Goal: Task Accomplishment & Management: Manage account settings

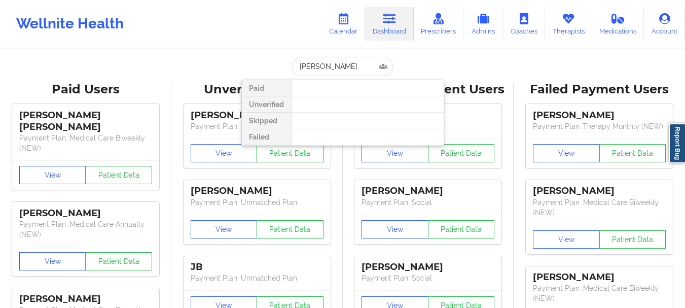
type input "[PERSON_NAME]"
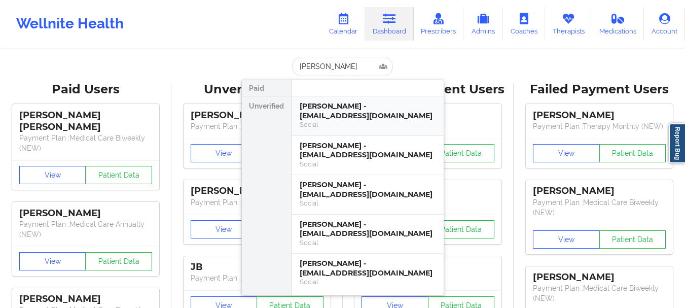
click at [354, 103] on div "[PERSON_NAME] - [EMAIL_ADDRESS][DOMAIN_NAME]" at bounding box center [368, 110] width 136 height 19
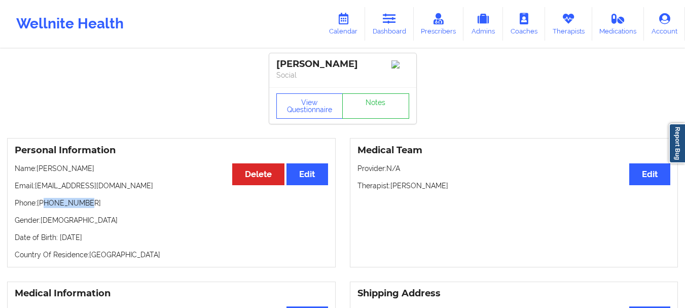
drag, startPoint x: 89, startPoint y: 206, endPoint x: 45, endPoint y: 208, distance: 44.2
click at [45, 208] on p "Phone: [PHONE_NUMBER]" at bounding box center [171, 203] width 313 height 10
copy p "6783601678"
drag, startPoint x: 122, startPoint y: 188, endPoint x: 37, endPoint y: 192, distance: 85.8
click at [37, 191] on p "Email: [EMAIL_ADDRESS][DOMAIN_NAME]" at bounding box center [171, 185] width 313 height 10
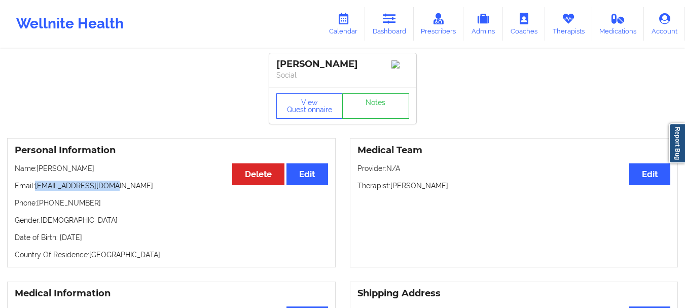
copy p "[EMAIL_ADDRESS][DOMAIN_NAME]"
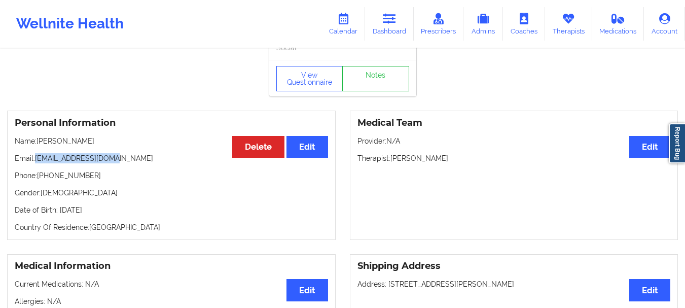
scroll to position [25, 0]
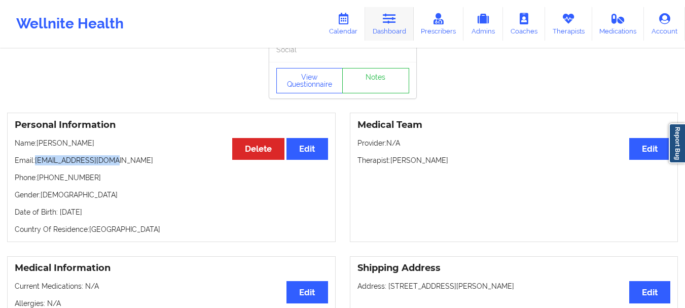
click at [383, 22] on link "Dashboard" at bounding box center [389, 23] width 49 height 33
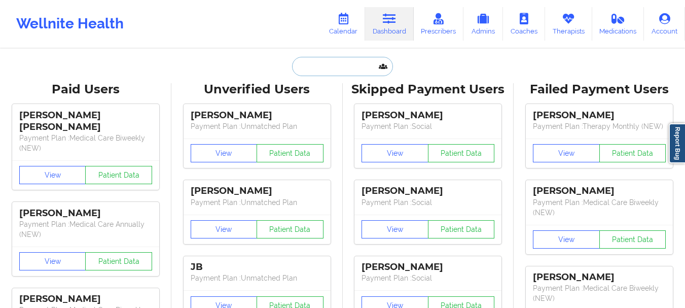
click at [360, 70] on input "text" at bounding box center [342, 66] width 100 height 19
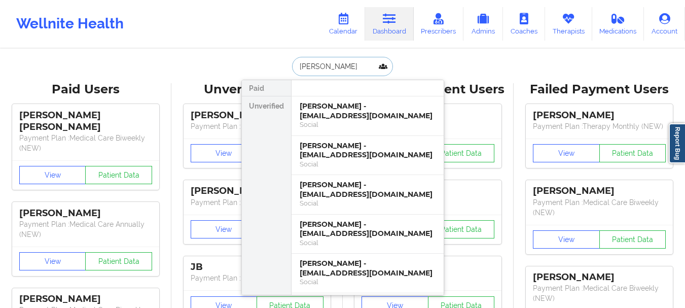
type input "[PERSON_NAME]"
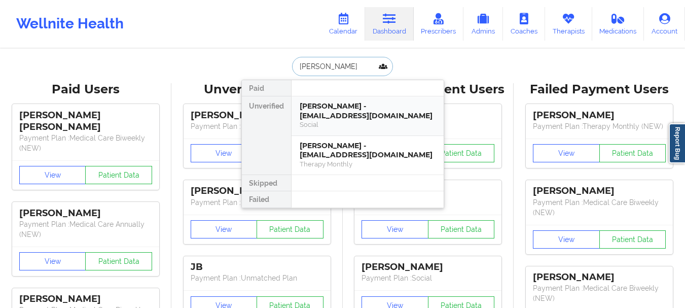
click at [347, 115] on div "Ashley Nunez - anunez1188@gmail.com" at bounding box center [368, 110] width 136 height 19
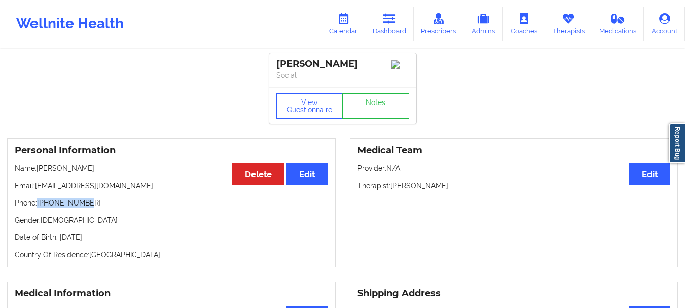
drag, startPoint x: 87, startPoint y: 206, endPoint x: 39, endPoint y: 209, distance: 47.8
click at [39, 208] on p "Phone: +19175739508" at bounding box center [171, 203] width 313 height 10
copy p "+19175739508"
drag, startPoint x: 117, startPoint y: 187, endPoint x: 34, endPoint y: 193, distance: 82.3
click at [34, 191] on p "Email: anunez1188@gmail.com" at bounding box center [171, 185] width 313 height 10
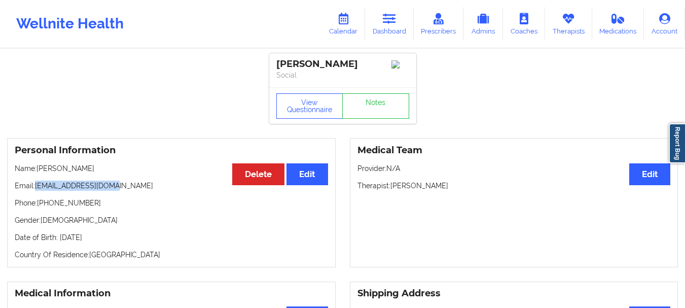
click at [37, 191] on p "Email: anunez1188@gmail.com" at bounding box center [171, 185] width 313 height 10
drag, startPoint x: 37, startPoint y: 191, endPoint x: 129, endPoint y: 186, distance: 92.9
click at [129, 186] on p "Email: anunez1188@gmail.com" at bounding box center [171, 185] width 313 height 10
copy p "[EMAIL_ADDRESS][DOMAIN_NAME]"
click at [433, 186] on p "Therapist: Sabrina Yolanda Byirt" at bounding box center [513, 185] width 313 height 10
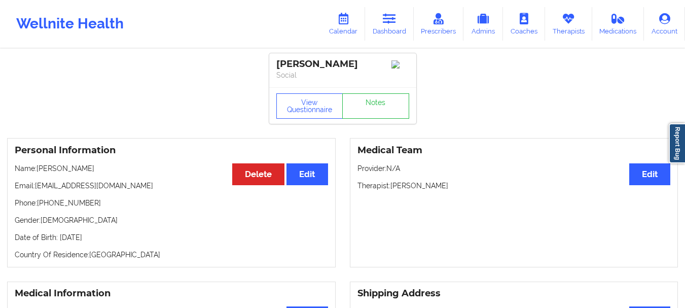
drag, startPoint x: 460, startPoint y: 185, endPoint x: 417, endPoint y: 191, distance: 42.9
click at [417, 191] on p "Therapist: Sabrina Yolanda Byirt" at bounding box center [513, 185] width 313 height 10
click at [424, 189] on p "Therapist: Sabrina Yolanda Byirt" at bounding box center [513, 185] width 313 height 10
drag, startPoint x: 424, startPoint y: 189, endPoint x: 470, endPoint y: 189, distance: 45.6
click at [470, 189] on p "Therapist: Sabrina Yolanda Byirt" at bounding box center [513, 185] width 313 height 10
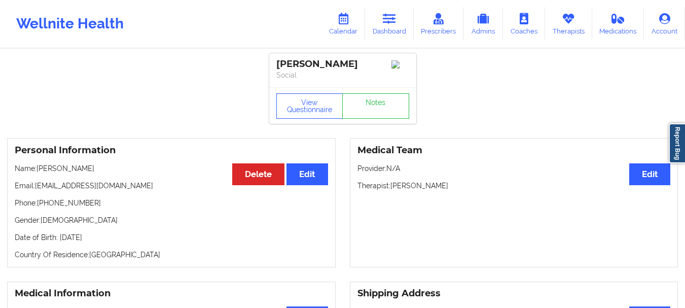
copy p "Yolanda Byirt"
click at [384, 37] on link "Dashboard" at bounding box center [389, 23] width 49 height 33
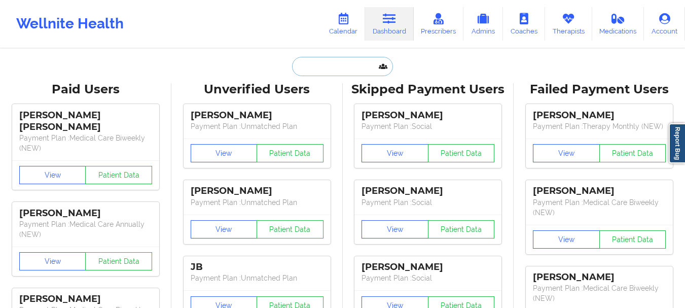
click at [333, 66] on input "text" at bounding box center [342, 66] width 100 height 19
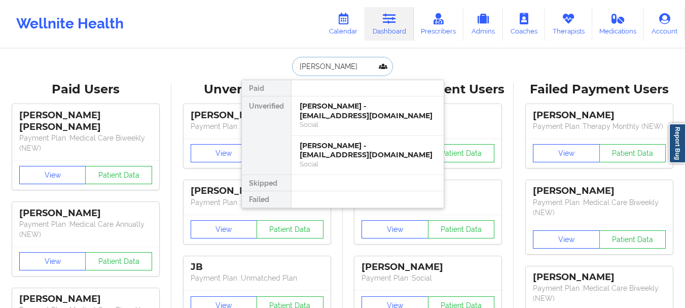
click at [319, 66] on input "Liz Ca" at bounding box center [342, 66] width 100 height 19
click at [318, 66] on input "Liz Ca" at bounding box center [342, 66] width 100 height 19
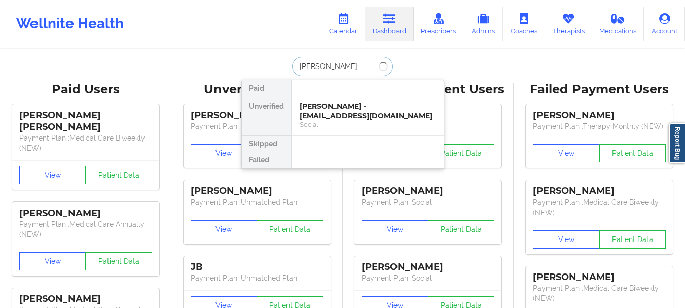
type input "Stella A"
click at [332, 120] on div "Stella Akurang - rakurang42@gmail.com" at bounding box center [368, 110] width 136 height 19
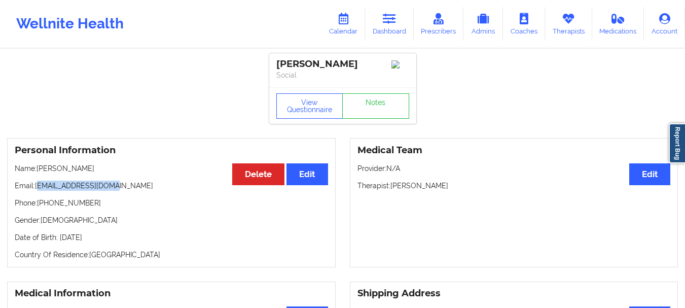
drag, startPoint x: 113, startPoint y: 187, endPoint x: 38, endPoint y: 185, distance: 75.1
click at [38, 185] on p "Email: rakurang42@gmail.com" at bounding box center [171, 185] width 313 height 10
drag, startPoint x: 88, startPoint y: 206, endPoint x: 45, endPoint y: 210, distance: 42.8
click at [45, 208] on p "Phone: +16783601678" at bounding box center [171, 203] width 313 height 10
copy p "6783601678"
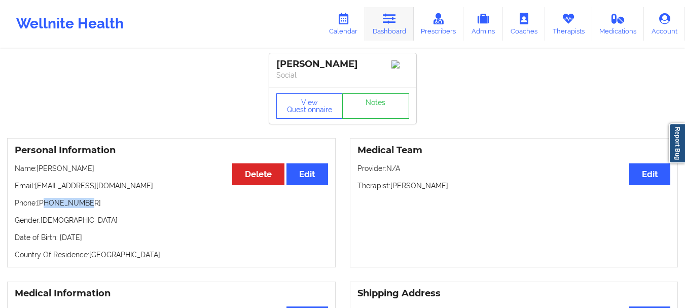
click at [372, 28] on link "Dashboard" at bounding box center [389, 23] width 49 height 33
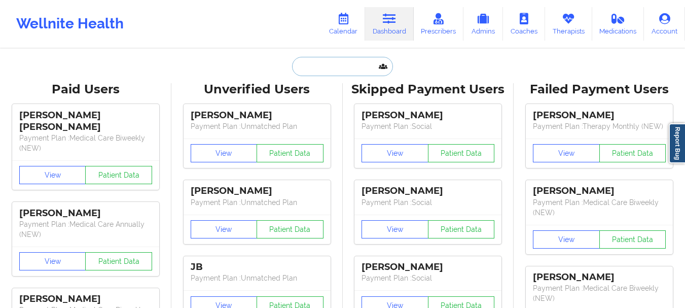
click at [319, 62] on input "text" at bounding box center [342, 66] width 100 height 19
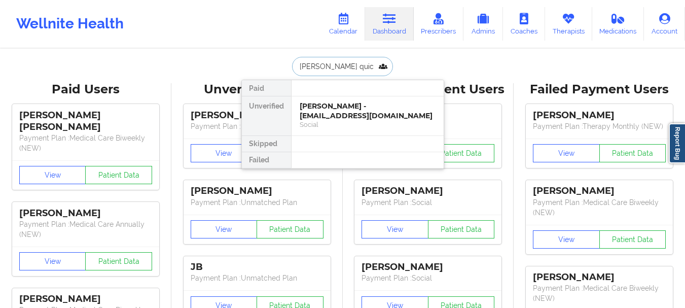
type input "Ciara quick"
click at [322, 98] on div "Ciara Quick - ciaraquick86@gmail.com Social" at bounding box center [368, 115] width 152 height 39
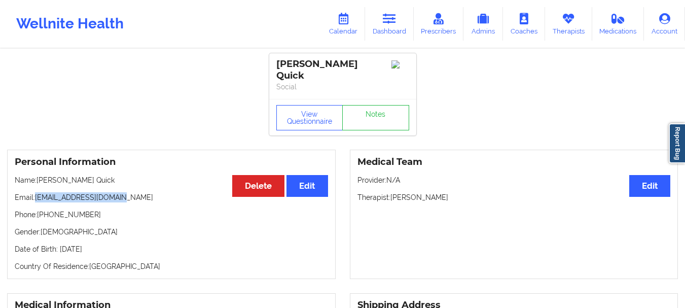
drag, startPoint x: 119, startPoint y: 188, endPoint x: 36, endPoint y: 191, distance: 82.7
click at [36, 192] on p "Email: ciaraquick86@gmail.com" at bounding box center [171, 197] width 313 height 10
copy p "[EMAIL_ADDRESS][DOMAIN_NAME]"
click at [75, 210] on p "Phone: +16198856961" at bounding box center [171, 214] width 313 height 10
drag, startPoint x: 84, startPoint y: 206, endPoint x: 46, endPoint y: 207, distance: 38.0
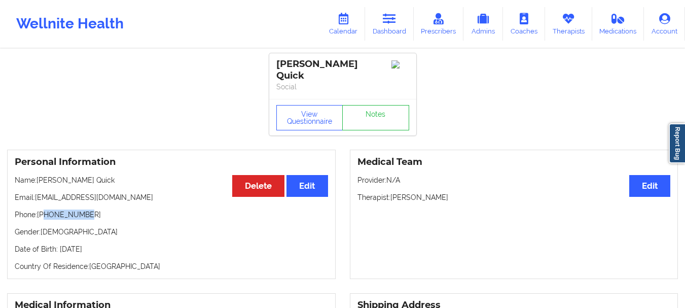
click at [46, 209] on p "Phone: +16198856961" at bounding box center [171, 214] width 313 height 10
copy p "6198856961"
drag, startPoint x: 120, startPoint y: 189, endPoint x: 37, endPoint y: 193, distance: 83.7
click at [37, 193] on p "Email: ciaraquick86@gmail.com" at bounding box center [171, 197] width 313 height 10
drag, startPoint x: 39, startPoint y: 206, endPoint x: 93, endPoint y: 203, distance: 54.3
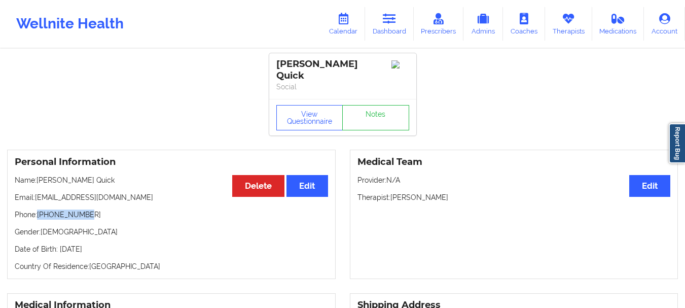
click at [93, 209] on p "Phone: +16198856961" at bounding box center [171, 214] width 313 height 10
copy p "[PHONE_NUMBER]"
drag, startPoint x: 120, startPoint y: 189, endPoint x: 37, endPoint y: 192, distance: 83.2
click at [37, 192] on p "Email: ciaraquick86@gmail.com" at bounding box center [171, 197] width 313 height 10
copy p "[EMAIL_ADDRESS][DOMAIN_NAME]"
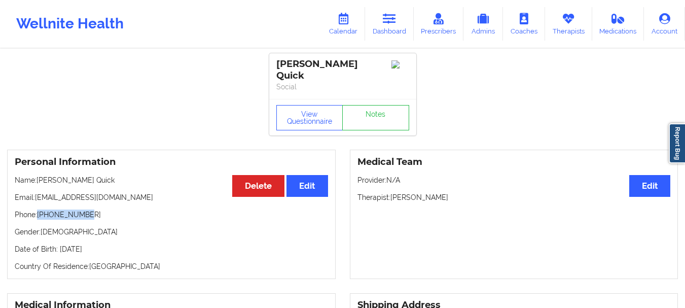
drag, startPoint x: 88, startPoint y: 208, endPoint x: 40, endPoint y: 208, distance: 47.7
click at [40, 209] on p "Phone: +16198856961" at bounding box center [171, 214] width 313 height 10
drag, startPoint x: 120, startPoint y: 190, endPoint x: 37, endPoint y: 191, distance: 83.7
click at [37, 192] on p "Email: ciaraquick86@gmail.com" at bounding box center [171, 197] width 313 height 10
drag, startPoint x: 89, startPoint y: 207, endPoint x: 39, endPoint y: 208, distance: 49.7
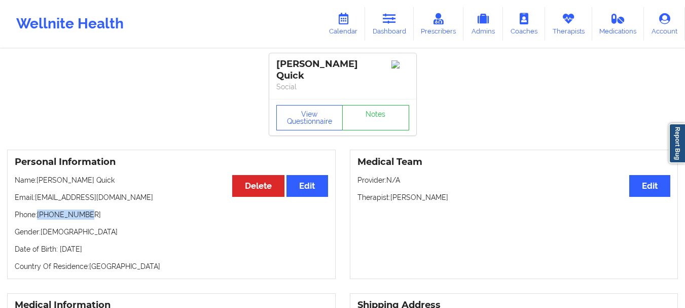
click at [39, 209] on p "Phone: +16198856961" at bounding box center [171, 214] width 313 height 10
drag, startPoint x: 121, startPoint y: 190, endPoint x: 37, endPoint y: 192, distance: 84.2
click at [37, 192] on p "Email: ciaraquick86@gmail.com" at bounding box center [171, 197] width 313 height 10
drag, startPoint x: 87, startPoint y: 211, endPoint x: 40, endPoint y: 210, distance: 47.7
click at [40, 210] on p "Phone: +16198856961" at bounding box center [171, 214] width 313 height 10
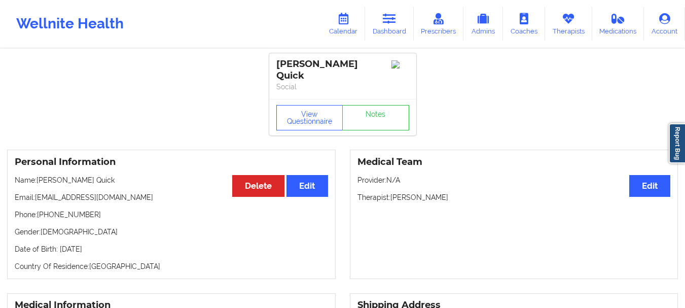
click at [119, 192] on p "Email: ciaraquick86@gmail.com" at bounding box center [171, 197] width 313 height 10
drag, startPoint x: 119, startPoint y: 188, endPoint x: 40, endPoint y: 190, distance: 79.1
click at [40, 192] on p "Email: ciaraquick86@gmail.com" at bounding box center [171, 197] width 313 height 10
drag, startPoint x: 90, startPoint y: 207, endPoint x: 39, endPoint y: 207, distance: 51.2
click at [39, 209] on p "Phone: +16198856961" at bounding box center [171, 214] width 313 height 10
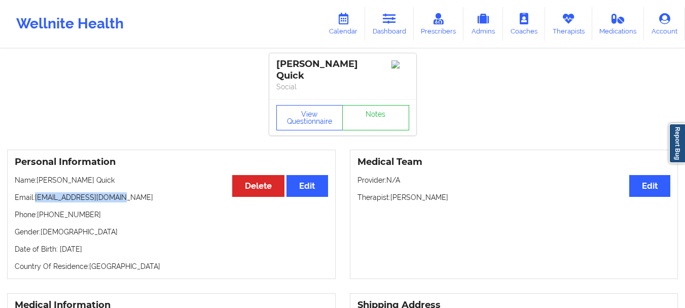
drag, startPoint x: 120, startPoint y: 193, endPoint x: 38, endPoint y: 193, distance: 82.6
click at [38, 193] on p "Email: ciaraquick86@gmail.com" at bounding box center [171, 197] width 313 height 10
drag, startPoint x: 85, startPoint y: 205, endPoint x: 41, endPoint y: 207, distance: 44.2
click at [41, 209] on p "Phone: +16198856961" at bounding box center [171, 214] width 313 height 10
drag, startPoint x: 52, startPoint y: 207, endPoint x: 92, endPoint y: 204, distance: 40.1
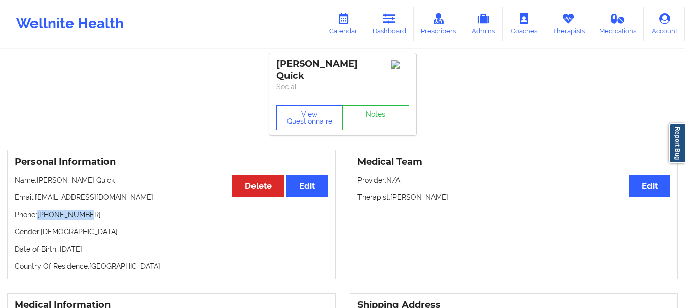
click at [92, 209] on p "Phone: +16198856961" at bounding box center [171, 214] width 313 height 10
drag, startPoint x: 118, startPoint y: 187, endPoint x: 37, endPoint y: 191, distance: 81.7
click at [37, 192] on p "Email: ciaraquick86@gmail.com" at bounding box center [171, 197] width 313 height 10
drag, startPoint x: 88, startPoint y: 206, endPoint x: 46, endPoint y: 206, distance: 42.1
click at [46, 209] on p "Phone: +16198856961" at bounding box center [171, 214] width 313 height 10
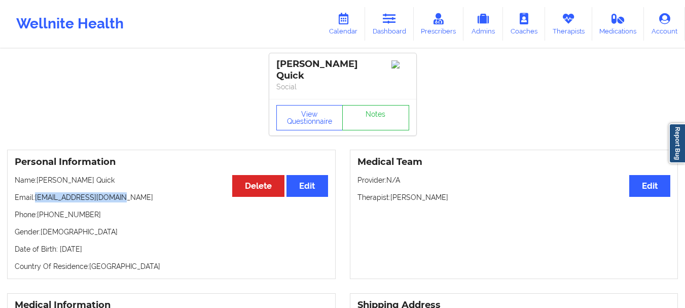
drag, startPoint x: 118, startPoint y: 189, endPoint x: 37, endPoint y: 191, distance: 81.1
click at [37, 192] on p "Email: ciaraquick86@gmail.com" at bounding box center [171, 197] width 313 height 10
click at [395, 31] on link "Dashboard" at bounding box center [389, 23] width 49 height 33
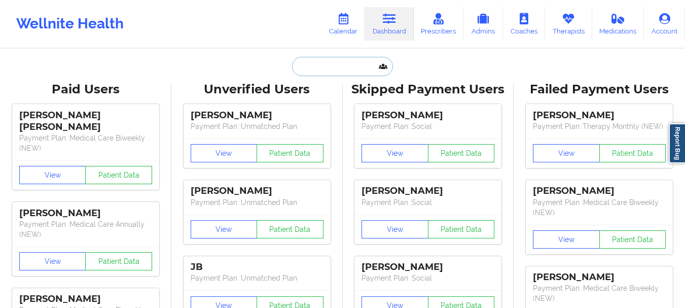
click at [345, 67] on input "text" at bounding box center [342, 66] width 100 height 19
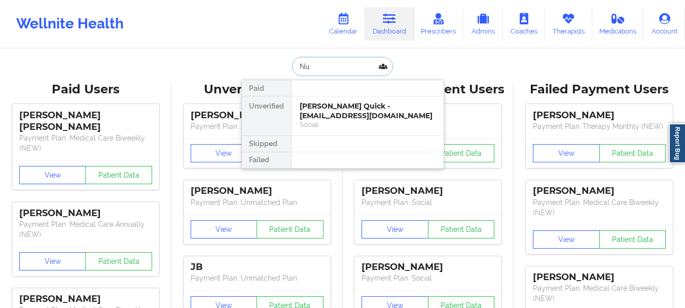
type input "Nun"
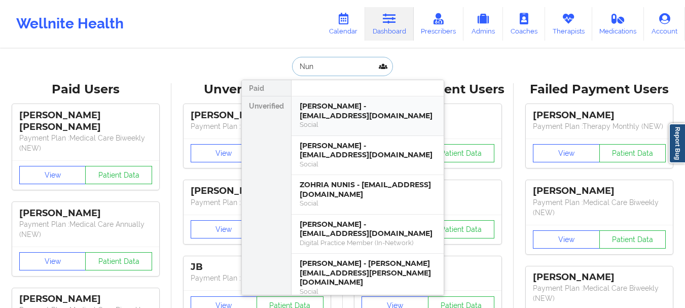
click at [337, 118] on div "Ashley Nunez - anunez1188@gmail.com" at bounding box center [368, 110] width 136 height 19
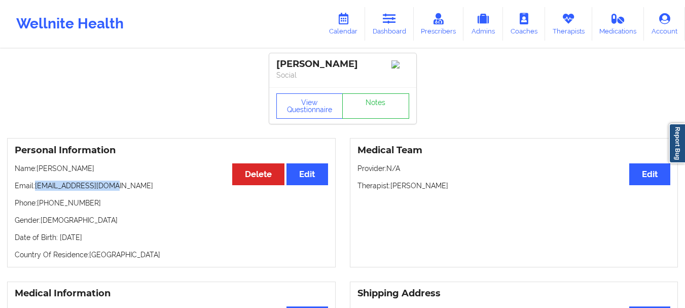
drag, startPoint x: 121, startPoint y: 189, endPoint x: 37, endPoint y: 188, distance: 84.2
click at [37, 188] on p "Email: anunez1188@gmail.com" at bounding box center [171, 185] width 313 height 10
click at [59, 187] on p "Email: anunez1188@gmail.com" at bounding box center [171, 185] width 313 height 10
drag, startPoint x: 59, startPoint y: 187, endPoint x: 125, endPoint y: 190, distance: 65.5
click at [125, 190] on p "Email: anunez1188@gmail.com" at bounding box center [171, 185] width 313 height 10
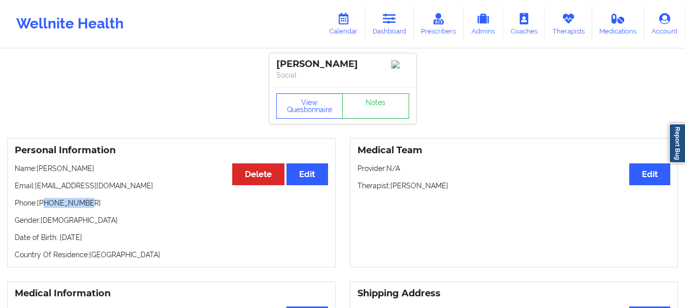
drag, startPoint x: 85, startPoint y: 208, endPoint x: 46, endPoint y: 208, distance: 39.5
click at [46, 208] on p "Phone: +19175739508" at bounding box center [171, 203] width 313 height 10
drag, startPoint x: 115, startPoint y: 185, endPoint x: 38, endPoint y: 189, distance: 77.2
click at [38, 189] on p "Email: anunez1188@gmail.com" at bounding box center [171, 185] width 313 height 10
drag, startPoint x: 35, startPoint y: 189, endPoint x: 112, endPoint y: 187, distance: 76.6
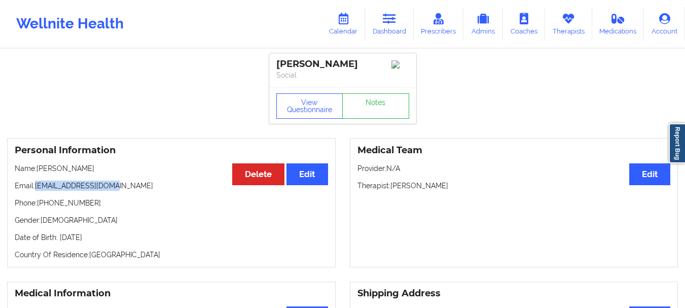
click at [112, 187] on p "Email: anunez1188@gmail.com" at bounding box center [171, 185] width 313 height 10
click at [399, 26] on link "Dashboard" at bounding box center [389, 23] width 49 height 33
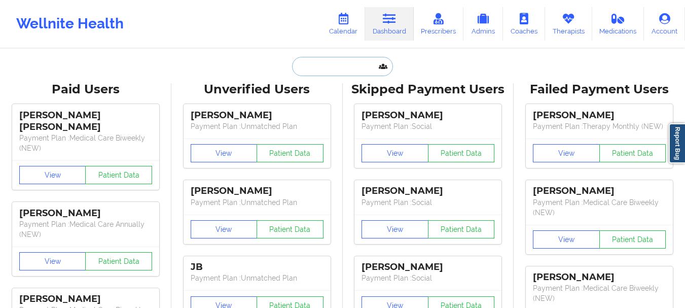
click at [337, 70] on input "text" at bounding box center [342, 66] width 100 height 19
paste input "[EMAIL_ADDRESS][DOMAIN_NAME]"
type input "[EMAIL_ADDRESS][DOMAIN_NAME]"
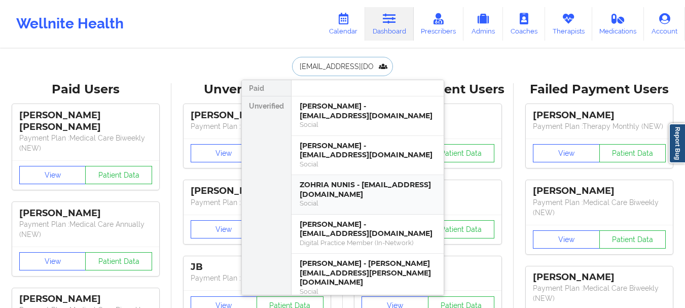
scroll to position [0, 1]
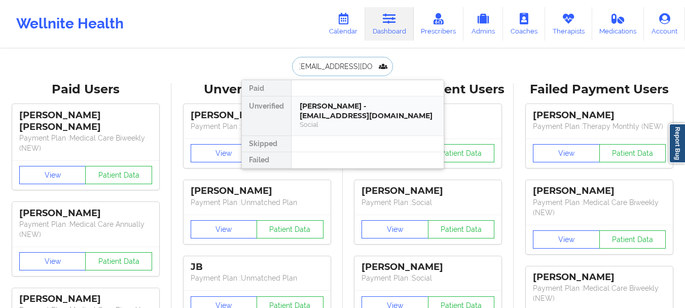
click at [350, 107] on div "Alberto A. Gutierrez - agutierrez2k@gmail.com" at bounding box center [368, 110] width 136 height 19
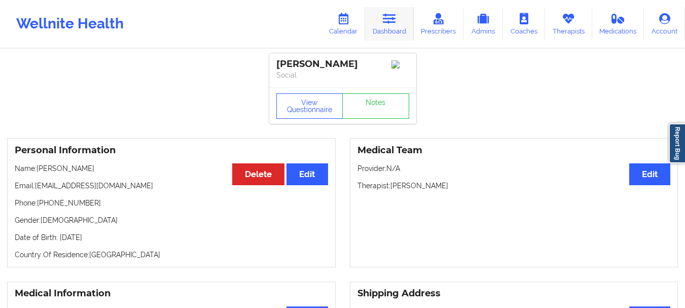
click at [383, 24] on link "Dashboard" at bounding box center [389, 23] width 49 height 33
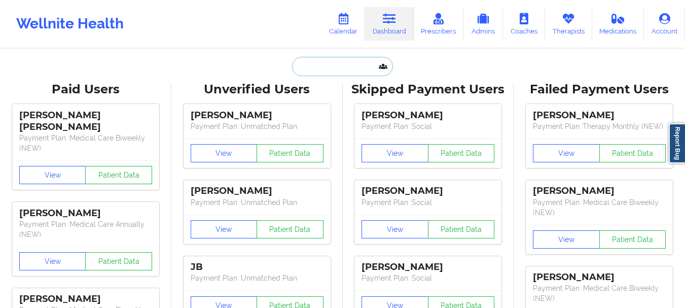
click at [304, 75] on input "text" at bounding box center [342, 66] width 100 height 19
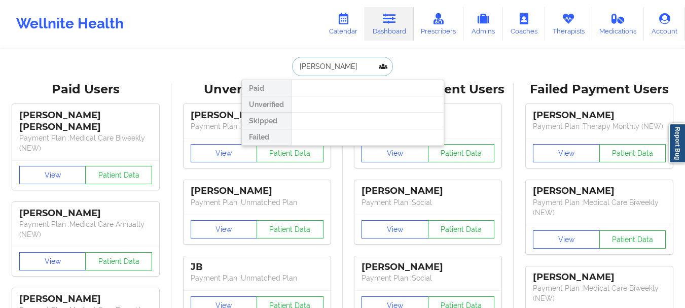
type input "Liz ca"
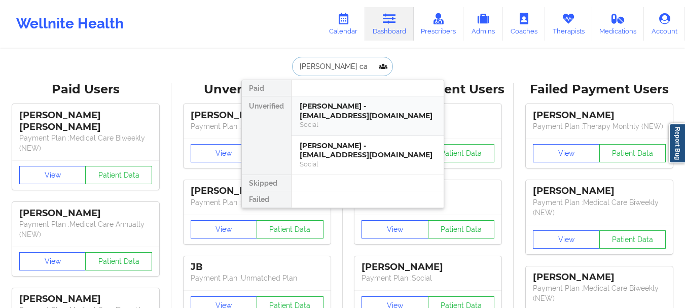
click at [316, 104] on div "Liz Caceres - lizcaceres31@gmail.com" at bounding box center [368, 110] width 136 height 19
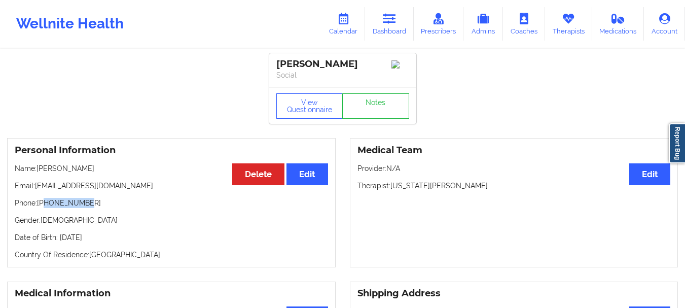
drag, startPoint x: 91, startPoint y: 205, endPoint x: 45, endPoint y: 207, distance: 46.2
click at [45, 207] on p "Phone: +13059268518" at bounding box center [171, 203] width 313 height 10
click at [121, 191] on p "Email: lizcaceres31@gmail.com" at bounding box center [171, 185] width 313 height 10
drag, startPoint x: 121, startPoint y: 191, endPoint x: 42, endPoint y: 188, distance: 79.1
click at [42, 188] on p "Email: lizcaceres31@gmail.com" at bounding box center [171, 185] width 313 height 10
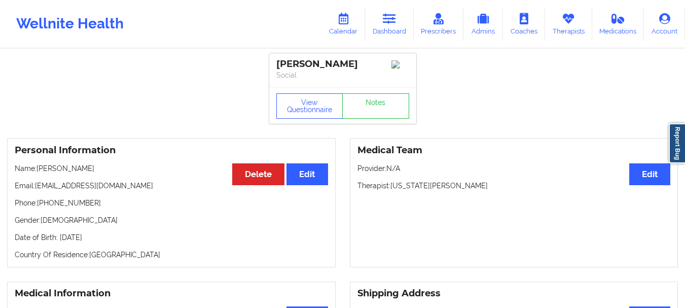
click at [74, 164] on div "Personal Information Edit Delete Name: Liz Caceres Email: lizcaceres31@gmail.co…" at bounding box center [171, 202] width 329 height 129
drag, startPoint x: 77, startPoint y: 170, endPoint x: 49, endPoint y: 173, distance: 28.1
click at [49, 173] on p "Name: Liz Caceres" at bounding box center [171, 168] width 313 height 10
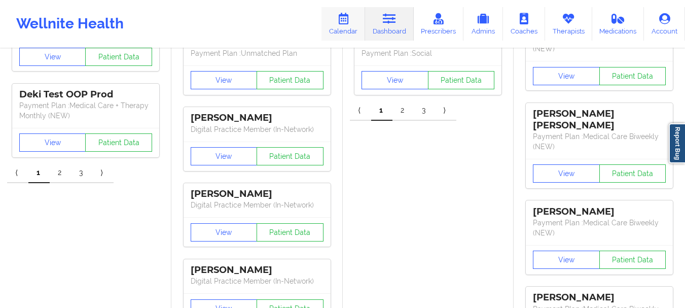
click at [341, 33] on link "Calendar" at bounding box center [343, 23] width 44 height 33
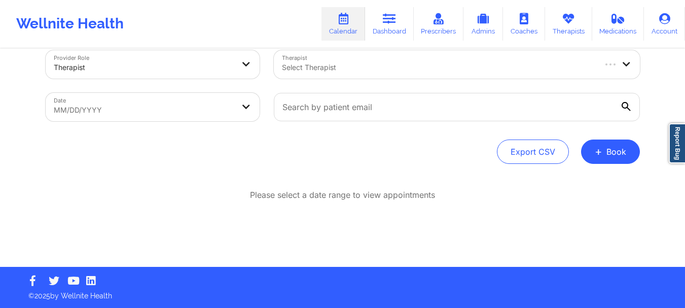
scroll to position [18, 0]
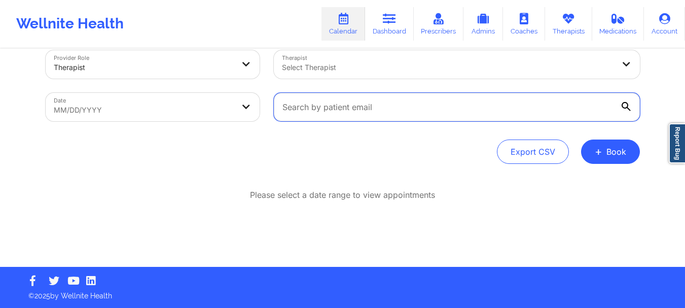
click at [318, 99] on input "text" at bounding box center [457, 107] width 366 height 28
paste input "[EMAIL_ADDRESS][DOMAIN_NAME]"
type input "[EMAIL_ADDRESS][DOMAIN_NAME]"
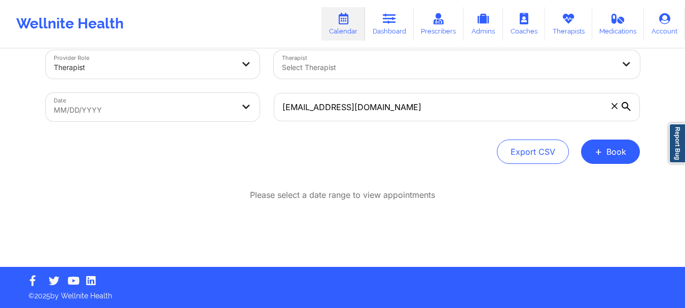
select select "2025-8"
select select "2025-9"
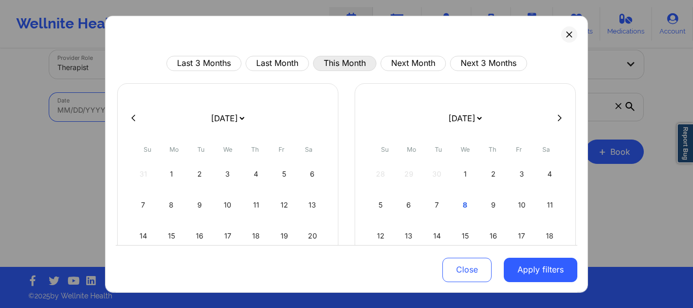
click at [325, 67] on button "This Month" at bounding box center [344, 62] width 63 height 15
select select "2025-9"
select select "2025-10"
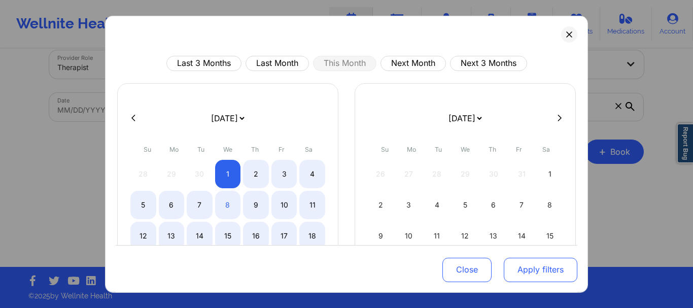
click at [511, 260] on button "Apply filters" at bounding box center [540, 270] width 74 height 24
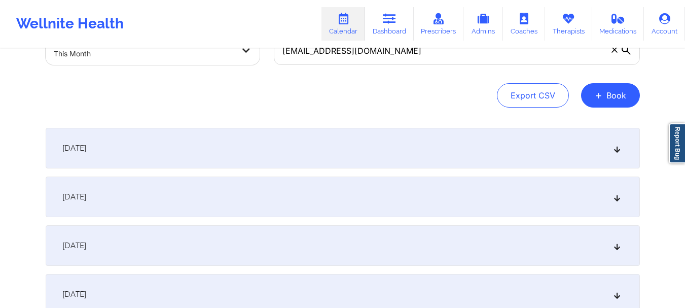
scroll to position [71, 0]
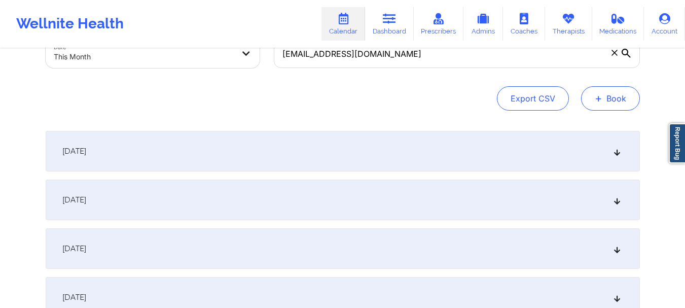
click at [611, 103] on button "+ Book" at bounding box center [610, 98] width 59 height 24
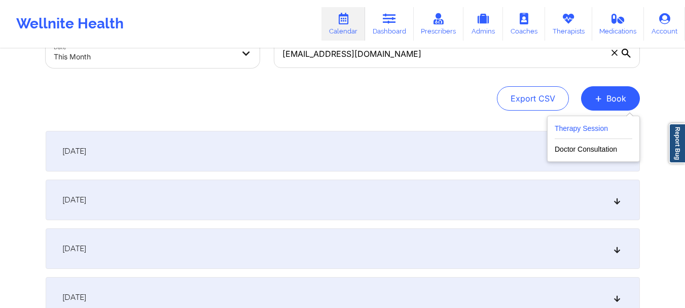
click at [591, 125] on button "Therapy Session" at bounding box center [594, 130] width 78 height 17
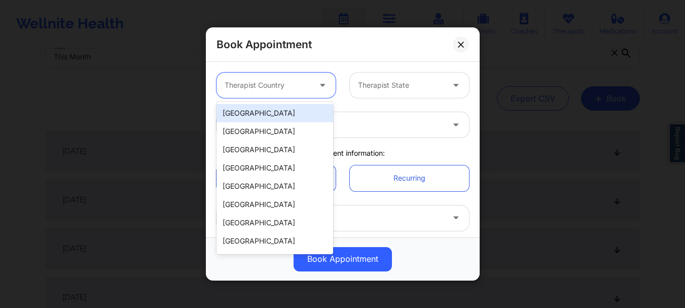
click at [317, 79] on icon at bounding box center [322, 83] width 10 height 9
click at [290, 113] on div "[GEOGRAPHIC_DATA]" at bounding box center [274, 113] width 117 height 18
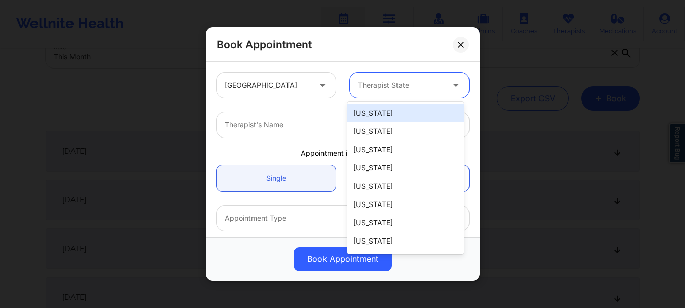
click at [376, 84] on div at bounding box center [401, 85] width 86 height 12
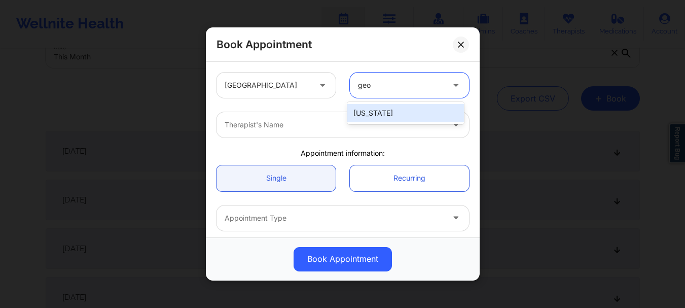
type input "geor"
click at [380, 118] on div "[US_STATE]" at bounding box center [405, 113] width 117 height 18
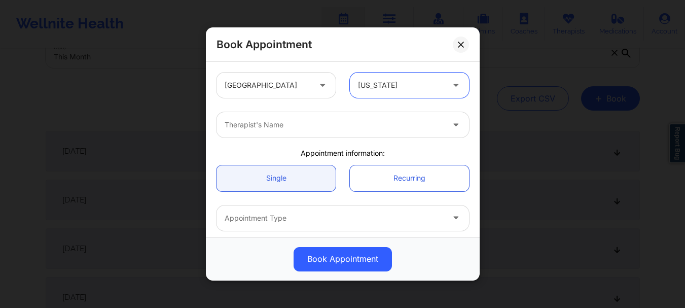
click at [356, 124] on div at bounding box center [334, 125] width 219 height 12
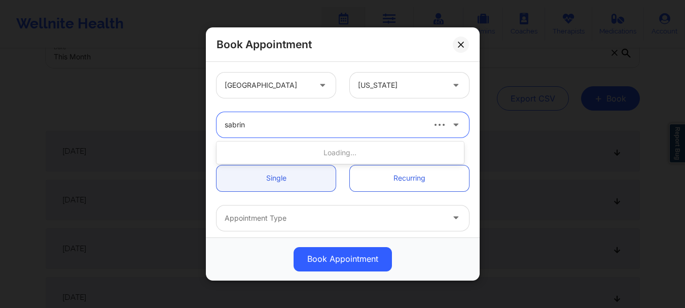
type input "[PERSON_NAME]"
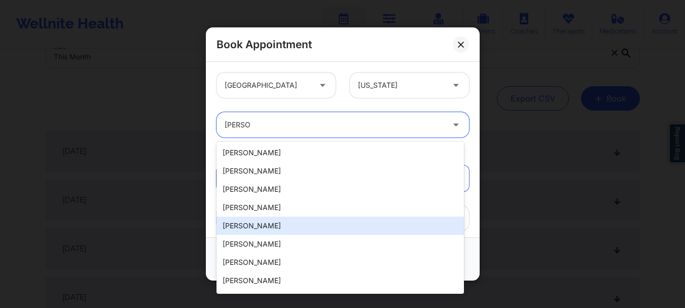
click at [302, 225] on div "[PERSON_NAME]" at bounding box center [339, 225] width 247 height 18
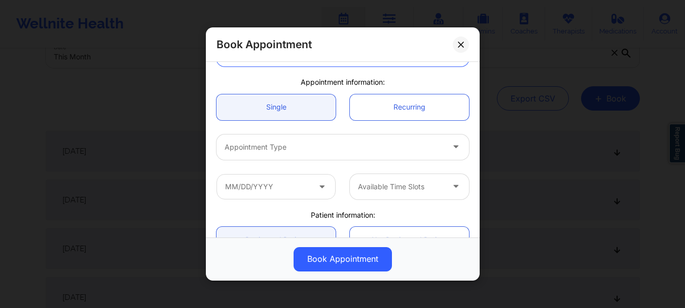
scroll to position [83, 0]
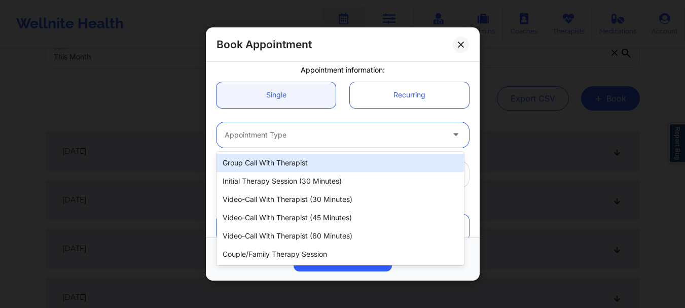
click at [324, 147] on div "Appointment Type" at bounding box center [330, 134] width 228 height 25
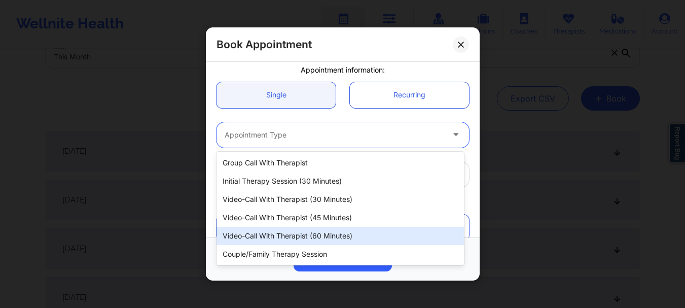
click at [330, 234] on div "Video-Call with Therapist (60 minutes)" at bounding box center [339, 236] width 247 height 18
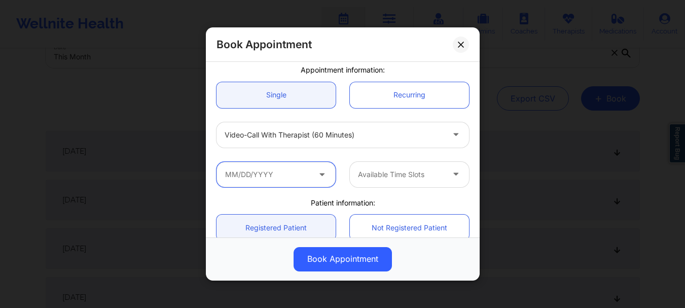
click at [286, 178] on input "text" at bounding box center [275, 174] width 119 height 25
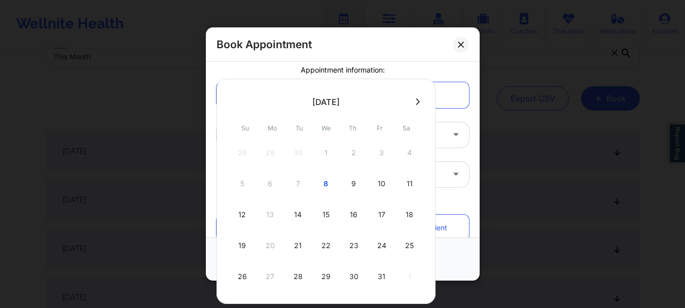
click at [430, 74] on div "Appointment information:" at bounding box center [342, 70] width 267 height 10
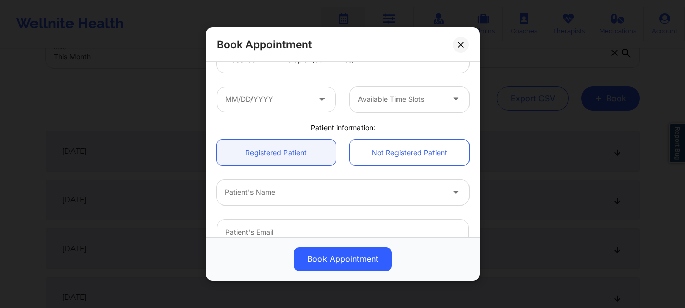
scroll to position [255, 0]
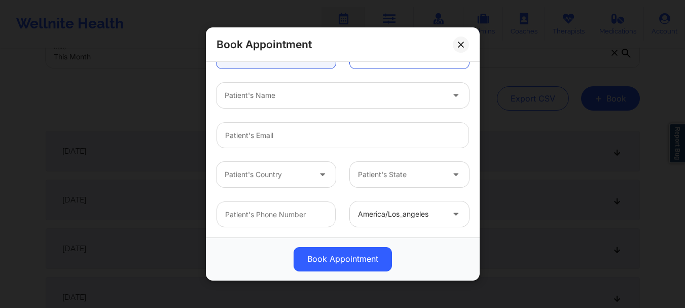
click at [248, 90] on div at bounding box center [334, 96] width 219 height 12
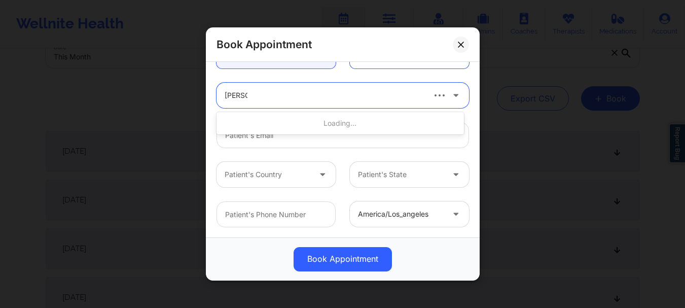
type input "stella"
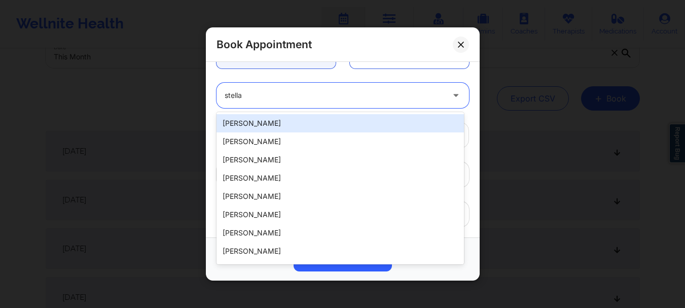
click at [247, 121] on div "[PERSON_NAME]" at bounding box center [339, 123] width 247 height 18
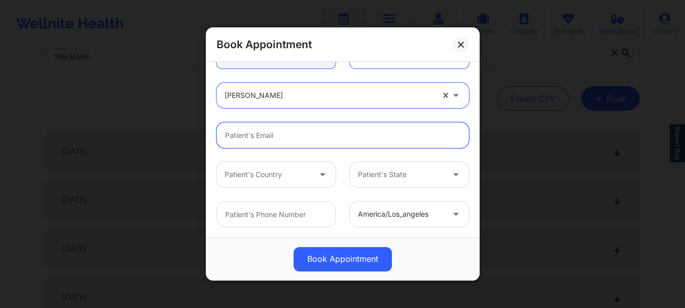
click at [256, 147] on input "email" at bounding box center [342, 135] width 252 height 26
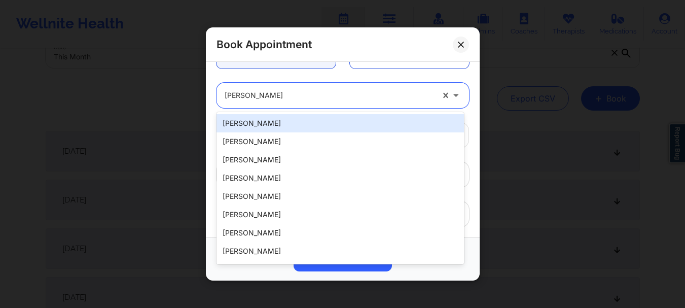
click at [289, 101] on div "[PERSON_NAME]" at bounding box center [329, 95] width 209 height 25
click at [315, 90] on div at bounding box center [329, 96] width 209 height 12
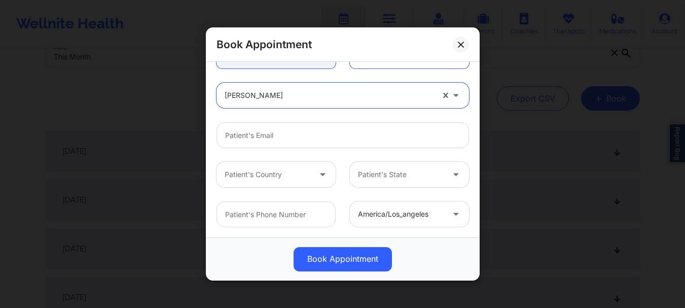
click at [315, 90] on div at bounding box center [329, 96] width 209 height 12
click at [270, 90] on div at bounding box center [329, 96] width 209 height 12
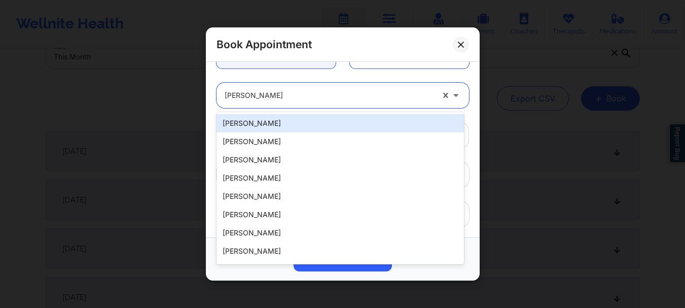
click at [270, 90] on div at bounding box center [329, 96] width 209 height 12
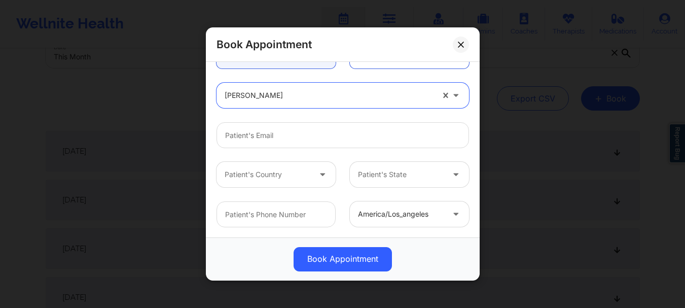
click at [270, 90] on div at bounding box center [329, 96] width 209 height 12
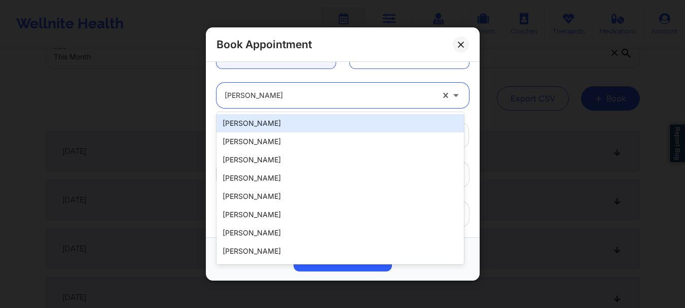
click at [445, 90] on div at bounding box center [451, 95] width 34 height 25
type input "stella"
click at [237, 126] on div "[PERSON_NAME]" at bounding box center [339, 123] width 247 height 18
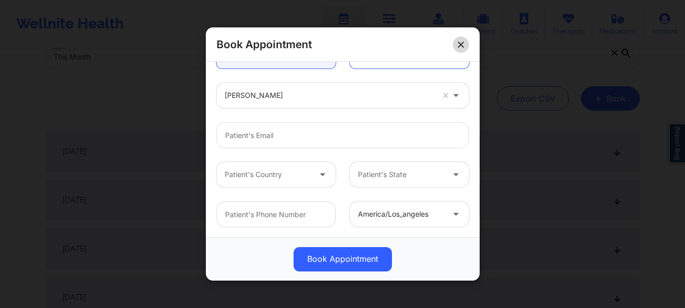
click at [463, 42] on icon at bounding box center [461, 45] width 6 height 6
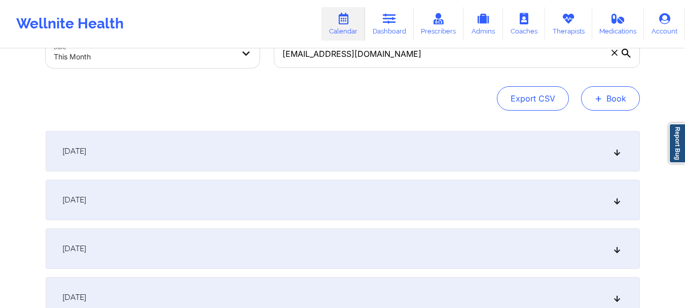
click at [608, 99] on button "+ Book" at bounding box center [610, 98] width 59 height 24
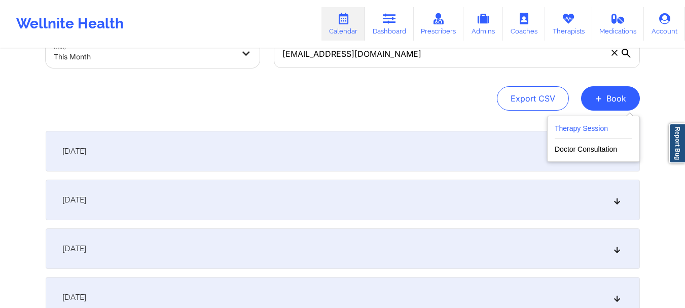
click at [569, 129] on button "Therapy Session" at bounding box center [594, 130] width 78 height 17
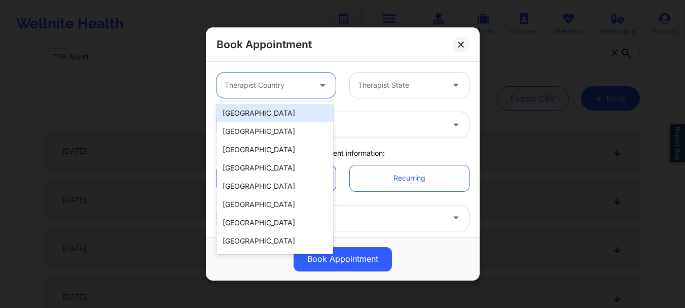
click at [311, 81] on div at bounding box center [323, 84] width 24 height 25
click at [283, 116] on div "[GEOGRAPHIC_DATA]" at bounding box center [274, 113] width 117 height 18
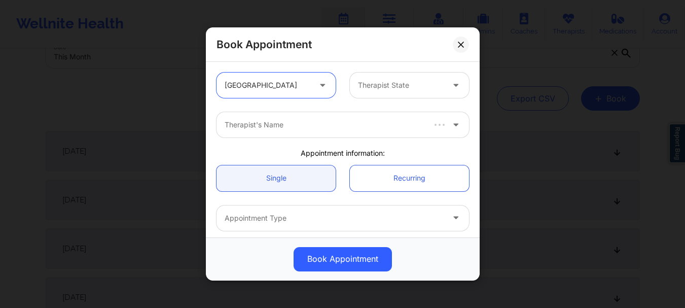
click at [378, 91] on div "Therapist State" at bounding box center [397, 84] width 95 height 25
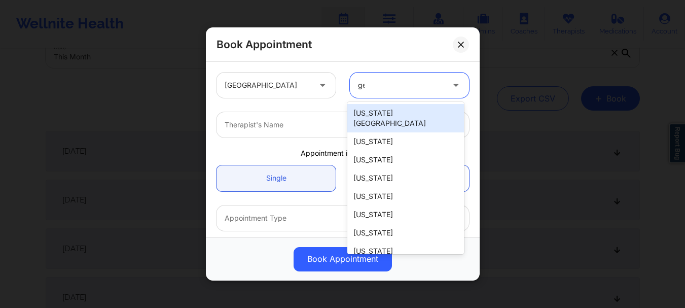
type input "geo"
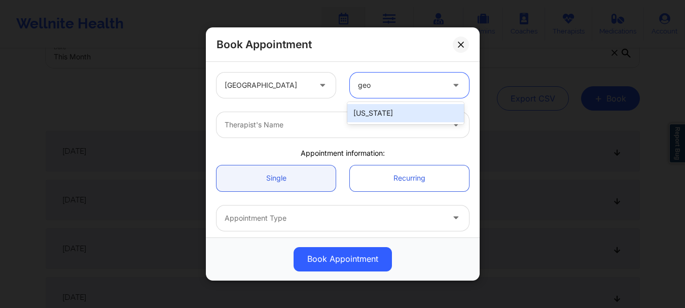
click at [380, 114] on div "[US_STATE]" at bounding box center [405, 113] width 117 height 18
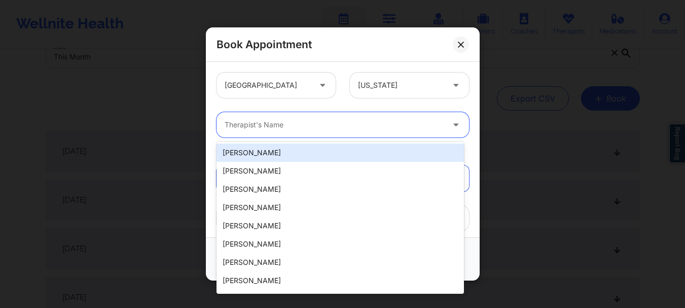
click at [356, 126] on div at bounding box center [334, 125] width 219 height 12
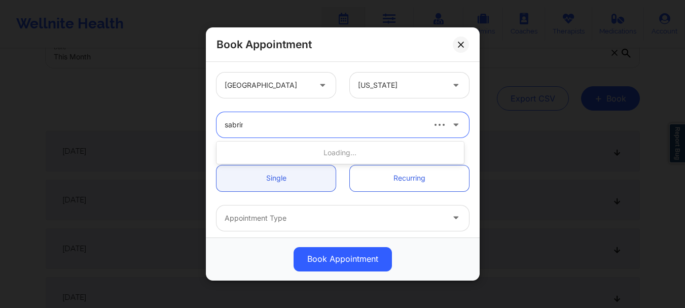
type input "[PERSON_NAME]"
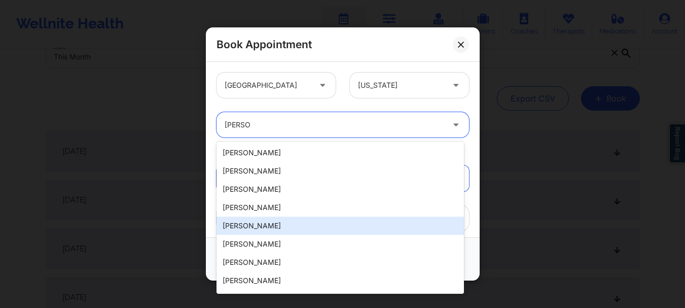
click at [308, 219] on div "[PERSON_NAME]" at bounding box center [339, 225] width 247 height 18
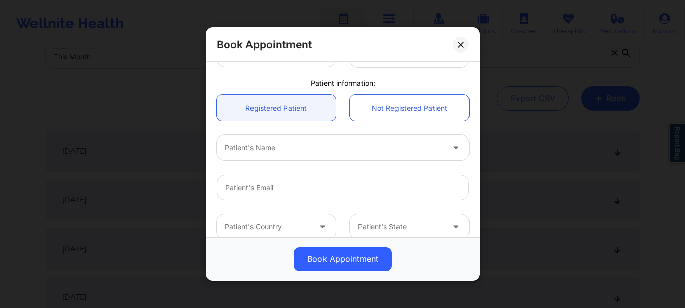
scroll to position [214, 0]
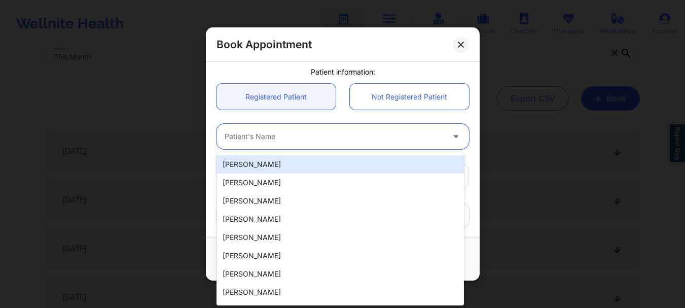
click at [313, 135] on div at bounding box center [334, 137] width 219 height 12
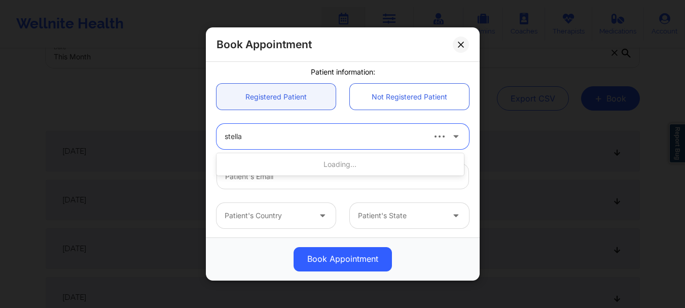
type input "stella"
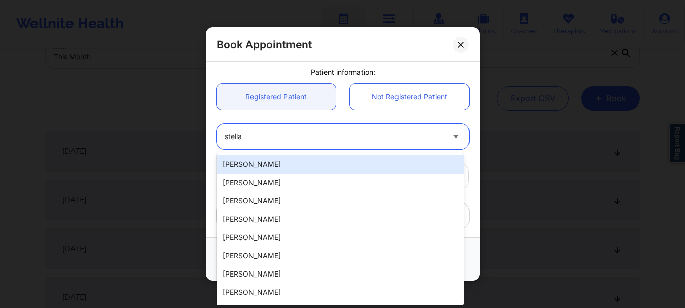
click at [294, 164] on div "[PERSON_NAME]" at bounding box center [339, 164] width 247 height 18
type input "[EMAIL_ADDRESS][DOMAIN_NAME]"
type input "[PHONE_NUMBER]"
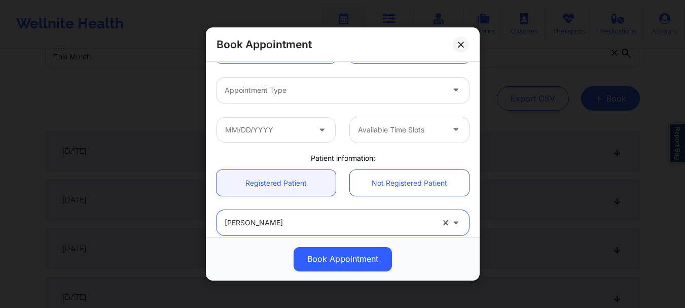
scroll to position [122, 0]
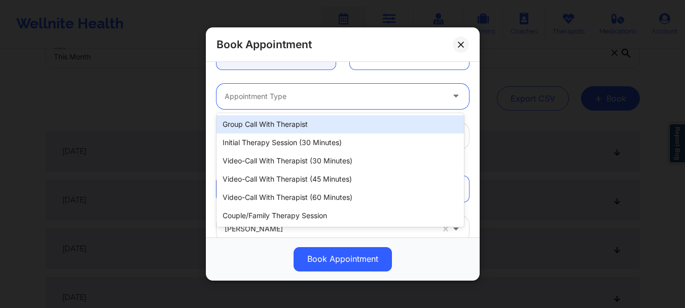
click at [288, 101] on div at bounding box center [334, 96] width 219 height 12
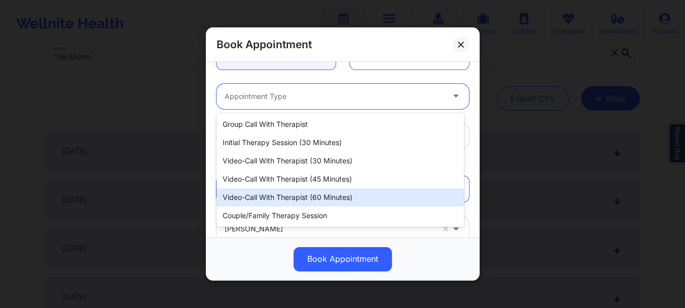
click at [293, 193] on div "Video-Call with Therapist (60 minutes)" at bounding box center [339, 197] width 247 height 18
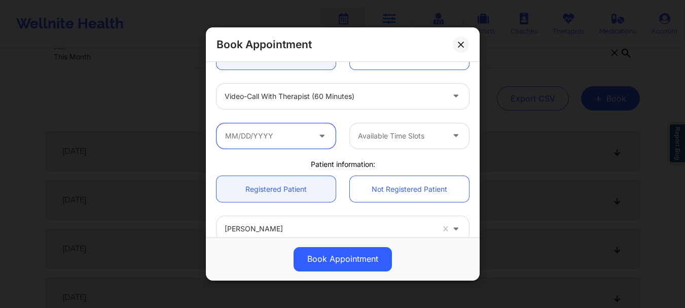
click at [279, 134] on input "text" at bounding box center [275, 135] width 119 height 25
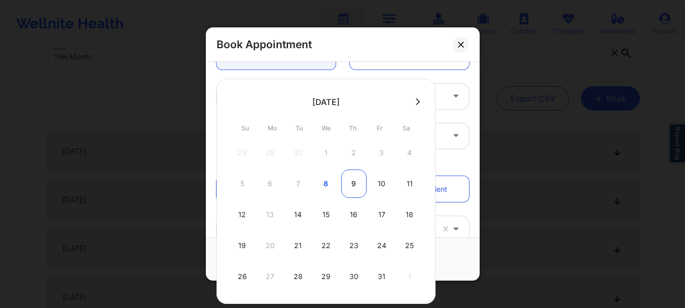
click at [350, 185] on div "9" at bounding box center [353, 183] width 25 height 28
type input "[DATE]"
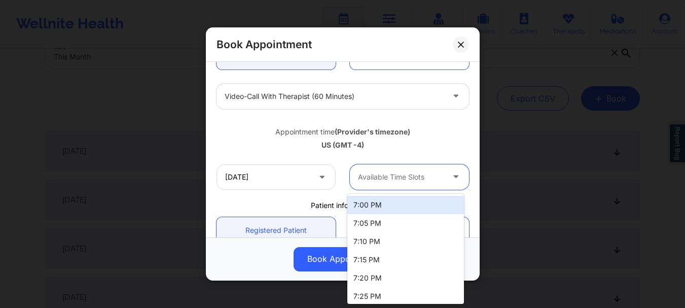
click at [406, 181] on div at bounding box center [401, 177] width 86 height 12
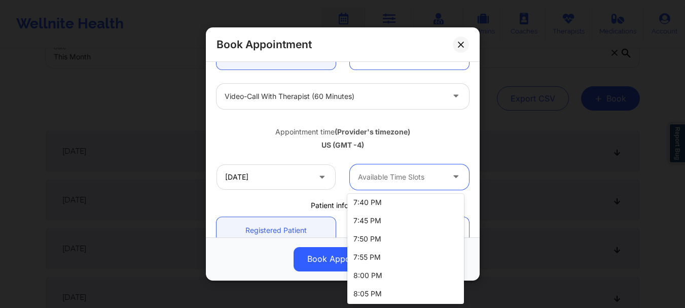
scroll to position [176, 0]
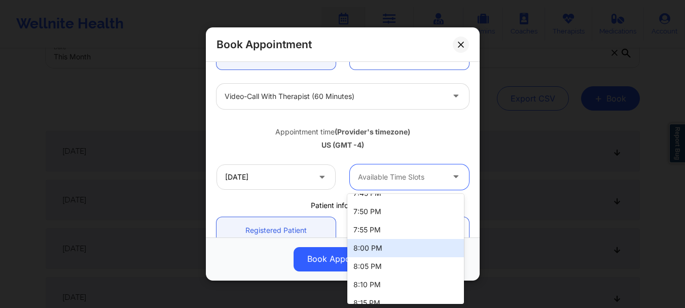
click at [430, 244] on div "8:00 PM" at bounding box center [405, 248] width 117 height 18
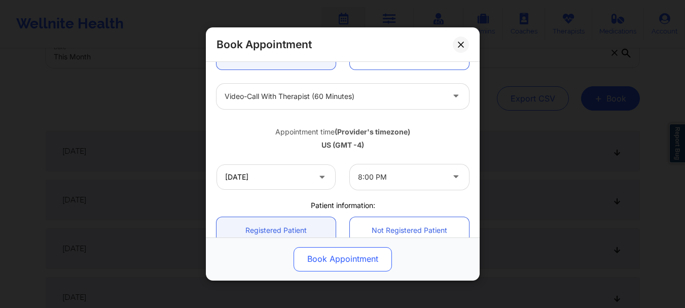
click at [352, 256] on button "Book Appointment" at bounding box center [343, 259] width 98 height 24
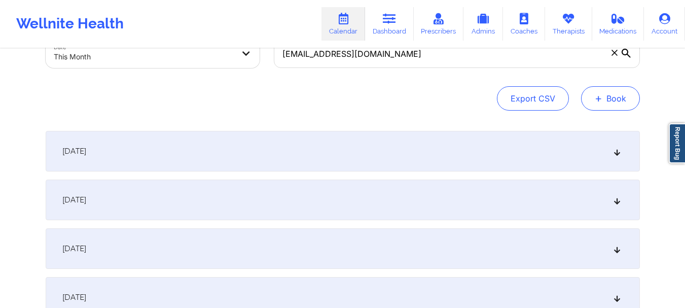
click at [601, 101] on span "+" at bounding box center [599, 98] width 8 height 6
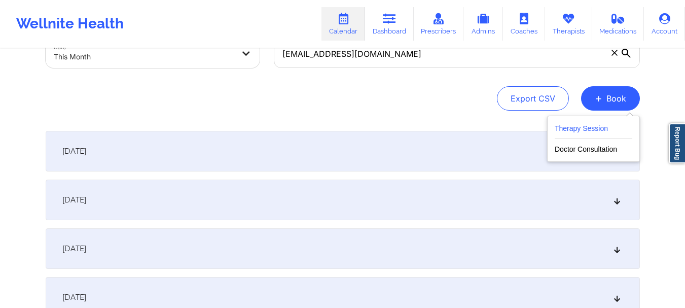
click at [592, 134] on button "Therapy Session" at bounding box center [594, 130] width 78 height 17
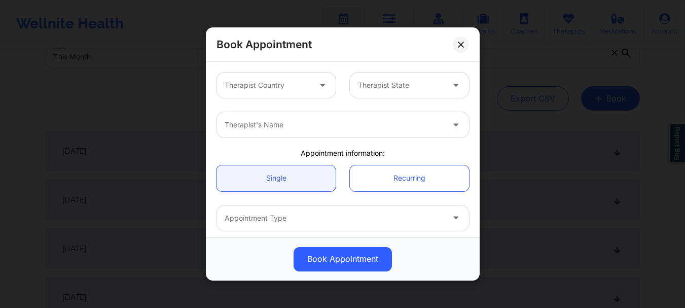
click at [283, 87] on div at bounding box center [268, 85] width 86 height 12
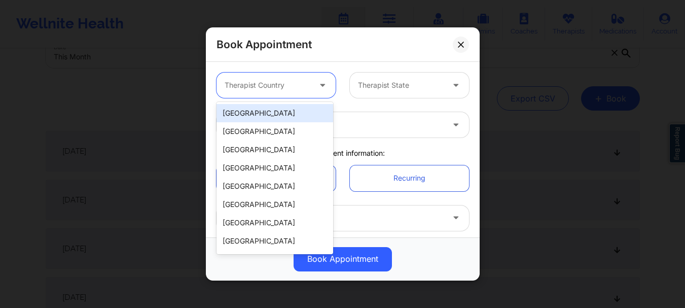
click at [278, 115] on div "[GEOGRAPHIC_DATA]" at bounding box center [274, 113] width 117 height 18
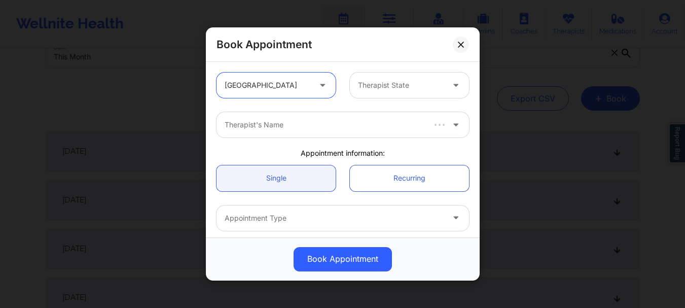
click at [376, 78] on div "Therapist State" at bounding box center [397, 84] width 95 height 25
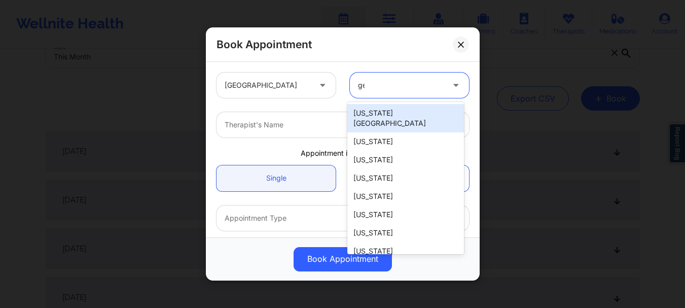
type input "geo"
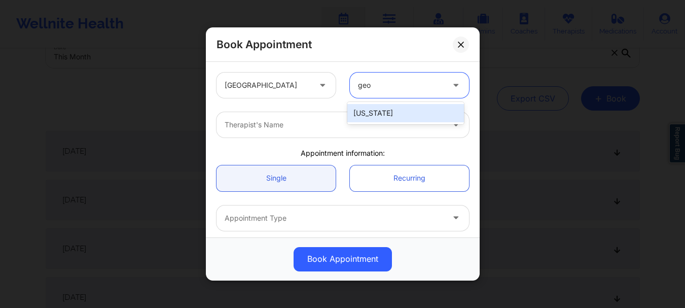
click at [353, 113] on div "[US_STATE]" at bounding box center [405, 113] width 117 height 18
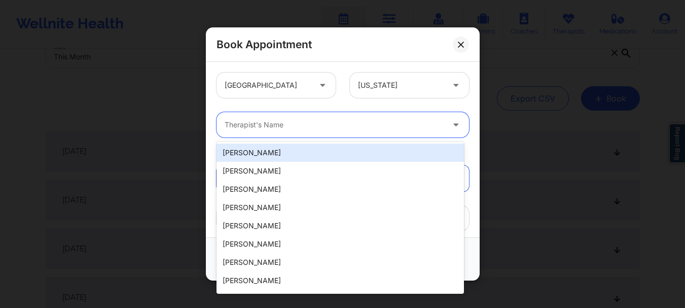
click at [329, 124] on div at bounding box center [334, 125] width 219 height 12
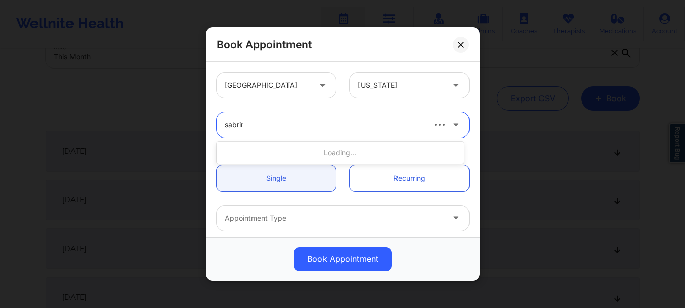
type input "[PERSON_NAME]"
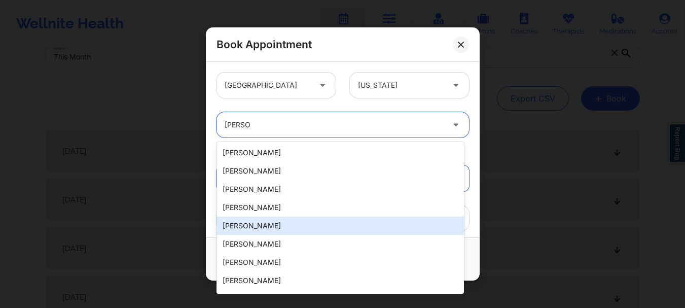
click at [288, 220] on div "[PERSON_NAME]" at bounding box center [339, 225] width 247 height 18
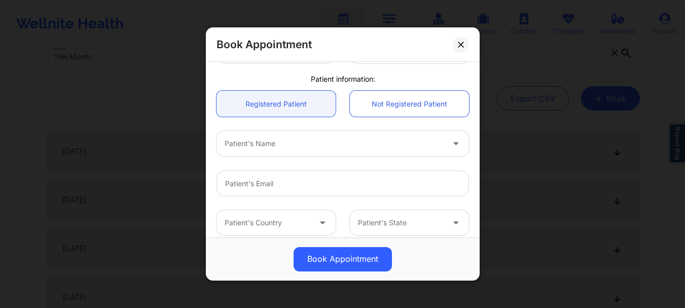
scroll to position [231, 0]
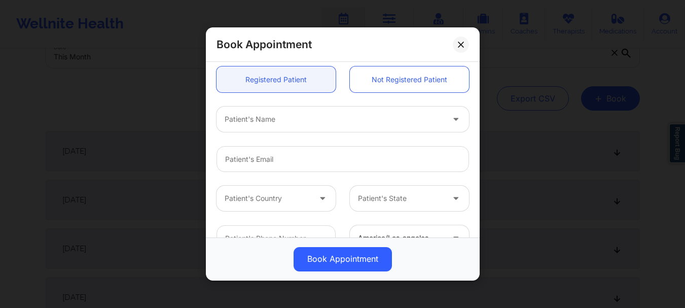
click at [350, 120] on div at bounding box center [334, 120] width 219 height 12
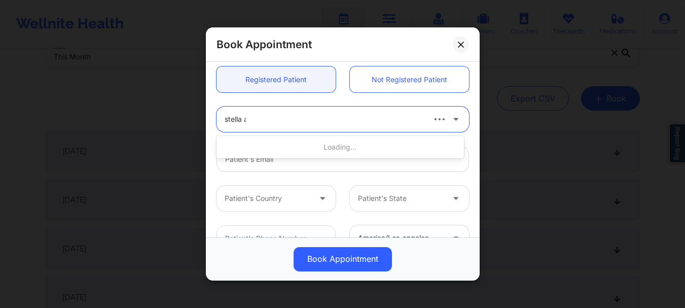
type input "stella ak"
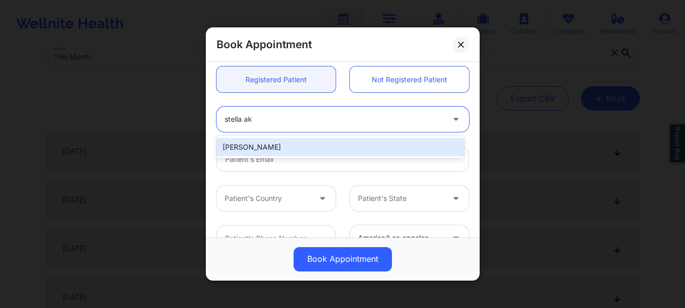
click at [262, 151] on div "[PERSON_NAME]" at bounding box center [339, 147] width 247 height 18
type input "[EMAIL_ADDRESS][DOMAIN_NAME]"
type input "[PHONE_NUMBER]"
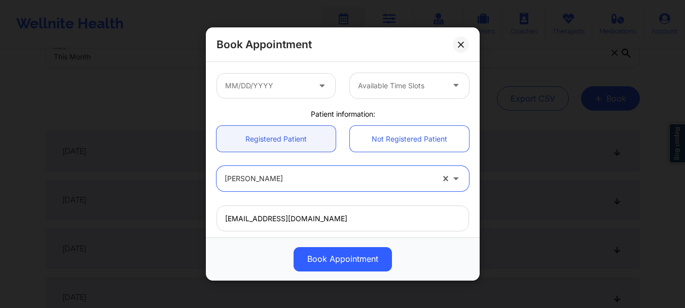
scroll to position [135, 0]
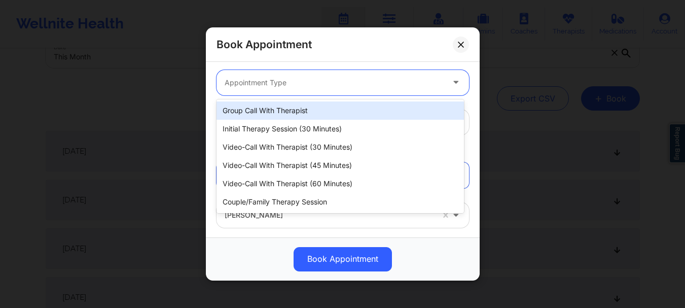
click at [306, 72] on div "Appointment Type" at bounding box center [330, 82] width 228 height 25
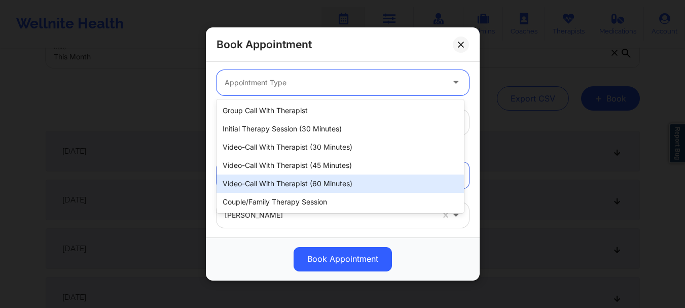
click at [306, 184] on div "Video-Call with Therapist (60 minutes)" at bounding box center [339, 183] width 247 height 18
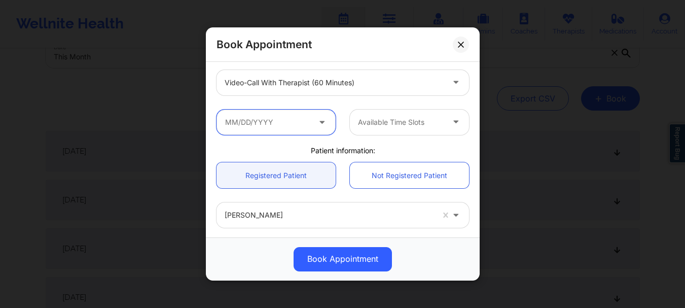
click at [275, 125] on input "text" at bounding box center [275, 122] width 119 height 25
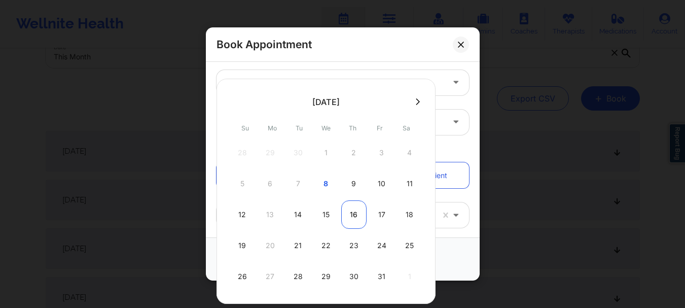
click at [352, 213] on div "16" at bounding box center [353, 214] width 25 height 28
type input "[DATE]"
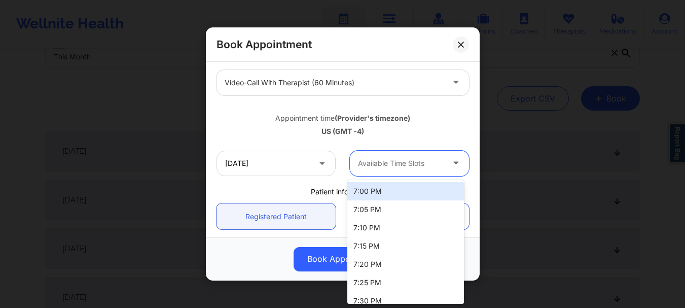
click at [375, 161] on div at bounding box center [401, 163] width 86 height 12
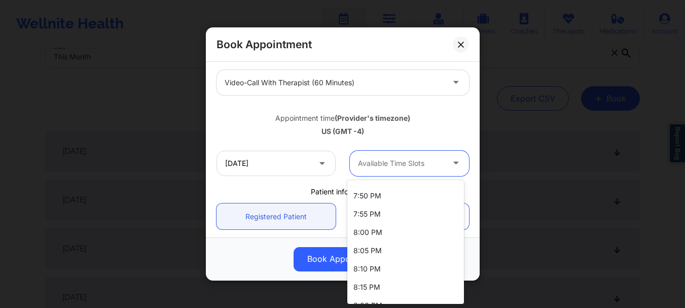
scroll to position [179, 0]
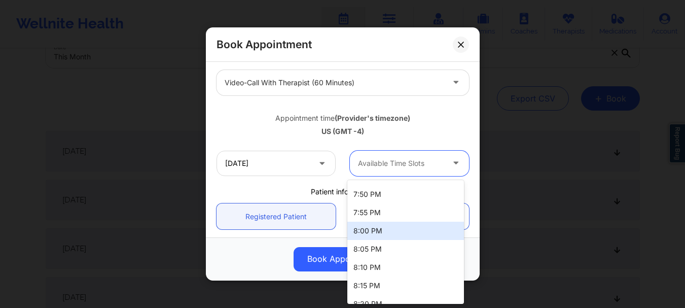
click at [414, 224] on div "8:00 PM" at bounding box center [405, 231] width 117 height 18
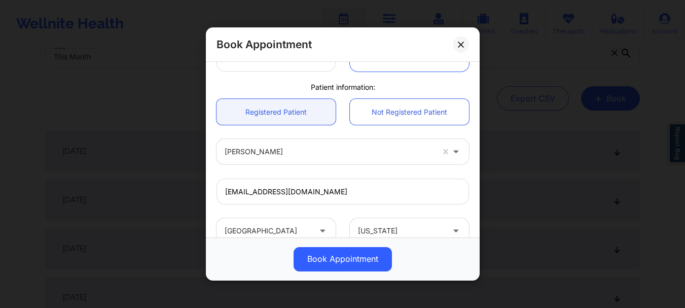
scroll to position [247, 0]
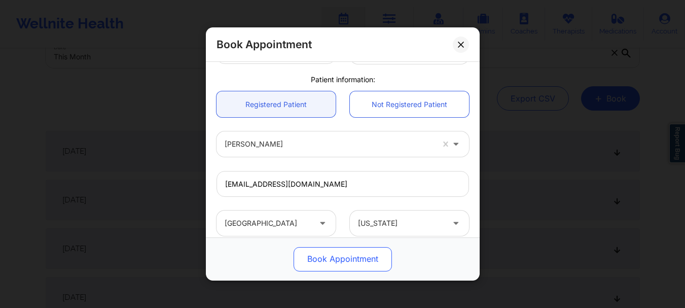
click at [351, 255] on button "Book Appointment" at bounding box center [343, 259] width 98 height 24
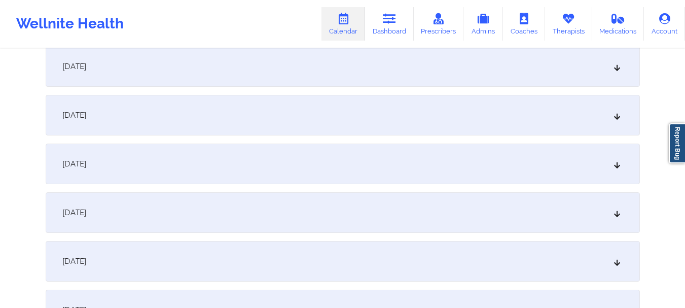
scroll to position [654, 0]
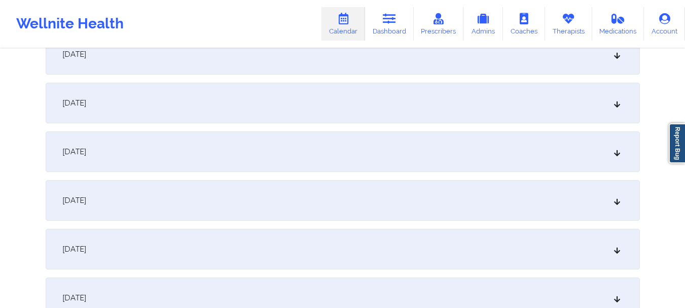
click at [596, 209] on div "[DATE]" at bounding box center [343, 200] width 594 height 41
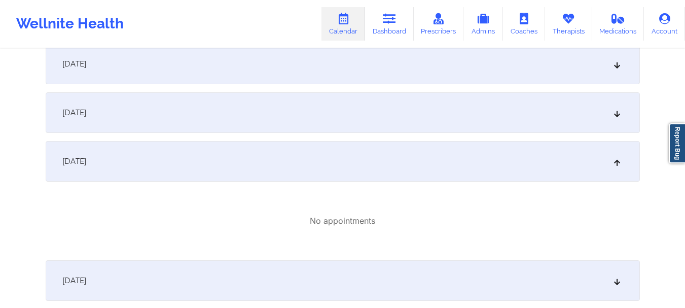
scroll to position [690, 0]
click at [600, 168] on div "[DATE]" at bounding box center [343, 164] width 594 height 41
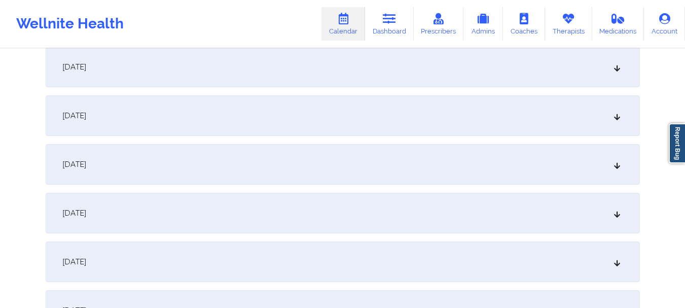
scroll to position [0, 0]
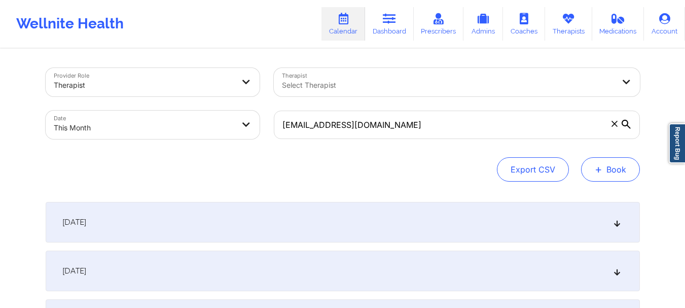
click at [615, 174] on button "+ Book" at bounding box center [610, 169] width 59 height 24
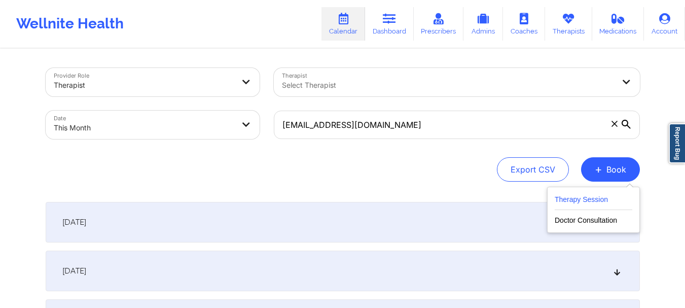
click at [581, 206] on button "Therapy Session" at bounding box center [594, 201] width 78 height 17
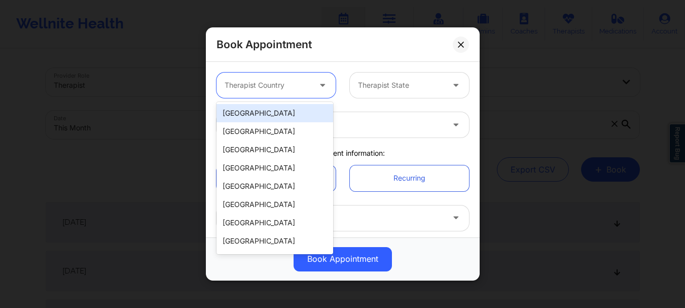
click at [296, 79] on div at bounding box center [268, 85] width 86 height 12
click at [283, 121] on div "[GEOGRAPHIC_DATA]" at bounding box center [274, 113] width 117 height 18
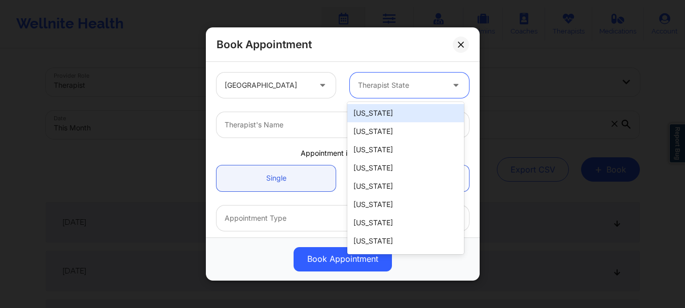
click at [381, 88] on div at bounding box center [401, 85] width 86 height 12
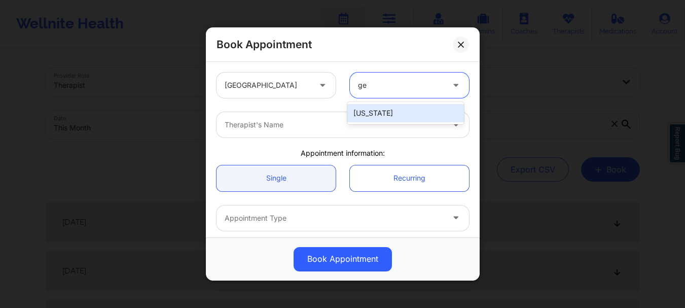
type input "geo"
click at [380, 111] on div "[US_STATE]" at bounding box center [405, 113] width 117 height 18
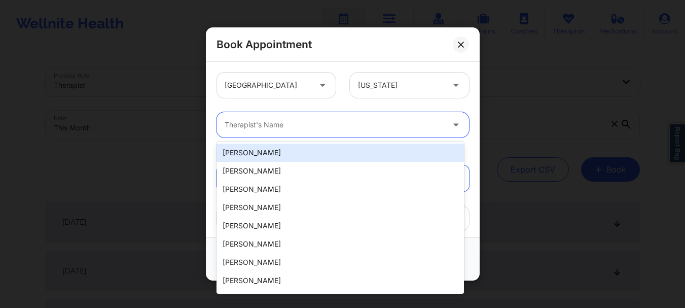
click at [353, 129] on div at bounding box center [334, 125] width 219 height 12
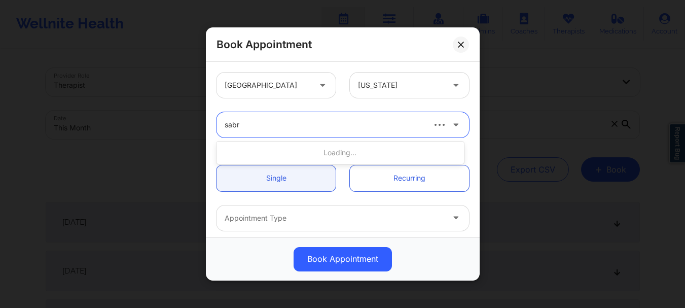
type input "sabri"
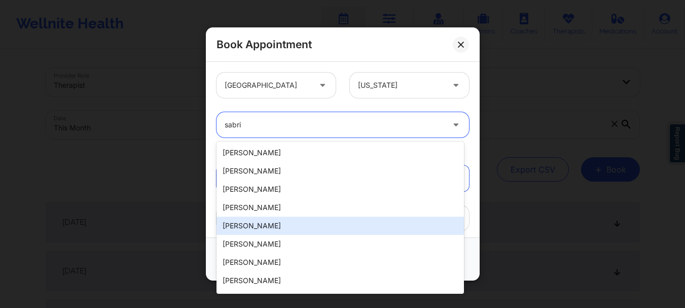
click at [320, 232] on div "[PERSON_NAME]" at bounding box center [339, 225] width 247 height 18
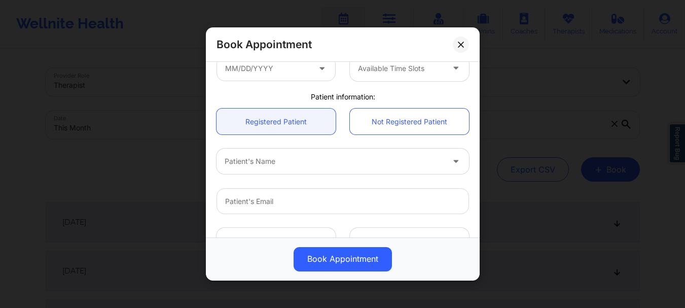
scroll to position [203, 0]
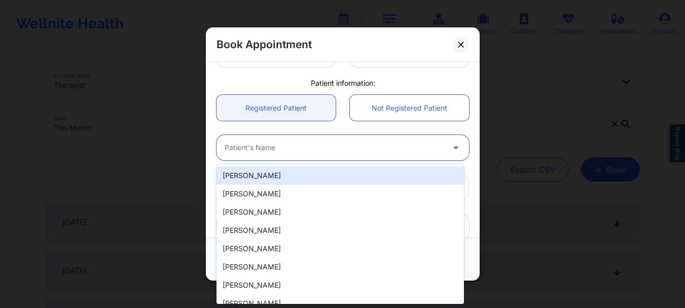
click at [265, 150] on div at bounding box center [334, 148] width 219 height 12
type input "stella"
click at [259, 170] on div "[PERSON_NAME]" at bounding box center [339, 175] width 247 height 18
type input "[EMAIL_ADDRESS][DOMAIN_NAME]"
type input "[PHONE_NUMBER]"
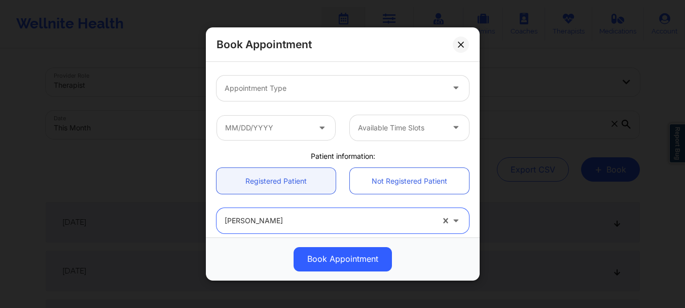
scroll to position [114, 0]
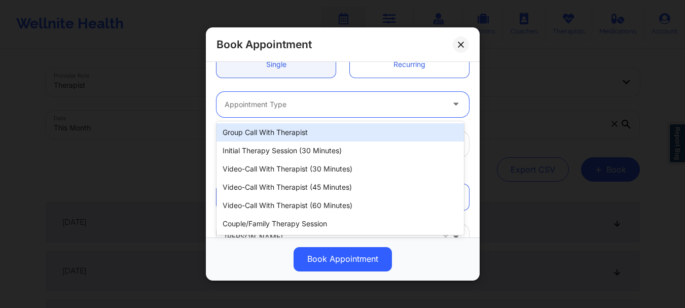
click at [344, 103] on div at bounding box center [334, 104] width 219 height 12
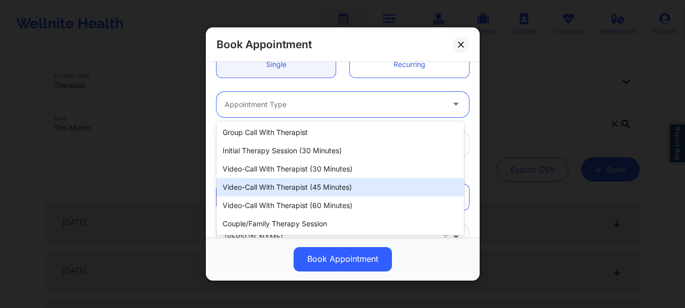
click at [350, 193] on div "Video-Call with Therapist (45 minutes)" at bounding box center [339, 187] width 247 height 18
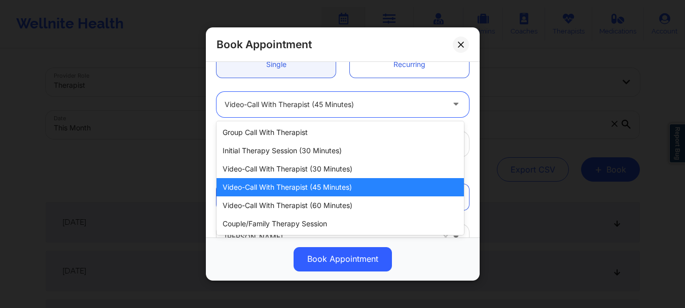
click at [316, 105] on div at bounding box center [334, 104] width 219 height 12
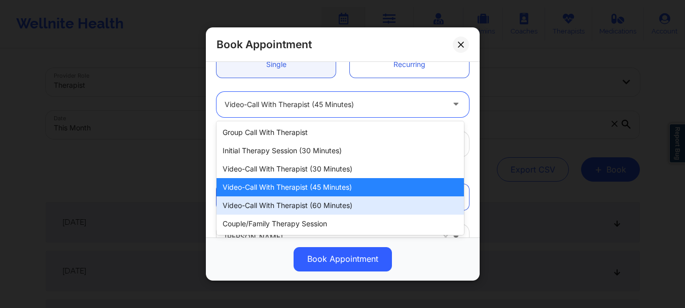
click at [328, 200] on div "Video-Call with Therapist (60 minutes)" at bounding box center [339, 205] width 247 height 18
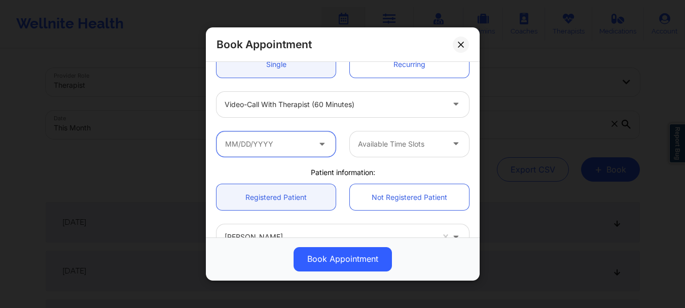
click at [285, 141] on input "text" at bounding box center [275, 143] width 119 height 25
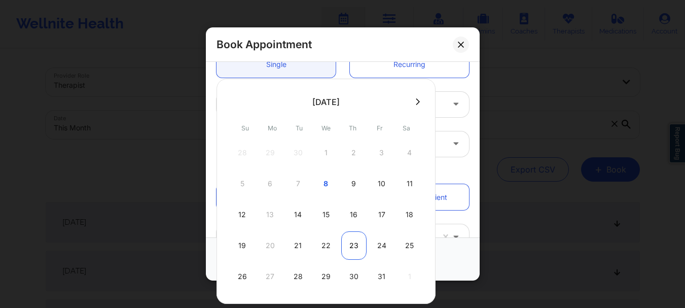
click at [347, 253] on div "23" at bounding box center [353, 245] width 25 height 28
type input "[DATE]"
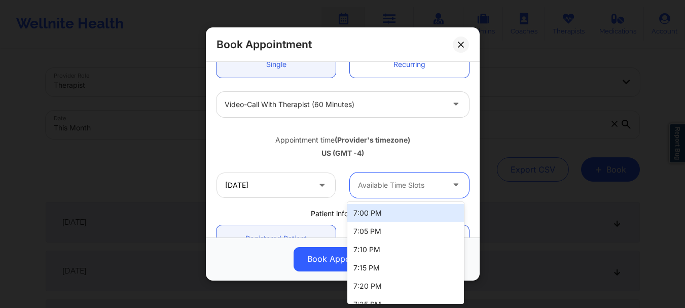
click at [372, 195] on div "Available Time Slots" at bounding box center [397, 184] width 95 height 25
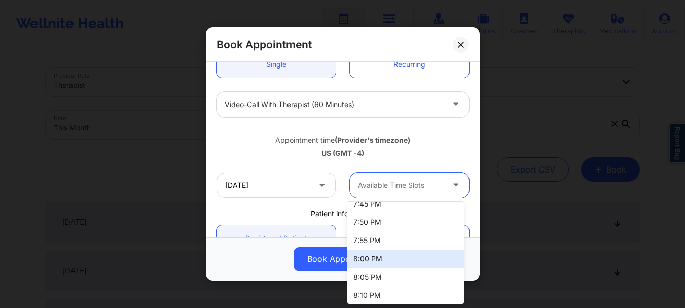
scroll to position [176, 0]
click at [434, 253] on div "8:00 PM" at bounding box center [405, 256] width 117 height 18
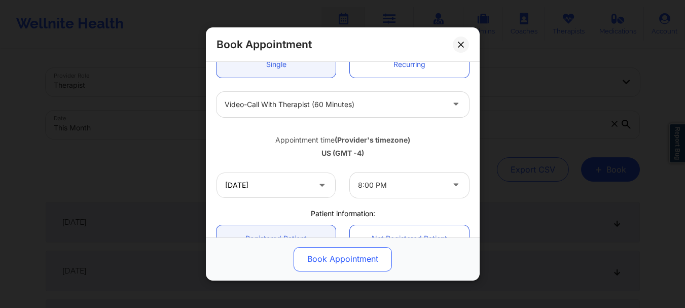
click at [383, 261] on button "Book Appointment" at bounding box center [343, 259] width 98 height 24
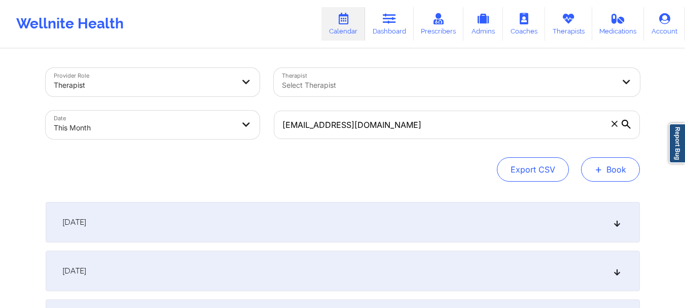
click at [607, 171] on button "+ Book" at bounding box center [610, 169] width 59 height 24
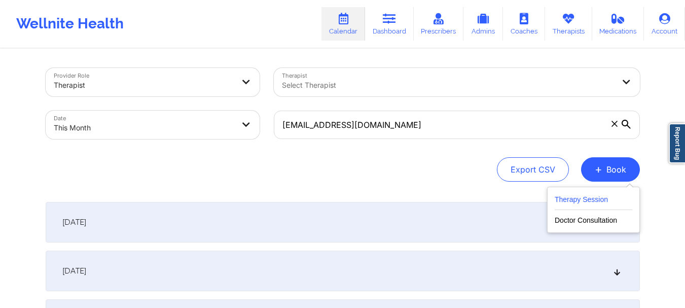
click at [572, 204] on button "Therapy Session" at bounding box center [594, 201] width 78 height 17
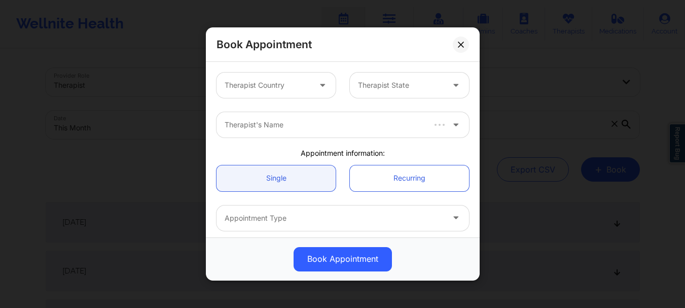
click at [264, 85] on div at bounding box center [268, 85] width 86 height 12
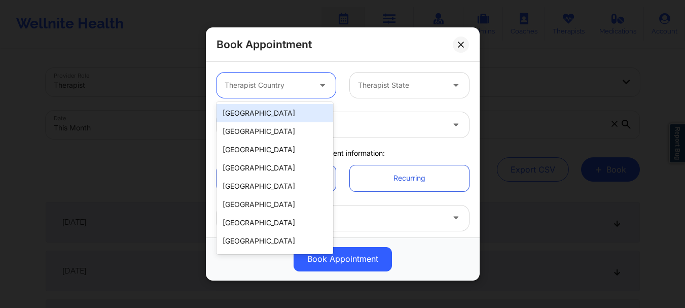
click at [263, 112] on div "[GEOGRAPHIC_DATA]" at bounding box center [274, 113] width 117 height 18
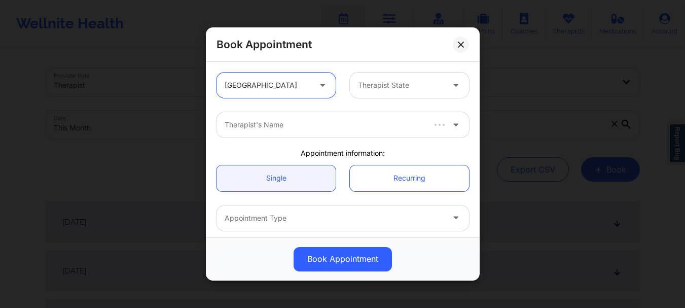
click at [403, 95] on div "Therapist State" at bounding box center [397, 84] width 95 height 25
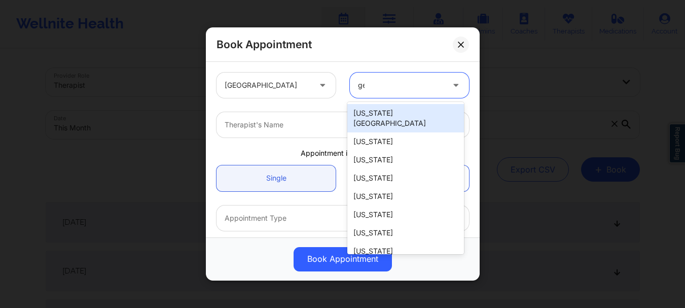
type input "geo"
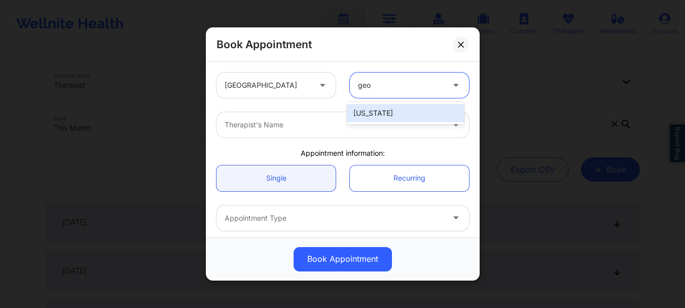
click at [387, 110] on div "[US_STATE]" at bounding box center [405, 113] width 117 height 18
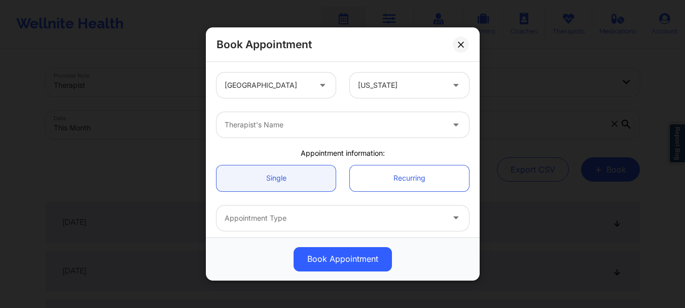
drag, startPoint x: 326, startPoint y: 141, endPoint x: 320, endPoint y: 132, distance: 11.0
click at [320, 132] on div "Therapist's Name" at bounding box center [342, 125] width 267 height 40
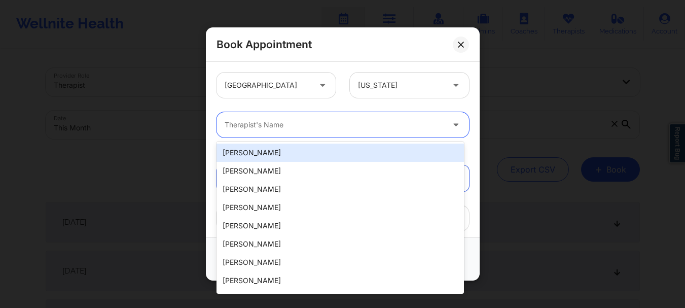
click at [320, 132] on div "Therapist's Name" at bounding box center [330, 124] width 228 height 25
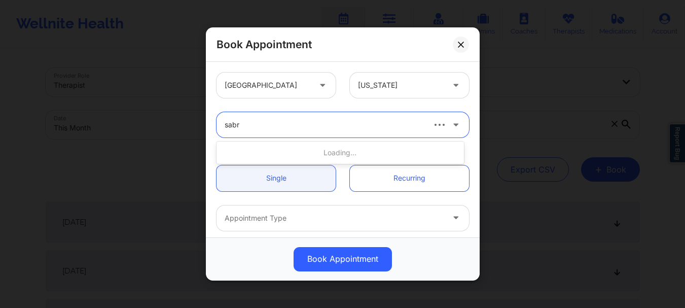
type input "sabri"
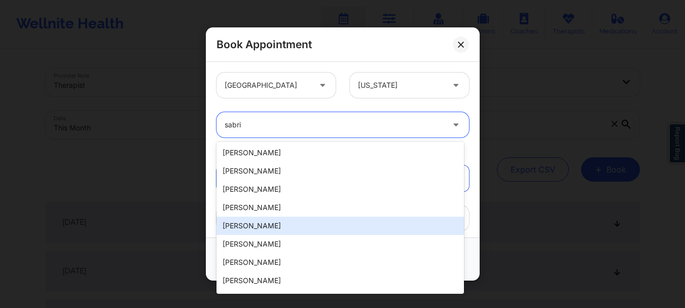
click at [289, 218] on div "[PERSON_NAME]" at bounding box center [339, 225] width 247 height 18
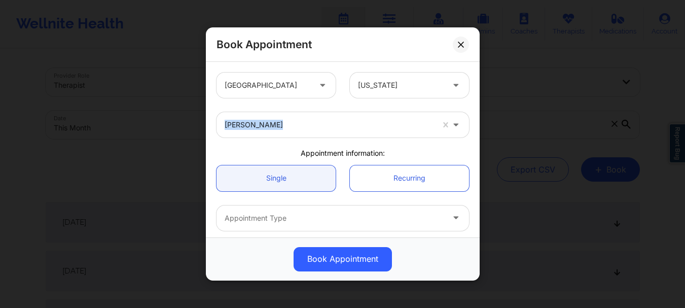
drag, startPoint x: 474, startPoint y: 92, endPoint x: 469, endPoint y: 110, distance: 17.8
click at [469, 110] on div "[GEOGRAPHIC_DATA] [US_STATE] [PERSON_NAME] Appointment information: Single Recu…" at bounding box center [343, 149] width 274 height 175
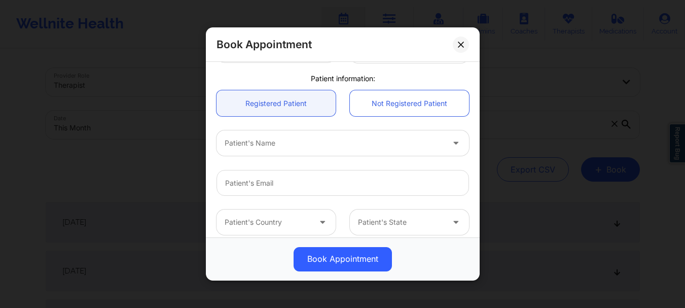
scroll to position [221, 0]
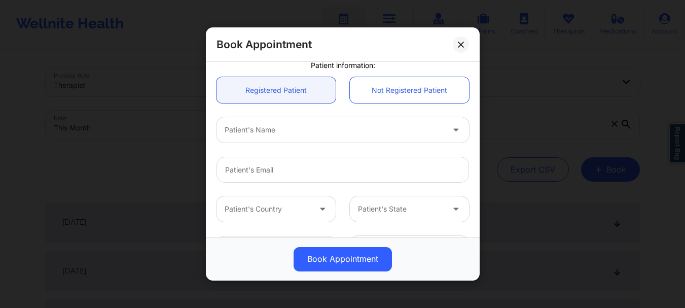
click at [344, 130] on div at bounding box center [334, 130] width 219 height 12
type input "stella"
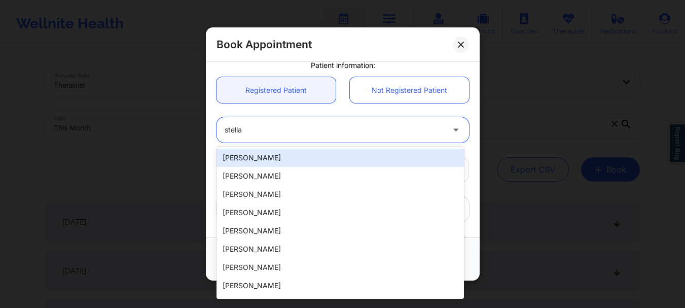
click at [301, 160] on div "[PERSON_NAME]" at bounding box center [339, 158] width 247 height 18
type input "[EMAIL_ADDRESS][DOMAIN_NAME]"
type input "[PHONE_NUMBER]"
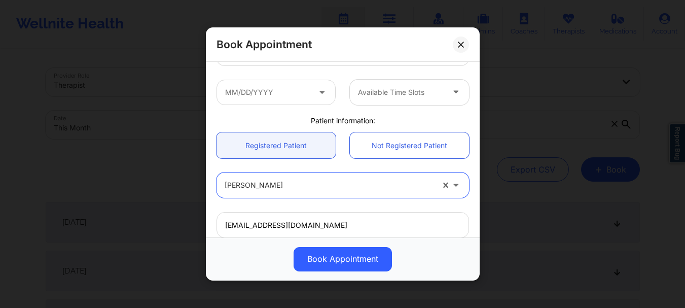
scroll to position [143, 0]
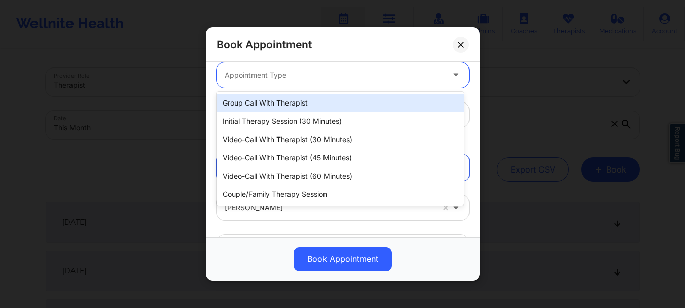
click at [296, 78] on div at bounding box center [334, 75] width 219 height 12
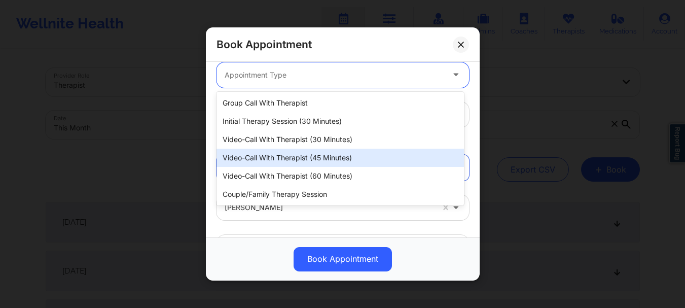
click at [318, 163] on div "Video-Call with Therapist (45 minutes)" at bounding box center [339, 158] width 247 height 18
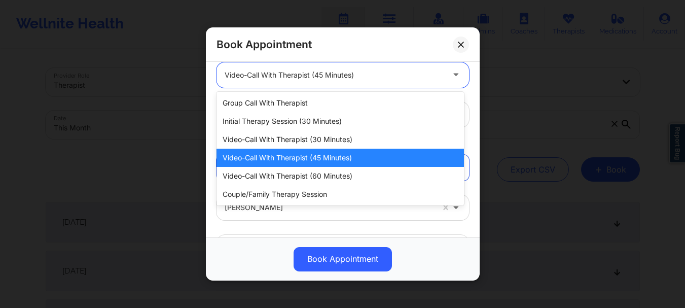
click at [286, 75] on div at bounding box center [334, 75] width 219 height 12
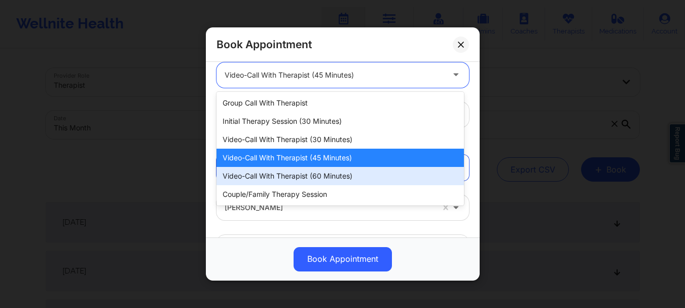
click at [308, 174] on div "Video-Call with Therapist (60 minutes)" at bounding box center [339, 176] width 247 height 18
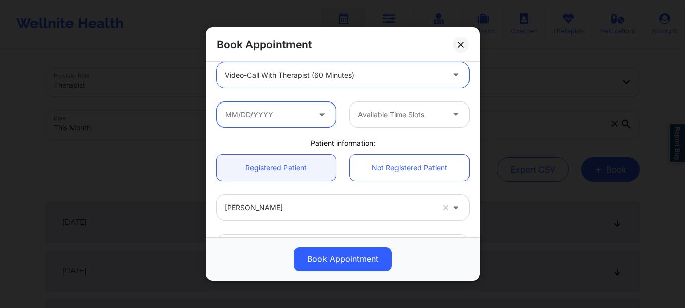
click at [278, 112] on input "text" at bounding box center [275, 114] width 119 height 25
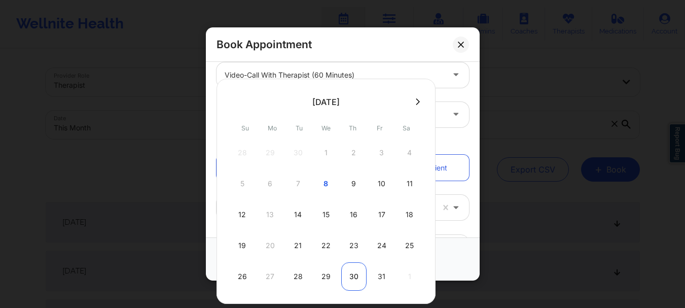
click at [358, 270] on div "30" at bounding box center [353, 276] width 25 height 28
type input "[DATE]"
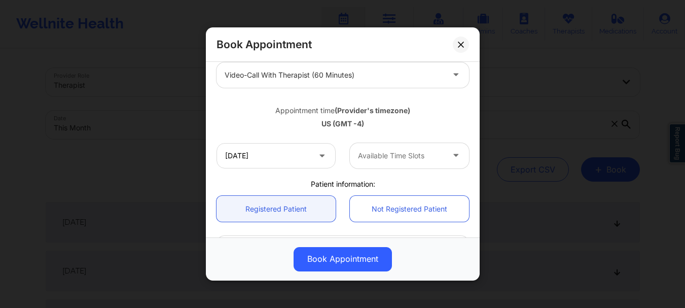
click at [391, 154] on div at bounding box center [401, 156] width 86 height 12
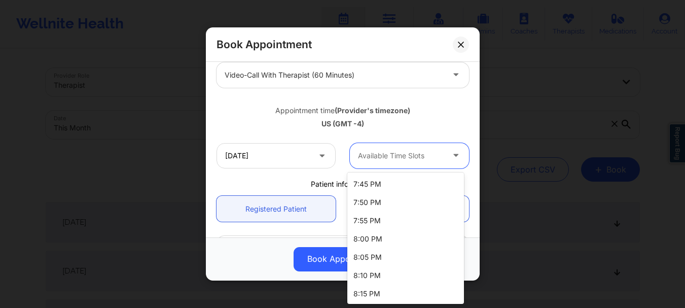
scroll to position [169, 0]
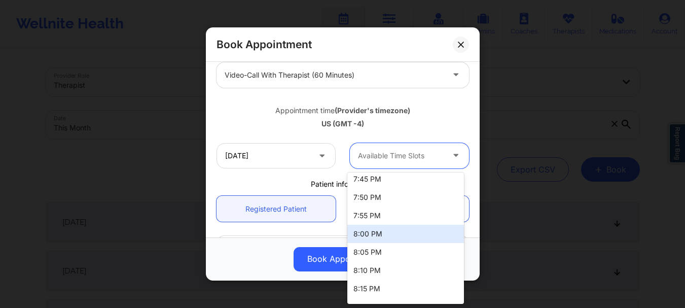
click at [429, 233] on div "8:00 PM" at bounding box center [405, 234] width 117 height 18
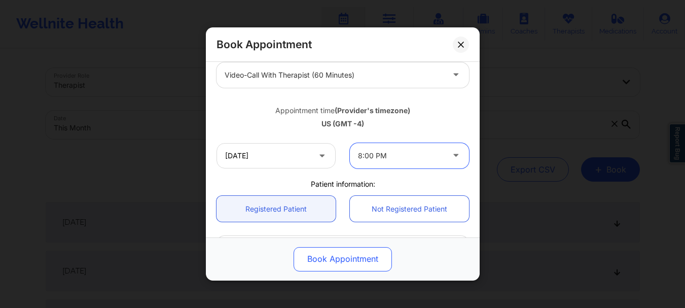
click at [384, 256] on button "Book Appointment" at bounding box center [343, 259] width 98 height 24
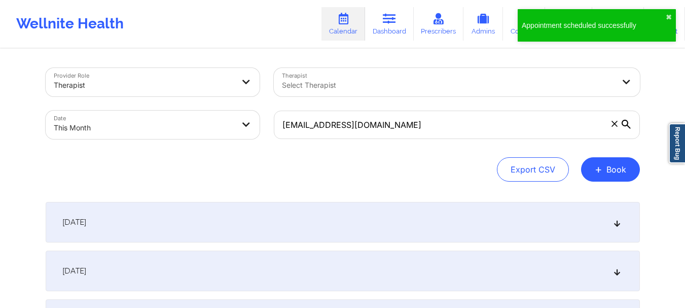
click at [620, 141] on div "[EMAIL_ADDRESS][DOMAIN_NAME]" at bounding box center [457, 124] width 380 height 43
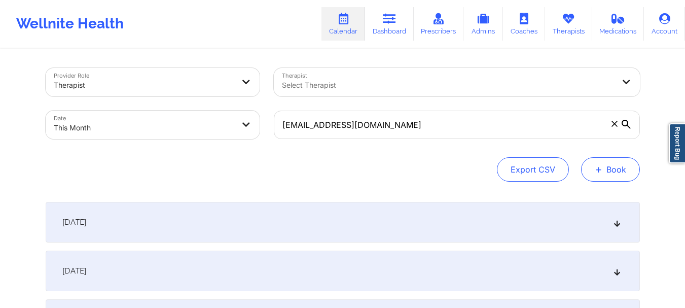
click at [613, 163] on button "+ Book" at bounding box center [610, 169] width 59 height 24
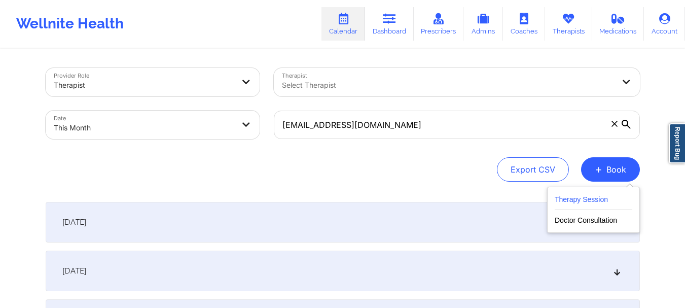
click at [593, 197] on button "Therapy Session" at bounding box center [594, 201] width 78 height 17
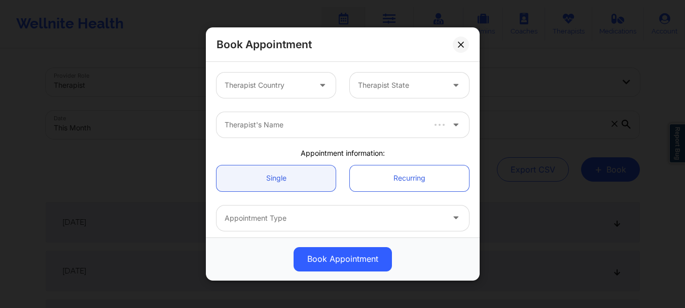
click at [305, 89] on div at bounding box center [268, 85] width 86 height 12
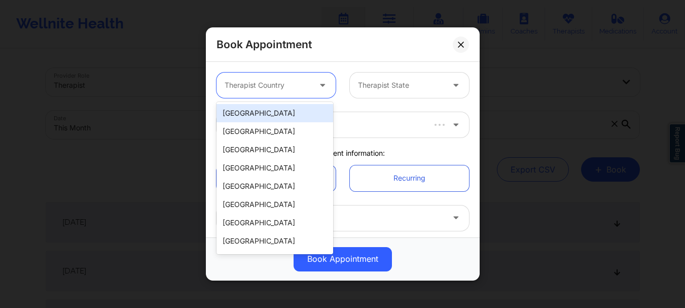
click at [289, 119] on div "[GEOGRAPHIC_DATA]" at bounding box center [274, 113] width 117 height 18
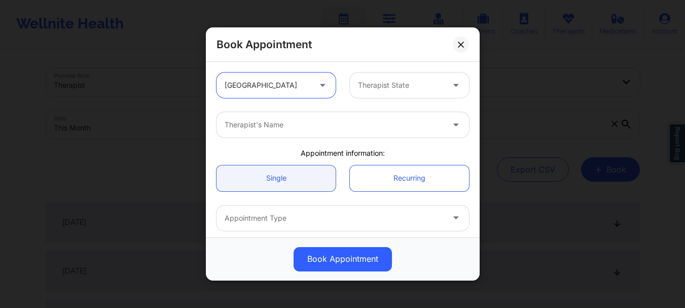
click at [390, 77] on div "Therapist State" at bounding box center [397, 84] width 95 height 25
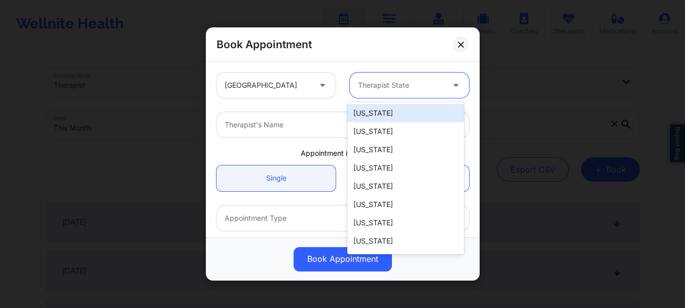
click at [389, 85] on div at bounding box center [401, 85] width 86 height 12
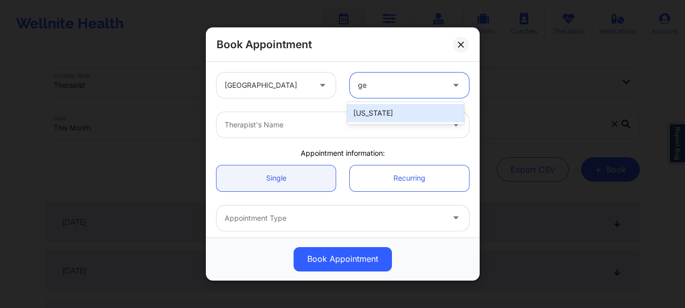
type input "geo"
click at [382, 117] on div "[US_STATE]" at bounding box center [405, 113] width 117 height 18
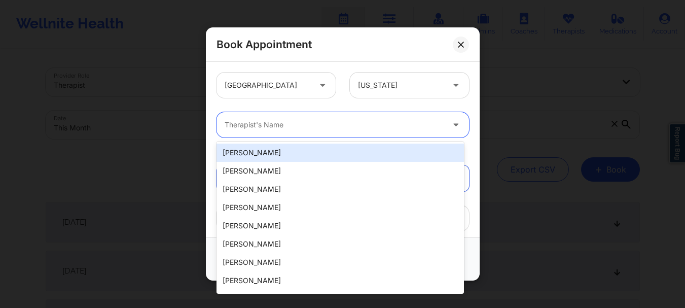
click at [331, 122] on div at bounding box center [334, 125] width 219 height 12
type input "s"
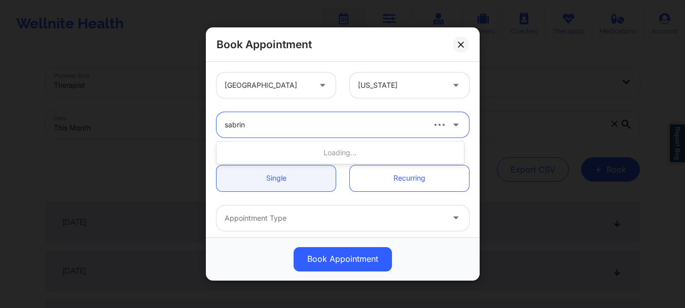
type input "[PERSON_NAME]"
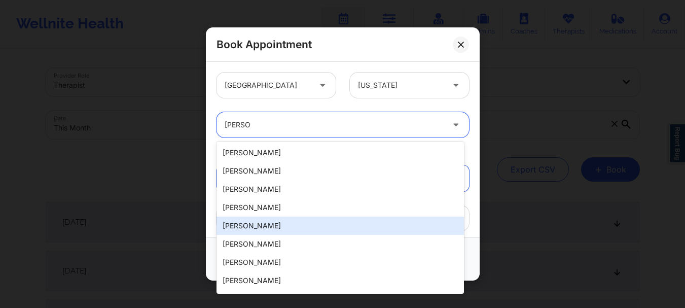
click at [300, 227] on div "[PERSON_NAME]" at bounding box center [339, 225] width 247 height 18
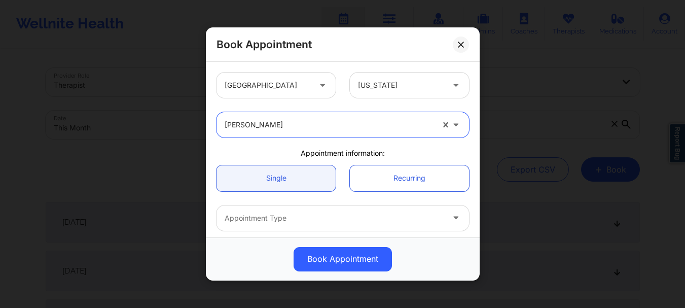
click at [287, 222] on div at bounding box center [334, 218] width 219 height 12
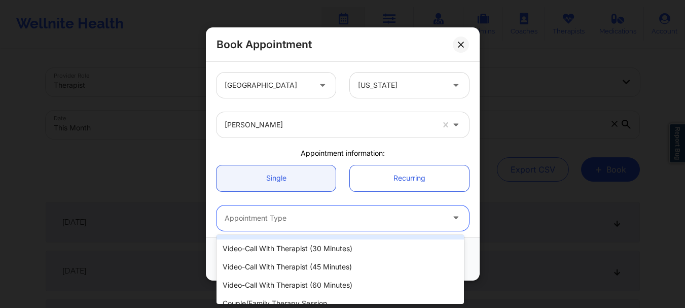
scroll to position [41, 0]
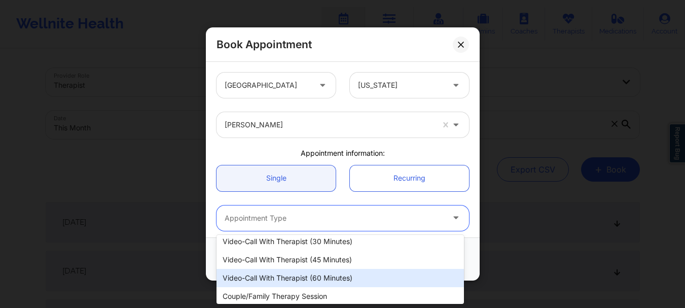
click at [401, 281] on div "Video-Call with Therapist (60 minutes)" at bounding box center [339, 278] width 247 height 18
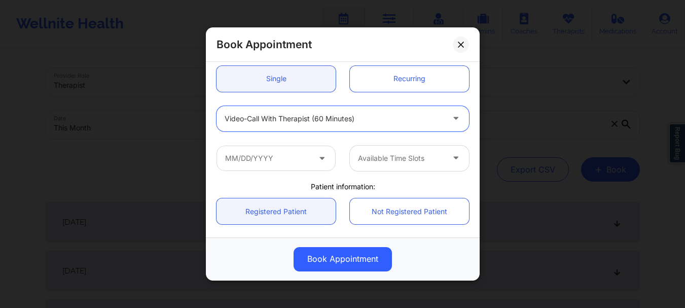
scroll to position [142, 0]
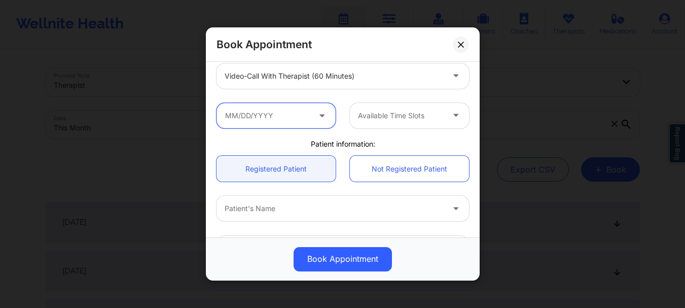
click at [273, 110] on input "text" at bounding box center [275, 115] width 119 height 25
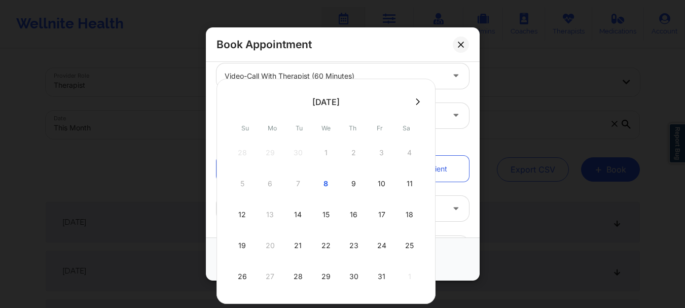
click at [416, 103] on icon at bounding box center [418, 102] width 4 height 8
click at [353, 188] on div "6" at bounding box center [353, 183] width 25 height 28
type input "[DATE]"
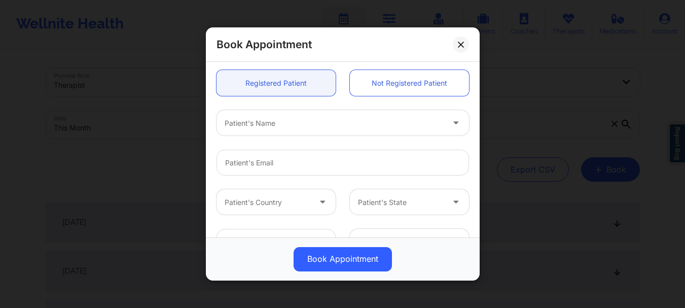
scroll to position [273, 0]
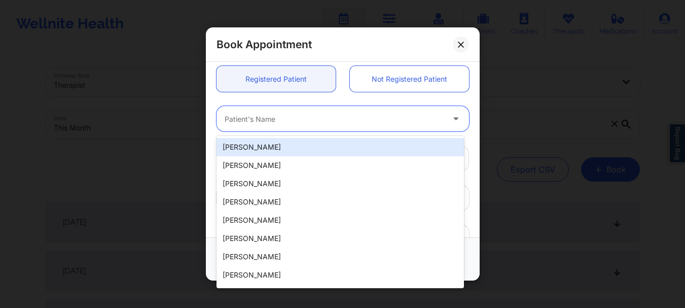
click at [318, 116] on div at bounding box center [334, 119] width 219 height 12
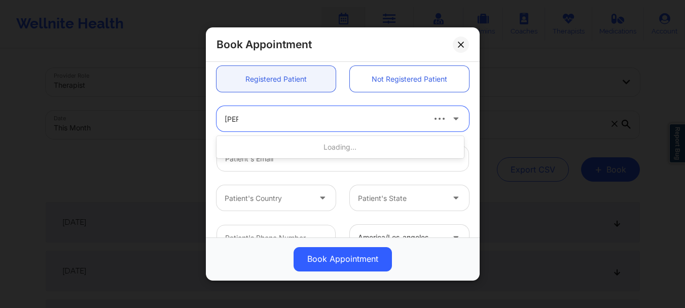
type input "stella"
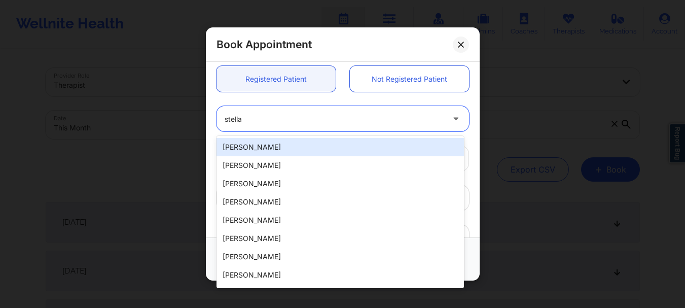
click at [298, 149] on div "[PERSON_NAME]" at bounding box center [339, 147] width 247 height 18
type input "[EMAIL_ADDRESS][DOMAIN_NAME]"
type input "[PHONE_NUMBER]"
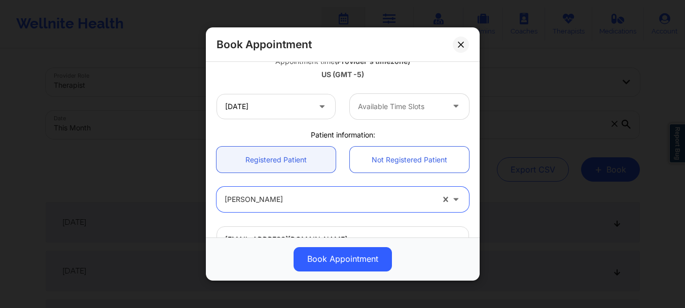
scroll to position [169, 0]
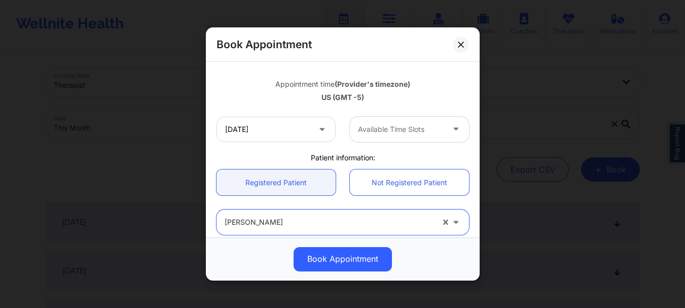
click at [431, 137] on div "Available Time Slots" at bounding box center [397, 129] width 95 height 25
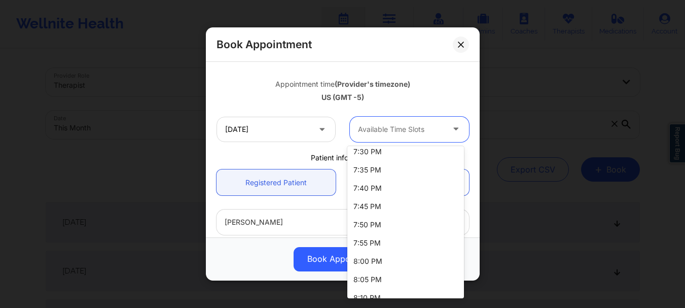
scroll to position [118, 0]
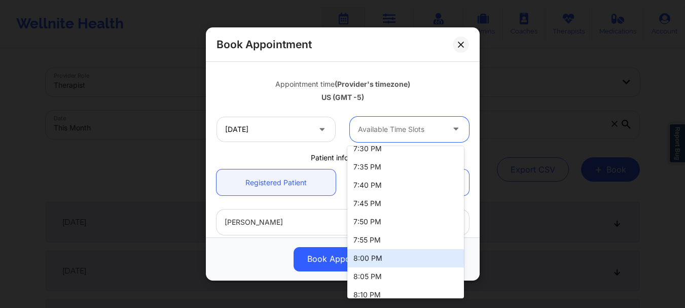
click at [395, 259] on div "8:00 PM" at bounding box center [405, 258] width 117 height 18
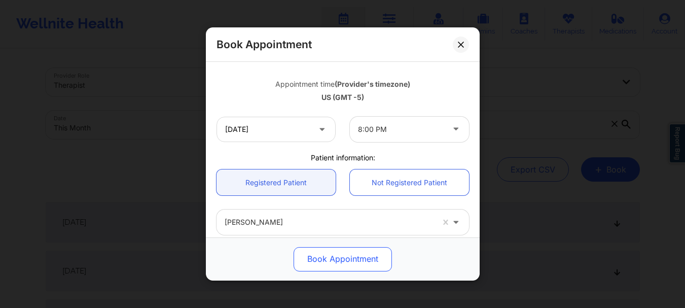
click at [358, 261] on button "Book Appointment" at bounding box center [343, 259] width 98 height 24
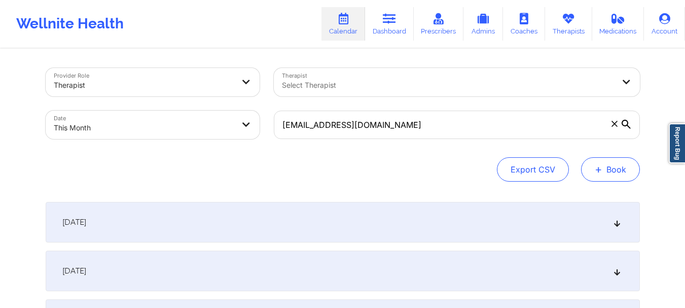
click at [606, 168] on button "+ Book" at bounding box center [610, 169] width 59 height 24
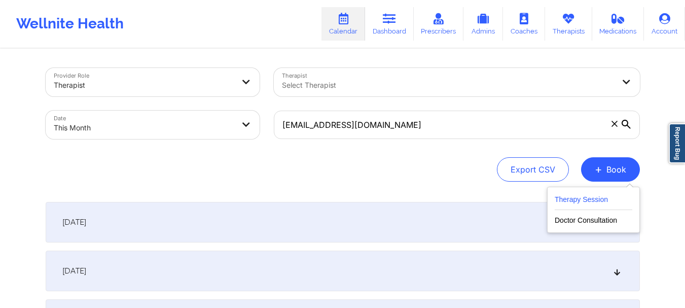
click at [586, 200] on button "Therapy Session" at bounding box center [594, 201] width 78 height 17
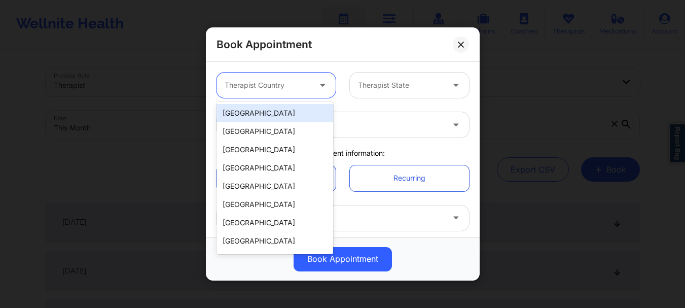
click at [317, 84] on icon at bounding box center [322, 83] width 10 height 9
click at [300, 108] on div "[GEOGRAPHIC_DATA]" at bounding box center [274, 113] width 117 height 18
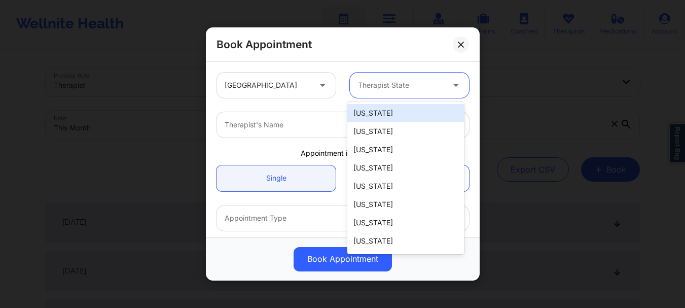
click at [375, 84] on div at bounding box center [401, 85] width 86 height 12
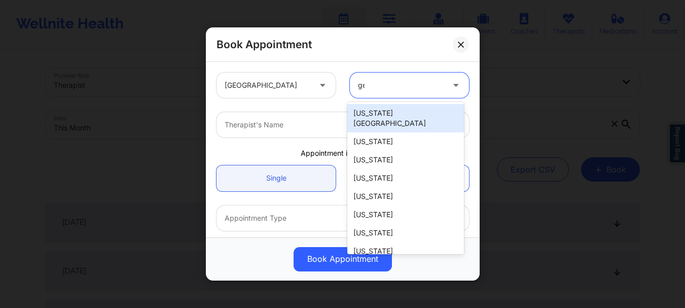
type input "geo"
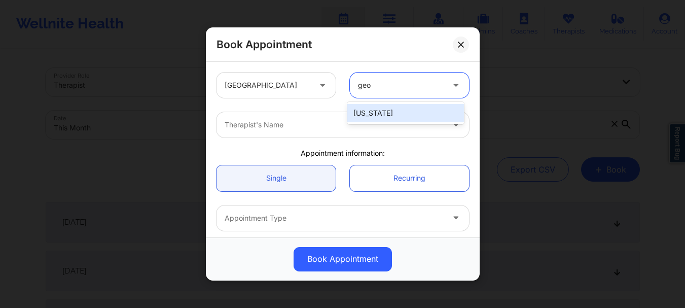
click at [370, 112] on div "[US_STATE]" at bounding box center [405, 113] width 117 height 18
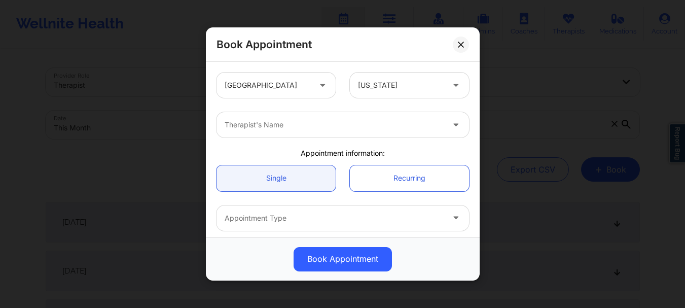
click at [315, 138] on div "Therapist's Name" at bounding box center [342, 125] width 267 height 40
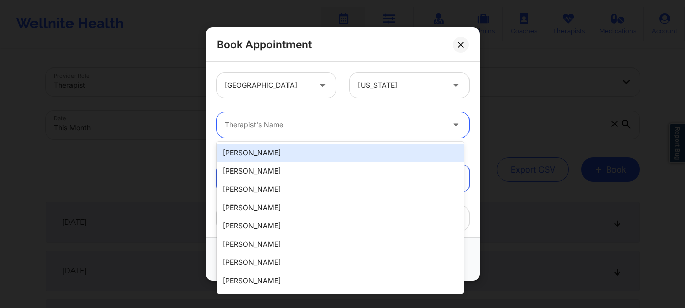
click at [284, 125] on div at bounding box center [334, 125] width 219 height 12
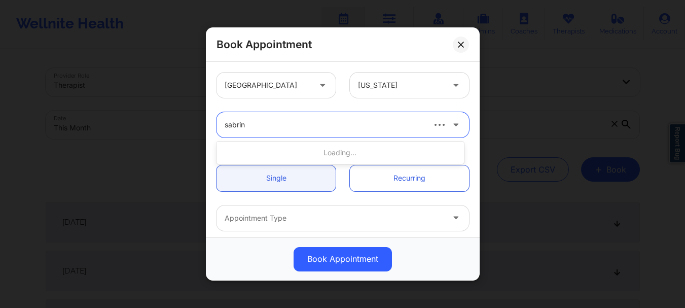
type input "[PERSON_NAME]"
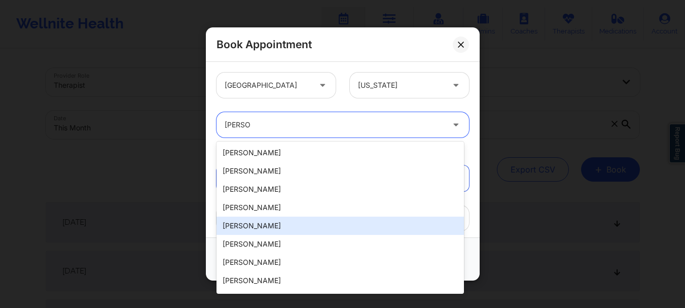
click at [296, 223] on div "[PERSON_NAME]" at bounding box center [339, 225] width 247 height 18
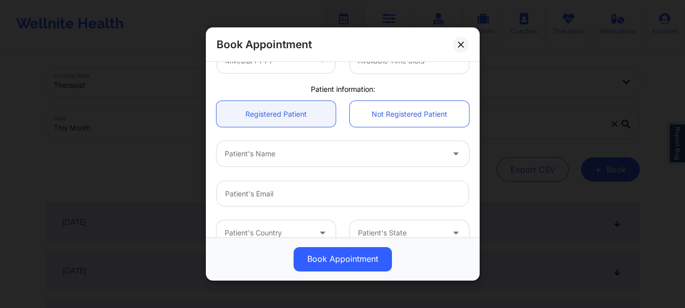
scroll to position [216, 0]
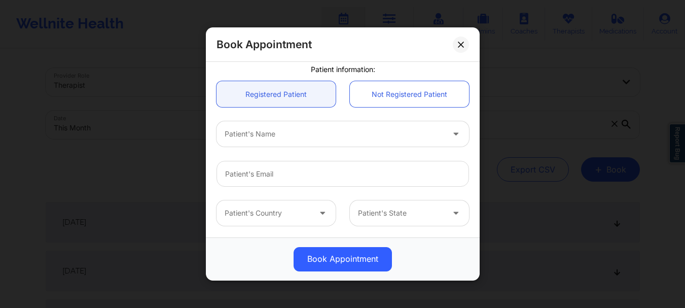
click at [303, 132] on div at bounding box center [334, 134] width 219 height 12
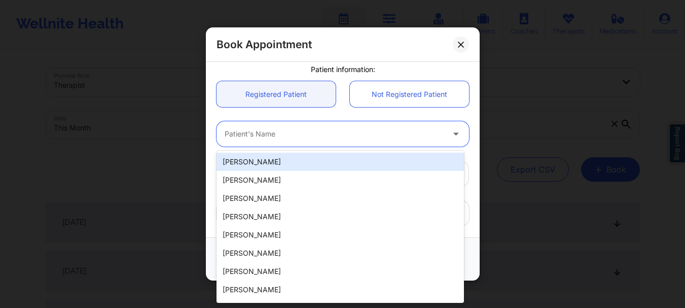
type input "a"
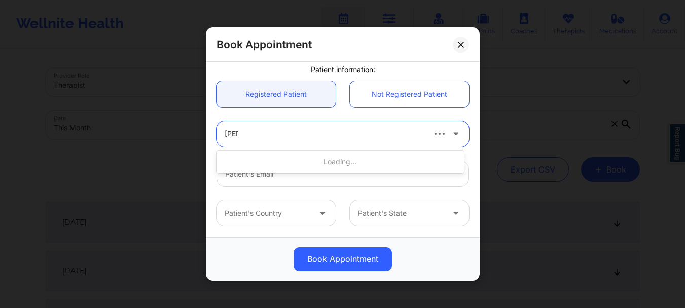
type input "stella"
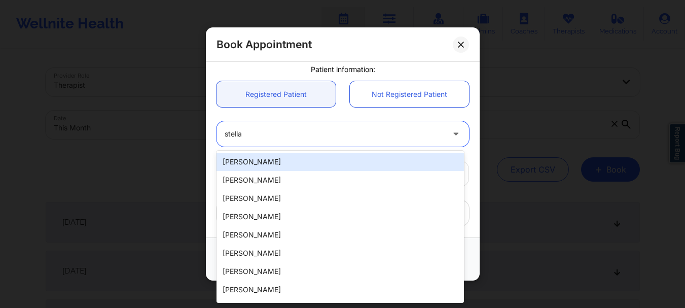
click at [287, 162] on div "[PERSON_NAME]" at bounding box center [339, 162] width 247 height 18
type input "[EMAIL_ADDRESS][DOMAIN_NAME]"
type input "[PHONE_NUMBER]"
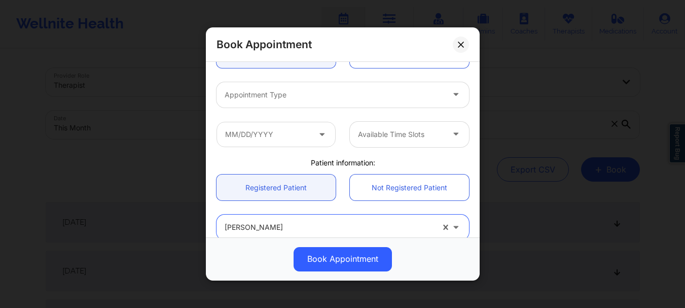
scroll to position [122, 0]
click at [311, 101] on div at bounding box center [334, 96] width 219 height 12
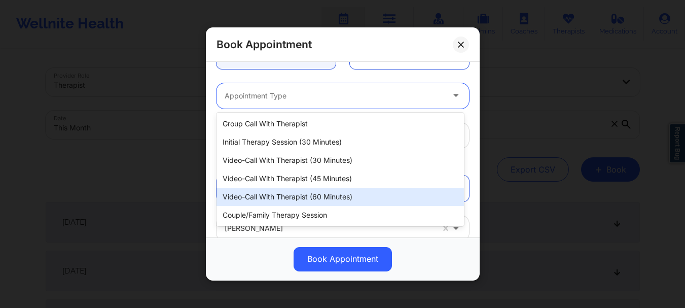
click at [321, 191] on div "Video-Call with Therapist (60 minutes)" at bounding box center [339, 197] width 247 height 18
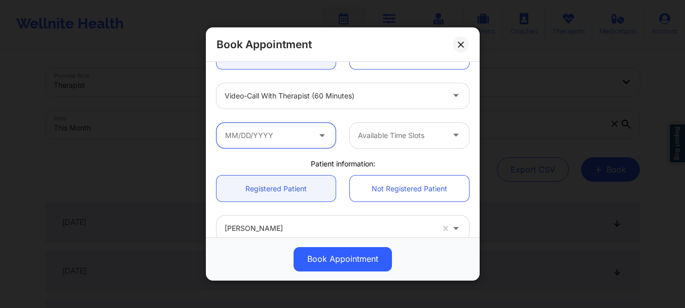
click at [290, 145] on input "text" at bounding box center [275, 135] width 119 height 25
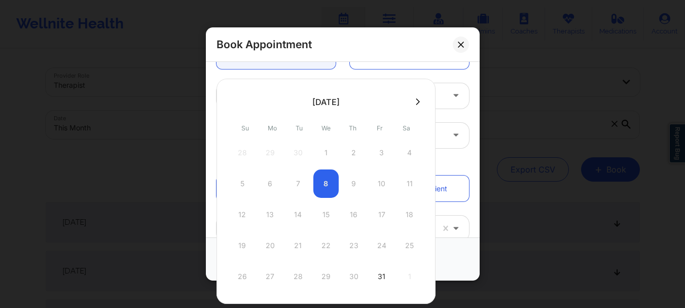
click at [418, 101] on button at bounding box center [418, 101] width 10 height 9
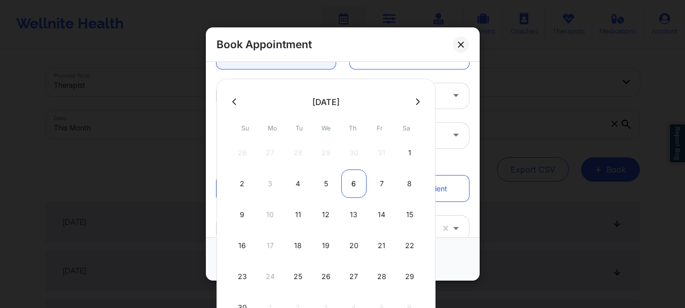
click at [355, 185] on div "6" at bounding box center [353, 183] width 25 height 28
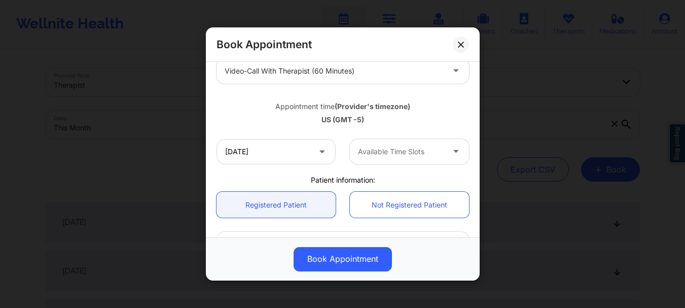
scroll to position [149, 0]
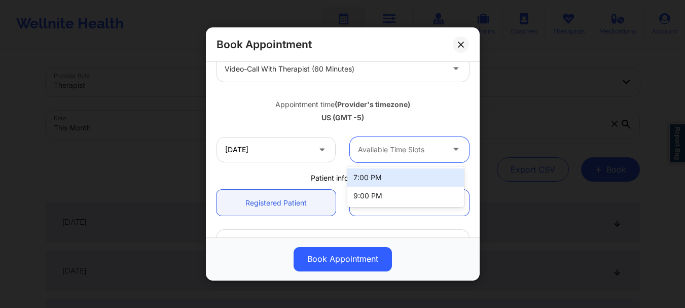
click at [434, 145] on div at bounding box center [401, 149] width 86 height 12
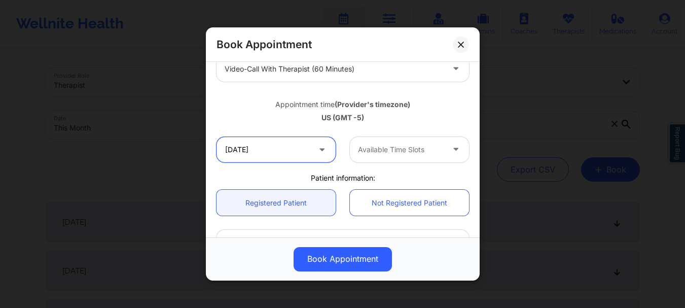
click at [277, 153] on input "[DATE]" at bounding box center [275, 149] width 119 height 25
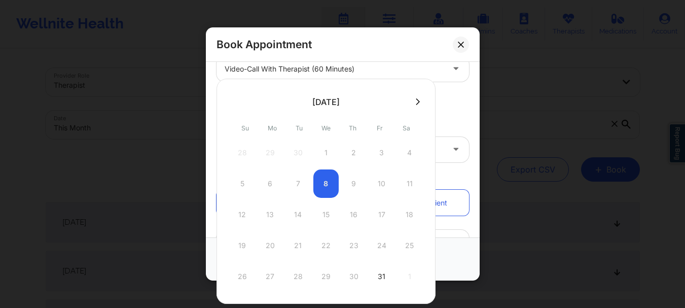
click at [410, 106] on div at bounding box center [325, 101] width 219 height 15
click at [417, 105] on icon at bounding box center [418, 102] width 4 height 8
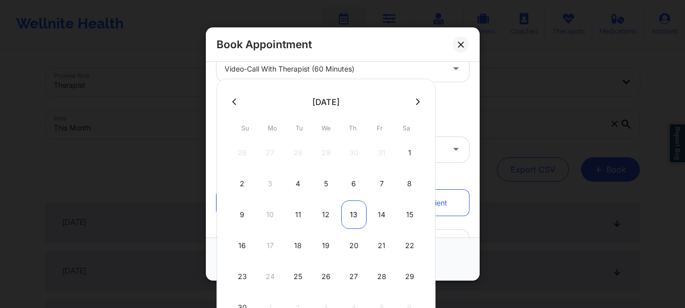
click at [358, 216] on div "13" at bounding box center [353, 214] width 25 height 28
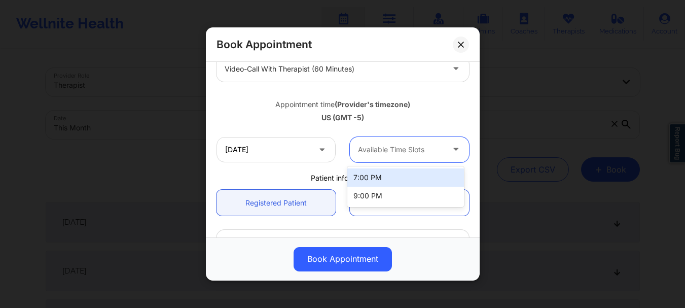
click at [403, 155] on div at bounding box center [401, 149] width 86 height 12
click at [320, 152] on icon at bounding box center [322, 147] width 10 height 9
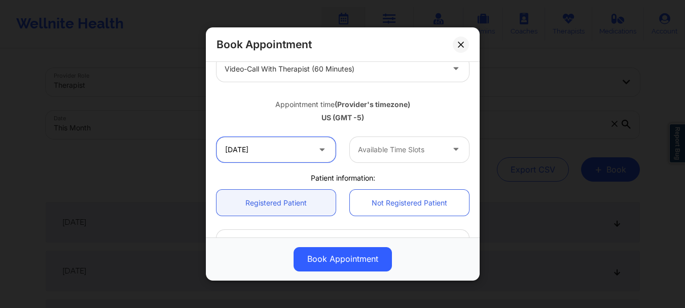
click at [313, 153] on input "[DATE]" at bounding box center [275, 149] width 119 height 25
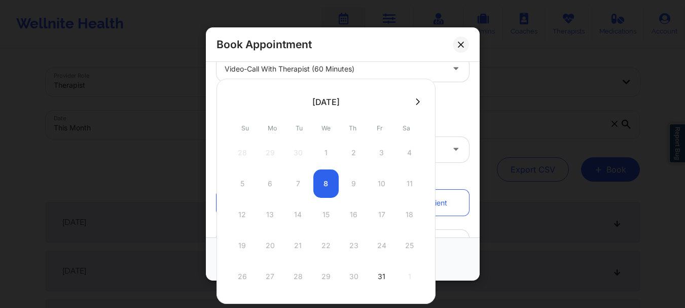
click at [417, 103] on icon at bounding box center [418, 102] width 4 height 8
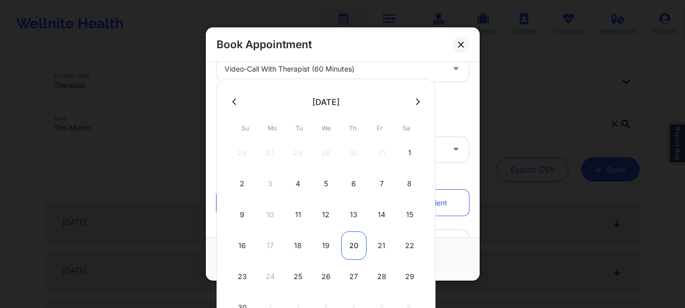
click at [353, 243] on div "20" at bounding box center [353, 245] width 25 height 28
type input "[DATE]"
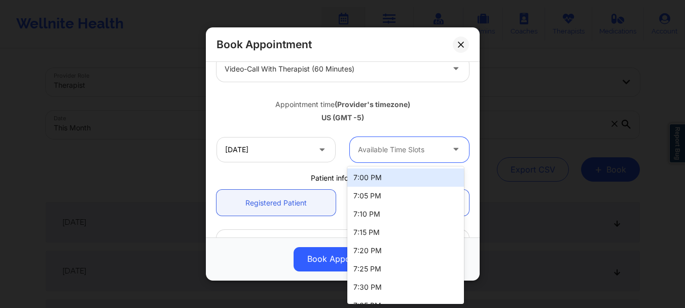
click at [404, 147] on div at bounding box center [401, 149] width 86 height 12
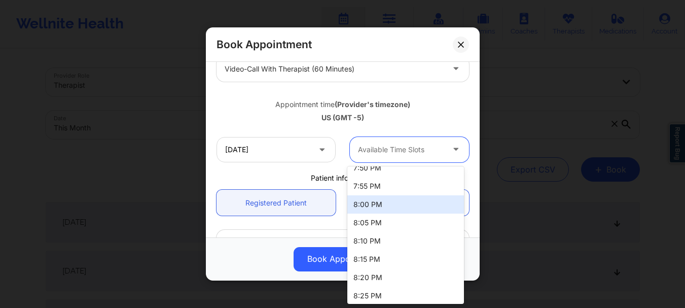
click at [368, 198] on div "8:00 PM" at bounding box center [405, 204] width 117 height 18
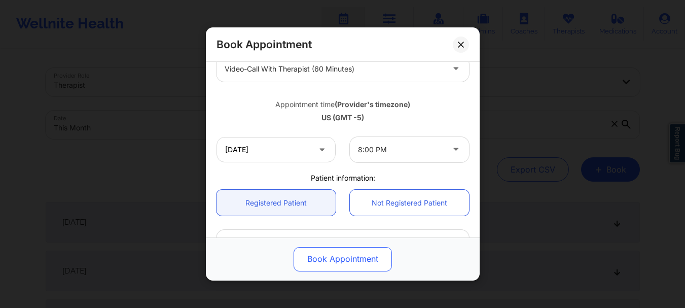
click at [339, 265] on button "Book Appointment" at bounding box center [343, 259] width 98 height 24
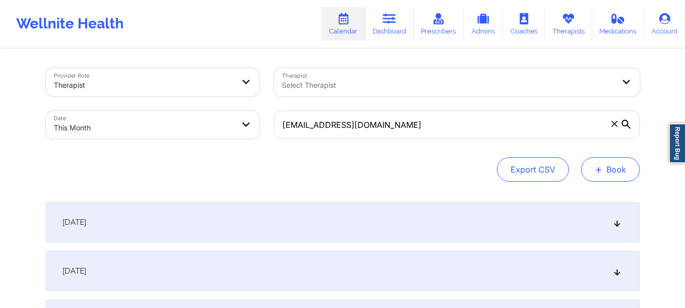
click at [634, 161] on button "+ Book" at bounding box center [610, 169] width 59 height 24
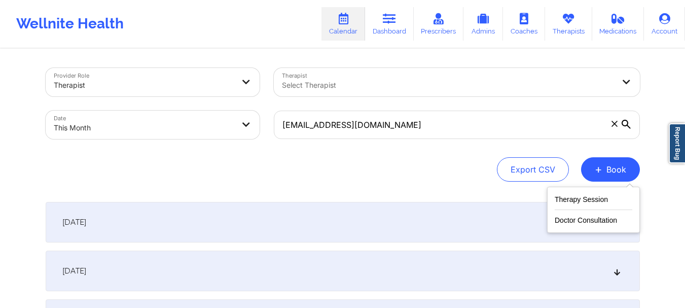
click at [612, 190] on div "Therapy Session Doctor Consultation" at bounding box center [593, 210] width 93 height 46
click at [605, 197] on button "Therapy Session" at bounding box center [594, 201] width 78 height 17
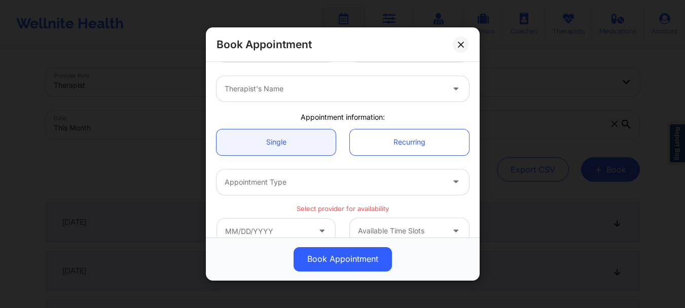
scroll to position [0, 0]
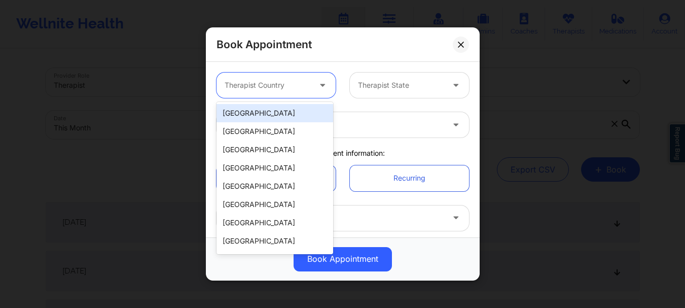
click at [269, 84] on div at bounding box center [268, 85] width 86 height 12
click at [267, 115] on div "[GEOGRAPHIC_DATA]" at bounding box center [274, 113] width 117 height 18
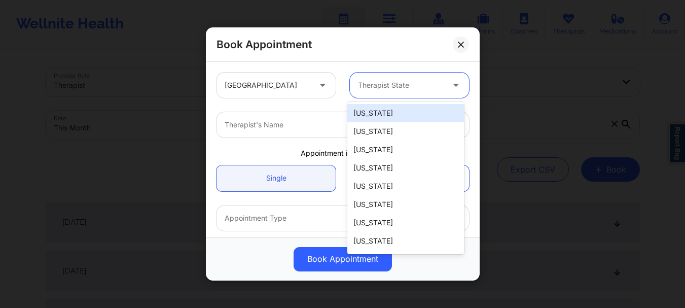
click at [401, 95] on div "Therapist State" at bounding box center [397, 84] width 95 height 25
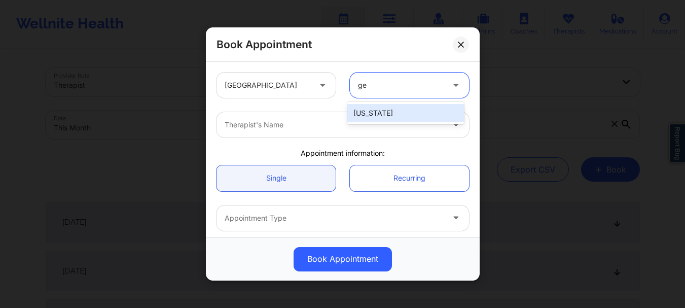
type input "geo"
click at [425, 110] on div "[US_STATE]" at bounding box center [405, 113] width 117 height 18
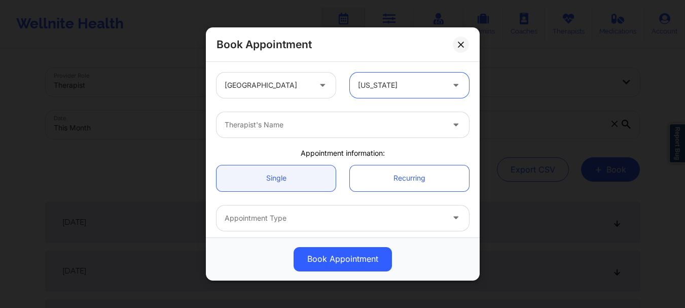
click at [424, 125] on div at bounding box center [334, 125] width 219 height 12
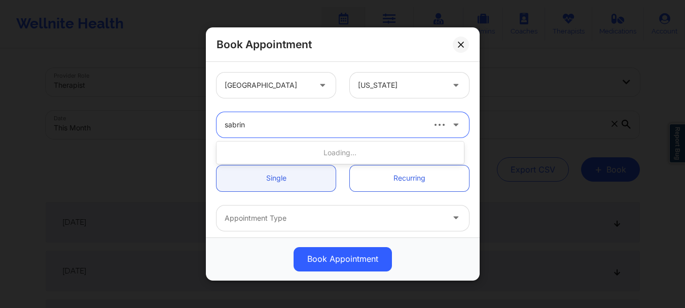
type input "[PERSON_NAME]"
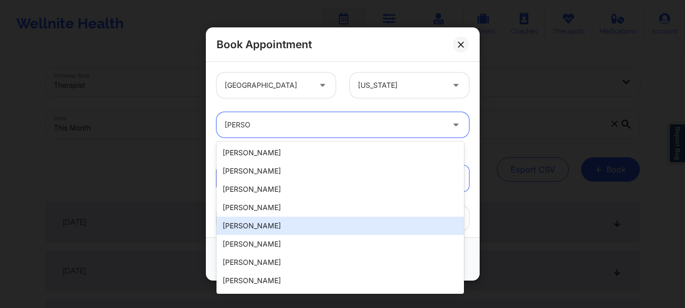
click at [298, 233] on div "[PERSON_NAME]" at bounding box center [339, 225] width 247 height 18
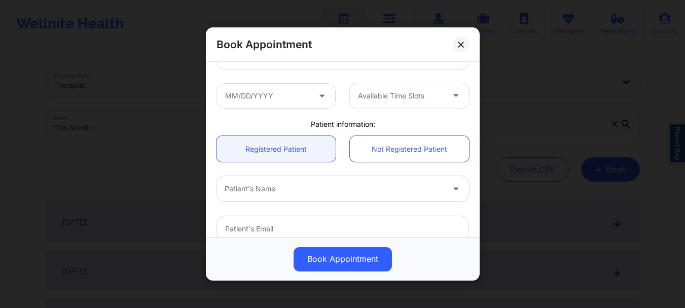
scroll to position [167, 0]
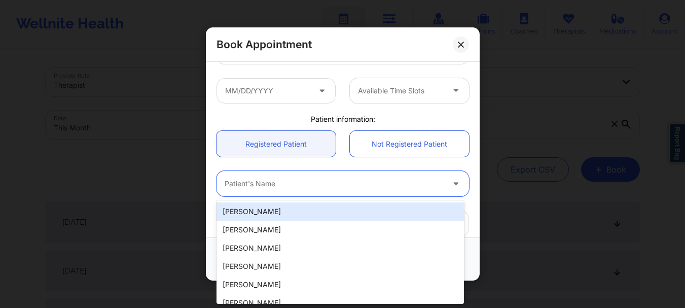
click at [293, 192] on div "Patient's Name" at bounding box center [330, 183] width 228 height 25
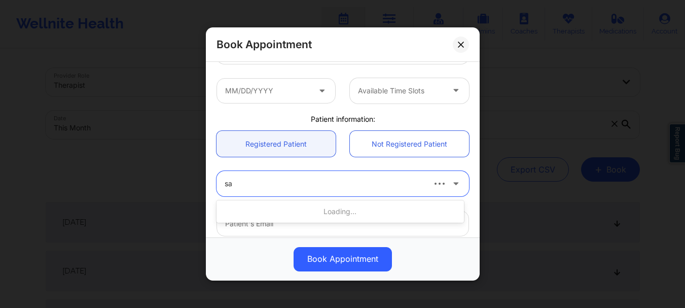
type input "s"
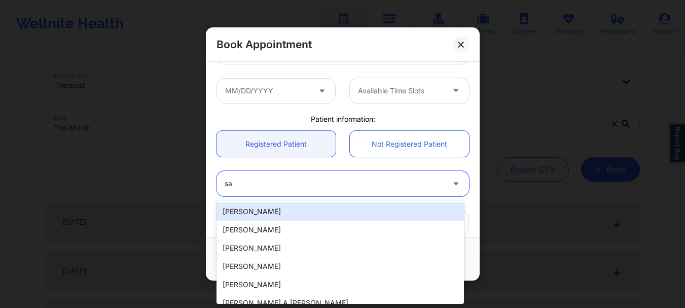
type input "s"
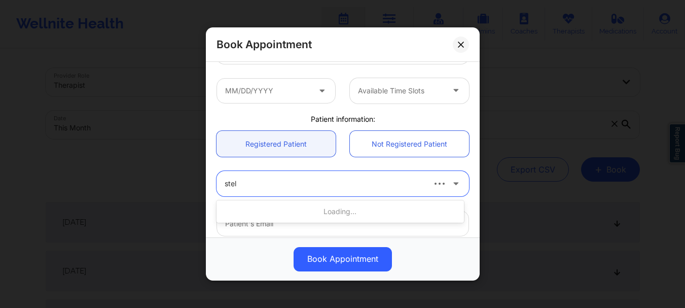
type input "[PERSON_NAME]"
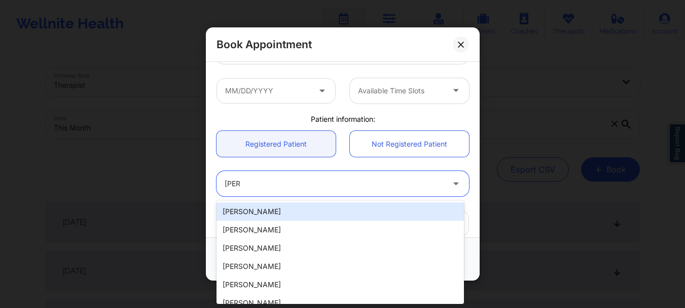
click at [263, 212] on div "[PERSON_NAME]" at bounding box center [339, 211] width 247 height 18
type input "[EMAIL_ADDRESS][DOMAIN_NAME]"
type input "[PHONE_NUMBER]"
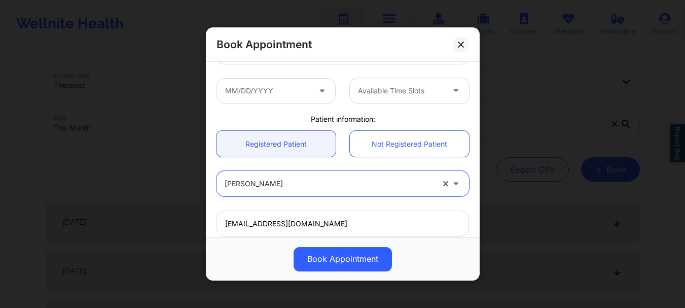
scroll to position [89, 0]
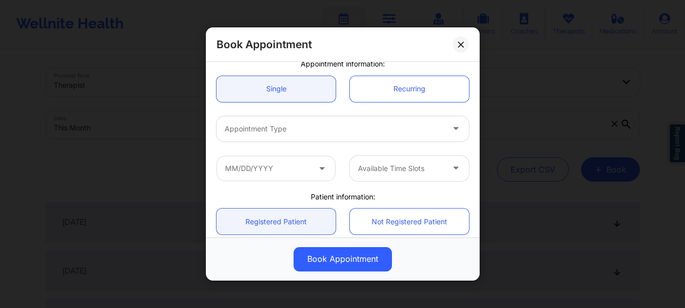
click at [361, 137] on div "Appointment Type" at bounding box center [330, 128] width 228 height 25
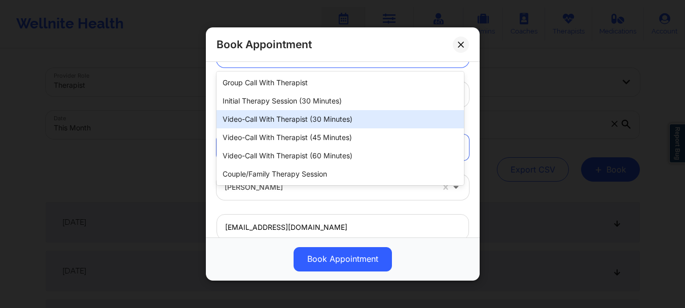
scroll to position [131, 0]
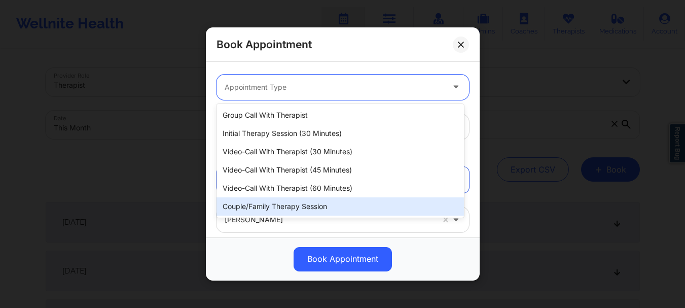
click at [377, 206] on div "Couple/Family Therapy Session" at bounding box center [339, 206] width 247 height 18
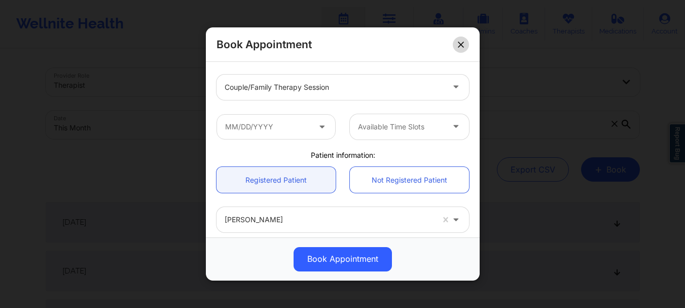
click at [460, 50] on button at bounding box center [461, 45] width 16 height 16
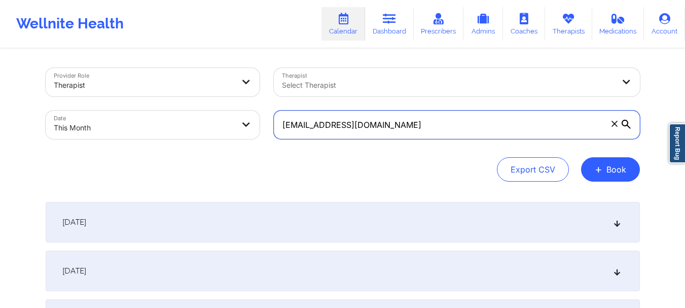
click at [351, 123] on input "[EMAIL_ADDRESS][DOMAIN_NAME]" at bounding box center [457, 125] width 366 height 28
click at [351, 124] on input "[EMAIL_ADDRESS][DOMAIN_NAME]" at bounding box center [457, 125] width 366 height 28
click at [346, 124] on input "[EMAIL_ADDRESS][DOMAIN_NAME]" at bounding box center [457, 125] width 366 height 28
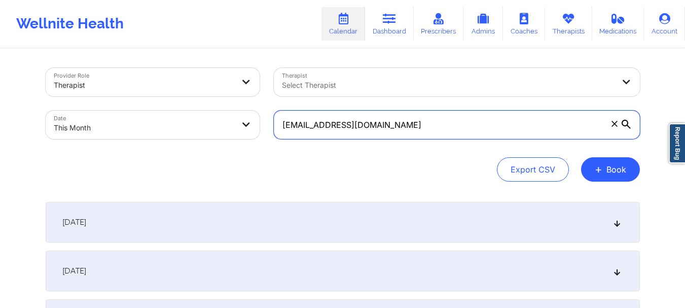
click at [346, 124] on input "[EMAIL_ADDRESS][DOMAIN_NAME]" at bounding box center [457, 125] width 366 height 28
paste input "[EMAIL_ADDRESS][DOMAIN_NAME]"
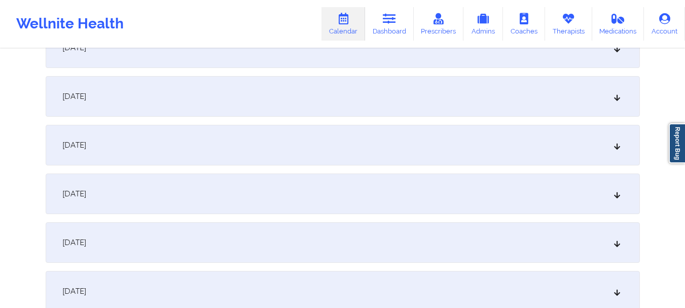
scroll to position [531, 0]
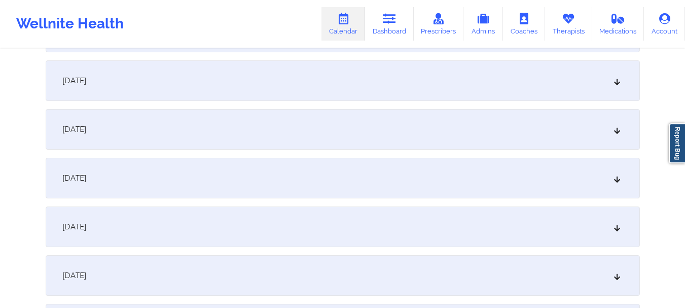
type input "[EMAIL_ADDRESS][DOMAIN_NAME]"
click at [613, 138] on div "[DATE]" at bounding box center [343, 129] width 594 height 41
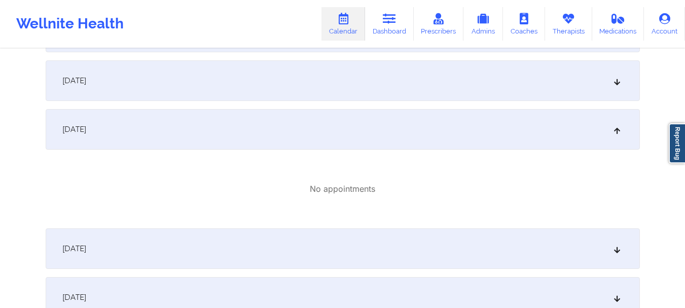
click at [620, 128] on icon at bounding box center [616, 129] width 9 height 7
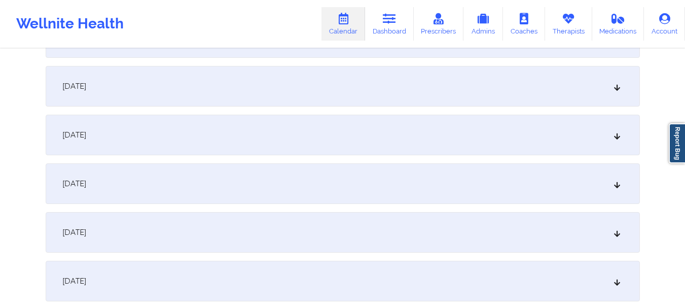
scroll to position [727, 0]
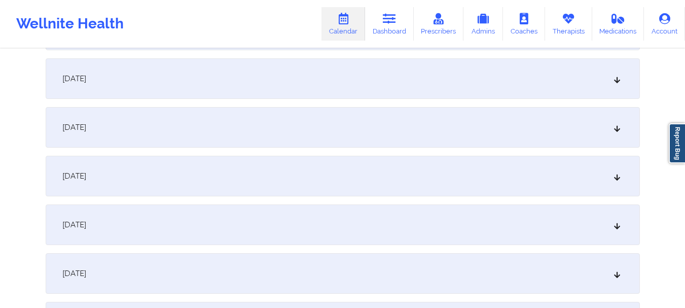
click at [544, 89] on div "[DATE]" at bounding box center [343, 78] width 594 height 41
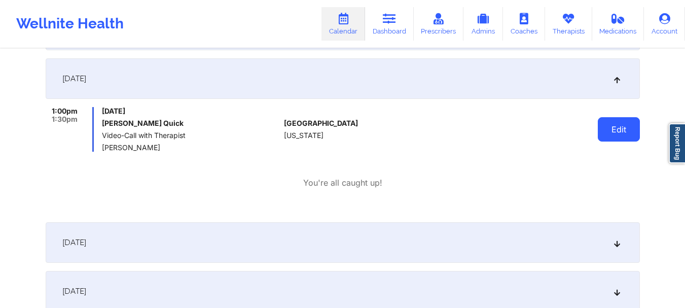
click at [615, 125] on button "Edit" at bounding box center [619, 129] width 42 height 24
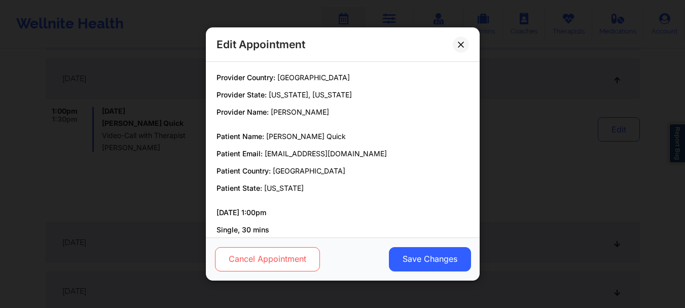
click at [282, 264] on button "Cancel Appointment" at bounding box center [266, 259] width 105 height 24
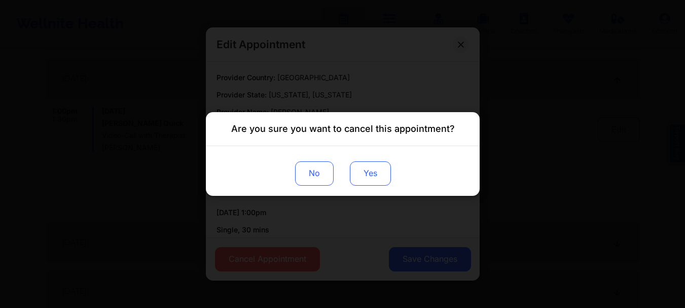
click at [376, 181] on button "Yes" at bounding box center [369, 173] width 41 height 24
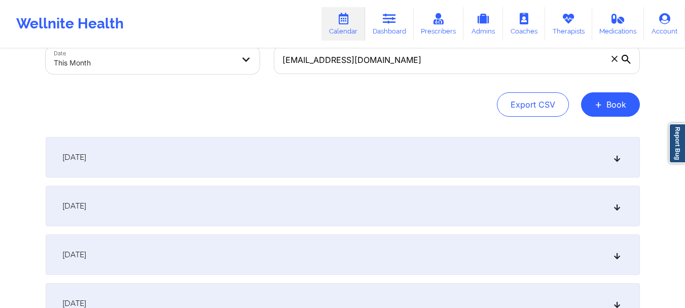
scroll to position [62, 0]
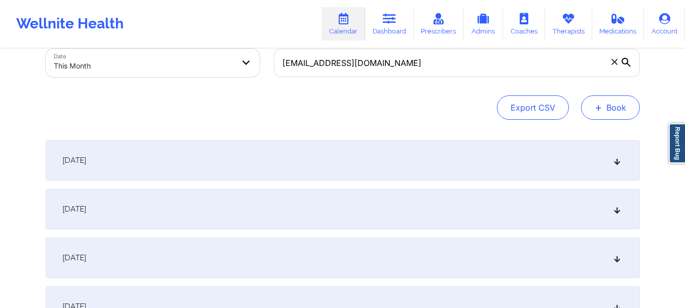
click at [597, 110] on span "+" at bounding box center [599, 107] width 8 height 6
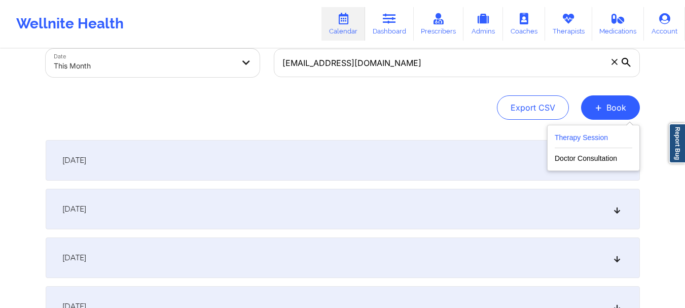
click at [585, 135] on button "Therapy Session" at bounding box center [594, 139] width 78 height 17
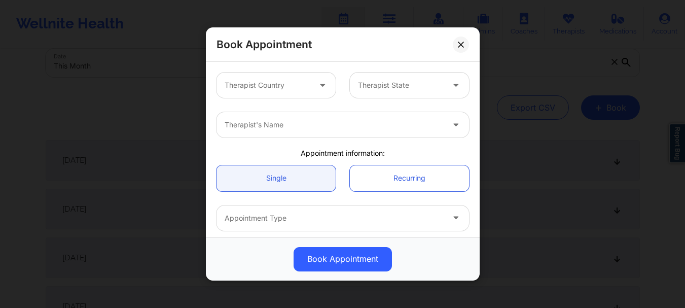
click at [269, 87] on div at bounding box center [268, 85] width 86 height 12
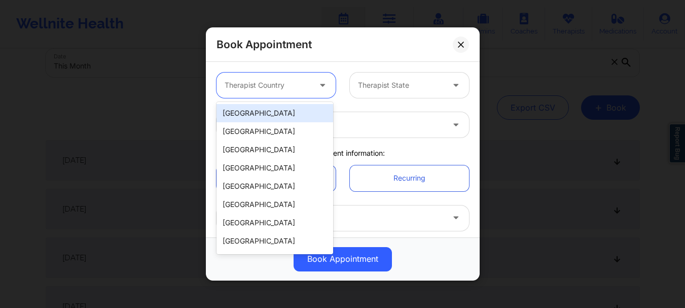
click at [267, 105] on div "[GEOGRAPHIC_DATA]" at bounding box center [274, 113] width 117 height 18
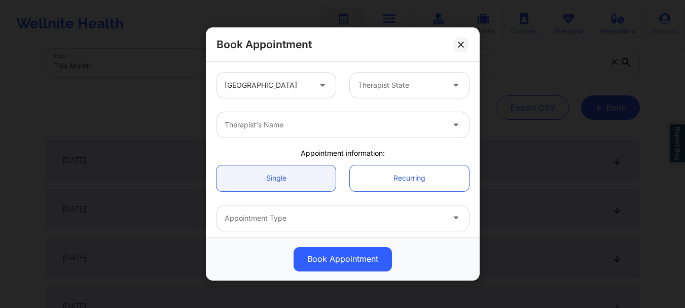
click at [344, 84] on div "Therapist State" at bounding box center [409, 84] width 133 height 25
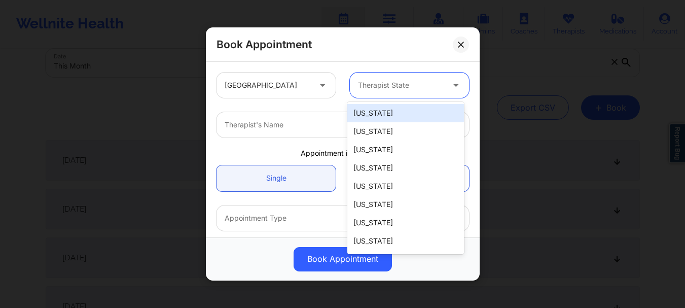
click at [358, 85] on input "text" at bounding box center [359, 85] width 2 height 10
type input "g"
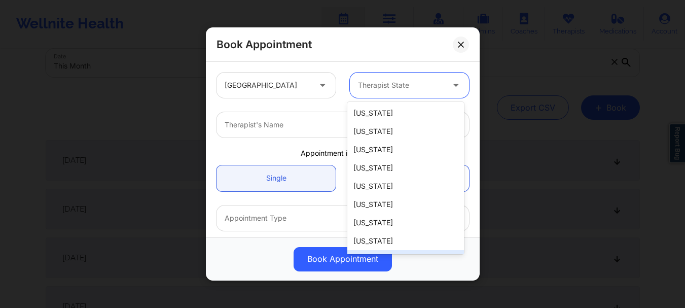
type input "h"
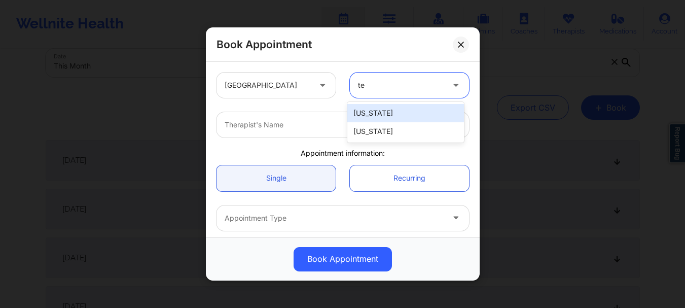
type input "tex"
click at [369, 117] on div "[US_STATE]" at bounding box center [405, 113] width 117 height 18
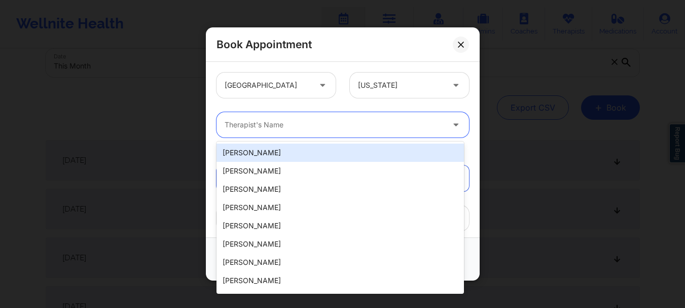
click at [339, 130] on div at bounding box center [334, 125] width 219 height 12
type input "c"
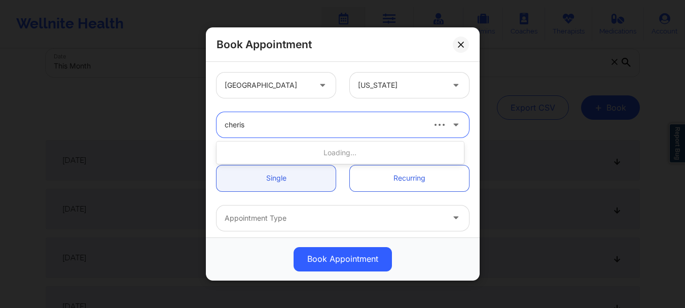
type input "cherish"
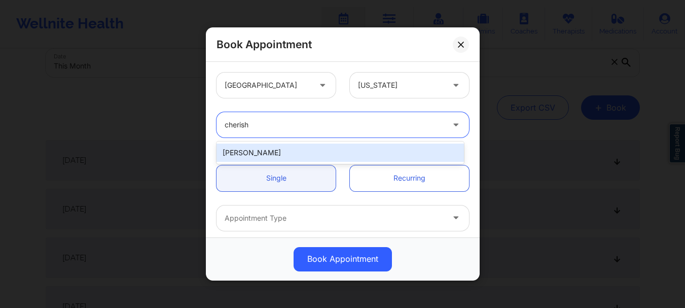
click at [304, 151] on div "[PERSON_NAME]" at bounding box center [339, 152] width 247 height 18
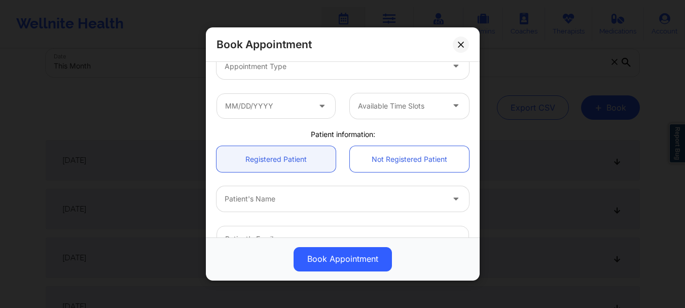
scroll to position [183, 0]
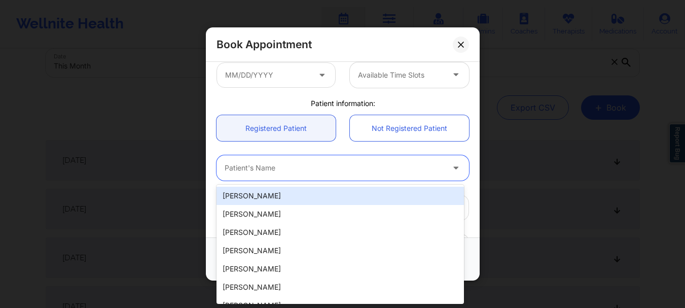
click at [280, 162] on div at bounding box center [334, 168] width 219 height 12
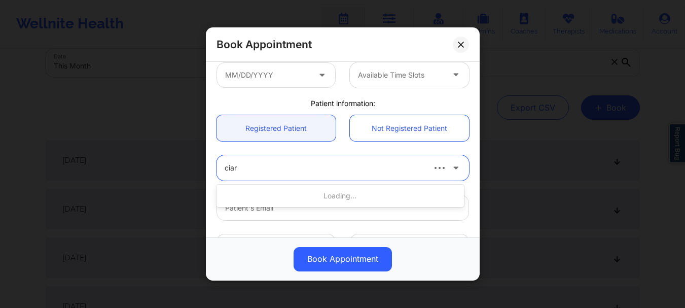
type input "[PERSON_NAME]"
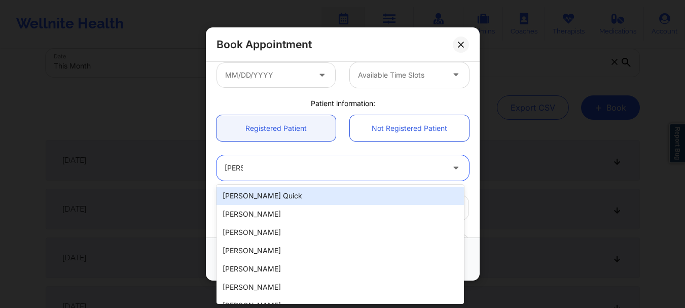
click at [329, 196] on div "[PERSON_NAME] Quick" at bounding box center [339, 196] width 247 height 18
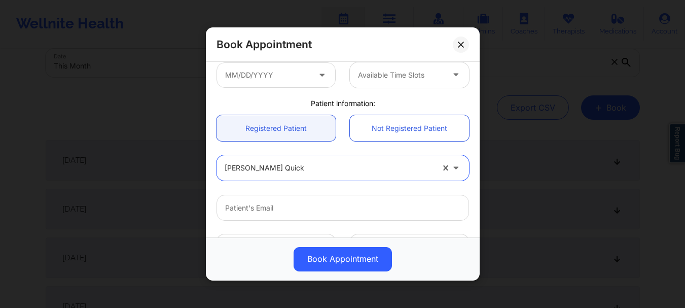
scroll to position [170, 0]
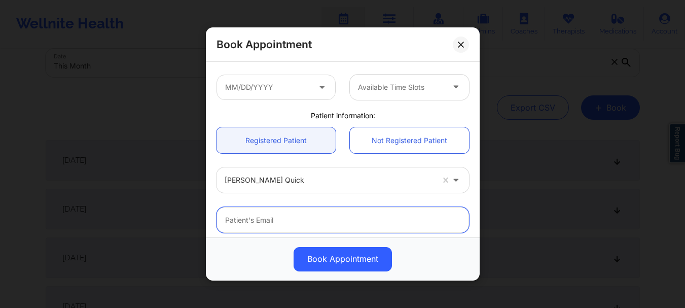
click at [396, 209] on input "email" at bounding box center [342, 220] width 252 height 26
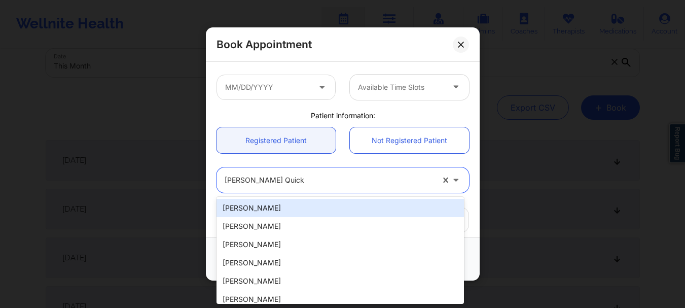
click at [255, 177] on div at bounding box center [329, 180] width 209 height 12
type input "[PERSON_NAME]"
click at [336, 208] on div "[PERSON_NAME] Quick" at bounding box center [339, 208] width 247 height 18
type input "[EMAIL_ADDRESS][DOMAIN_NAME]"
type input "[PHONE_NUMBER]"
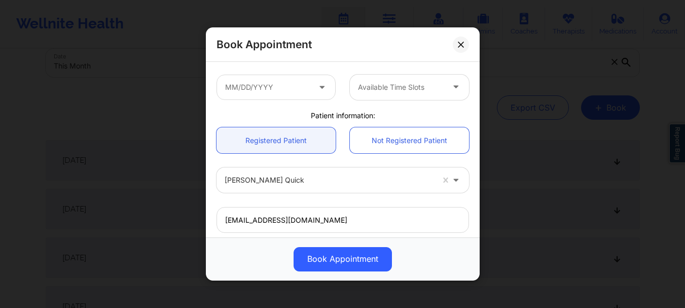
click at [476, 168] on div "[GEOGRAPHIC_DATA] [US_STATE] [PERSON_NAME] Appointment information: Single Recu…" at bounding box center [343, 149] width 274 height 175
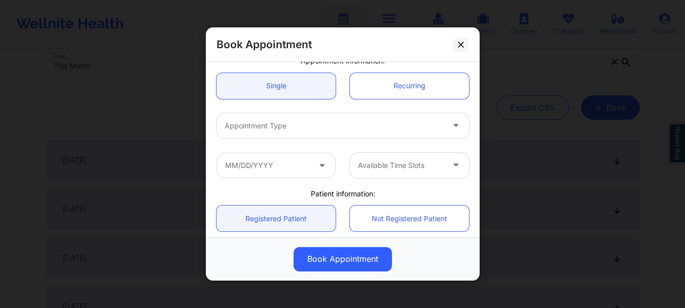
scroll to position [91, 0]
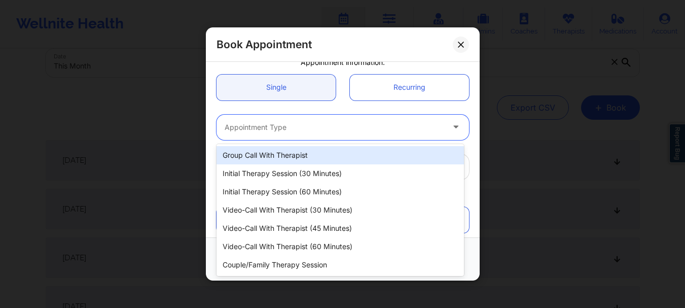
click at [312, 120] on div "Appointment Type" at bounding box center [330, 127] width 228 height 25
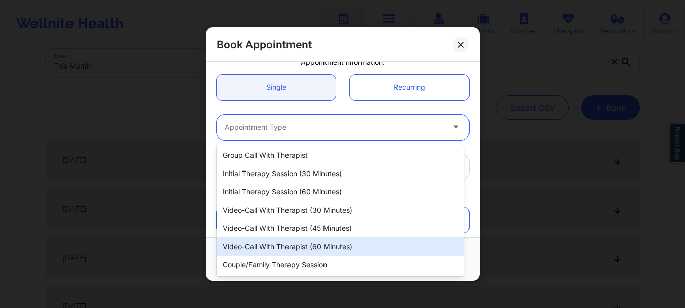
click at [346, 251] on div "Video-Call with Therapist (60 minutes)" at bounding box center [339, 246] width 247 height 18
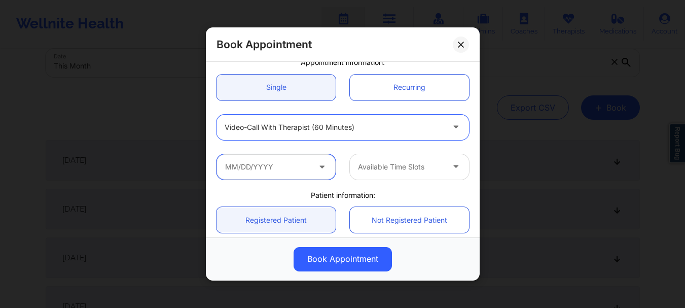
click at [273, 167] on input "text" at bounding box center [275, 166] width 119 height 25
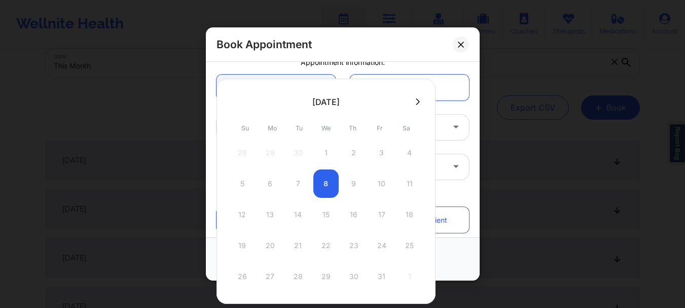
click at [416, 105] on icon at bounding box center [418, 102] width 4 height 8
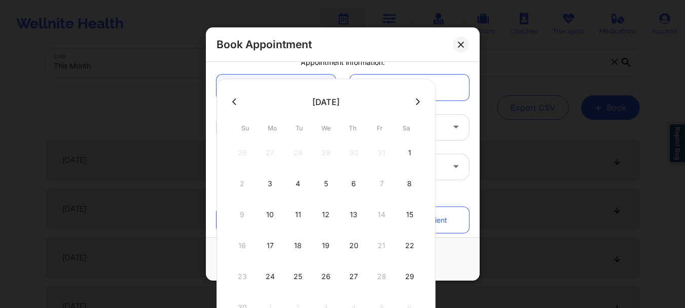
click at [235, 101] on icon at bounding box center [234, 102] width 4 height 8
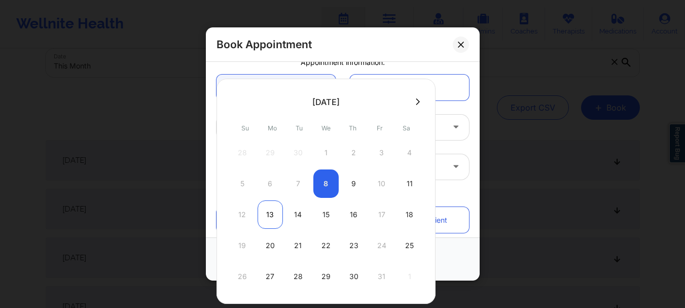
click at [269, 213] on div "13" at bounding box center [270, 214] width 25 height 28
type input "[DATE]"
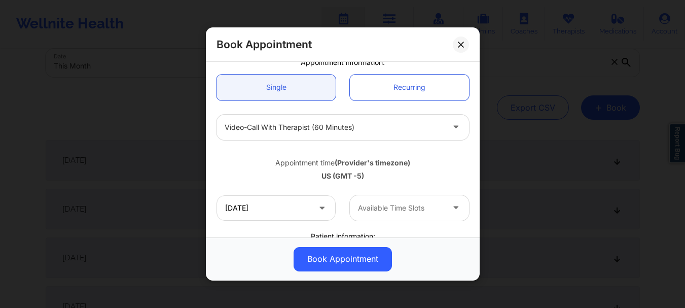
click at [399, 199] on div "Available Time Slots" at bounding box center [397, 207] width 95 height 25
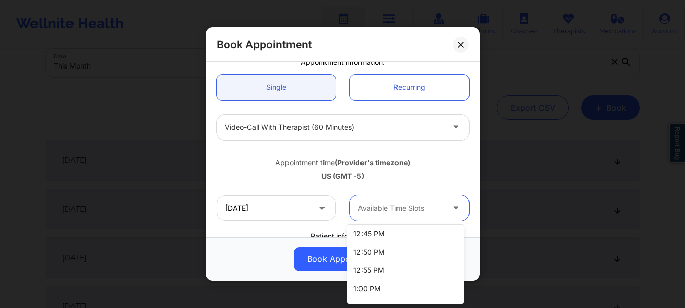
scroll to position [651, 0]
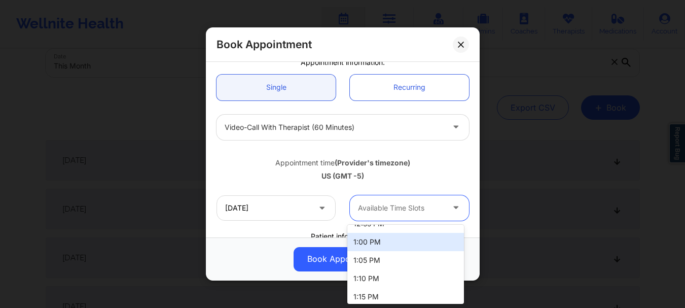
click at [401, 246] on div "1:00 PM" at bounding box center [405, 242] width 117 height 18
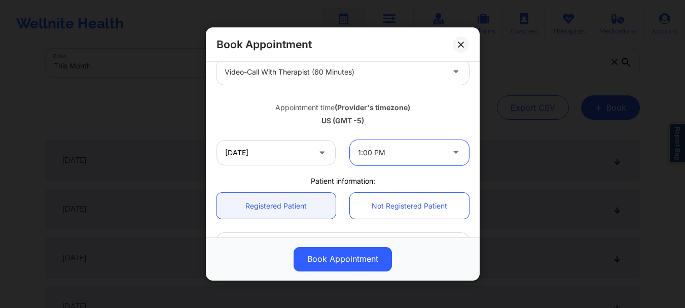
scroll to position [181, 0]
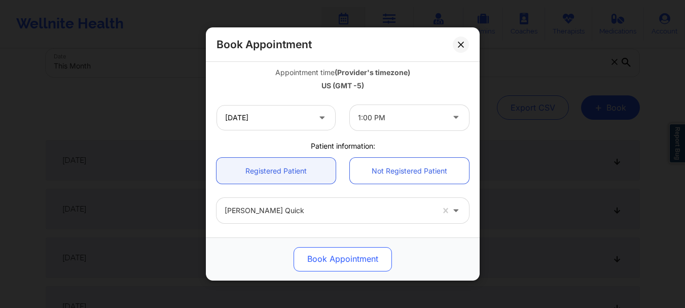
click at [359, 257] on button "Book Appointment" at bounding box center [343, 259] width 98 height 24
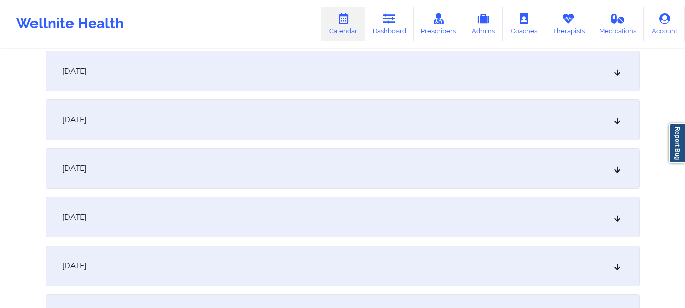
scroll to position [992, 0]
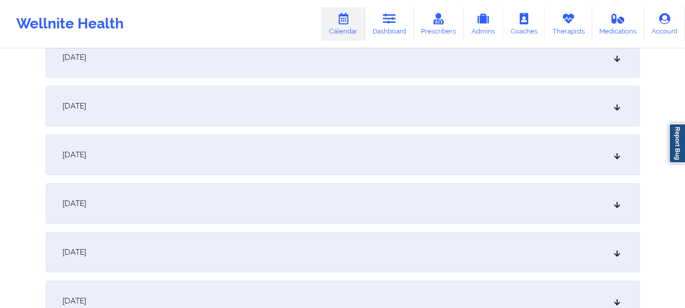
click at [621, 159] on div "[DATE]" at bounding box center [343, 154] width 594 height 41
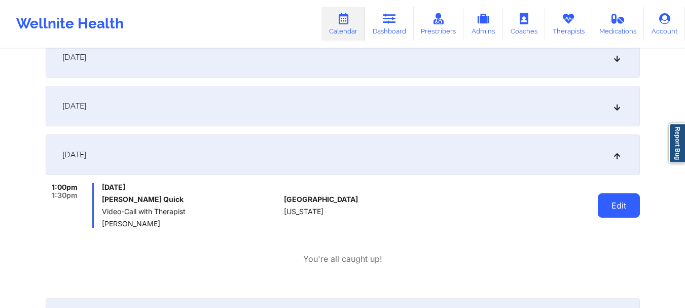
click at [631, 201] on button "Edit" at bounding box center [619, 205] width 42 height 24
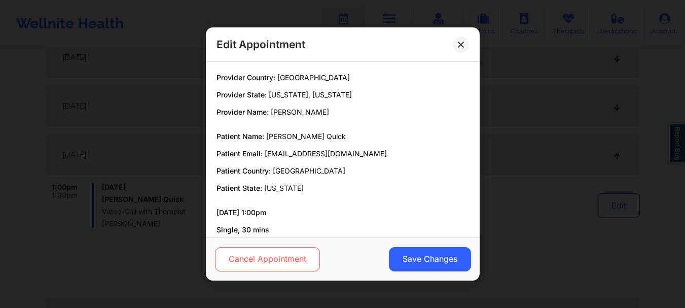
click at [301, 260] on button "Cancel Appointment" at bounding box center [266, 259] width 105 height 24
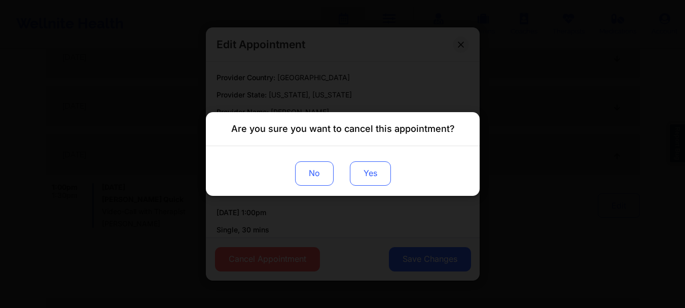
click at [374, 177] on button "Yes" at bounding box center [369, 173] width 41 height 24
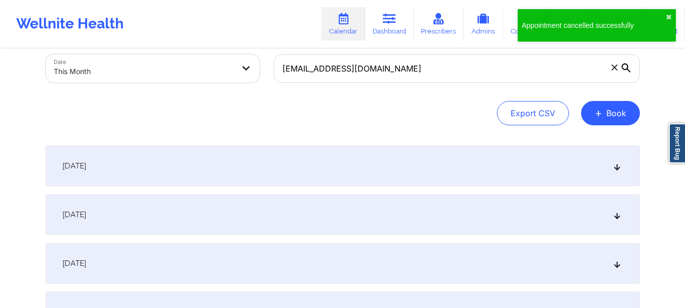
scroll to position [0, 0]
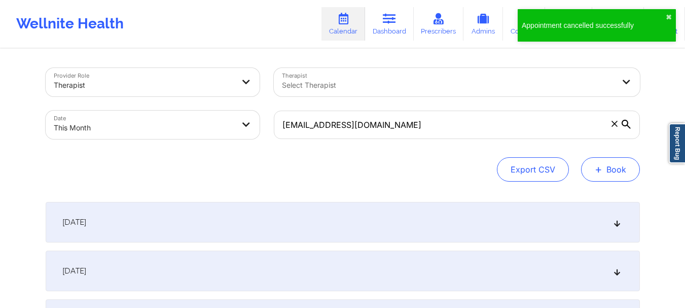
click at [586, 173] on button "+ Book" at bounding box center [610, 169] width 59 height 24
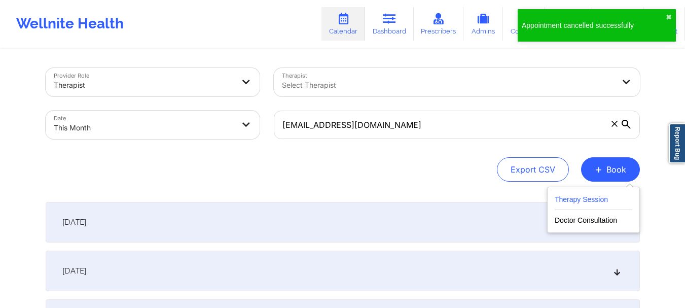
click at [572, 200] on button "Therapy Session" at bounding box center [594, 201] width 78 height 17
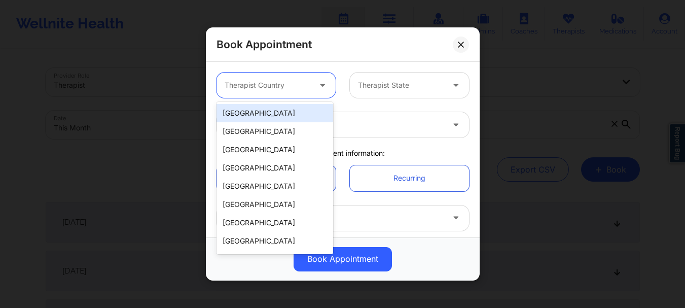
click at [292, 79] on div at bounding box center [268, 85] width 86 height 12
click at [282, 114] on div "[GEOGRAPHIC_DATA]" at bounding box center [274, 113] width 117 height 18
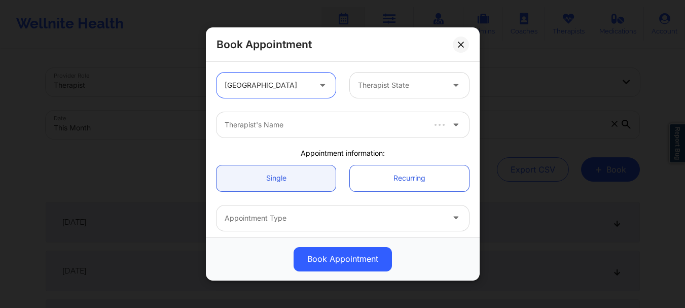
click at [393, 83] on div at bounding box center [401, 85] width 86 height 12
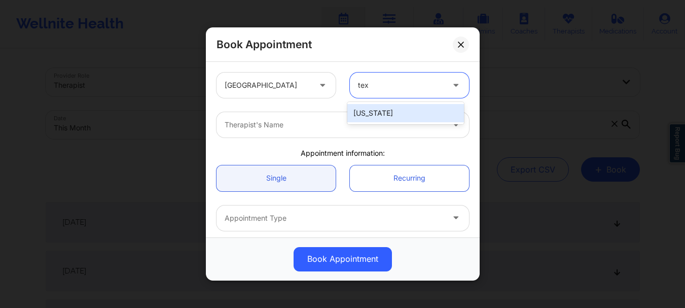
type input "texa"
click at [384, 113] on div "[US_STATE]" at bounding box center [405, 113] width 117 height 18
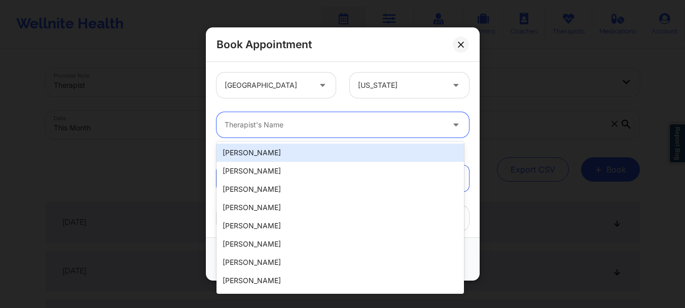
click at [321, 129] on div at bounding box center [334, 125] width 219 height 12
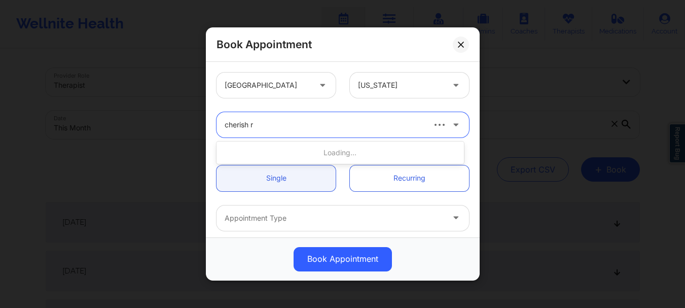
type input "cherish re"
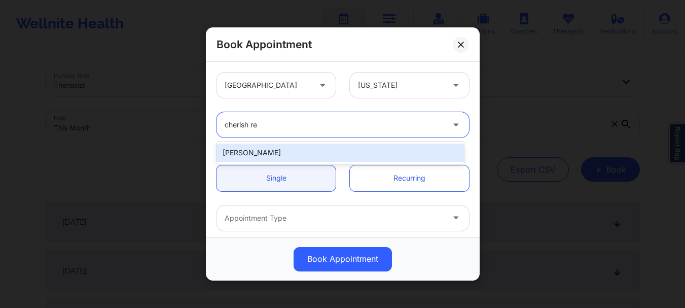
click at [309, 152] on div "[PERSON_NAME]" at bounding box center [339, 152] width 247 height 18
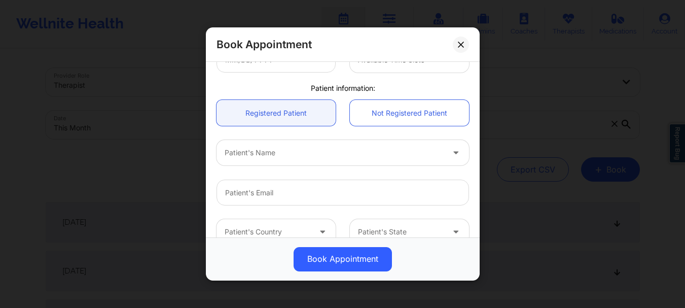
scroll to position [200, 0]
click at [339, 155] on div at bounding box center [334, 150] width 219 height 12
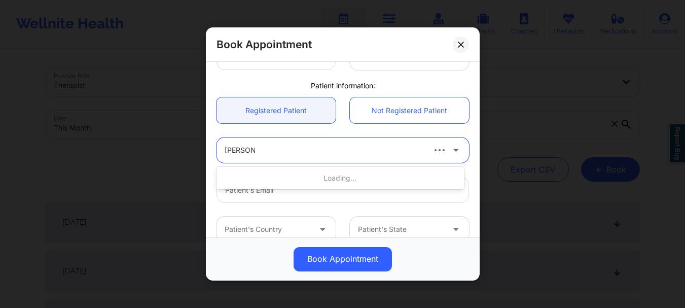
type input "[PERSON_NAME] quick"
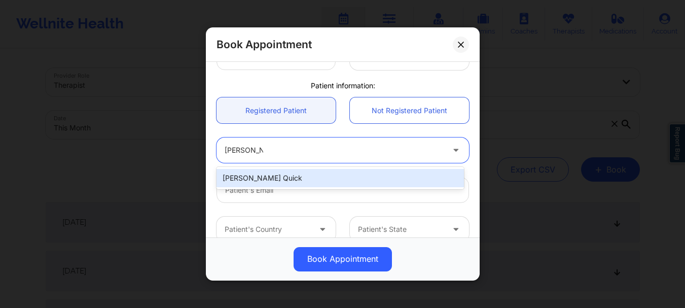
click at [309, 179] on div "[PERSON_NAME] Quick" at bounding box center [339, 178] width 247 height 18
type input "[EMAIL_ADDRESS][DOMAIN_NAME]"
type input "[PHONE_NUMBER]"
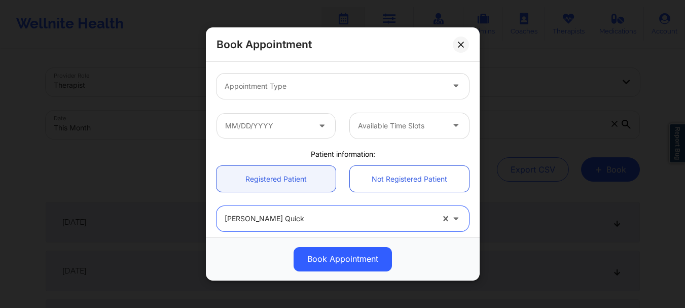
scroll to position [127, 0]
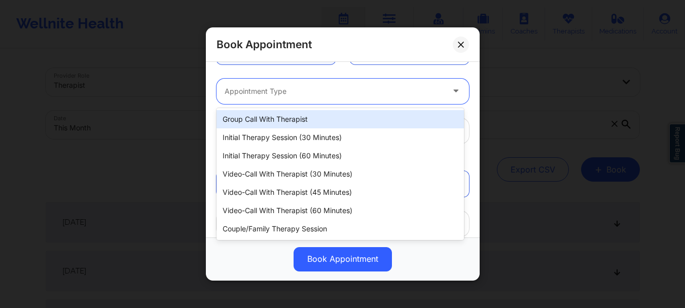
click at [408, 96] on div at bounding box center [334, 91] width 219 height 12
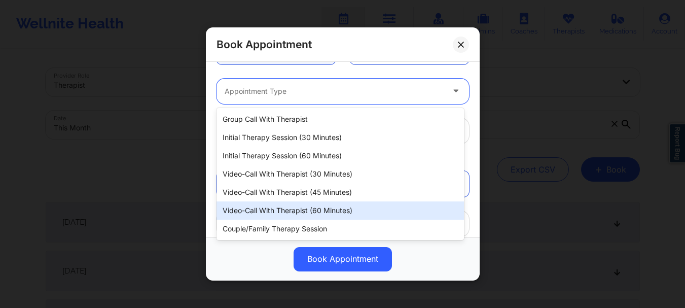
click at [349, 212] on div "Video-Call with Therapist (60 minutes)" at bounding box center [339, 210] width 247 height 18
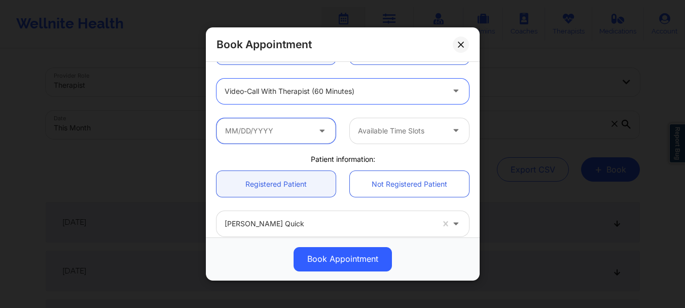
click at [294, 136] on input "text" at bounding box center [275, 130] width 119 height 25
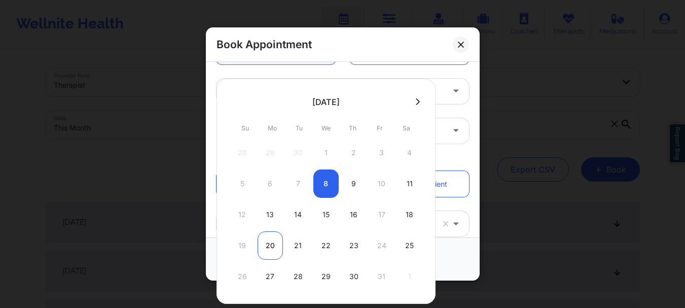
click at [279, 245] on div "20" at bounding box center [270, 245] width 25 height 28
type input "[DATE]"
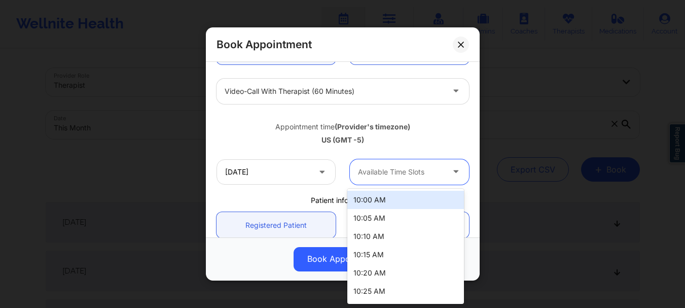
click at [380, 166] on div at bounding box center [401, 172] width 86 height 12
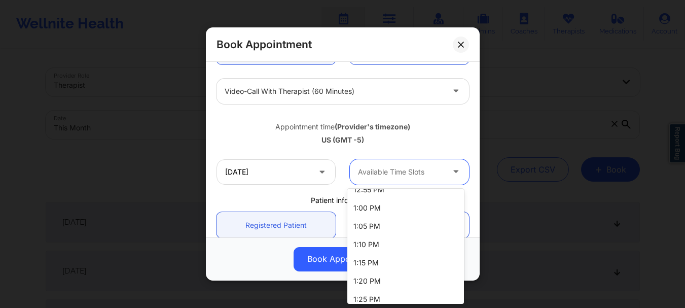
scroll to position [653, 0]
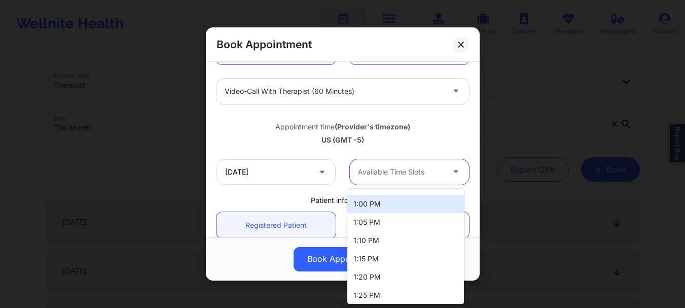
click at [404, 209] on div "1:00 PM" at bounding box center [405, 204] width 117 height 18
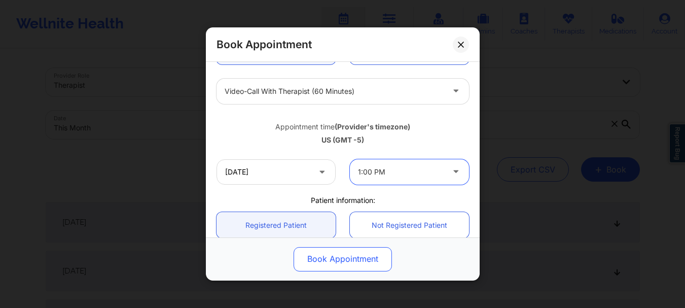
click at [347, 260] on button "Book Appointment" at bounding box center [343, 259] width 98 height 24
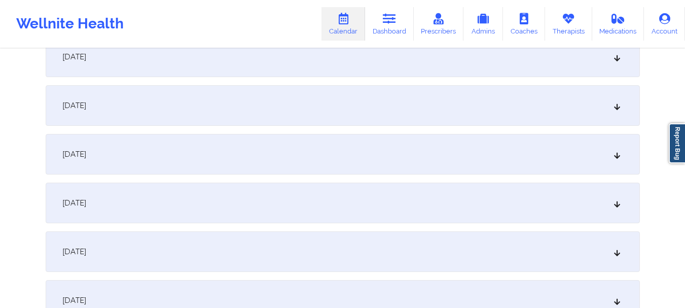
scroll to position [1336, 0]
click at [619, 155] on icon at bounding box center [616, 151] width 9 height 7
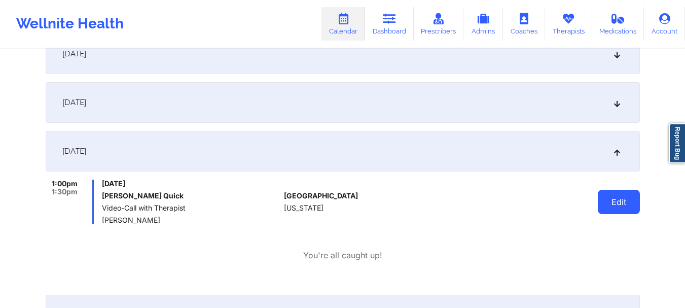
click at [623, 207] on button "Edit" at bounding box center [619, 202] width 42 height 24
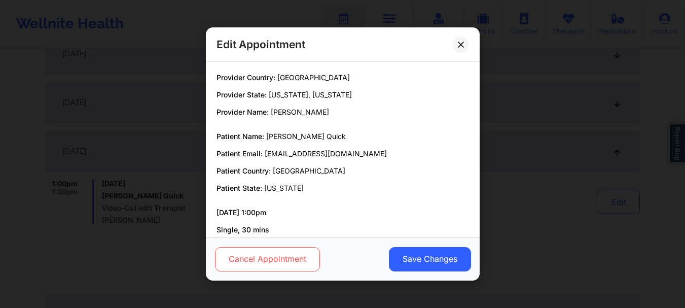
click at [306, 257] on button "Cancel Appointment" at bounding box center [266, 259] width 105 height 24
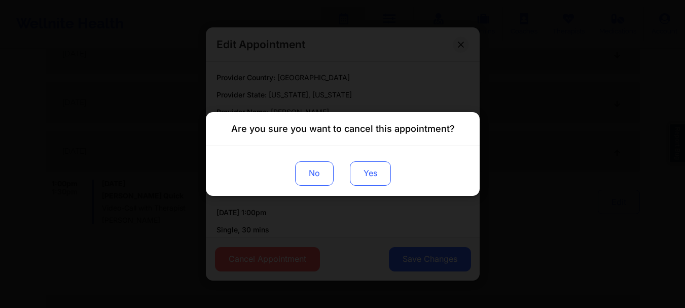
click at [371, 178] on button "Yes" at bounding box center [369, 173] width 41 height 24
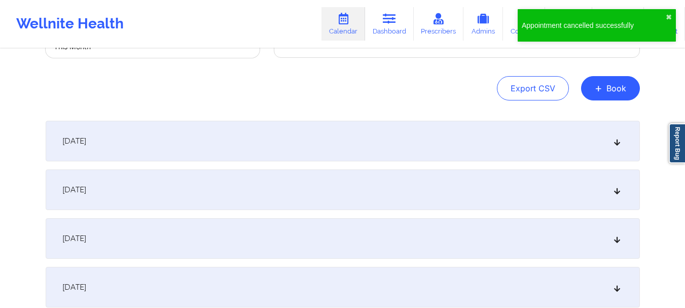
scroll to position [58, 0]
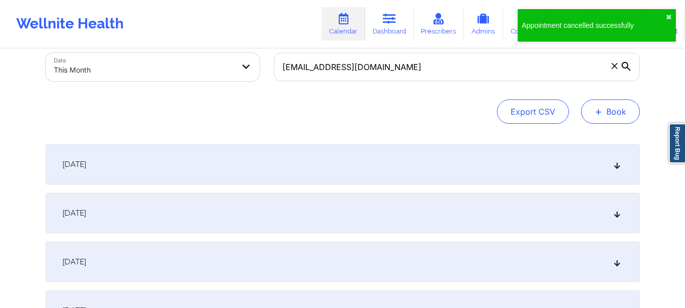
click at [612, 102] on button "+ Book" at bounding box center [610, 111] width 59 height 24
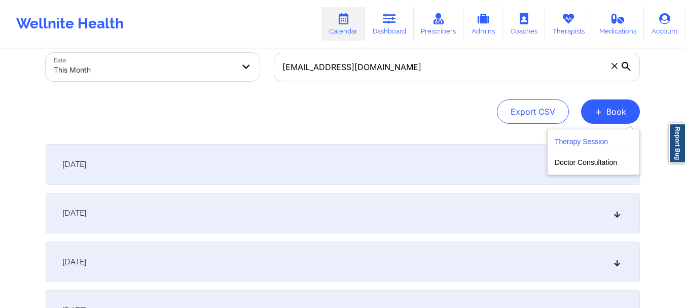
click at [575, 147] on button "Therapy Session" at bounding box center [594, 143] width 78 height 17
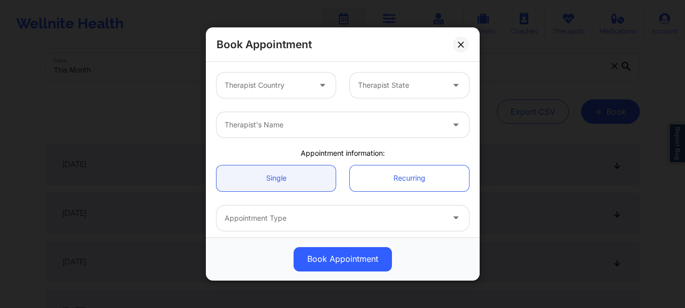
click at [282, 88] on div at bounding box center [268, 85] width 86 height 12
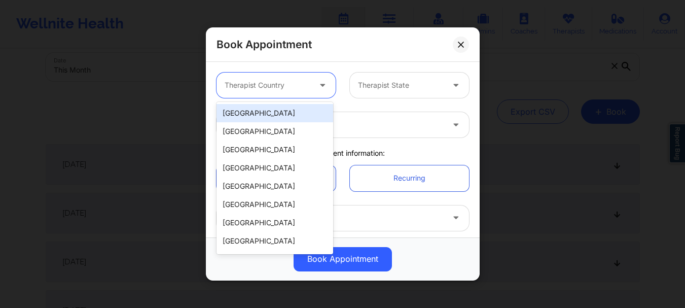
click at [261, 119] on div "[GEOGRAPHIC_DATA]" at bounding box center [274, 113] width 117 height 18
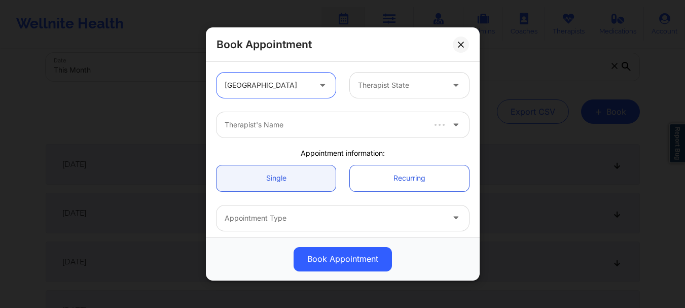
click at [394, 90] on div at bounding box center [401, 85] width 86 height 12
type input "c"
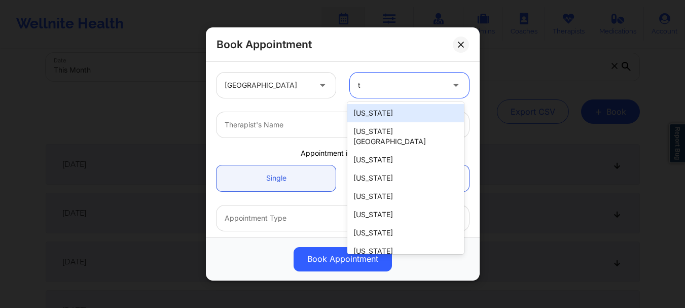
type input "te"
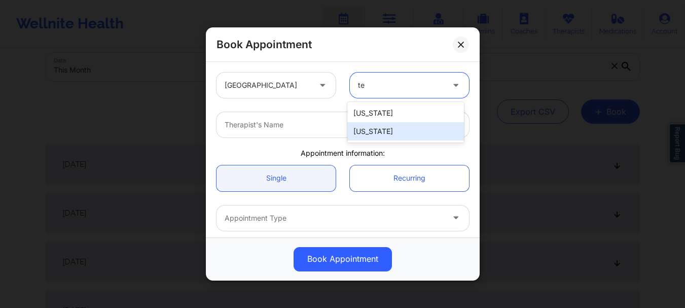
click at [384, 130] on div "[US_STATE]" at bounding box center [405, 131] width 117 height 18
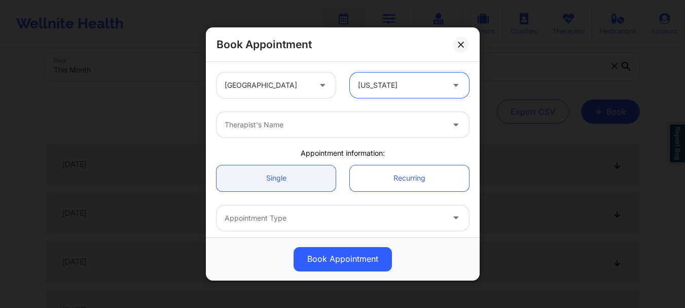
click at [327, 130] on div at bounding box center [334, 125] width 219 height 12
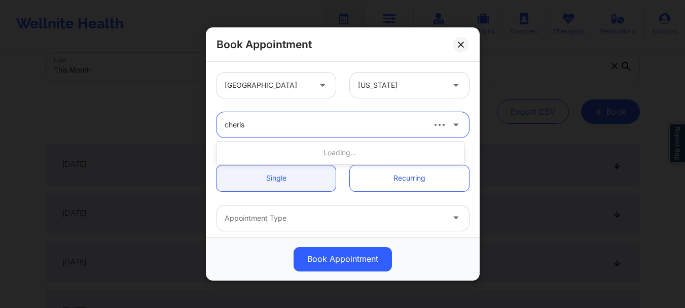
type input "cherish"
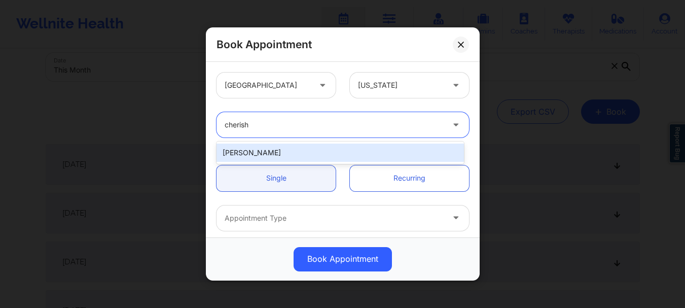
click at [307, 147] on div "[PERSON_NAME]" at bounding box center [339, 152] width 247 height 18
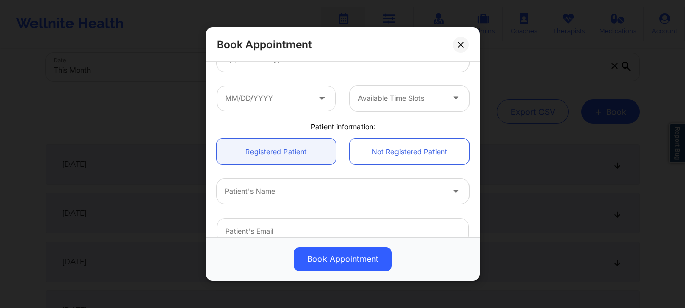
scroll to position [187, 0]
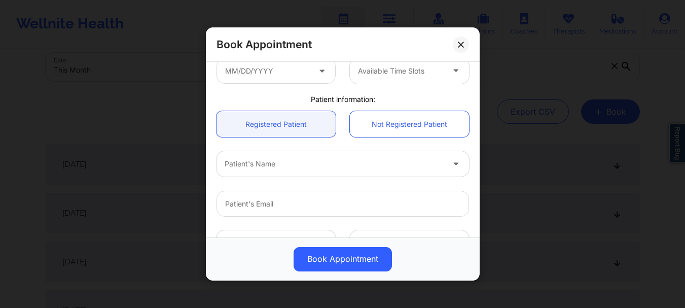
click at [351, 165] on div at bounding box center [334, 164] width 219 height 12
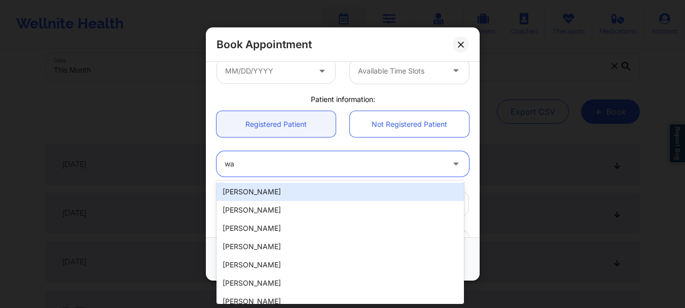
type input "w"
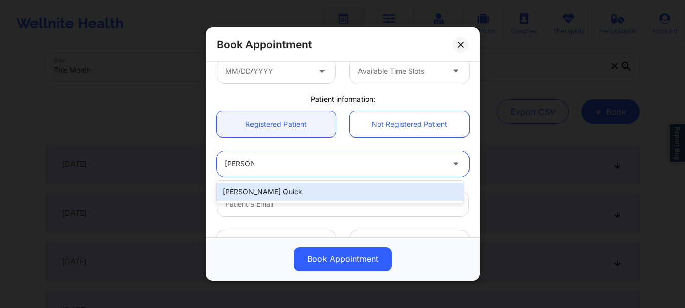
type input "[PERSON_NAME] qui"
click at [262, 194] on div "[PERSON_NAME] Quick" at bounding box center [339, 192] width 247 height 18
type input "[EMAIL_ADDRESS][DOMAIN_NAME]"
type input "[PHONE_NUMBER]"
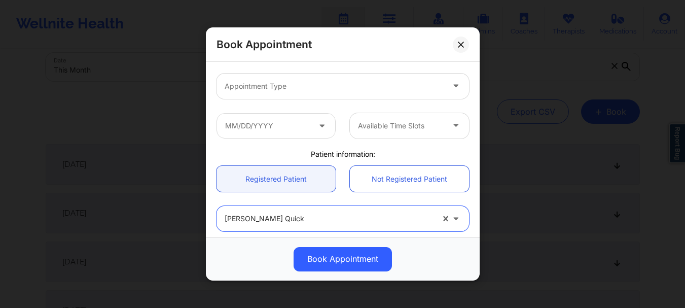
scroll to position [113, 0]
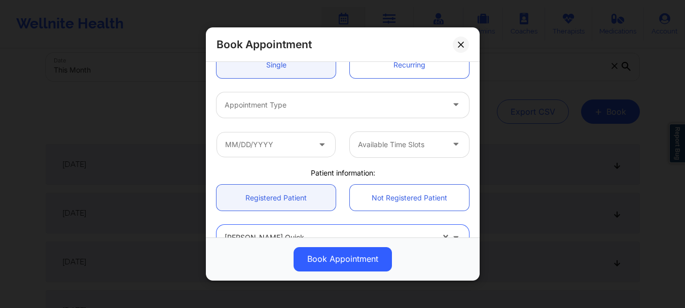
click at [342, 98] on div "Appointment Type" at bounding box center [330, 104] width 228 height 25
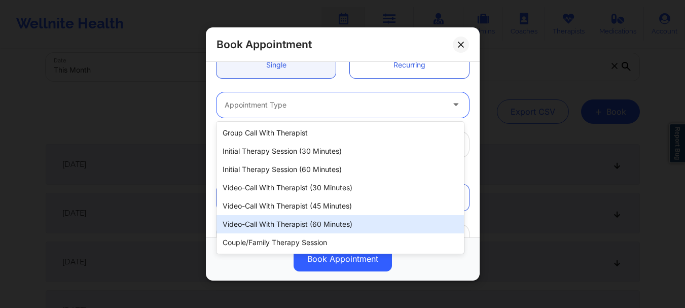
click at [328, 231] on div "Video-Call with Therapist (60 minutes)" at bounding box center [339, 224] width 247 height 18
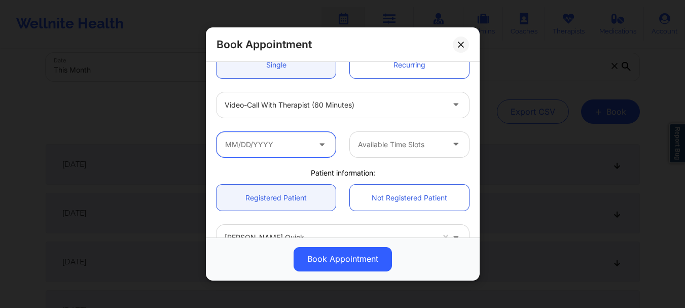
click at [311, 149] on input "text" at bounding box center [275, 144] width 119 height 25
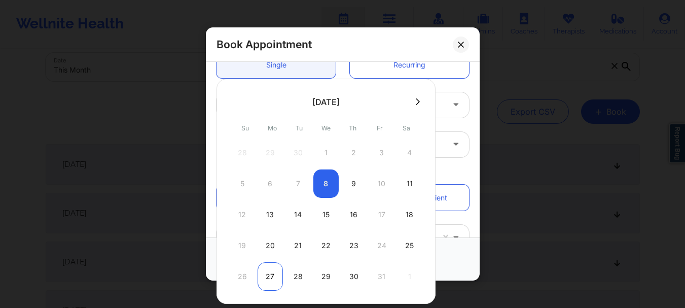
click at [279, 274] on div "27" at bounding box center [270, 276] width 25 height 28
type input "[DATE]"
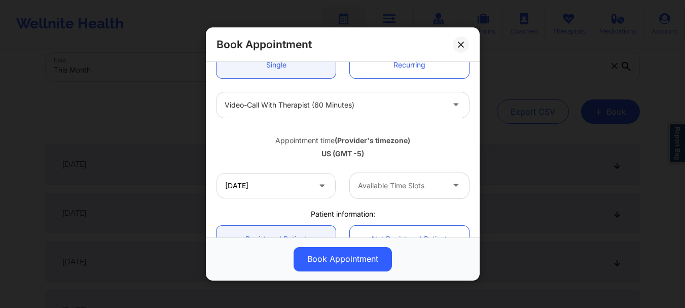
click at [375, 198] on div "[DATE] Available Time Slots" at bounding box center [342, 186] width 267 height 40
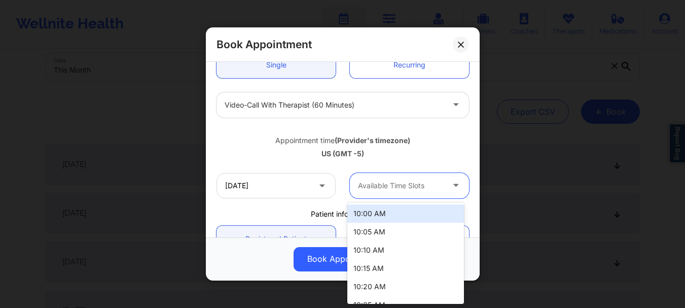
click at [374, 189] on div at bounding box center [401, 185] width 86 height 12
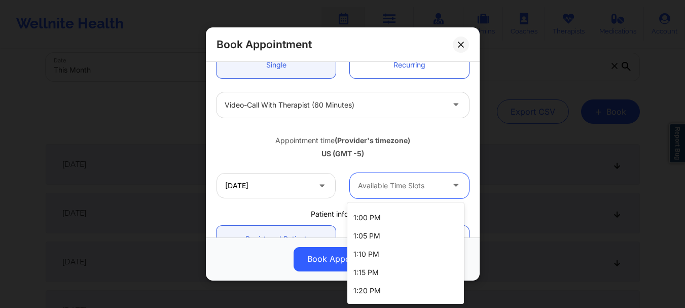
scroll to position [658, 0]
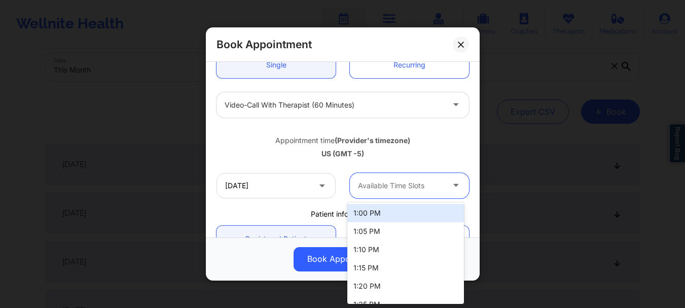
click at [386, 213] on div "1:00 PM" at bounding box center [405, 213] width 117 height 18
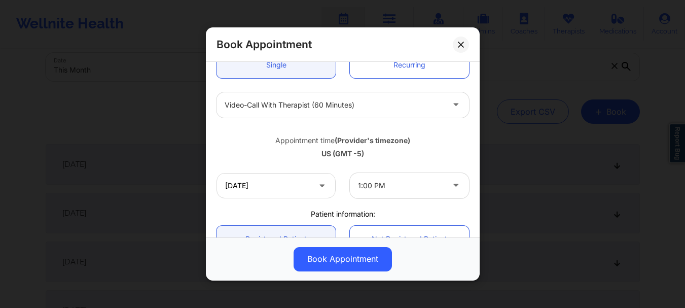
drag, startPoint x: 480, startPoint y: 145, endPoint x: 479, endPoint y: 130, distance: 15.8
click at [479, 130] on div "Book Appointment [GEOGRAPHIC_DATA] [US_STATE] [PERSON_NAME] Appointment informa…" at bounding box center [342, 154] width 685 height 308
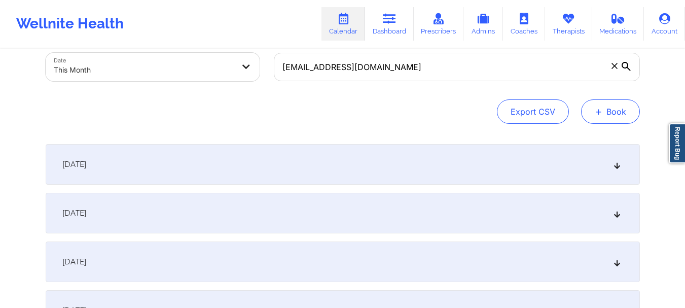
click at [614, 106] on button "+ Book" at bounding box center [610, 111] width 59 height 24
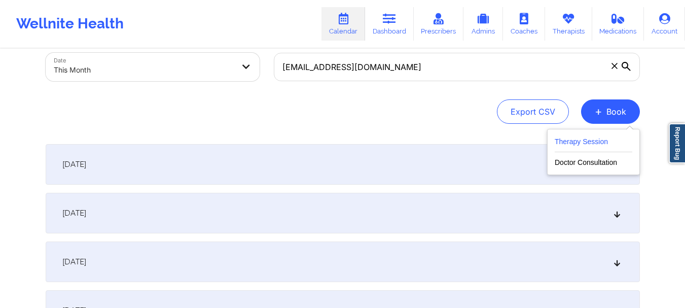
click at [573, 138] on button "Therapy Session" at bounding box center [594, 143] width 78 height 17
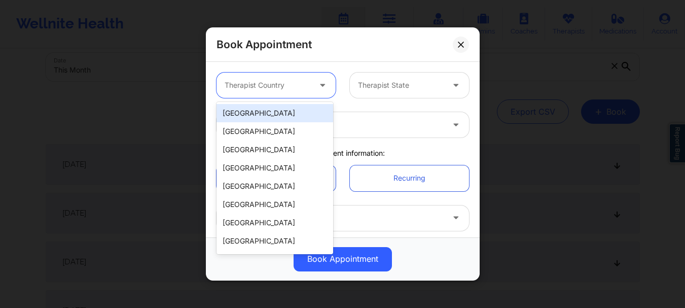
click at [298, 87] on div at bounding box center [268, 85] width 86 height 12
click at [284, 113] on div "[GEOGRAPHIC_DATA]" at bounding box center [274, 113] width 117 height 18
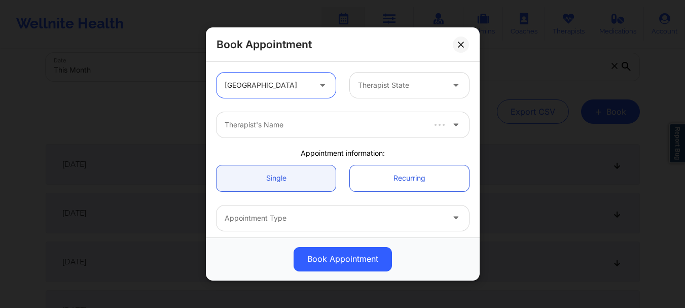
click at [413, 82] on div at bounding box center [401, 85] width 86 height 12
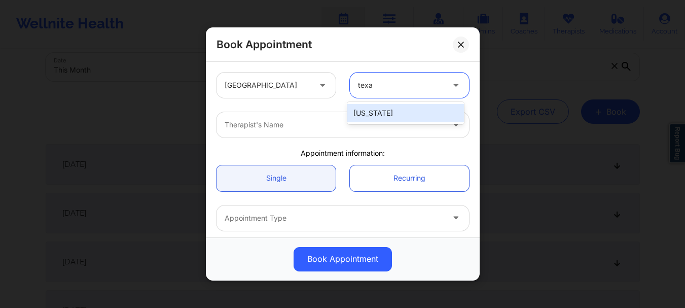
type input "[US_STATE]"
click at [393, 113] on div "[US_STATE]" at bounding box center [405, 113] width 117 height 18
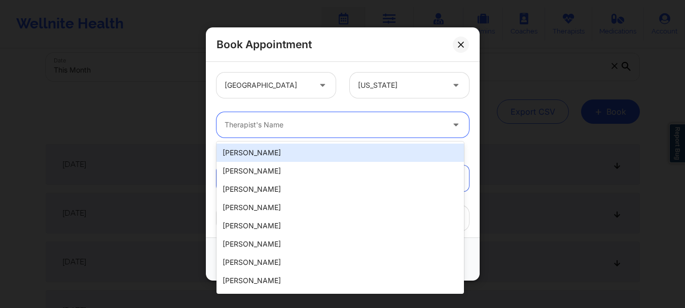
click at [351, 134] on div "Therapist's Name" at bounding box center [330, 124] width 228 height 25
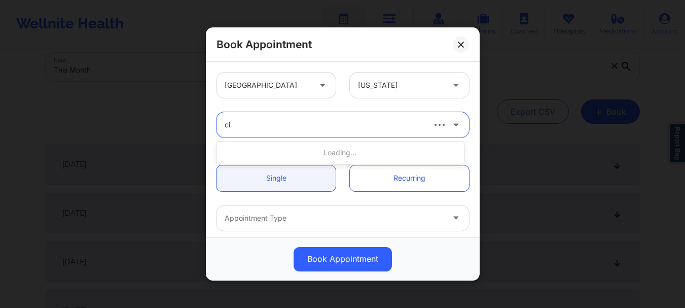
type input "c"
type input "cherish r"
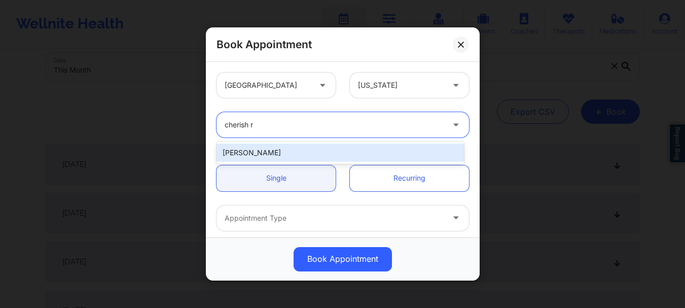
click at [264, 153] on div "[PERSON_NAME]" at bounding box center [339, 152] width 247 height 18
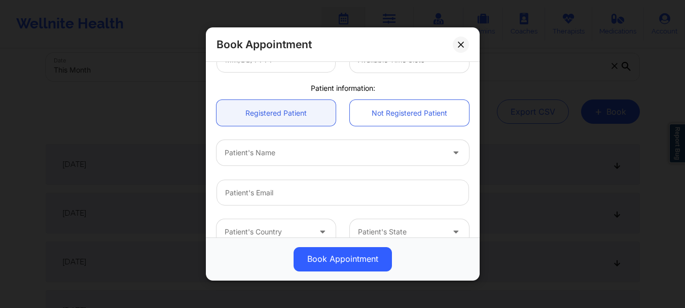
scroll to position [200, 0]
click at [317, 148] on div at bounding box center [334, 150] width 219 height 12
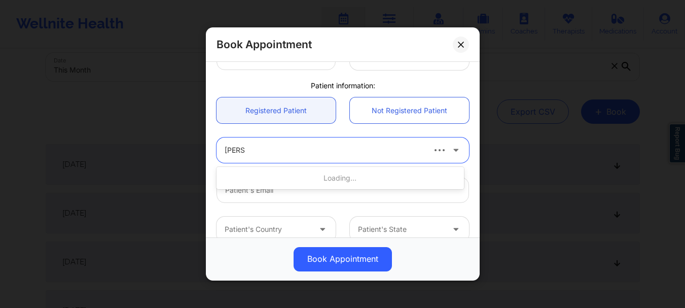
type input "[PERSON_NAME] q"
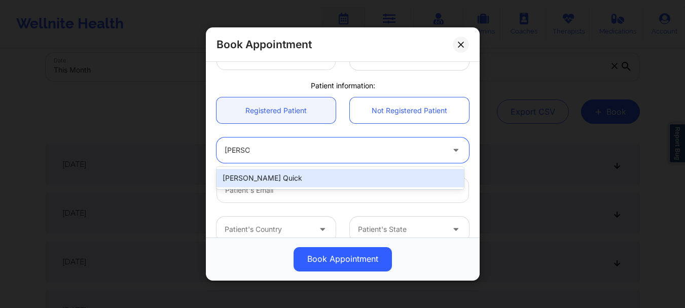
click at [294, 182] on div "[PERSON_NAME] Quick" at bounding box center [339, 178] width 247 height 18
type input "[EMAIL_ADDRESS][DOMAIN_NAME]"
type input "[PHONE_NUMBER]"
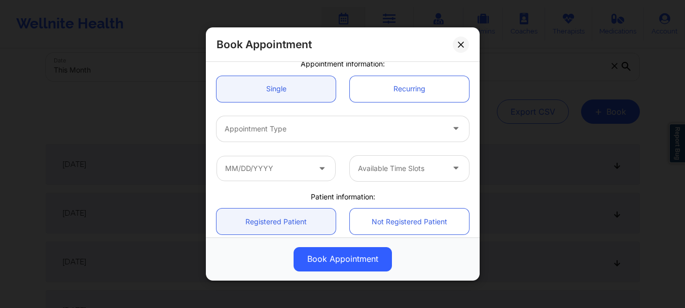
scroll to position [91, 0]
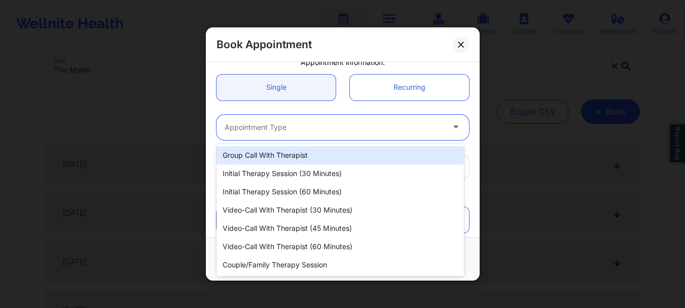
click at [421, 130] on div at bounding box center [334, 127] width 219 height 12
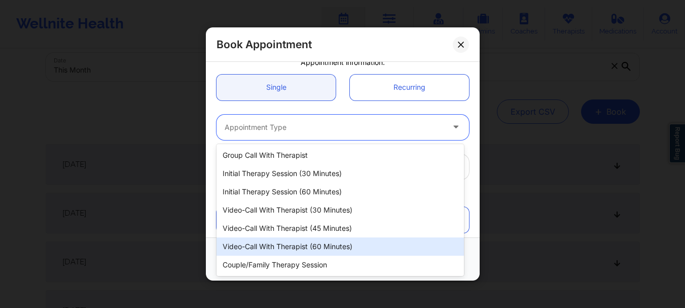
click at [361, 241] on div "Video-Call with Therapist (60 minutes)" at bounding box center [339, 246] width 247 height 18
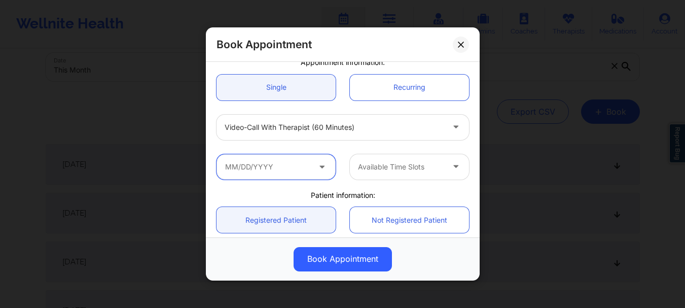
click at [254, 160] on input "text" at bounding box center [275, 166] width 119 height 25
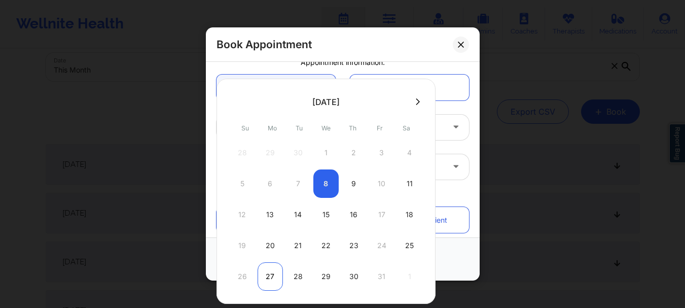
click at [276, 276] on div "27" at bounding box center [270, 276] width 25 height 28
type input "[DATE]"
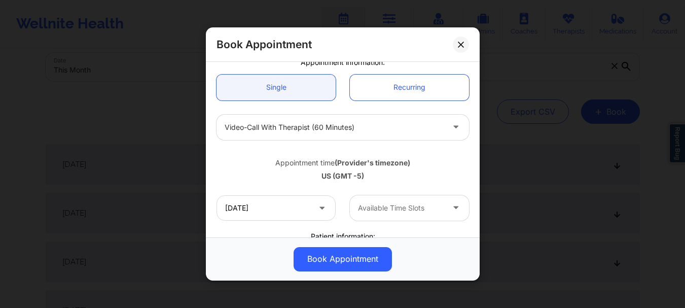
click at [386, 209] on div at bounding box center [401, 208] width 86 height 12
drag, startPoint x: 464, startPoint y: 229, endPoint x: 432, endPoint y: 206, distance: 39.5
click at [432, 206] on div "[GEOGRAPHIC_DATA] [US_STATE] [PERSON_NAME] Appointment information: Single Recu…" at bounding box center [342, 206] width 267 height 464
click at [432, 205] on div at bounding box center [401, 207] width 86 height 12
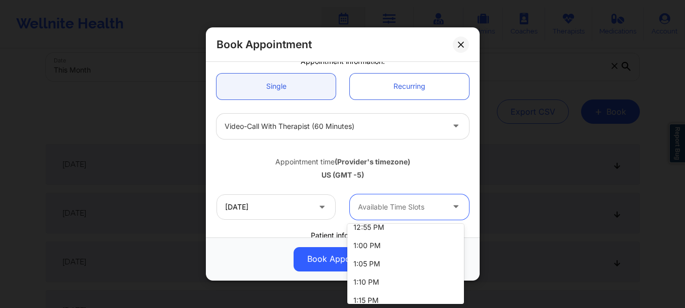
scroll to position [629, 0]
click at [413, 264] on div "1:00 PM" at bounding box center [405, 262] width 117 height 18
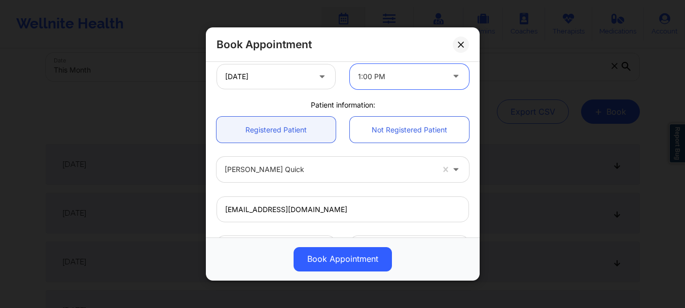
scroll to position [206, 0]
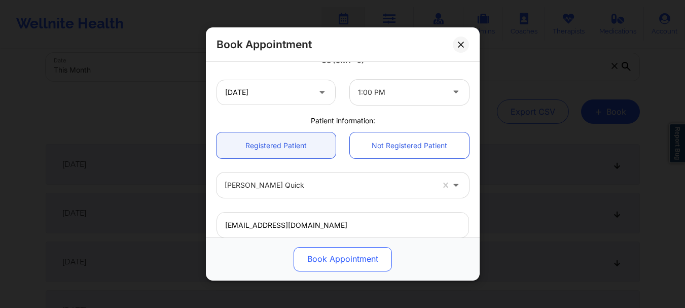
click at [348, 253] on button "Book Appointment" at bounding box center [343, 259] width 98 height 24
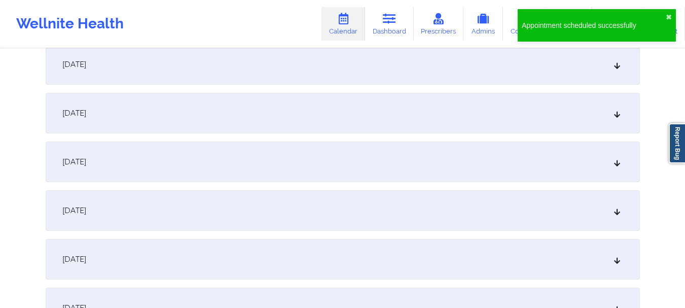
scroll to position [1341, 0]
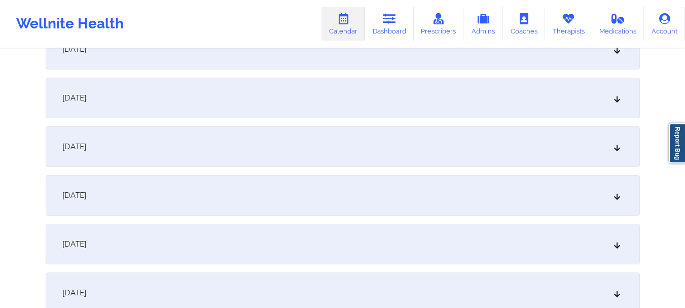
click at [620, 148] on icon at bounding box center [616, 146] width 9 height 7
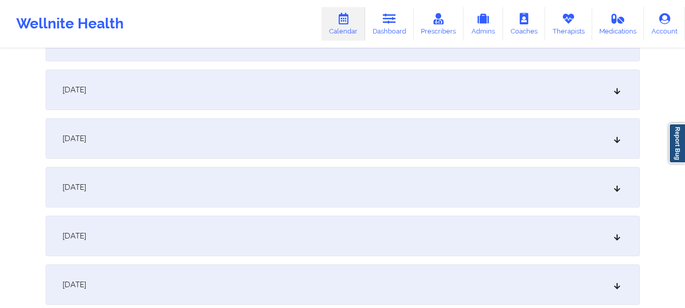
scroll to position [1, 0]
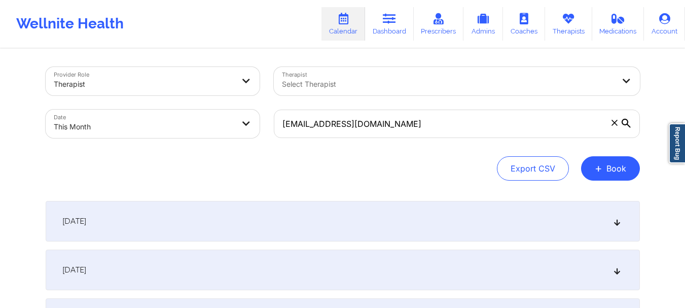
select select "2025-9"
select select "2025-10"
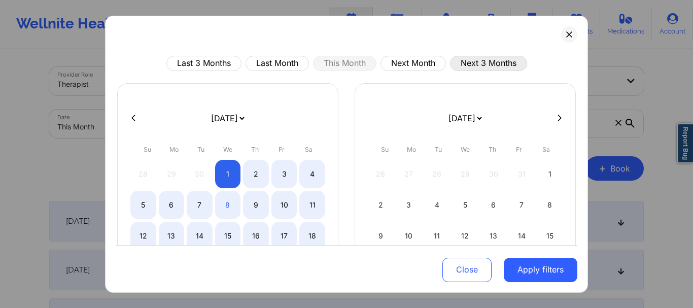
click at [482, 64] on button "Next 3 Months" at bounding box center [488, 62] width 77 height 15
select select "2025-10"
select select "2025-11"
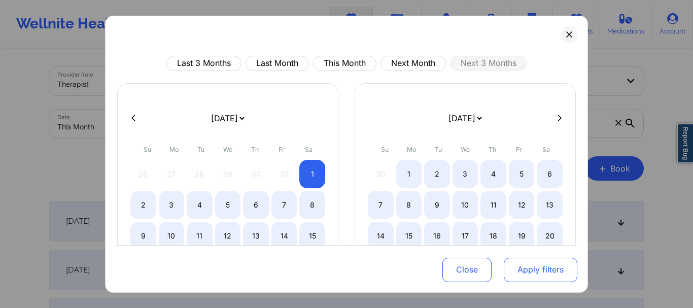
click at [512, 269] on button "Apply filters" at bounding box center [540, 270] width 74 height 24
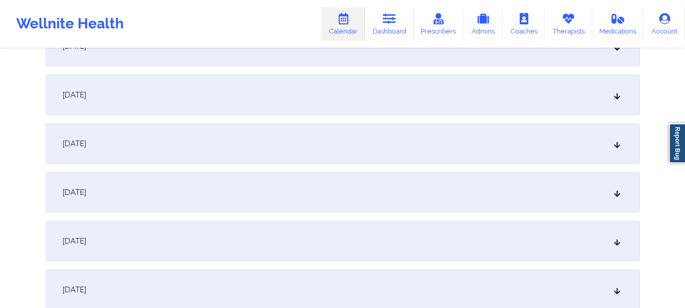
scroll to position [0, 0]
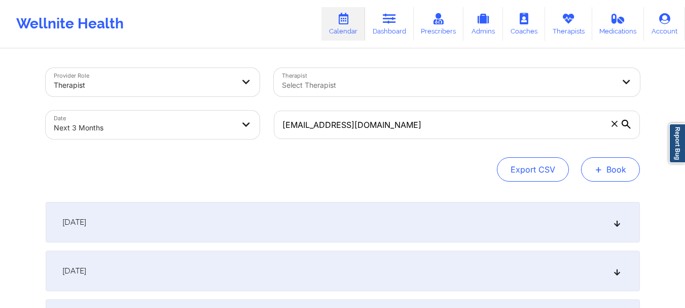
click at [607, 172] on button "+ Book" at bounding box center [610, 169] width 59 height 24
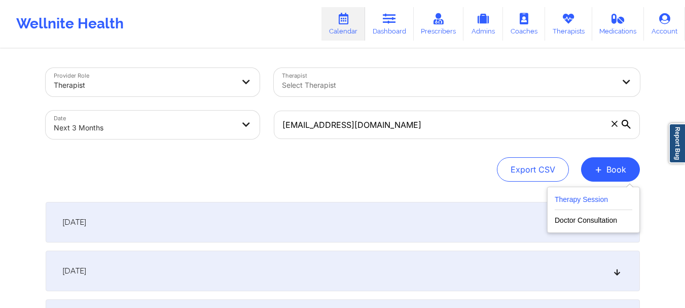
click at [587, 197] on button "Therapy Session" at bounding box center [594, 201] width 78 height 17
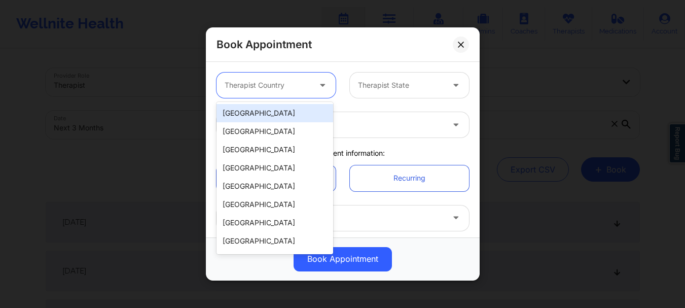
click at [258, 83] on div at bounding box center [268, 85] width 86 height 12
click at [253, 112] on div "[GEOGRAPHIC_DATA]" at bounding box center [274, 113] width 117 height 18
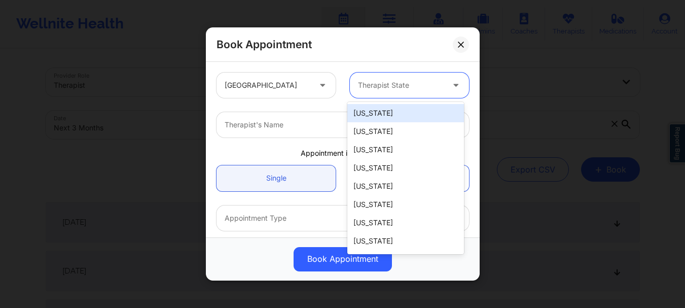
click at [378, 93] on div "Therapist State" at bounding box center [397, 84] width 95 height 25
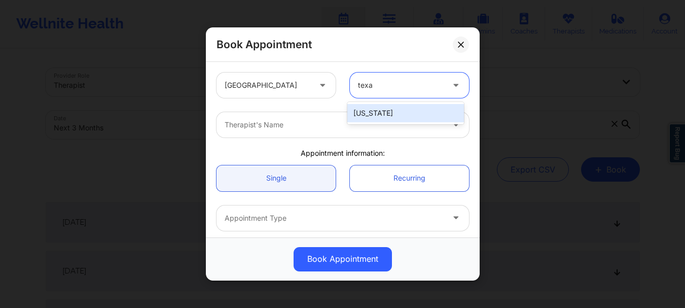
type input "[US_STATE]"
click at [373, 114] on div "[US_STATE]" at bounding box center [405, 113] width 117 height 18
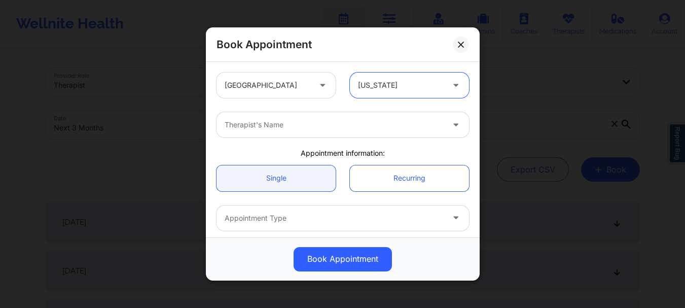
click at [343, 126] on div at bounding box center [334, 125] width 219 height 12
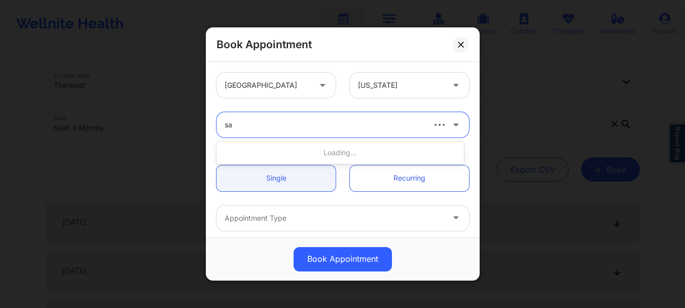
type input "s"
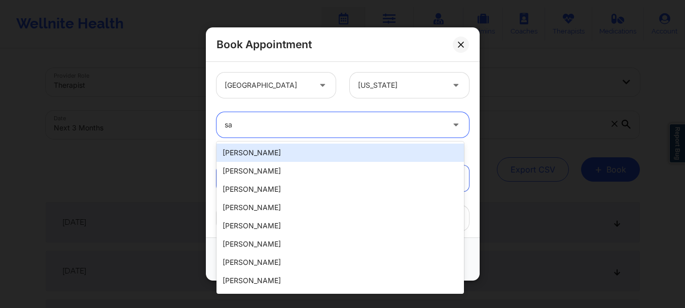
type input "s"
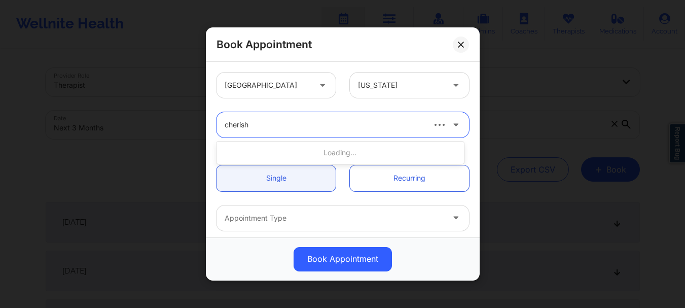
type input "cherish"
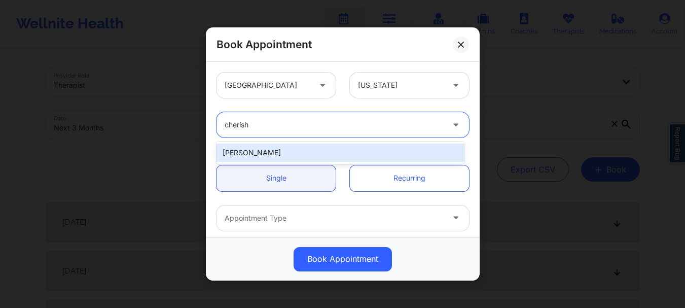
click at [328, 156] on div "[PERSON_NAME]" at bounding box center [339, 152] width 247 height 18
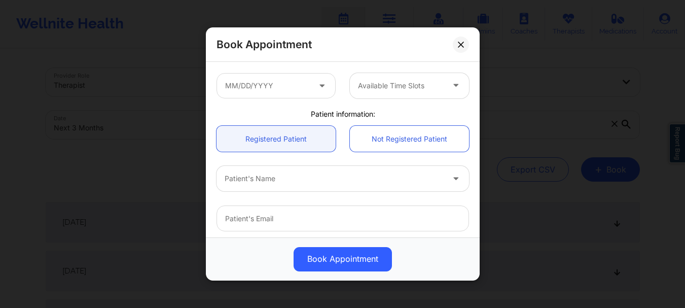
scroll to position [182, 0]
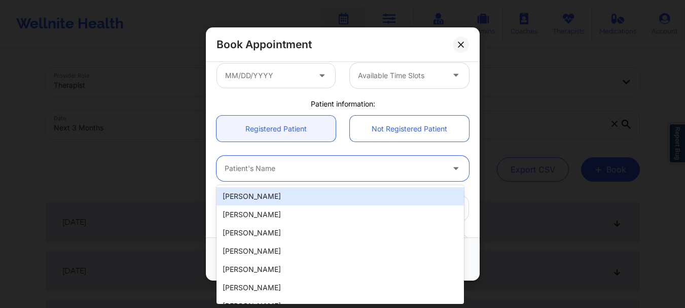
click at [340, 175] on div "Patient's Name" at bounding box center [330, 168] width 228 height 25
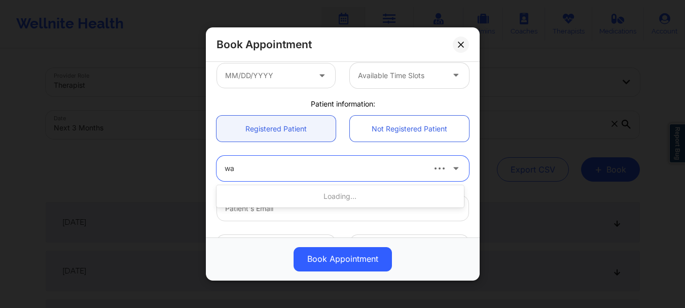
type input "w"
type input "[PERSON_NAME]"
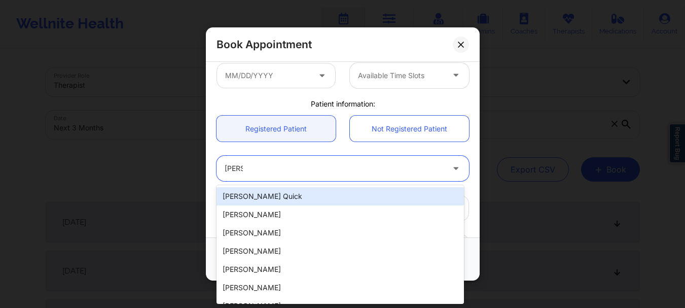
click at [311, 200] on div "[PERSON_NAME] Quick" at bounding box center [339, 196] width 247 height 18
type input "[EMAIL_ADDRESS][DOMAIN_NAME]"
type input "[PHONE_NUMBER]"
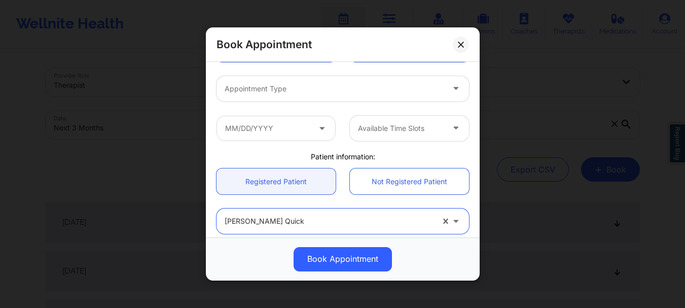
scroll to position [123, 0]
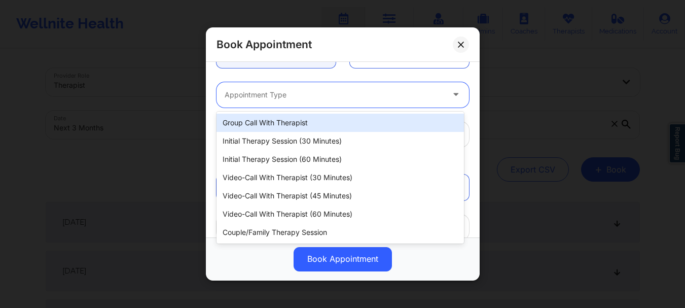
click at [300, 86] on div "Appointment Type" at bounding box center [330, 94] width 228 height 25
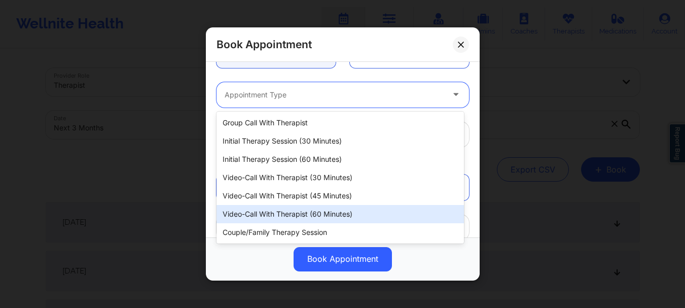
click at [323, 209] on div "Video-Call with Therapist (60 minutes)" at bounding box center [339, 214] width 247 height 18
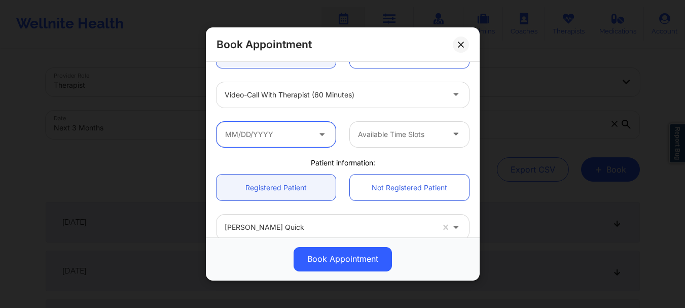
click at [279, 132] on input "text" at bounding box center [275, 134] width 119 height 25
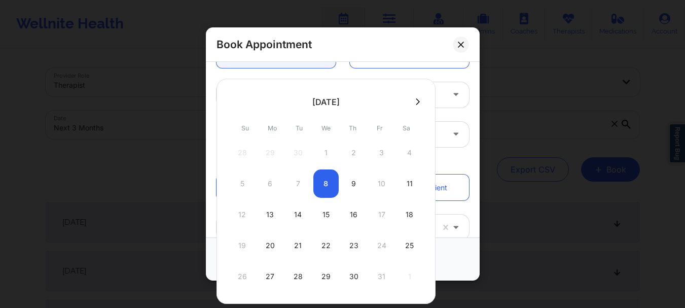
click at [417, 103] on icon at bounding box center [418, 102] width 4 height 8
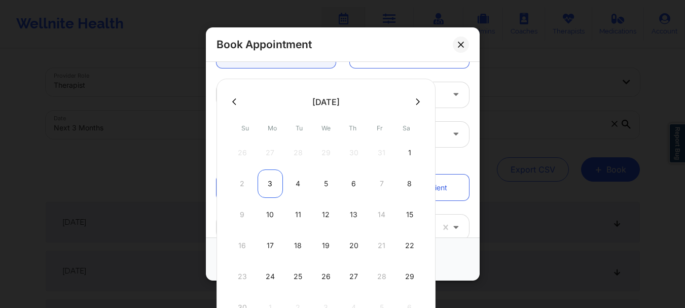
click at [275, 181] on div "3" at bounding box center [270, 183] width 25 height 28
type input "[DATE]"
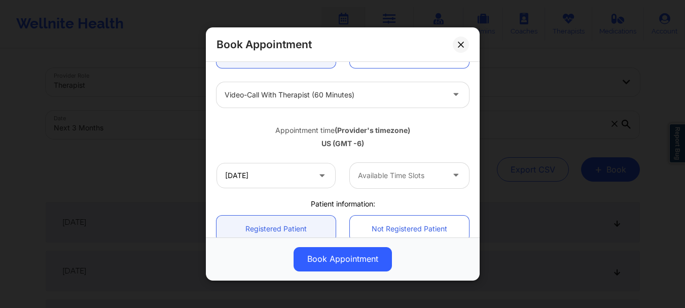
click at [376, 169] on div at bounding box center [401, 175] width 86 height 12
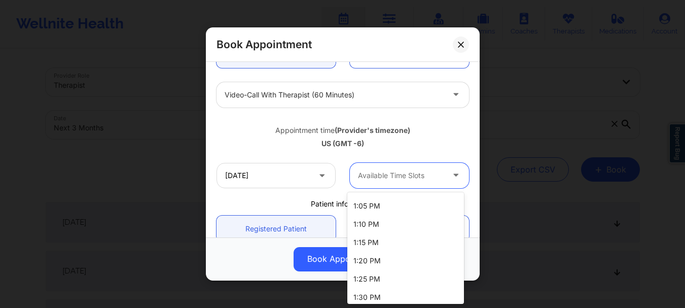
scroll to position [652, 0]
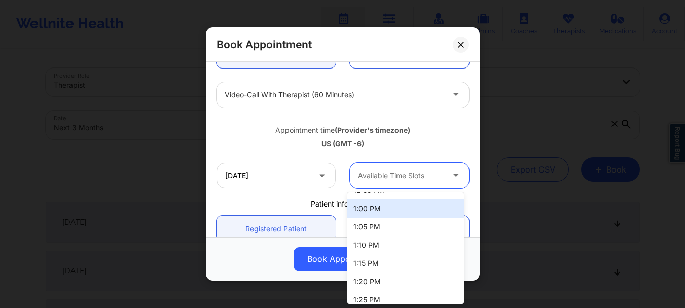
click at [400, 212] on div "1:00 PM" at bounding box center [405, 208] width 117 height 18
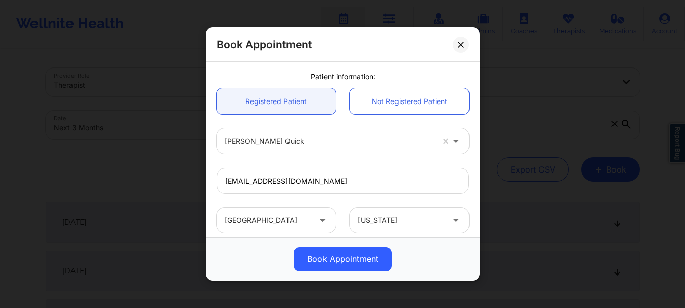
scroll to position [255, 0]
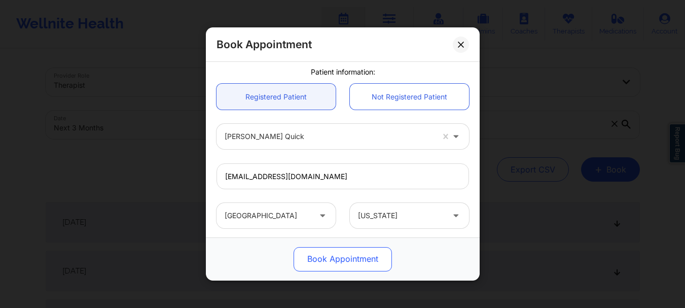
click at [349, 256] on button "Book Appointment" at bounding box center [343, 259] width 98 height 24
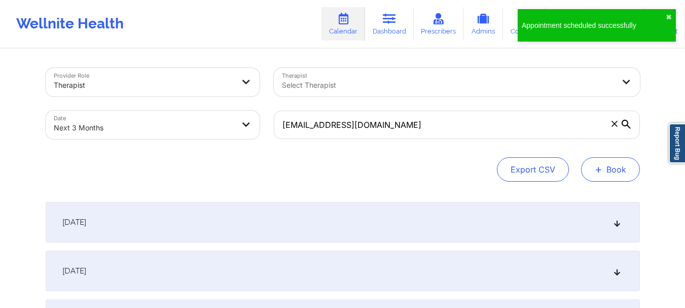
click at [595, 166] on span "+" at bounding box center [599, 169] width 8 height 6
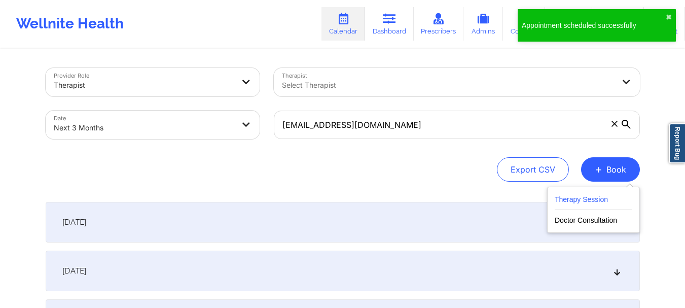
click at [563, 196] on button "Therapy Session" at bounding box center [594, 201] width 78 height 17
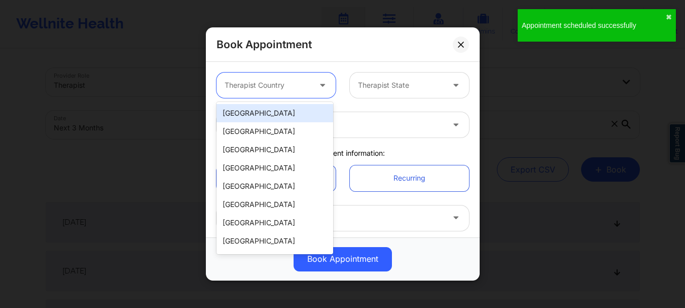
click at [279, 88] on div at bounding box center [268, 85] width 86 height 12
click at [274, 109] on div "[GEOGRAPHIC_DATA]" at bounding box center [274, 113] width 117 height 18
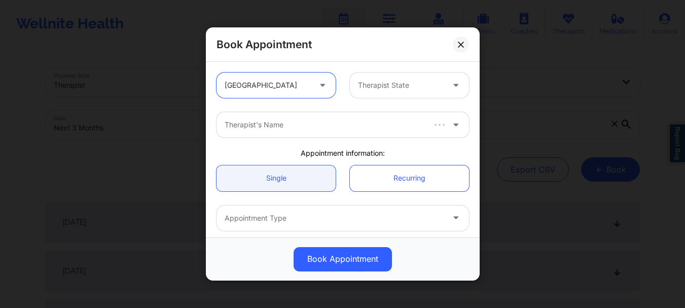
click at [421, 69] on div "option [GEOGRAPHIC_DATA], selected. [GEOGRAPHIC_DATA] Therapist State" at bounding box center [342, 85] width 267 height 40
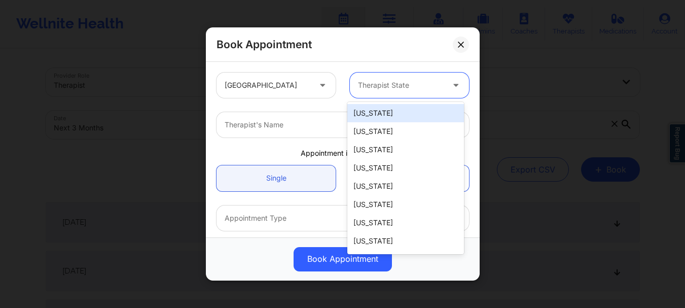
click at [413, 81] on div at bounding box center [401, 85] width 86 height 12
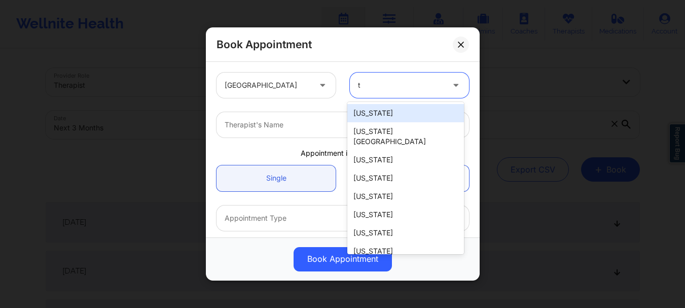
type input "te"
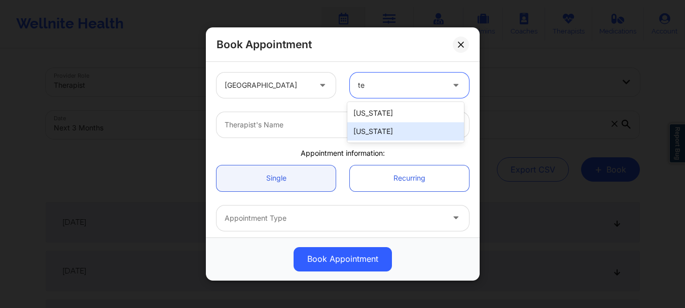
click at [386, 128] on div "[US_STATE]" at bounding box center [405, 131] width 117 height 18
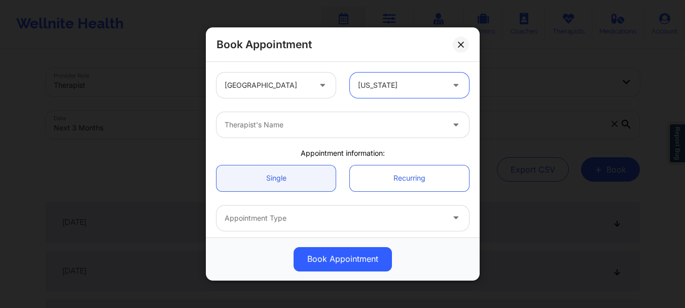
click at [386, 128] on div at bounding box center [334, 125] width 219 height 12
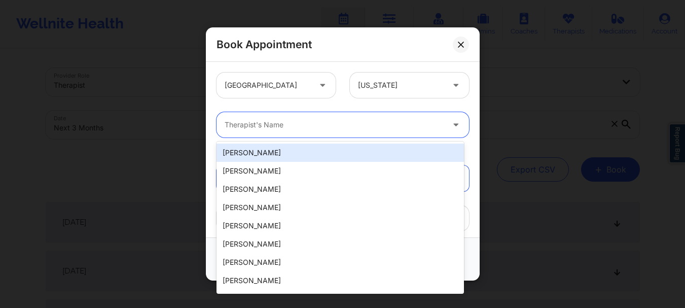
click at [258, 129] on div at bounding box center [334, 125] width 219 height 12
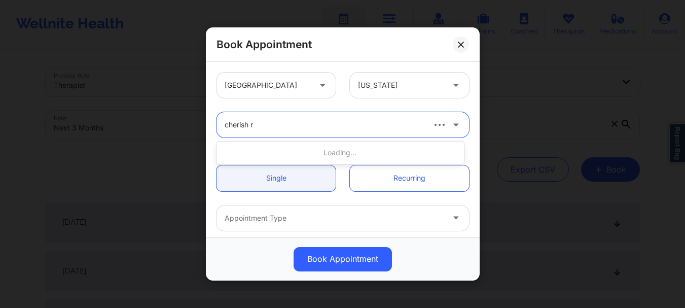
type input "cherish re"
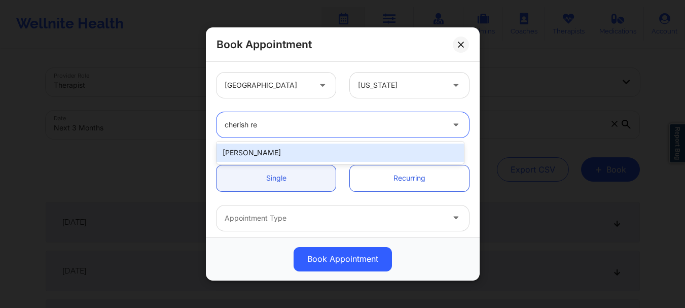
click at [255, 151] on div "[PERSON_NAME]" at bounding box center [339, 152] width 247 height 18
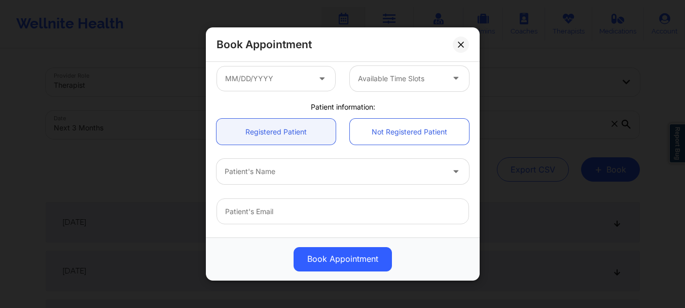
scroll to position [194, 0]
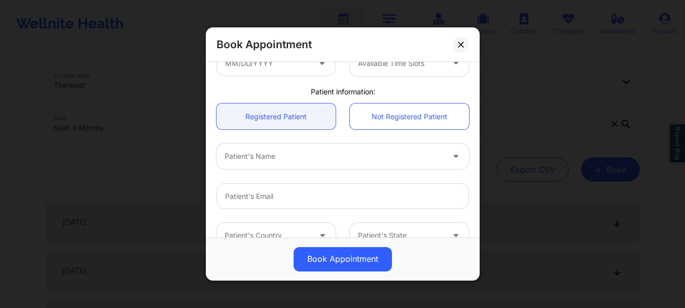
click at [275, 160] on div at bounding box center [334, 157] width 219 height 12
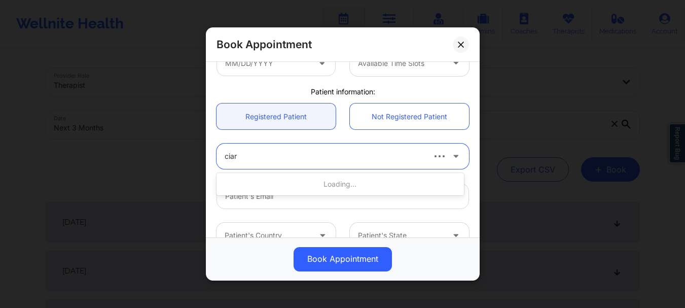
type input "[PERSON_NAME]"
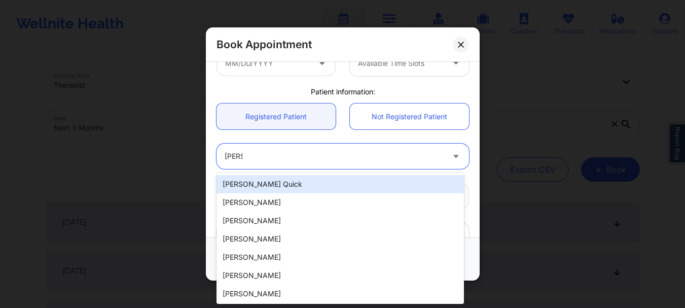
click at [259, 185] on div "[PERSON_NAME] Quick" at bounding box center [339, 184] width 247 height 18
type input "[EMAIL_ADDRESS][DOMAIN_NAME]"
type input "[PHONE_NUMBER]"
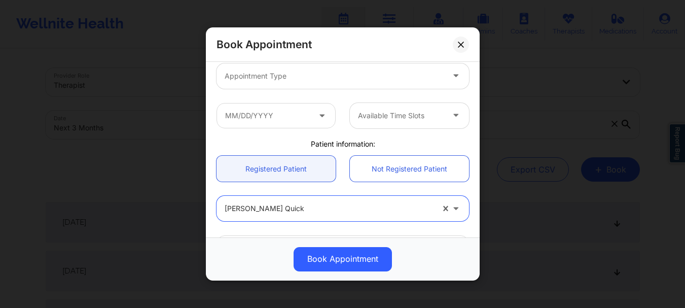
scroll to position [129, 0]
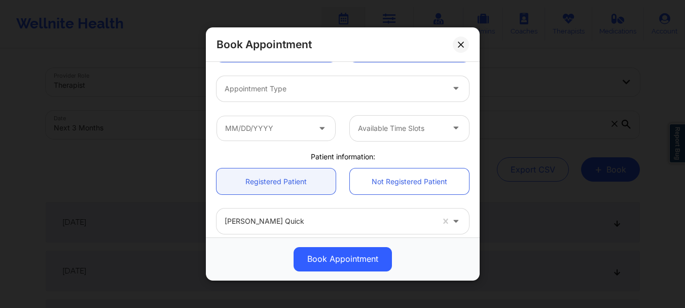
click at [292, 101] on div "Appointment Type" at bounding box center [342, 89] width 267 height 40
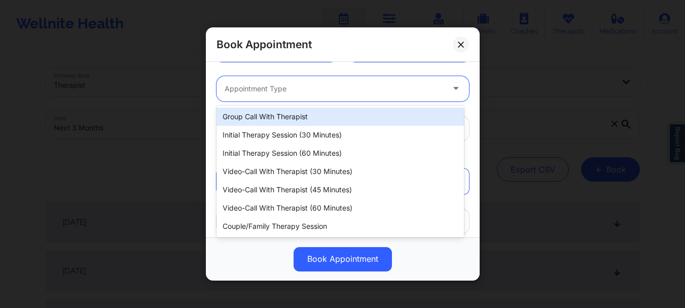
click at [284, 89] on div at bounding box center [334, 89] width 219 height 12
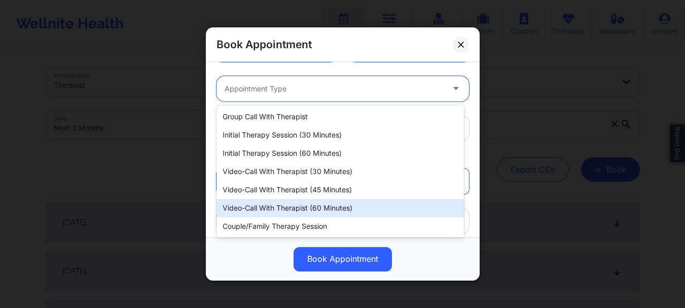
click at [332, 202] on div "Video-Call with Therapist (60 minutes)" at bounding box center [339, 208] width 247 height 18
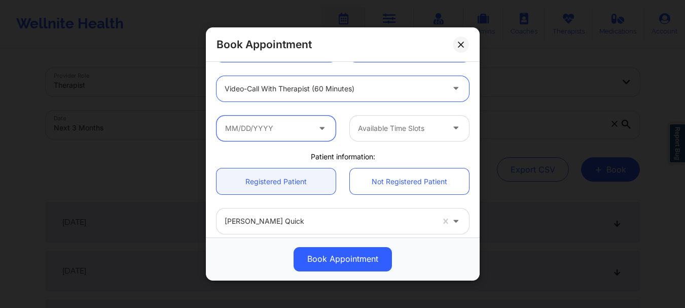
click at [292, 126] on input "text" at bounding box center [275, 128] width 119 height 25
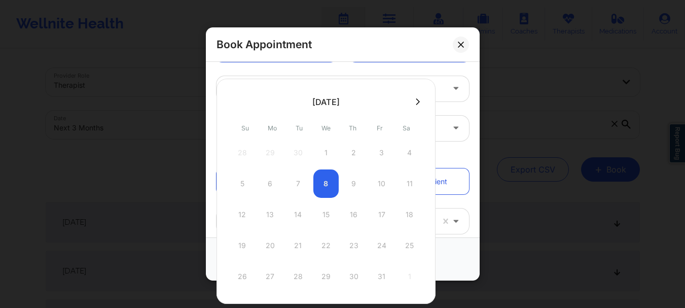
click at [416, 101] on icon at bounding box center [418, 102] width 4 height 8
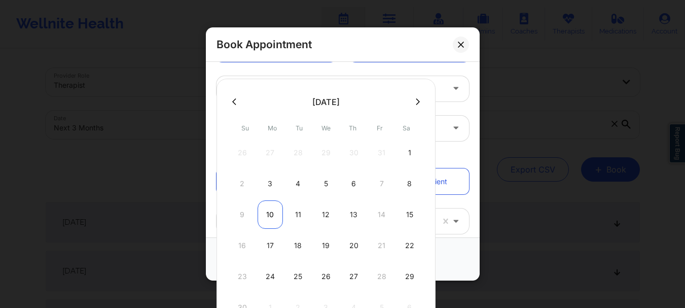
click at [271, 215] on div "10" at bounding box center [270, 214] width 25 height 28
type input "[DATE]"
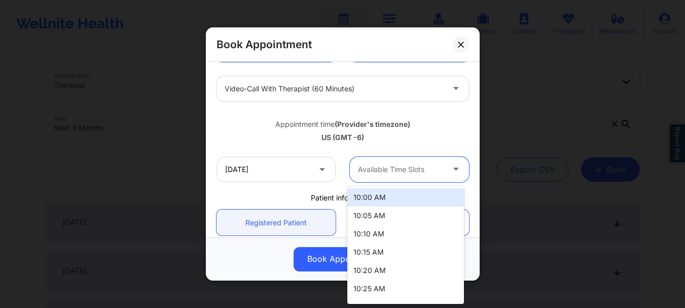
click at [358, 166] on div at bounding box center [401, 169] width 86 height 12
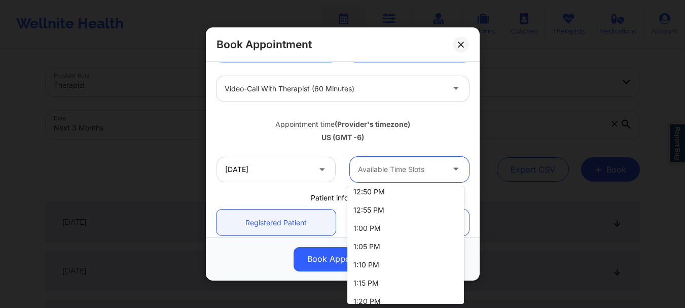
scroll to position [638, 0]
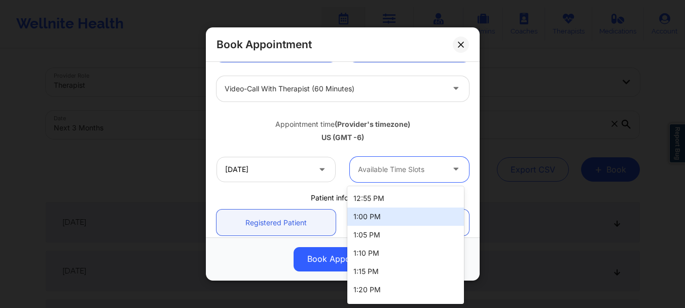
click at [397, 215] on div "1:00 PM" at bounding box center [405, 216] width 117 height 18
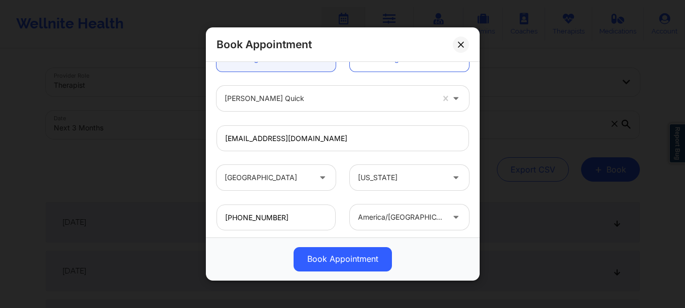
scroll to position [351, 0]
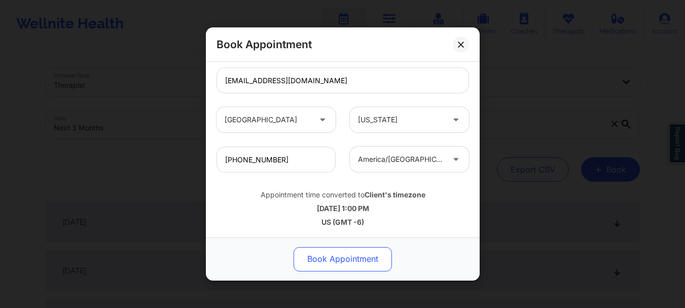
click at [337, 259] on button "Book Appointment" at bounding box center [343, 259] width 98 height 24
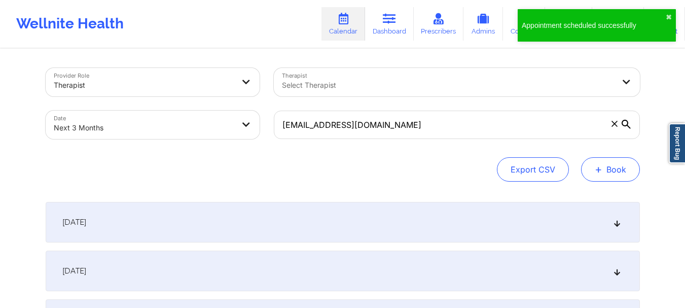
click at [598, 166] on span "+" at bounding box center [599, 169] width 8 height 6
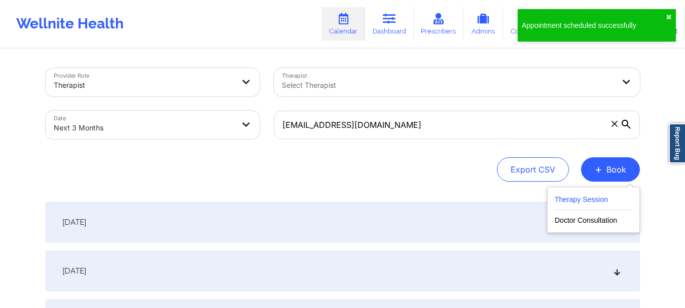
click at [566, 197] on button "Therapy Session" at bounding box center [594, 201] width 78 height 17
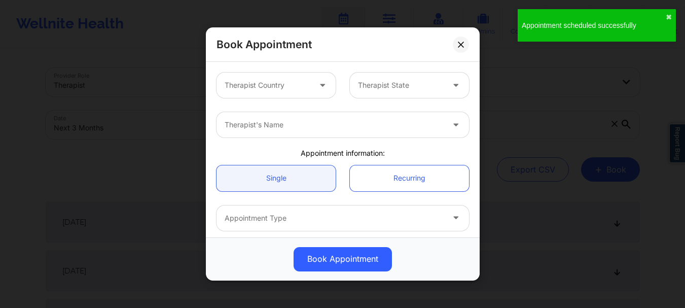
click at [266, 92] on div "Therapist Country" at bounding box center [263, 84] width 95 height 25
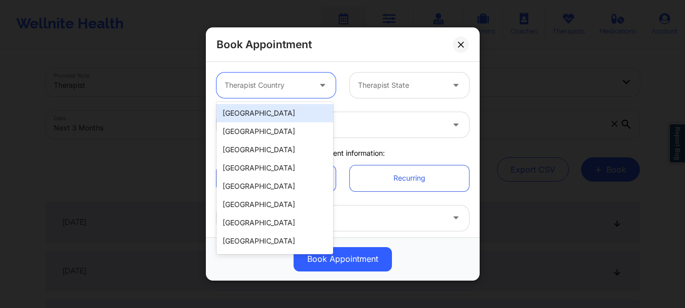
click at [264, 112] on div "[GEOGRAPHIC_DATA]" at bounding box center [274, 113] width 117 height 18
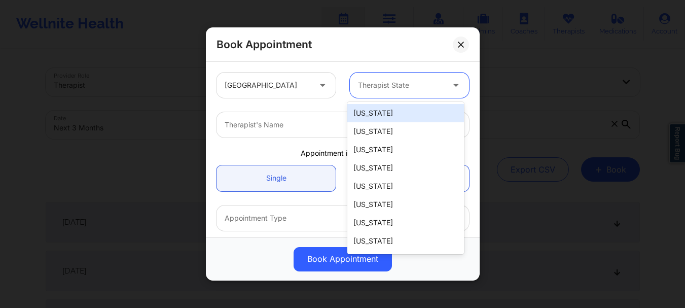
click at [377, 90] on div at bounding box center [401, 85] width 86 height 12
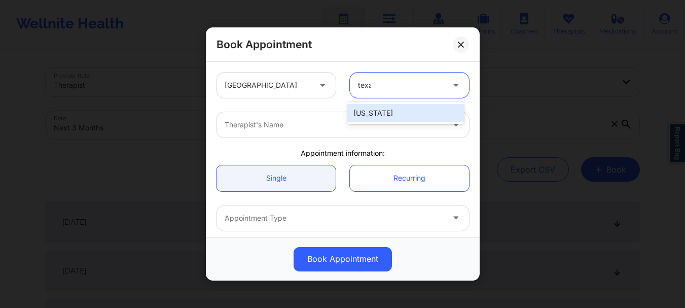
type input "[US_STATE]"
click at [372, 116] on div "[US_STATE]" at bounding box center [405, 113] width 117 height 18
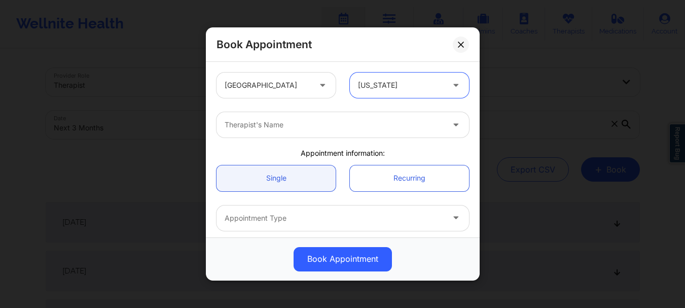
click at [281, 132] on div "Therapist's Name" at bounding box center [330, 124] width 228 height 25
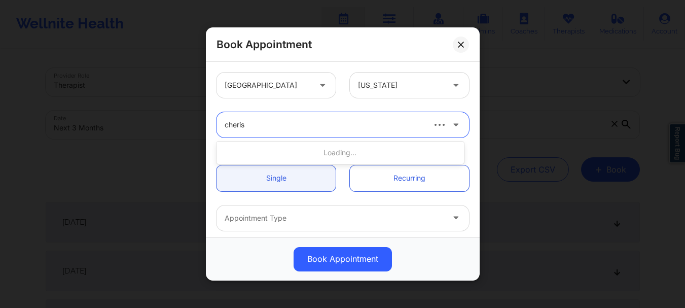
type input "cherish"
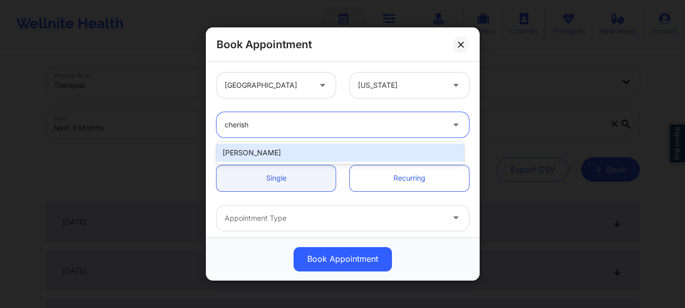
click at [276, 148] on div "[PERSON_NAME]" at bounding box center [339, 152] width 247 height 18
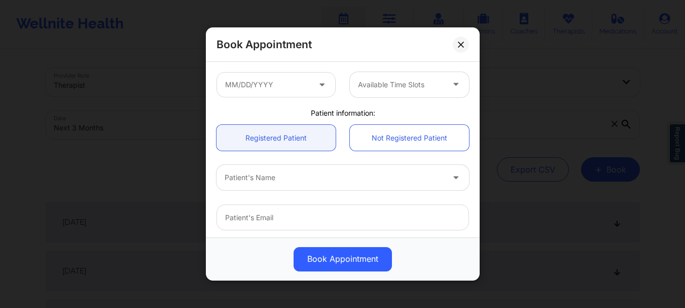
scroll to position [177, 0]
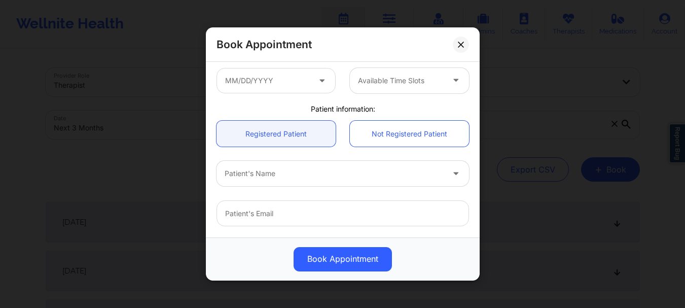
click at [329, 174] on div at bounding box center [334, 174] width 219 height 12
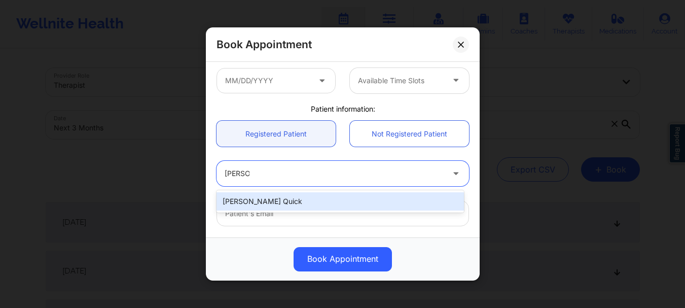
type input "[PERSON_NAME] qui"
click at [303, 204] on div "[PERSON_NAME] Quick" at bounding box center [339, 201] width 247 height 18
type input "[EMAIL_ADDRESS][DOMAIN_NAME]"
type input "[PHONE_NUMBER]"
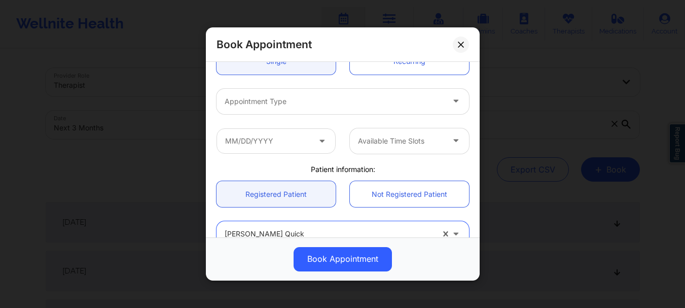
scroll to position [115, 0]
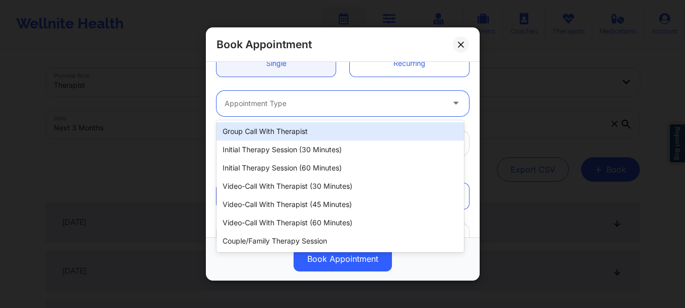
click at [348, 93] on div "Appointment Type" at bounding box center [330, 103] width 228 height 25
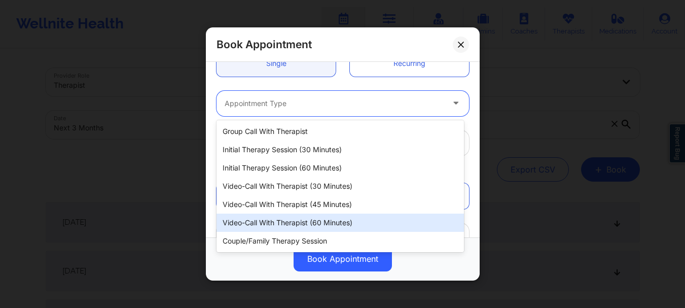
click at [324, 222] on div "Video-Call with Therapist (60 minutes)" at bounding box center [339, 222] width 247 height 18
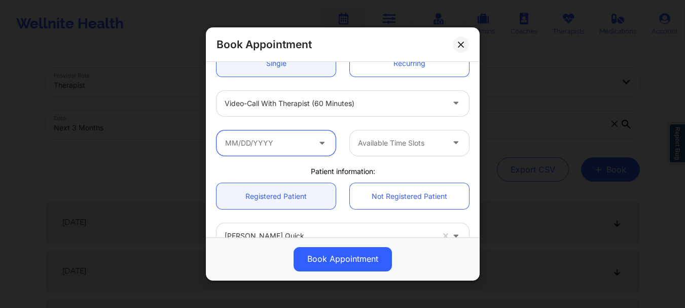
click at [286, 141] on input "text" at bounding box center [275, 142] width 119 height 25
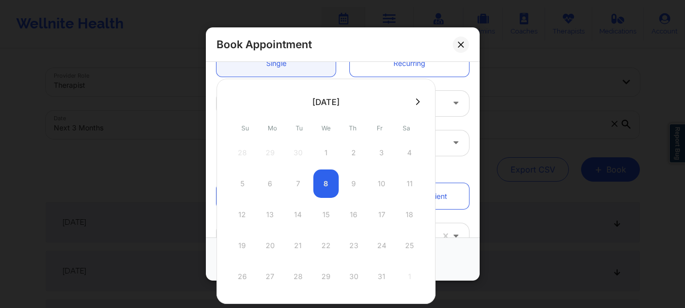
click at [418, 98] on button at bounding box center [418, 101] width 10 height 9
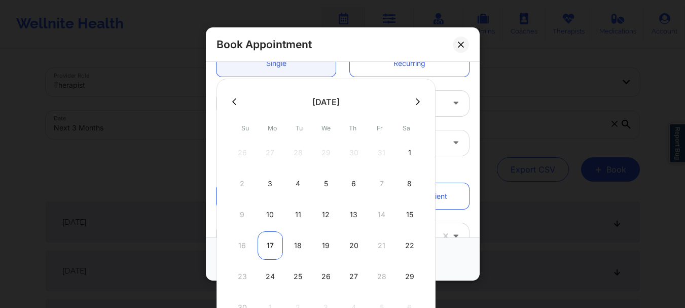
click at [271, 241] on div "17" at bounding box center [270, 245] width 25 height 28
type input "[DATE]"
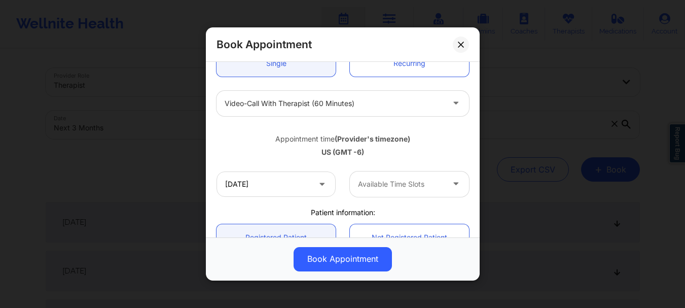
click at [395, 174] on div "Available Time Slots" at bounding box center [397, 183] width 95 height 25
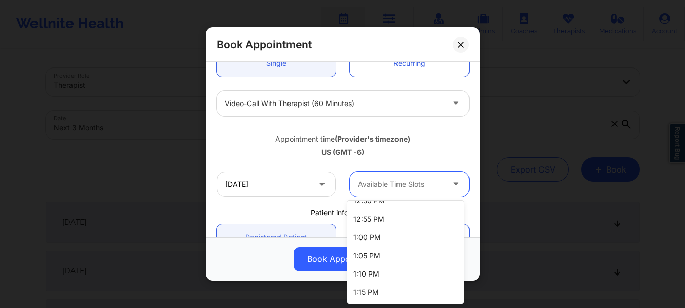
scroll to position [637, 0]
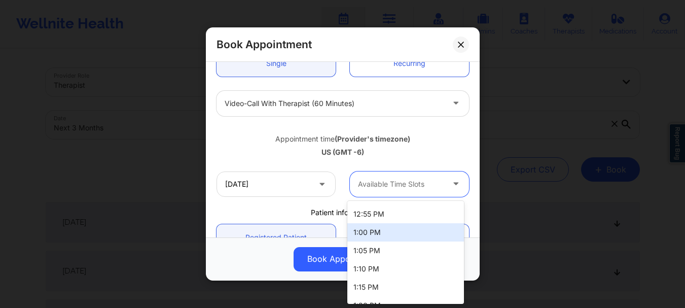
click at [380, 233] on div "1:00 PM" at bounding box center [405, 232] width 117 height 18
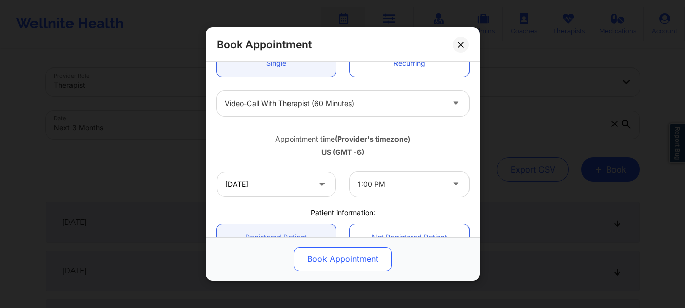
click at [345, 262] on button "Book Appointment" at bounding box center [343, 259] width 98 height 24
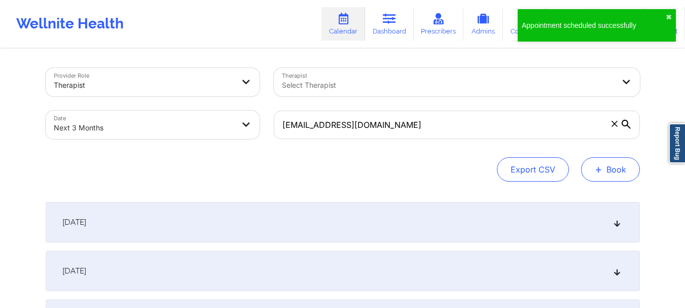
click at [605, 168] on button "+ Book" at bounding box center [610, 169] width 59 height 24
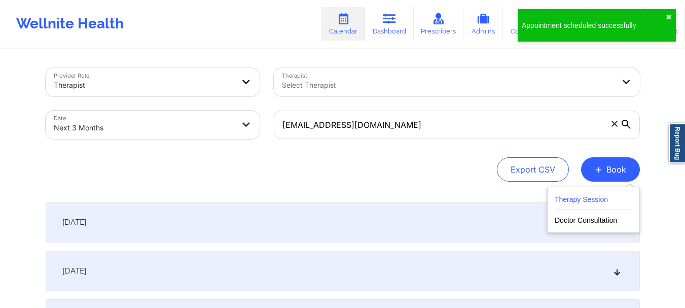
click at [577, 199] on button "Therapy Session" at bounding box center [594, 201] width 78 height 17
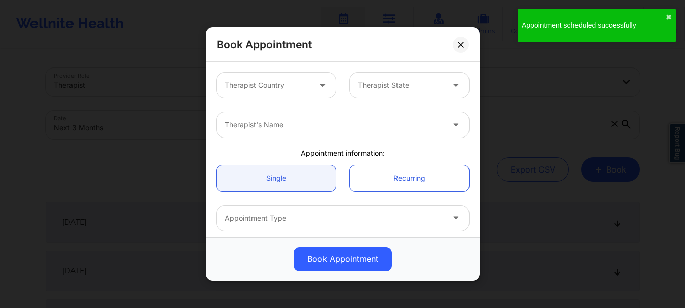
click at [296, 82] on div at bounding box center [268, 85] width 86 height 12
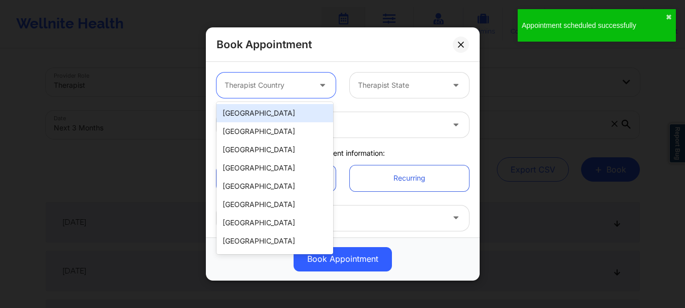
click at [286, 107] on div "[GEOGRAPHIC_DATA]" at bounding box center [274, 113] width 117 height 18
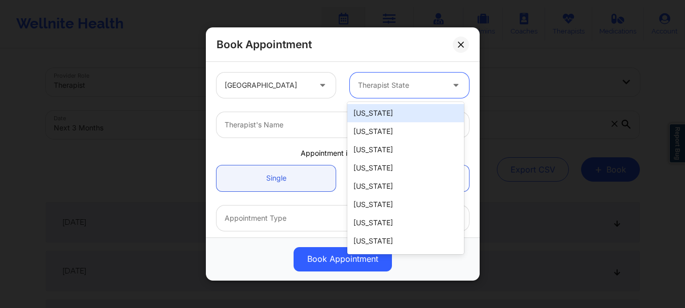
click at [377, 91] on div "Therapist State" at bounding box center [397, 84] width 95 height 25
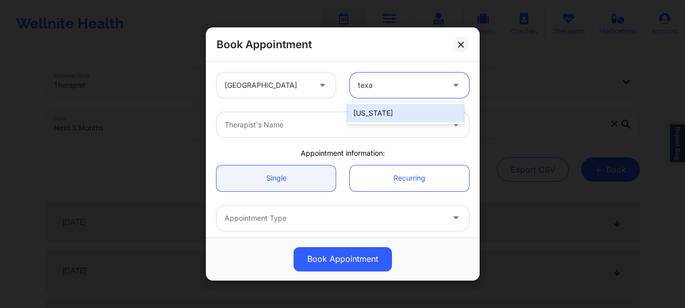
type input "[US_STATE]"
click at [367, 115] on div "[US_STATE]" at bounding box center [405, 113] width 117 height 18
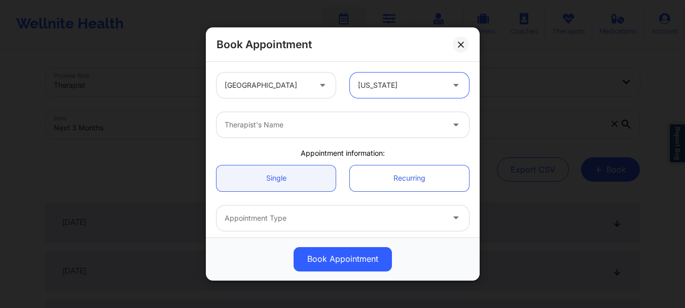
click at [345, 125] on div at bounding box center [334, 125] width 219 height 12
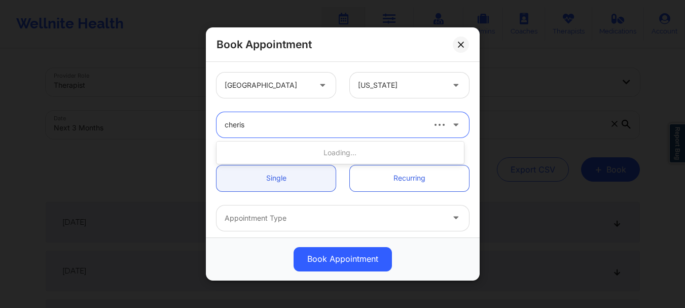
type input "cherish"
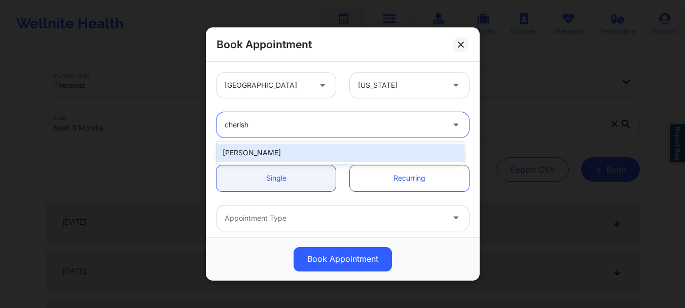
click at [321, 155] on div "[PERSON_NAME]" at bounding box center [339, 152] width 247 height 18
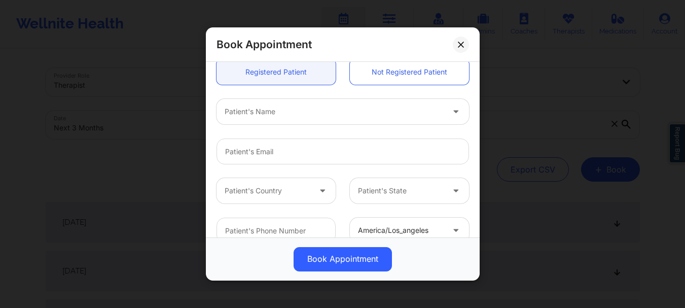
scroll to position [251, 0]
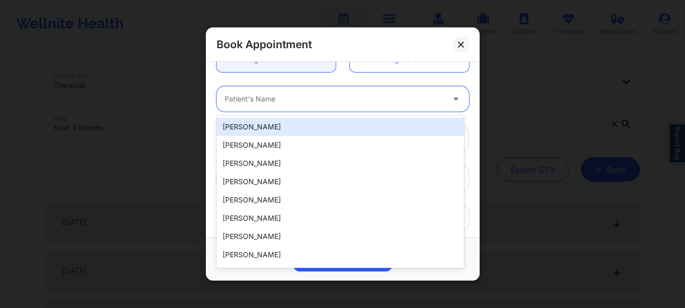
click at [276, 101] on div at bounding box center [334, 99] width 219 height 12
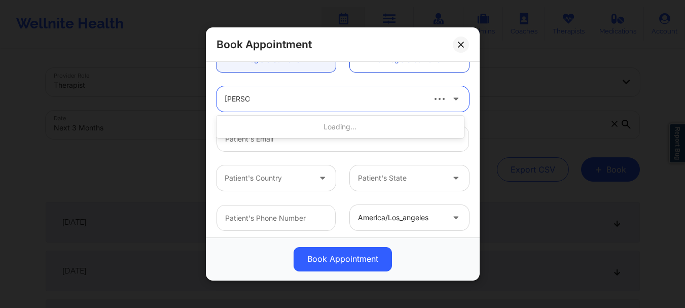
type input "[PERSON_NAME] qu"
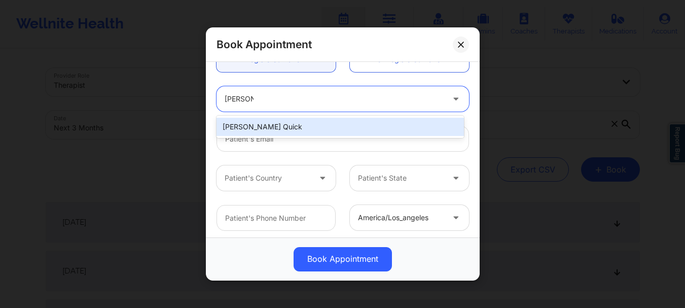
click at [270, 125] on div "[PERSON_NAME] Quick" at bounding box center [339, 127] width 247 height 18
type input "[EMAIL_ADDRESS][DOMAIN_NAME]"
type input "[PHONE_NUMBER]"
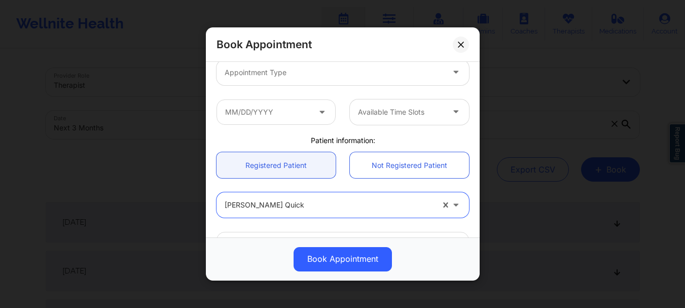
scroll to position [125, 0]
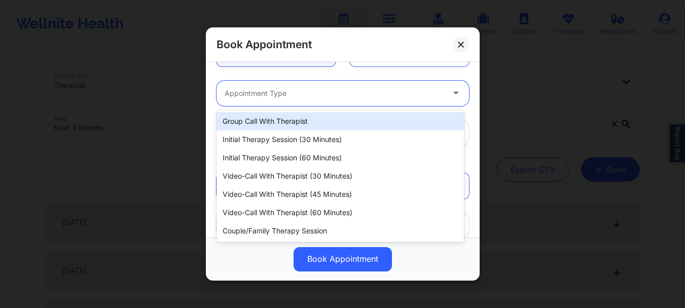
click at [379, 99] on div at bounding box center [334, 93] width 219 height 12
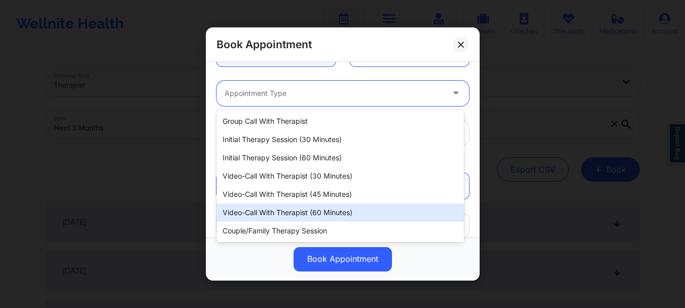
click at [354, 212] on div "Video-Call with Therapist (60 minutes)" at bounding box center [339, 212] width 247 height 18
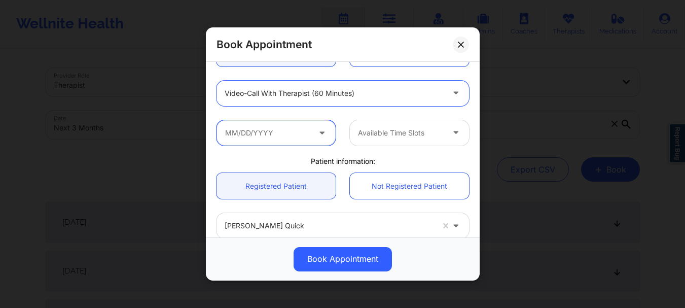
click at [284, 133] on input "text" at bounding box center [275, 132] width 119 height 25
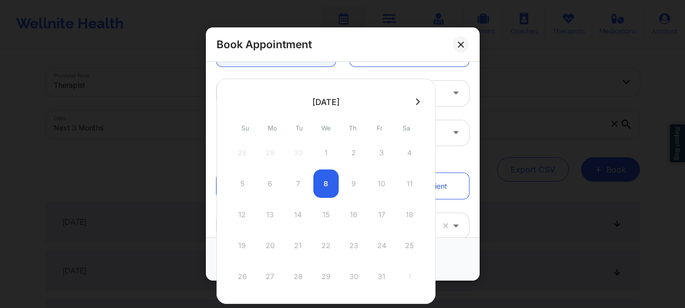
click at [416, 100] on icon at bounding box center [418, 102] width 4 height 8
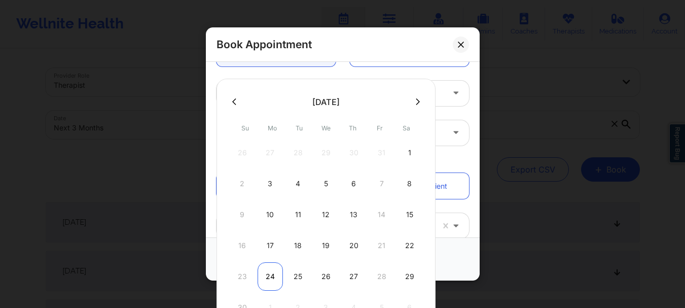
click at [263, 274] on div "24" at bounding box center [270, 276] width 25 height 28
type input "[DATE]"
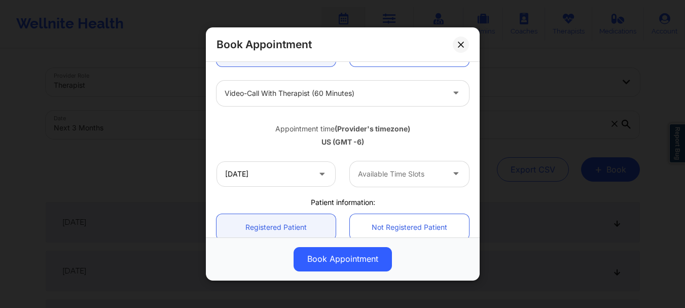
click at [397, 170] on div at bounding box center [401, 174] width 86 height 12
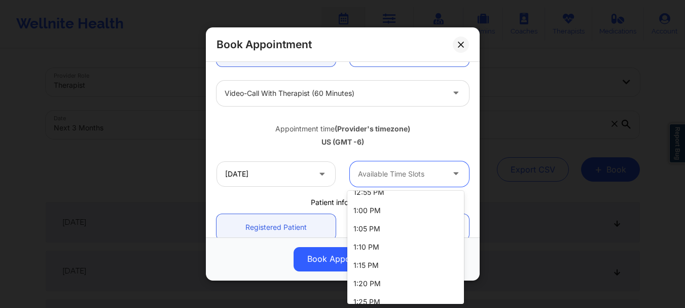
scroll to position [652, 0]
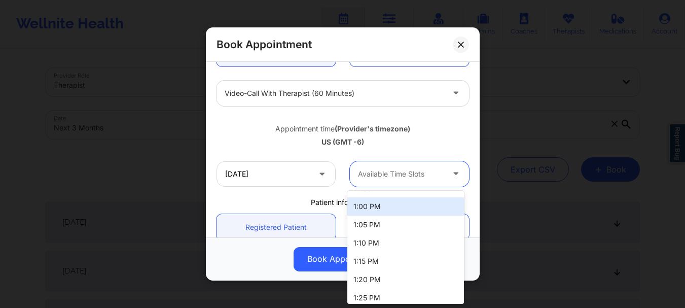
click at [402, 206] on div "1:00 PM" at bounding box center [405, 206] width 117 height 18
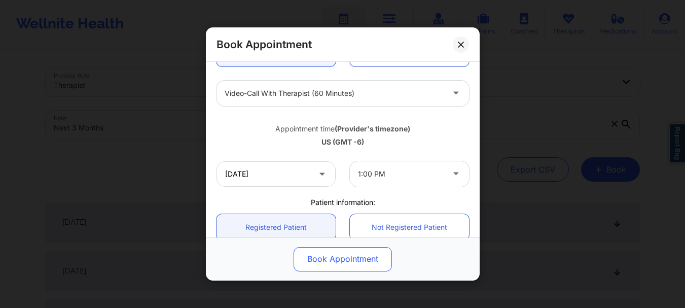
click at [367, 262] on button "Book Appointment" at bounding box center [343, 259] width 98 height 24
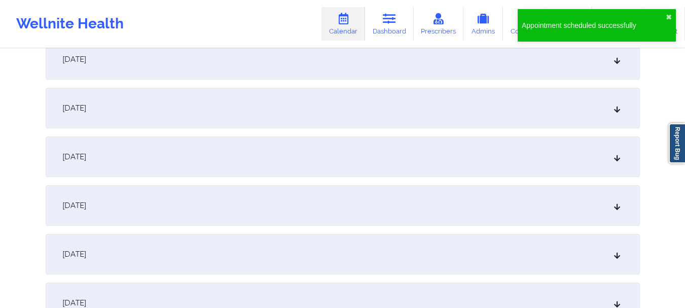
scroll to position [1232, 0]
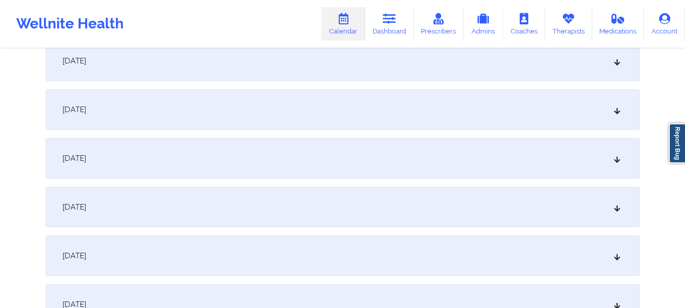
click at [622, 107] on div "[DATE]" at bounding box center [343, 109] width 594 height 41
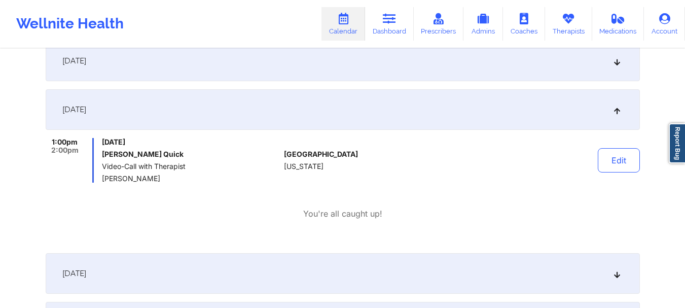
click at [622, 107] on div "[DATE]" at bounding box center [343, 109] width 594 height 41
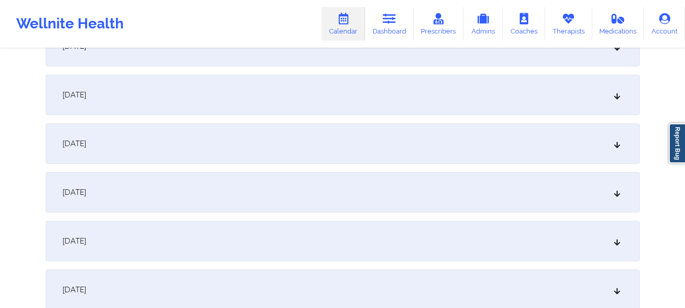
scroll to position [849, 0]
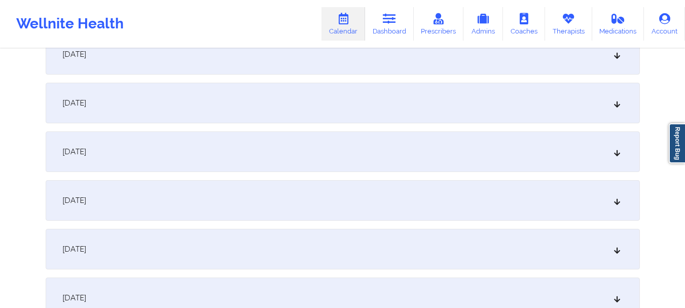
click at [575, 162] on div "[DATE]" at bounding box center [343, 151] width 594 height 41
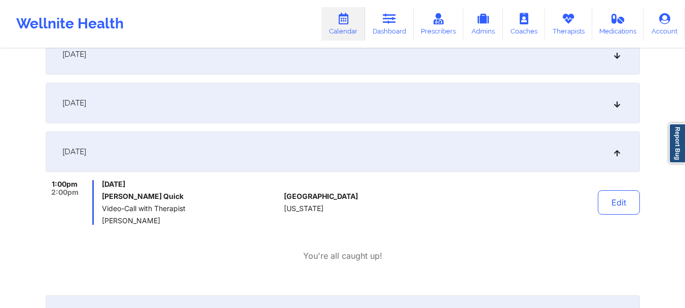
click at [575, 162] on div "[DATE]" at bounding box center [343, 151] width 594 height 41
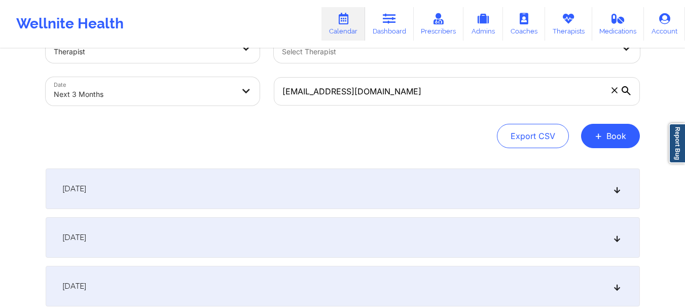
scroll to position [25, 0]
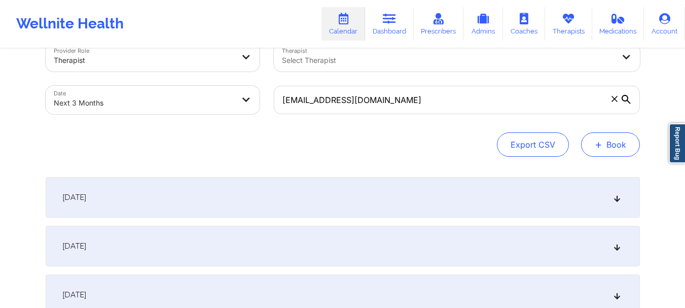
click at [618, 149] on button "+ Book" at bounding box center [610, 144] width 59 height 24
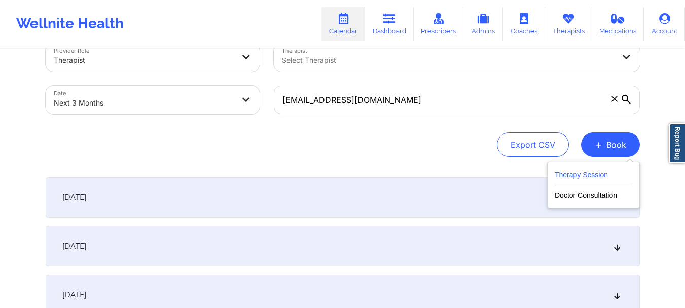
click at [596, 174] on button "Therapy Session" at bounding box center [594, 176] width 78 height 17
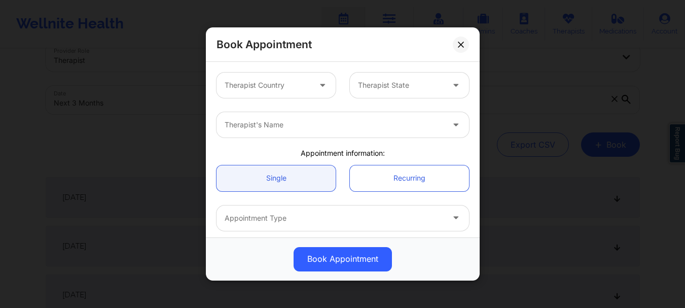
click at [312, 82] on div at bounding box center [323, 84] width 24 height 25
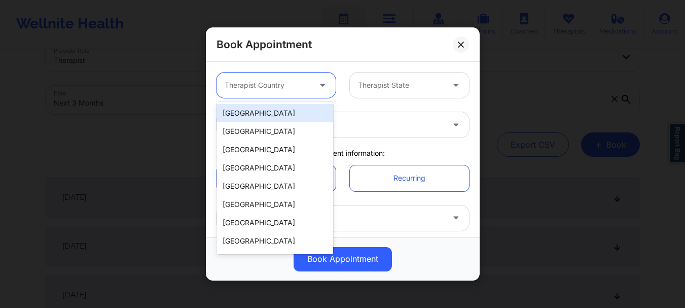
click at [298, 114] on div "[GEOGRAPHIC_DATA]" at bounding box center [274, 113] width 117 height 18
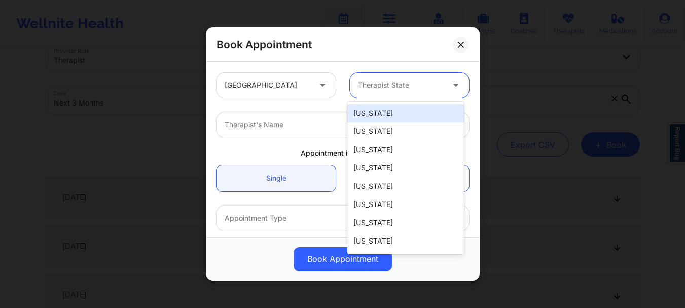
click at [381, 83] on div at bounding box center [401, 85] width 86 height 12
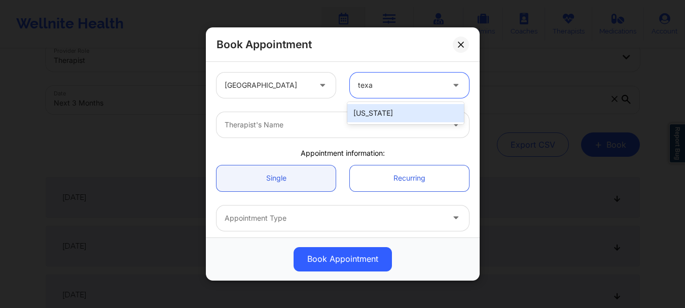
type input "[US_STATE]"
click at [373, 107] on div "[US_STATE]" at bounding box center [405, 113] width 117 height 18
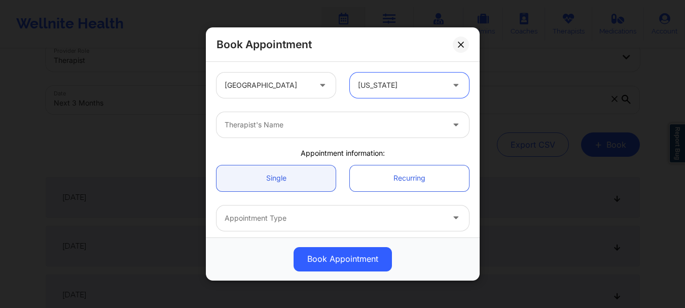
click at [340, 123] on div at bounding box center [334, 125] width 219 height 12
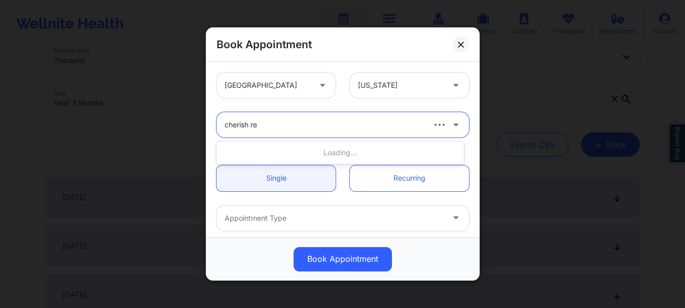
type input "cherish rex"
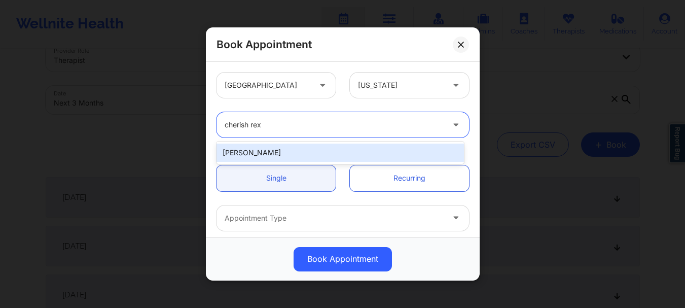
click at [312, 160] on div "[PERSON_NAME]" at bounding box center [339, 152] width 247 height 18
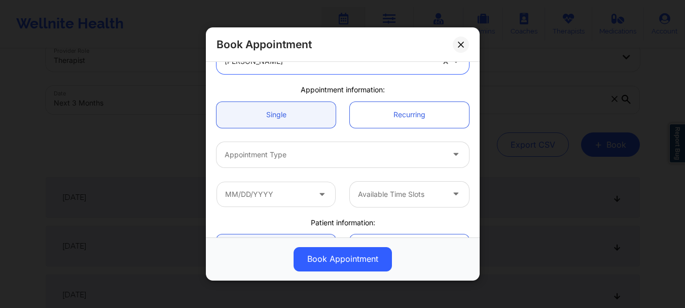
scroll to position [68, 0]
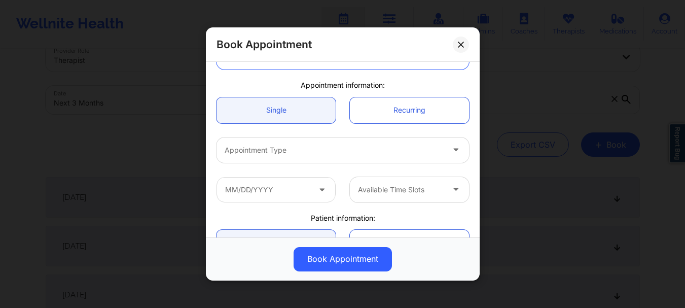
click at [420, 151] on div at bounding box center [334, 150] width 219 height 12
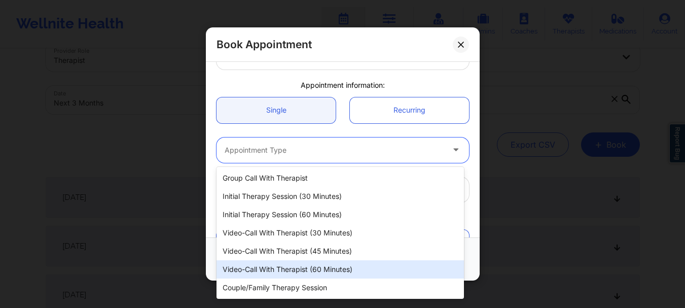
click at [368, 268] on div "Video-Call with Therapist (60 minutes)" at bounding box center [339, 269] width 247 height 18
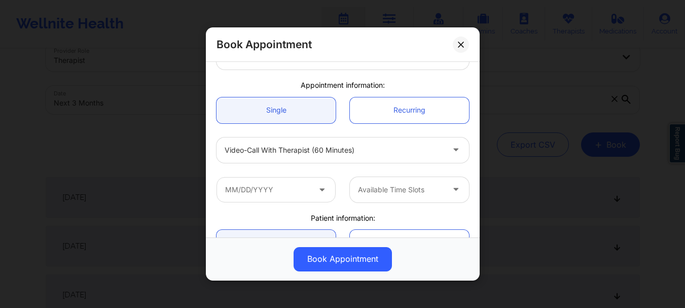
click at [477, 122] on div "Book Appointment [GEOGRAPHIC_DATA] [US_STATE] [PERSON_NAME] Appointment informa…" at bounding box center [342, 154] width 685 height 308
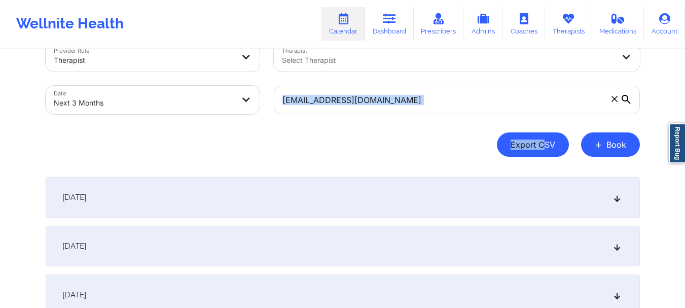
drag, startPoint x: 477, startPoint y: 122, endPoint x: 547, endPoint y: 140, distance: 72.4
click at [547, 140] on div "Provider Role Therapist Therapist Select Therapist Date Next 3 Months [EMAIL_AD…" at bounding box center [343, 100] width 594 height 114
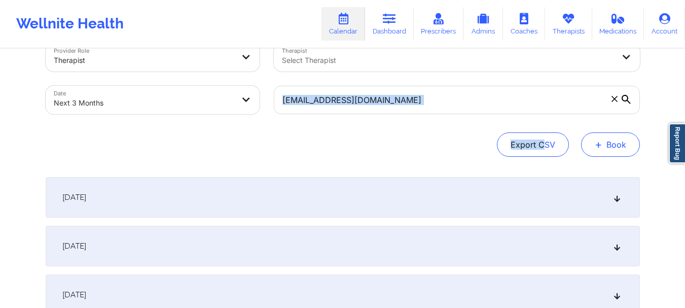
click at [589, 141] on button "+ Book" at bounding box center [610, 144] width 59 height 24
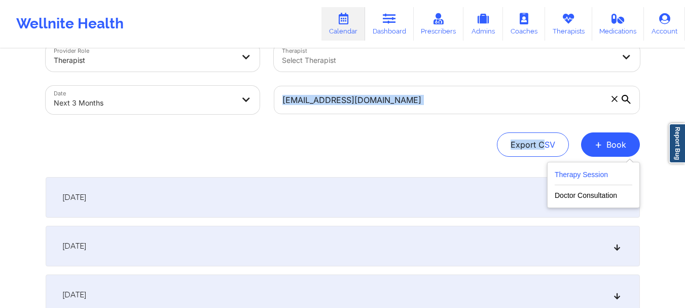
click at [589, 176] on button "Therapy Session" at bounding box center [594, 176] width 78 height 17
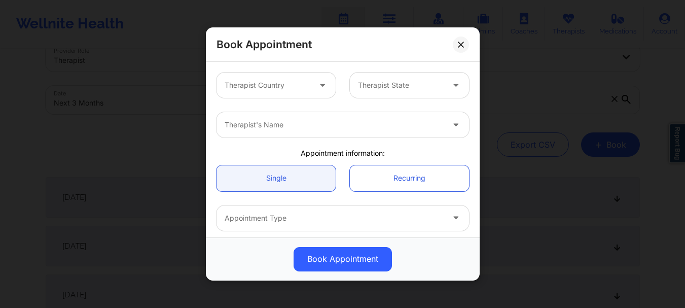
click at [295, 89] on div at bounding box center [268, 85] width 86 height 12
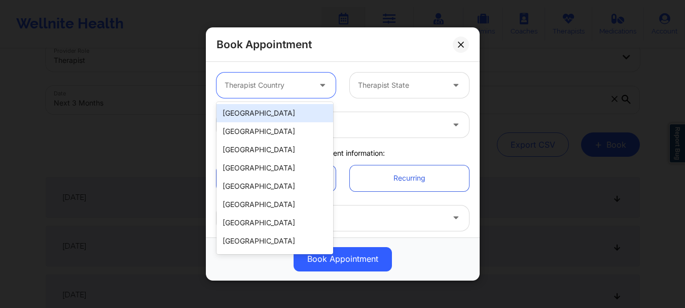
click at [287, 120] on div "[GEOGRAPHIC_DATA]" at bounding box center [274, 113] width 117 height 18
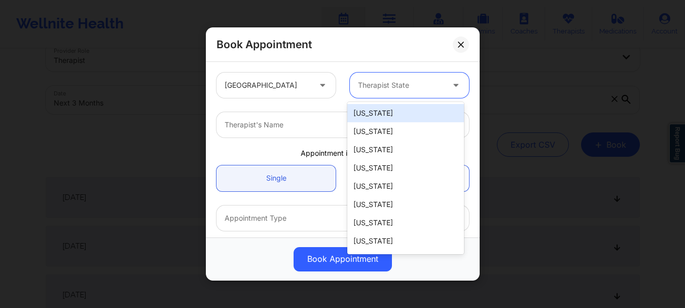
click at [397, 86] on div at bounding box center [401, 85] width 86 height 12
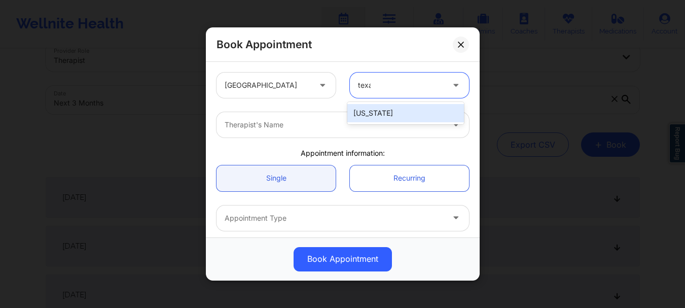
type input "[US_STATE]"
click at [377, 111] on div "[US_STATE]" at bounding box center [405, 113] width 117 height 18
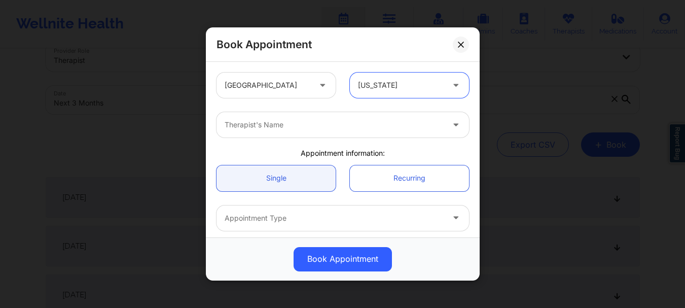
click at [347, 119] on div at bounding box center [334, 125] width 219 height 12
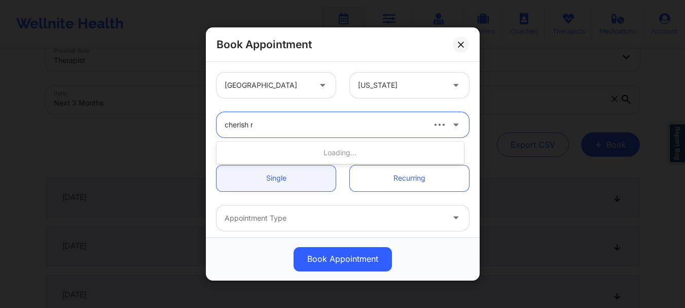
type input "cherish re"
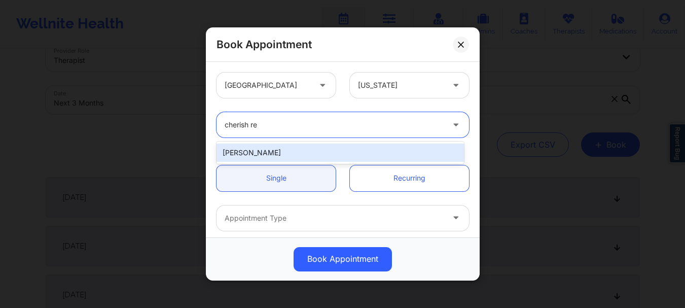
click at [292, 150] on div "[PERSON_NAME]" at bounding box center [339, 152] width 247 height 18
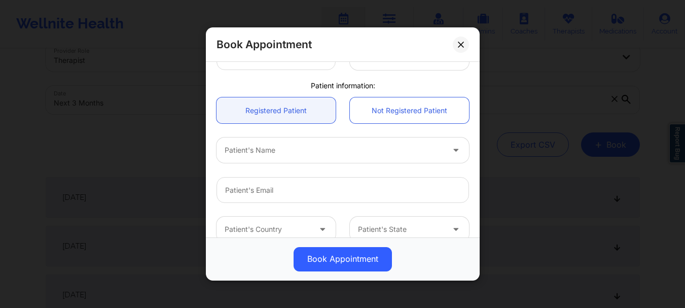
scroll to position [208, 0]
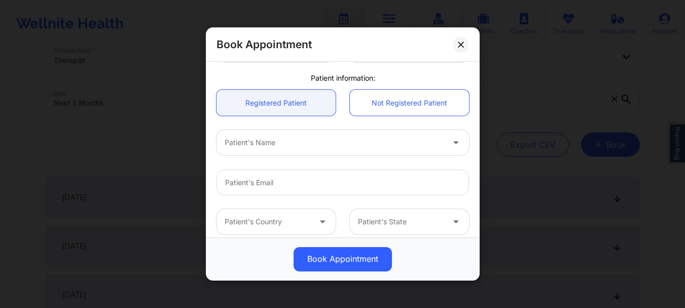
click at [361, 145] on div at bounding box center [334, 143] width 219 height 12
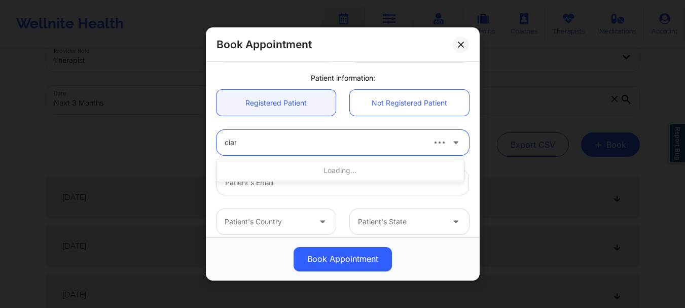
type input "[PERSON_NAME]"
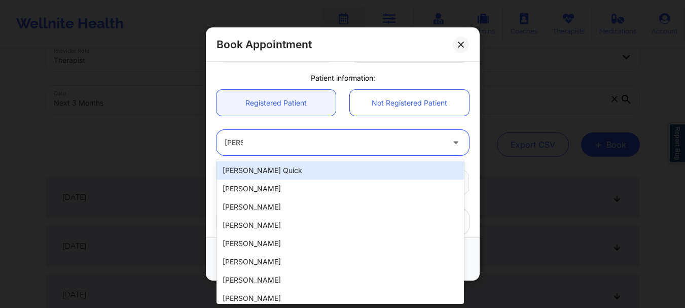
drag, startPoint x: 355, startPoint y: 181, endPoint x: 350, endPoint y: 167, distance: 15.1
click at [350, 167] on div "[PERSON_NAME] Quick [PERSON_NAME] [PERSON_NAME] [PERSON_NAME] [PERSON_NAME] [PE…" at bounding box center [339, 231] width 247 height 144
click at [350, 167] on div "[PERSON_NAME] Quick" at bounding box center [339, 170] width 247 height 18
type input "[EMAIL_ADDRESS][DOMAIN_NAME]"
type input "[PHONE_NUMBER]"
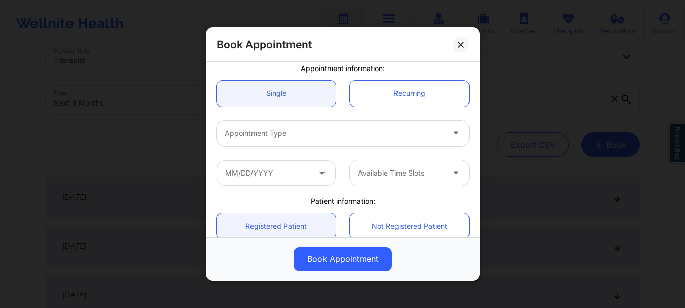
scroll to position [84, 0]
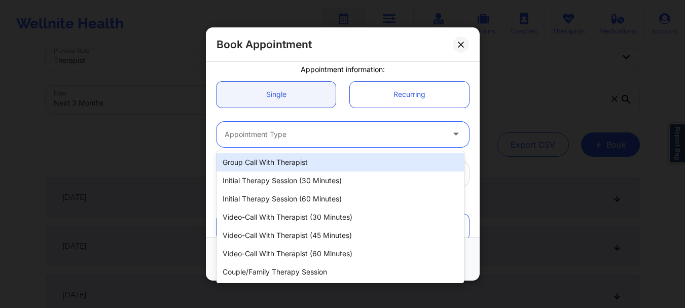
click at [412, 133] on div at bounding box center [334, 134] width 219 height 12
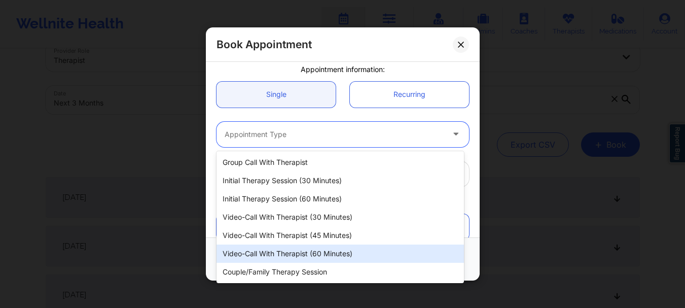
click at [328, 249] on div "Video-Call with Therapist (60 minutes)" at bounding box center [339, 253] width 247 height 18
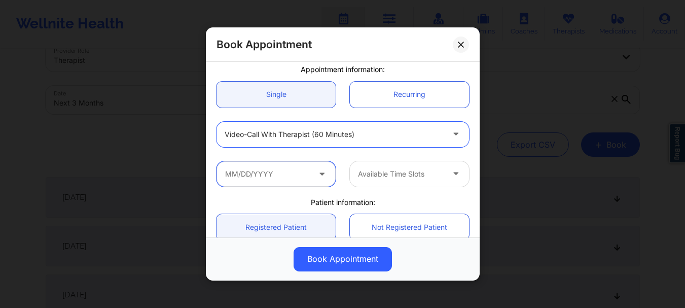
click at [285, 181] on input "text" at bounding box center [275, 173] width 119 height 25
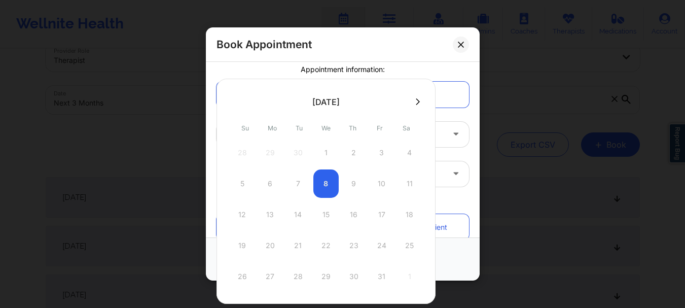
click at [419, 101] on button at bounding box center [418, 101] width 10 height 9
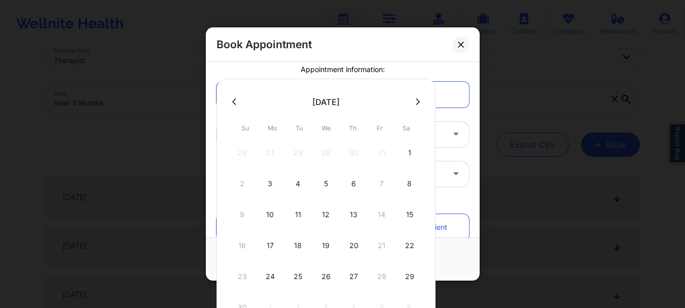
click at [423, 101] on div at bounding box center [325, 101] width 219 height 15
click at [416, 101] on icon at bounding box center [418, 101] width 4 height 7
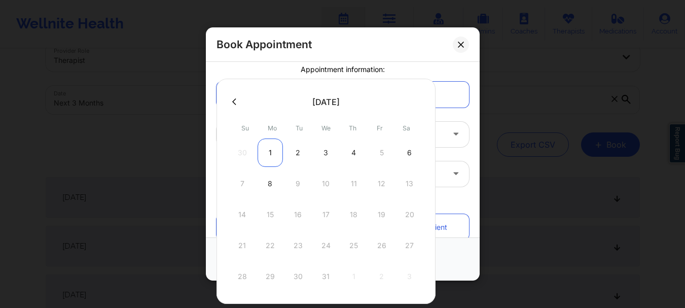
click at [266, 152] on div "1" at bounding box center [270, 152] width 25 height 28
type input "[DATE]"
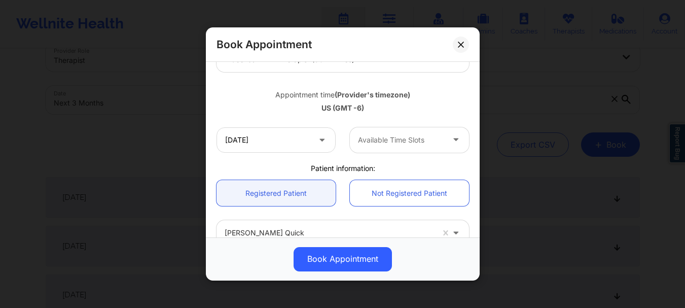
scroll to position [161, 0]
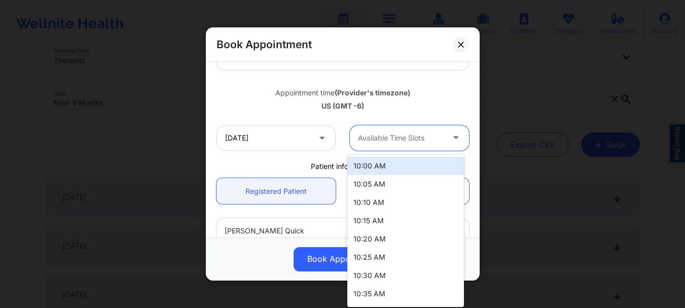
click at [430, 141] on div at bounding box center [401, 138] width 86 height 12
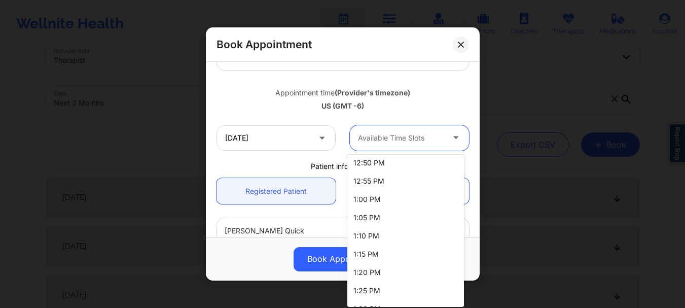
scroll to position [590, 0]
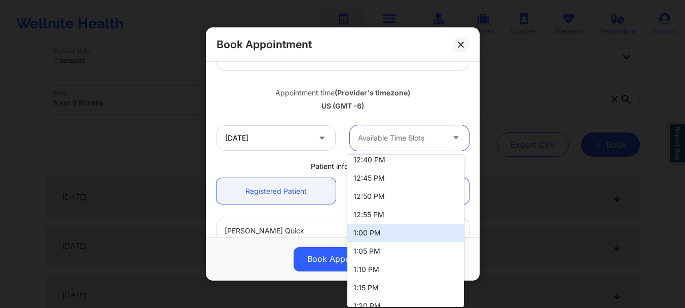
click at [405, 235] on div "1:00 PM" at bounding box center [405, 233] width 117 height 18
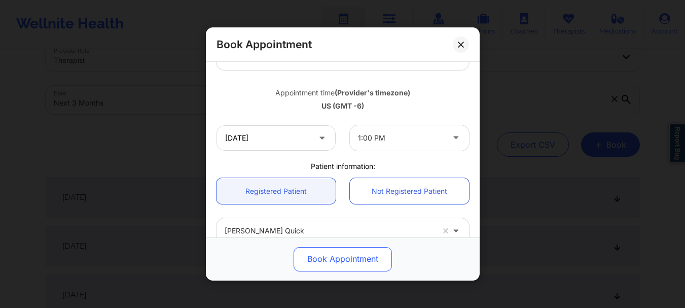
click at [362, 262] on button "Book Appointment" at bounding box center [343, 259] width 98 height 24
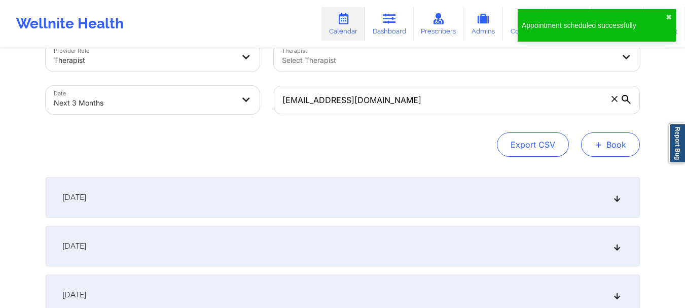
click at [614, 149] on button "+ Book" at bounding box center [610, 144] width 59 height 24
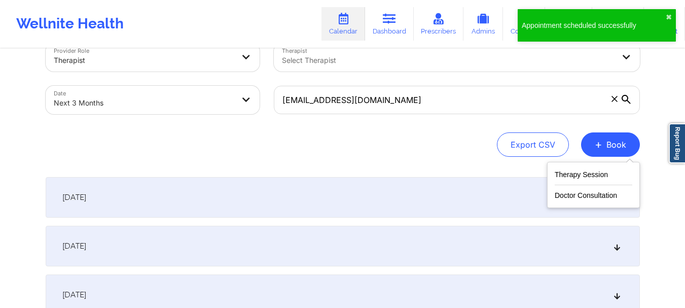
click at [566, 167] on div "Therapy Session Doctor Consultation" at bounding box center [593, 185] width 93 height 46
click at [562, 175] on button "Therapy Session" at bounding box center [594, 176] width 78 height 17
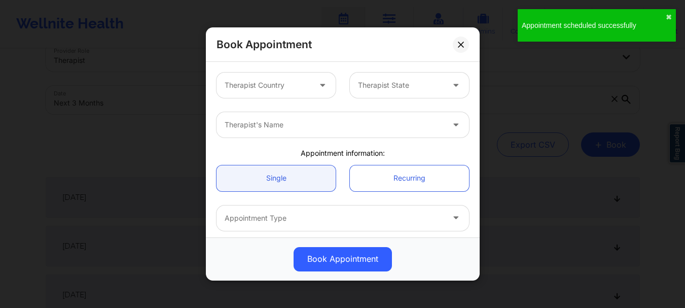
click at [281, 82] on div at bounding box center [268, 85] width 86 height 12
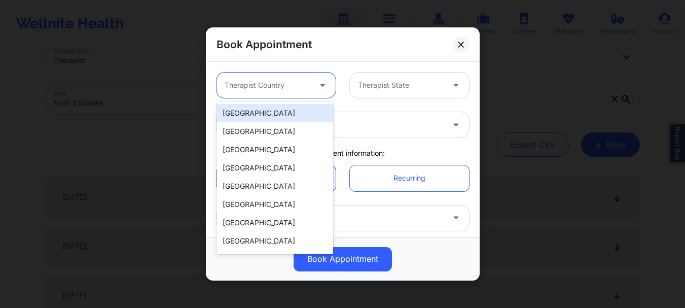
click at [271, 115] on div "[GEOGRAPHIC_DATA]" at bounding box center [274, 113] width 117 height 18
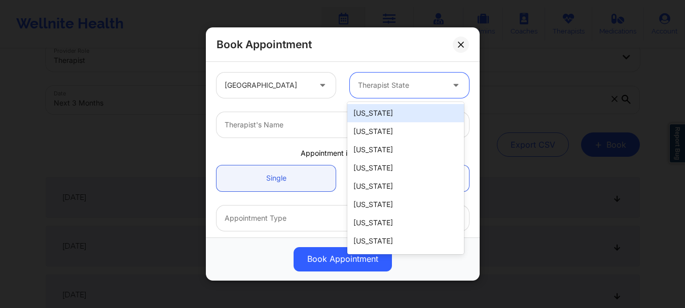
click at [350, 93] on div "Therapist State" at bounding box center [397, 84] width 95 height 25
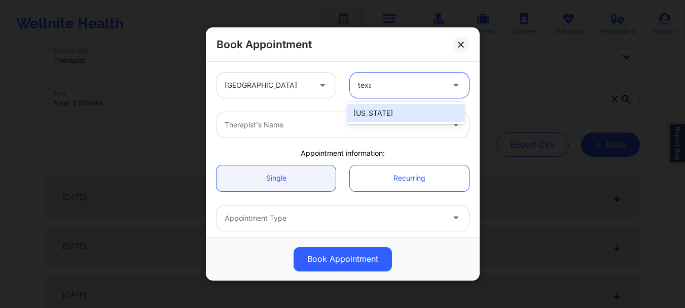
type input "[US_STATE]"
click at [365, 117] on div "[US_STATE]" at bounding box center [405, 113] width 117 height 18
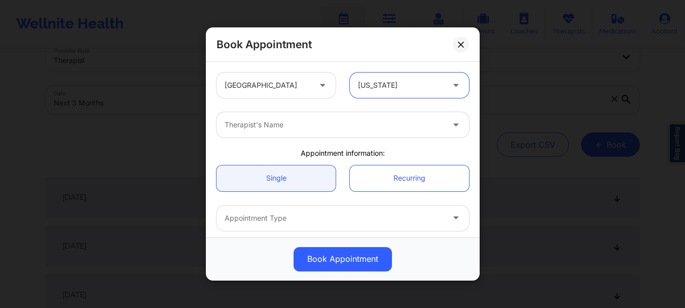
click at [321, 133] on div "Therapist's Name" at bounding box center [330, 124] width 228 height 25
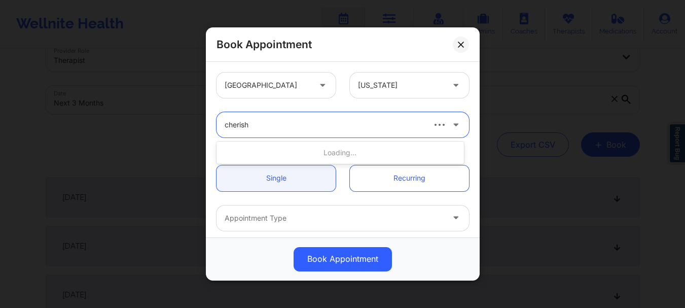
type input "cherish"
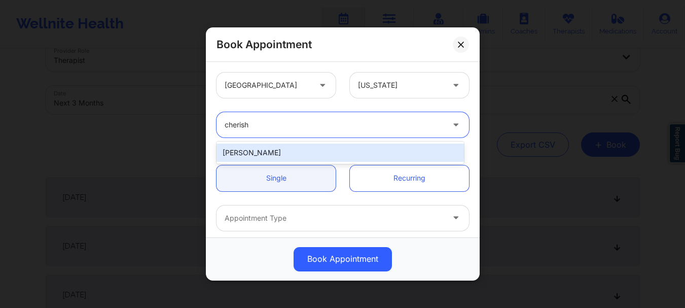
click at [275, 158] on div "[PERSON_NAME]" at bounding box center [339, 152] width 247 height 18
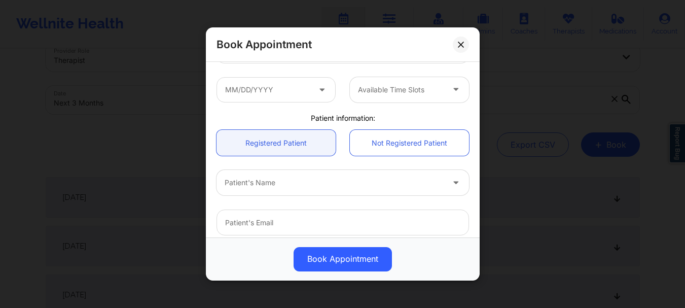
scroll to position [176, 0]
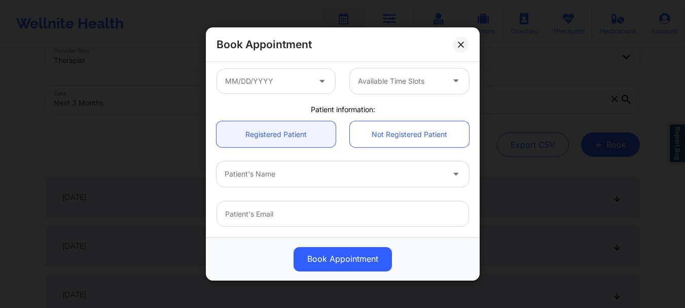
click at [412, 189] on div "Patient's Name" at bounding box center [342, 174] width 267 height 40
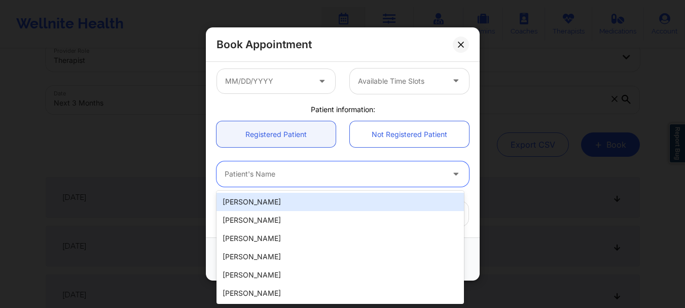
click at [403, 182] on div "Patient's Name" at bounding box center [330, 173] width 228 height 25
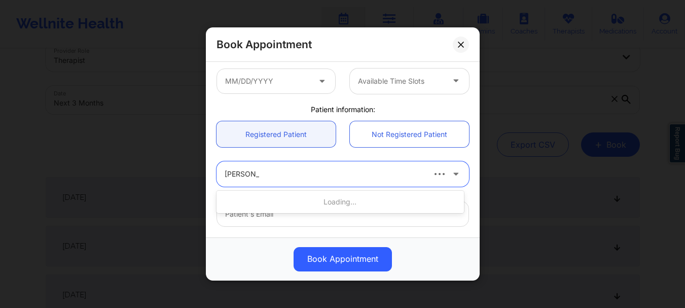
type input "[PERSON_NAME] quick"
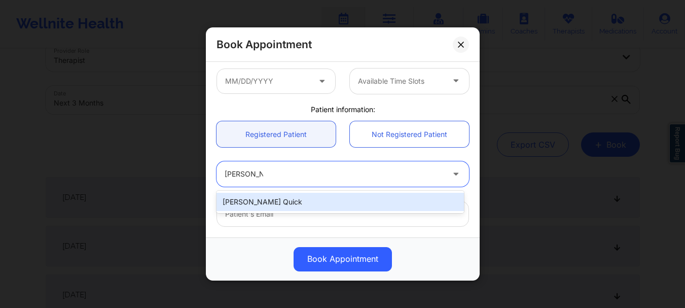
click at [394, 198] on div "[PERSON_NAME] Quick" at bounding box center [339, 202] width 247 height 18
type input "[EMAIL_ADDRESS][DOMAIN_NAME]"
type input "[PHONE_NUMBER]"
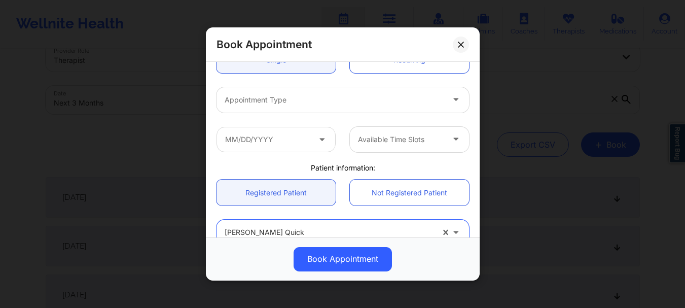
scroll to position [69, 0]
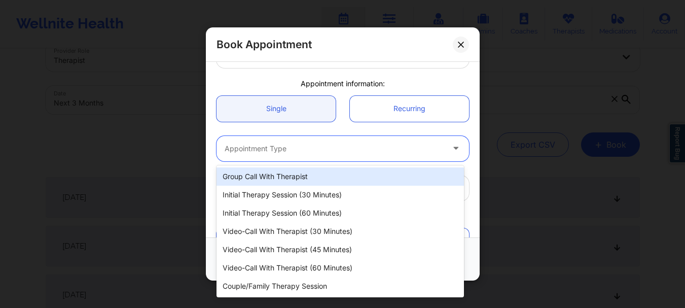
click at [451, 145] on icon at bounding box center [456, 146] width 10 height 9
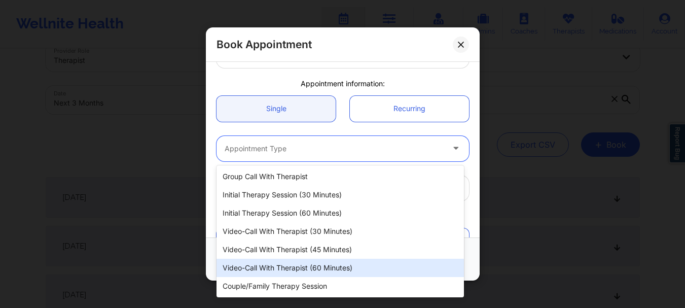
click at [380, 267] on div "Video-Call with Therapist (60 minutes)" at bounding box center [339, 268] width 247 height 18
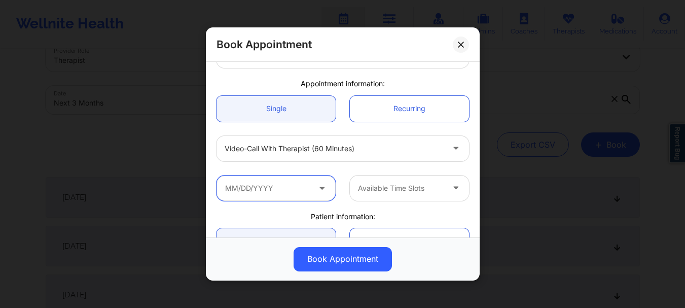
click at [304, 194] on input "text" at bounding box center [275, 187] width 119 height 25
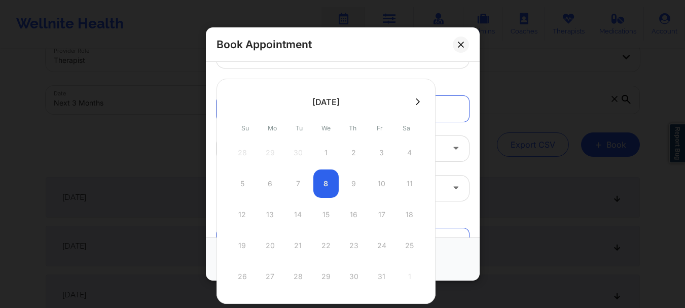
click at [416, 102] on icon at bounding box center [418, 102] width 4 height 8
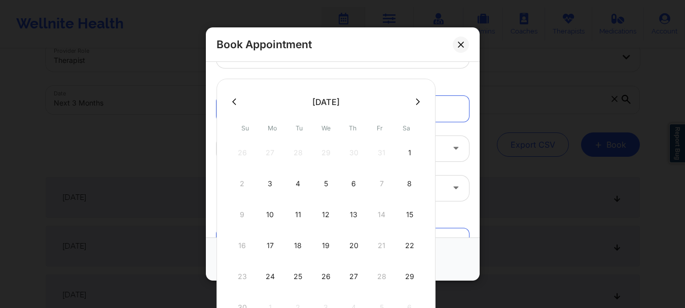
click at [418, 99] on button at bounding box center [418, 101] width 10 height 9
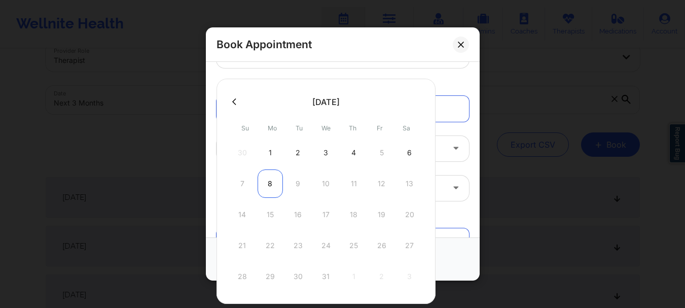
click at [269, 178] on div "8" at bounding box center [270, 183] width 25 height 28
type input "[DATE]"
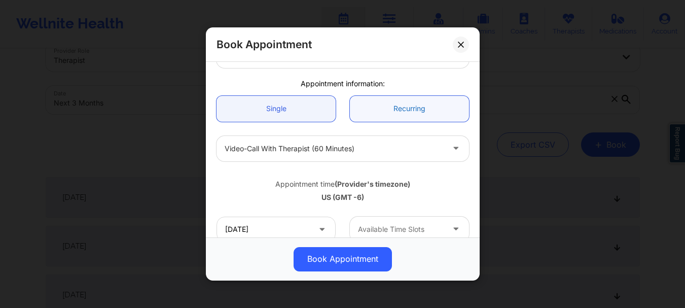
click at [392, 110] on link "Recurring" at bounding box center [409, 109] width 119 height 26
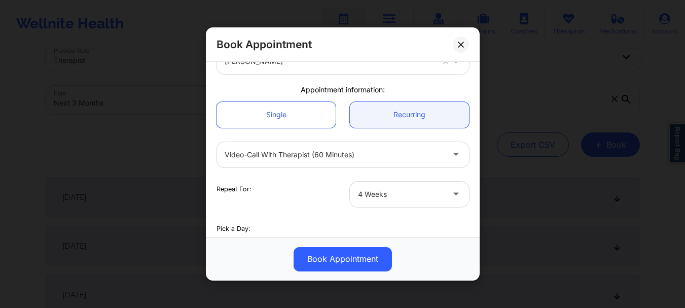
scroll to position [113, 0]
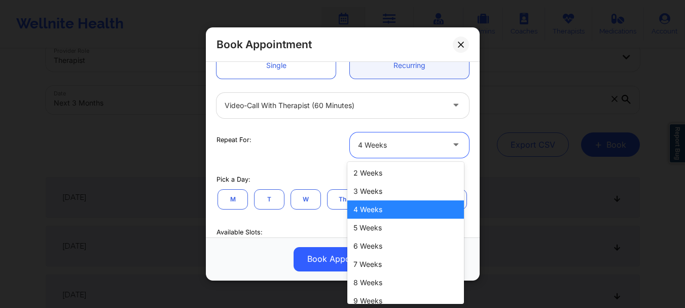
click at [435, 143] on div at bounding box center [401, 145] width 86 height 12
click at [389, 175] on div "2 Weeks" at bounding box center [405, 173] width 117 height 18
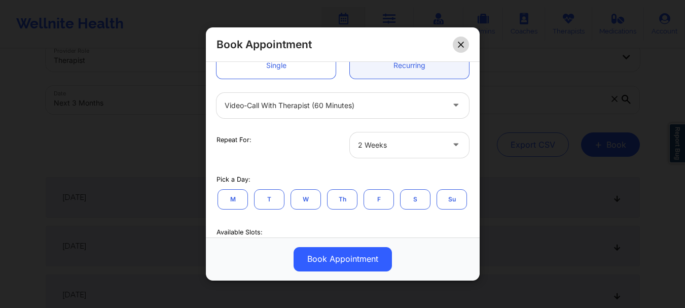
click at [460, 45] on icon at bounding box center [461, 45] width 6 height 6
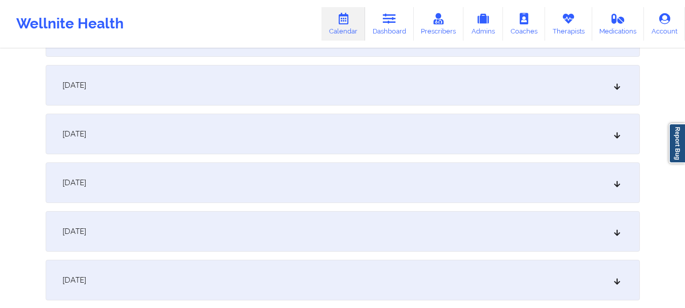
scroll to position [1523, 0]
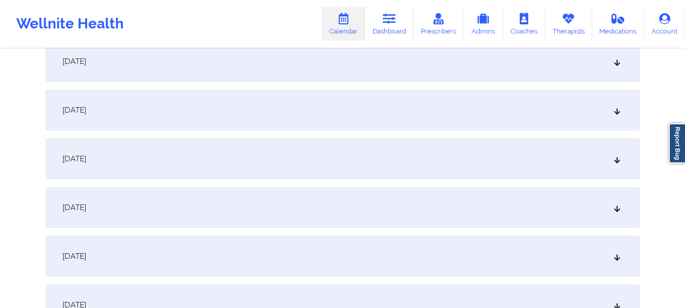
click at [618, 162] on icon at bounding box center [616, 158] width 9 height 7
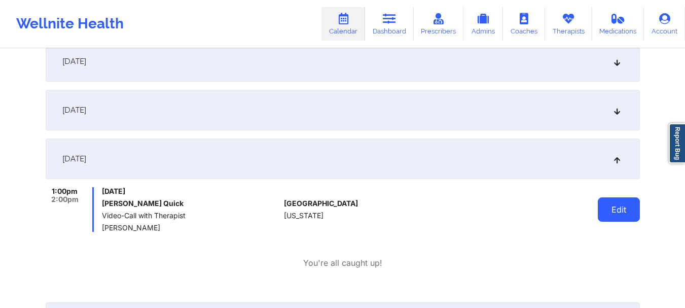
click at [602, 210] on button "Edit" at bounding box center [619, 209] width 42 height 24
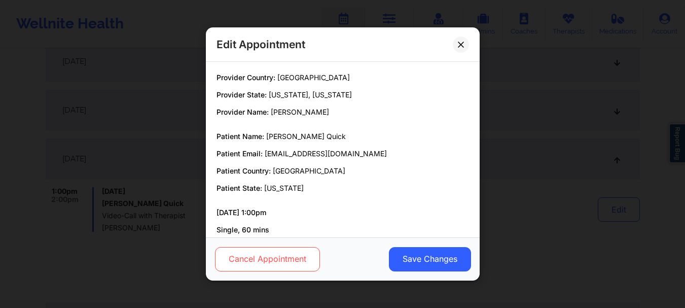
click at [251, 259] on button "Cancel Appointment" at bounding box center [266, 259] width 105 height 24
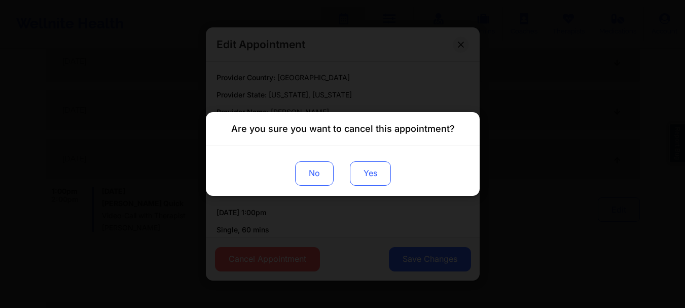
click at [368, 174] on button "Yes" at bounding box center [369, 173] width 41 height 24
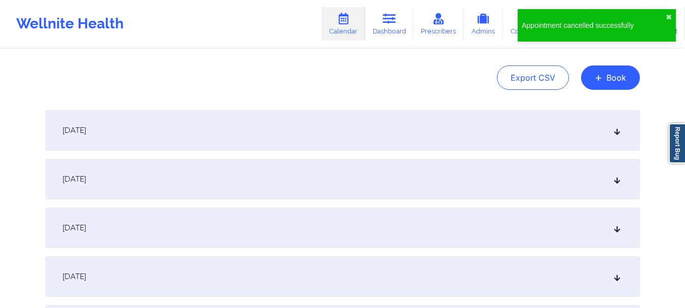
scroll to position [0, 0]
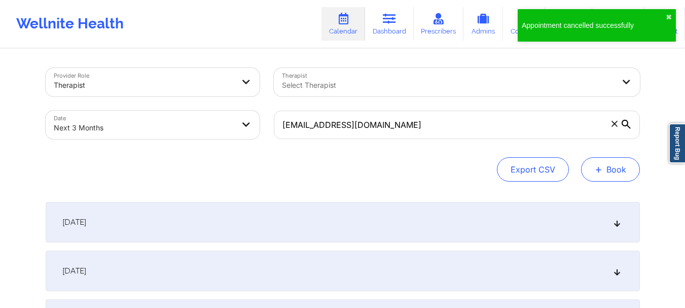
click at [604, 172] on button "+ Book" at bounding box center [610, 169] width 59 height 24
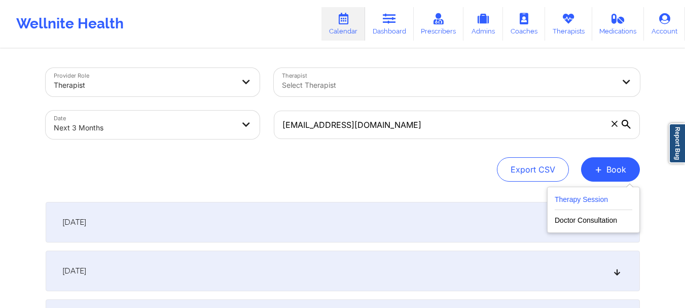
click at [577, 198] on button "Therapy Session" at bounding box center [594, 201] width 78 height 17
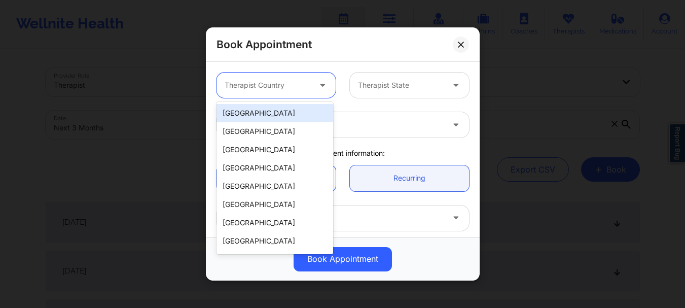
click at [297, 74] on div "Therapist Country" at bounding box center [263, 84] width 95 height 25
click at [273, 112] on div "[GEOGRAPHIC_DATA]" at bounding box center [274, 113] width 117 height 18
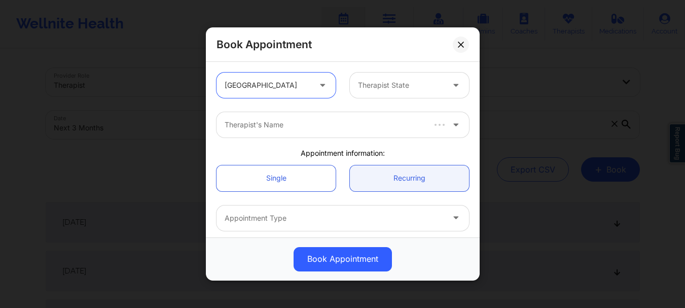
click at [362, 83] on div at bounding box center [401, 85] width 86 height 12
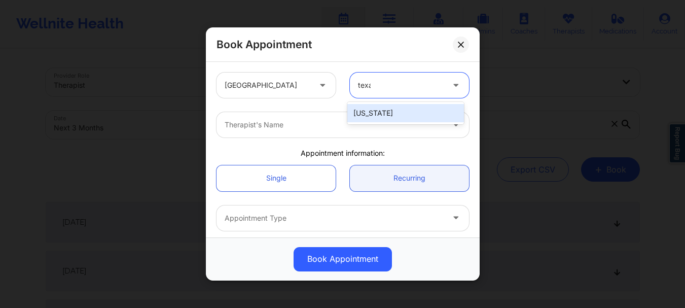
type input "[US_STATE]"
click at [376, 113] on div "[US_STATE]" at bounding box center [405, 113] width 117 height 18
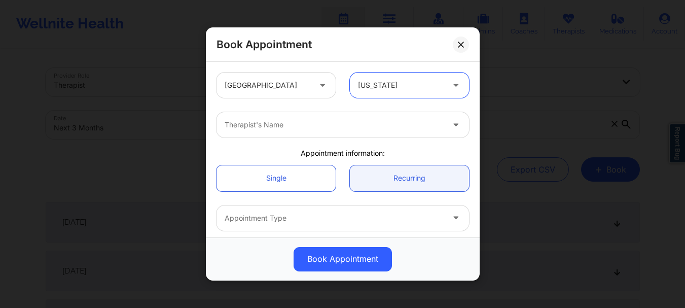
click at [355, 129] on div at bounding box center [334, 125] width 219 height 12
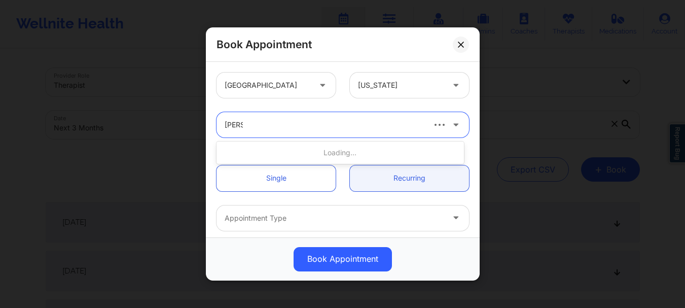
type input "cheris"
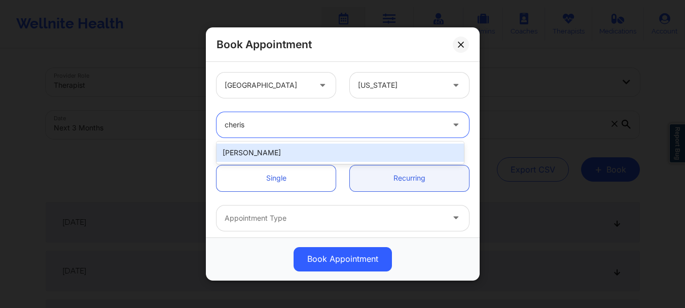
click at [305, 157] on div "[PERSON_NAME]" at bounding box center [339, 152] width 247 height 18
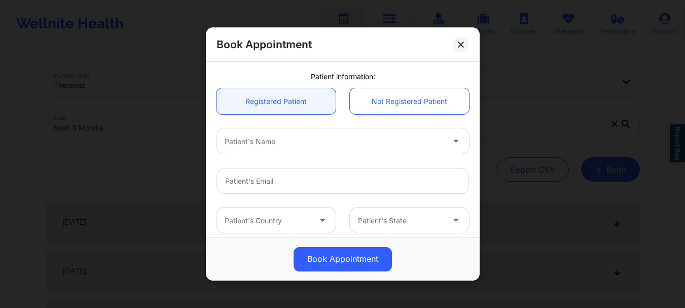
scroll to position [320, 0]
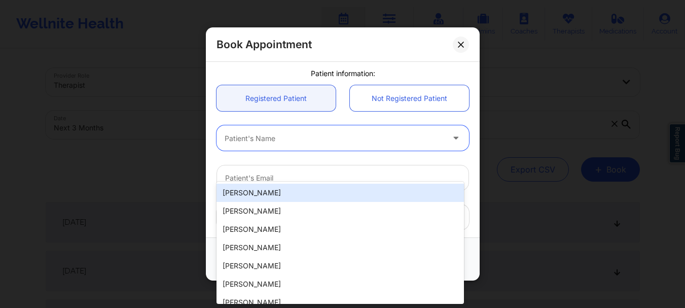
click at [384, 144] on div at bounding box center [334, 138] width 219 height 12
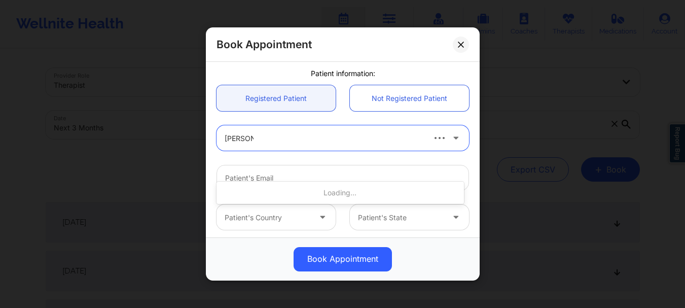
type input "[PERSON_NAME] qui"
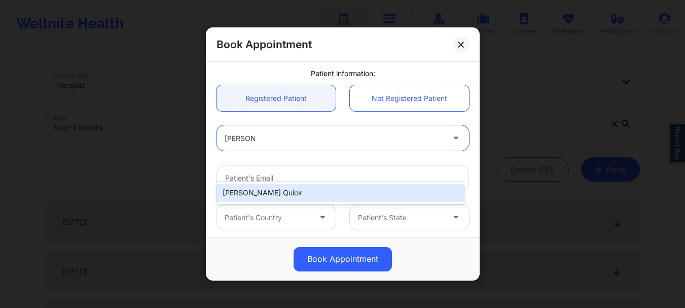
click at [374, 194] on div "[PERSON_NAME] Quick" at bounding box center [339, 193] width 247 height 18
type input "[EMAIL_ADDRESS][DOMAIN_NAME]"
type input "[PHONE_NUMBER]"
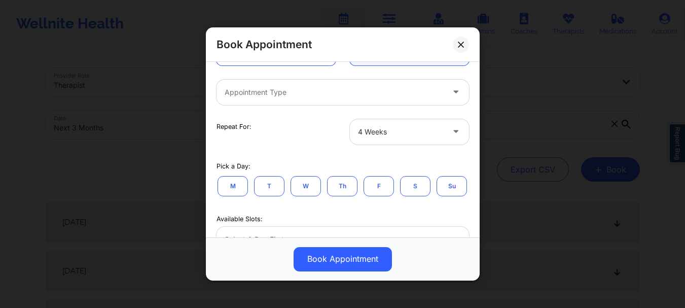
scroll to position [123, 0]
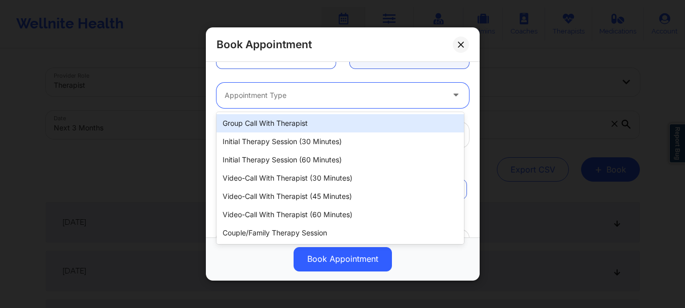
click at [432, 101] on div "Appointment Type" at bounding box center [330, 95] width 228 height 25
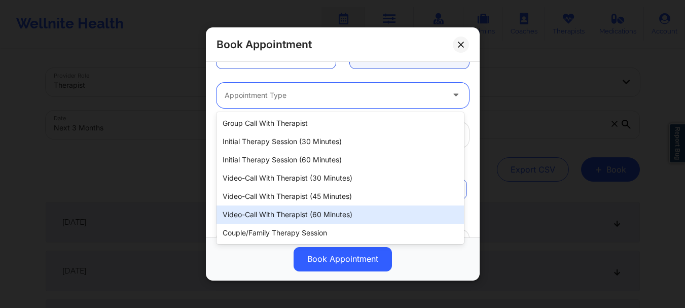
click at [373, 214] on div "Video-Call with Therapist (60 minutes)" at bounding box center [339, 214] width 247 height 18
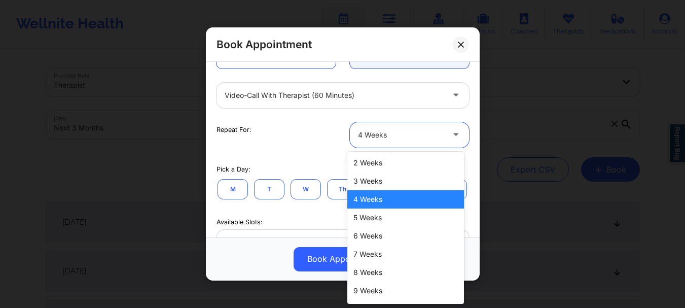
click at [375, 139] on div at bounding box center [401, 135] width 86 height 12
click at [375, 161] on div "2 Weeks" at bounding box center [405, 163] width 117 height 18
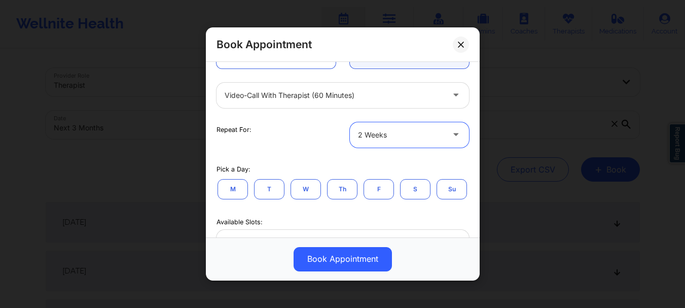
click at [233, 191] on button "M" at bounding box center [232, 189] width 30 height 20
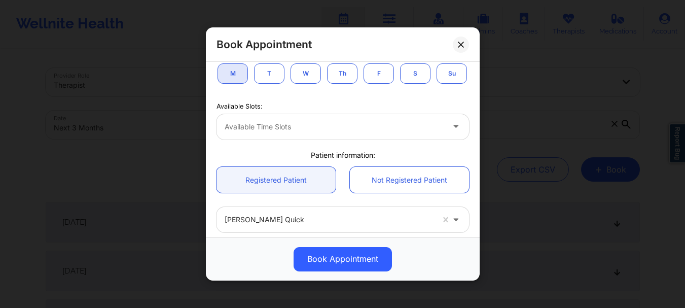
scroll to position [253, 0]
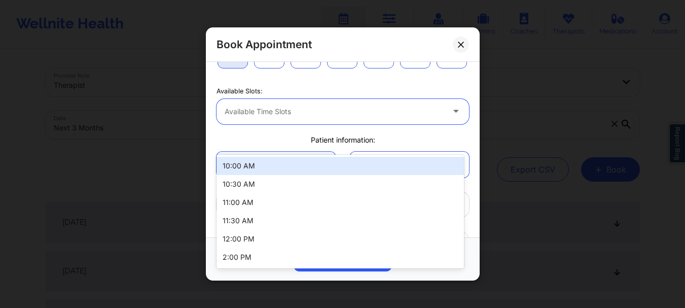
click at [426, 124] on div "Available Time Slots" at bounding box center [330, 111] width 228 height 25
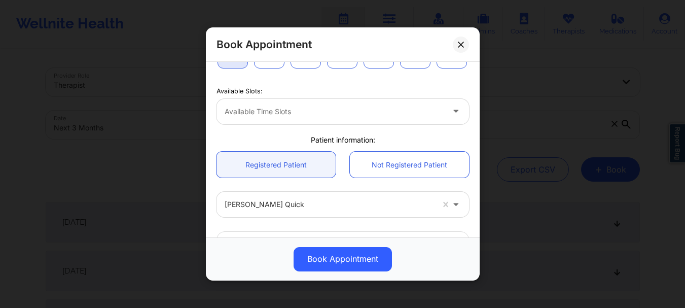
click at [417, 111] on div "Available Slots: Available Time Slots" at bounding box center [342, 104] width 267 height 41
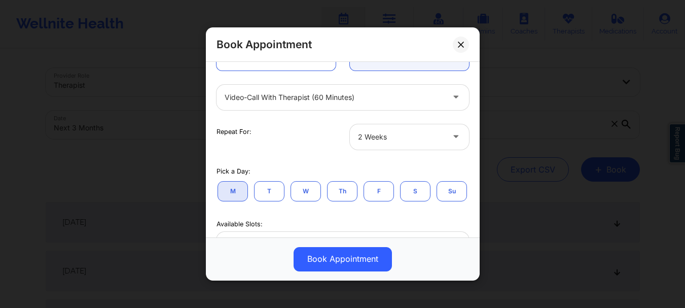
scroll to position [134, 0]
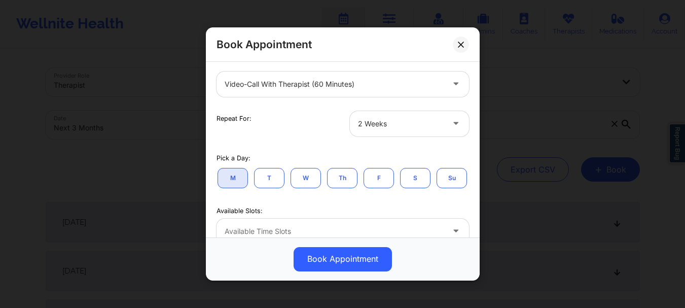
drag, startPoint x: 474, startPoint y: 132, endPoint x: 476, endPoint y: 138, distance: 5.9
click at [476, 138] on div "[GEOGRAPHIC_DATA] [US_STATE] [PERSON_NAME] Appointment information: Single Recu…" at bounding box center [343, 149] width 274 height 175
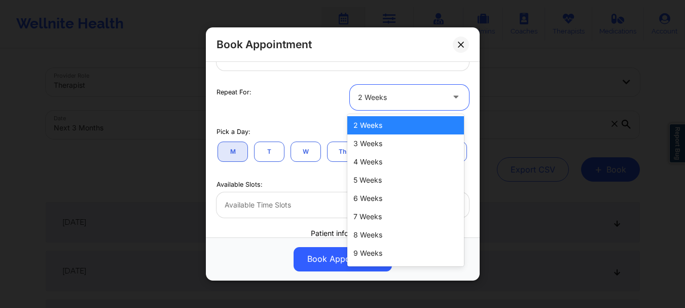
click at [420, 89] on div "2 Weeks" at bounding box center [401, 97] width 86 height 25
click at [381, 124] on div "2 Weeks" at bounding box center [405, 125] width 117 height 18
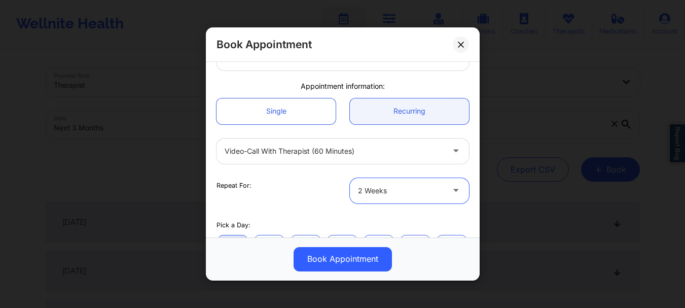
scroll to position [44, 0]
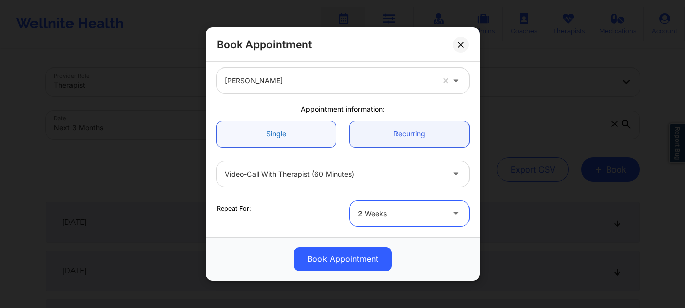
click at [290, 143] on link "Single" at bounding box center [275, 134] width 119 height 26
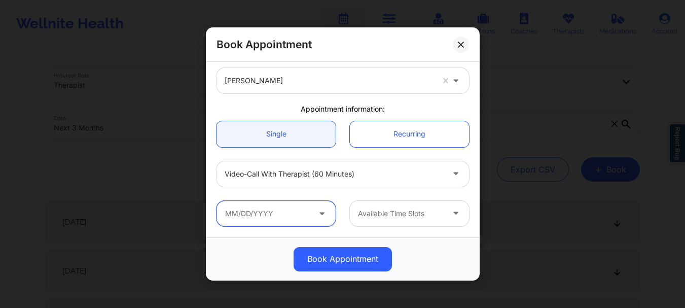
click at [292, 225] on input "text" at bounding box center [275, 213] width 119 height 25
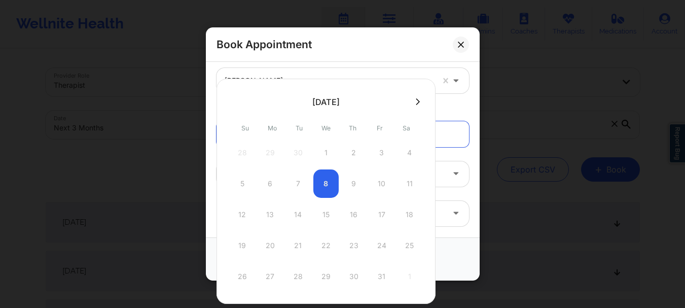
click at [416, 102] on icon at bounding box center [418, 102] width 4 height 8
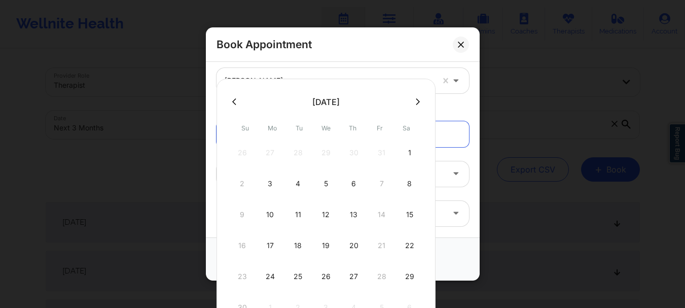
click at [416, 102] on icon at bounding box center [418, 102] width 4 height 8
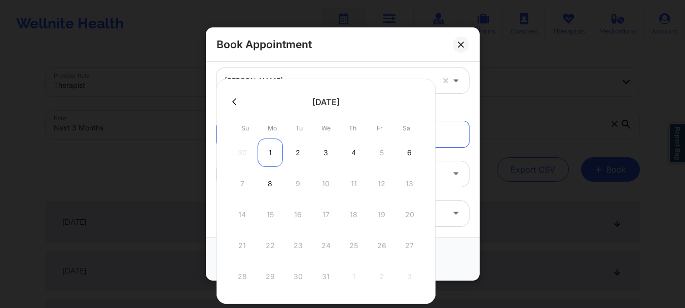
click at [272, 152] on div "1" at bounding box center [270, 152] width 25 height 28
type input "[DATE]"
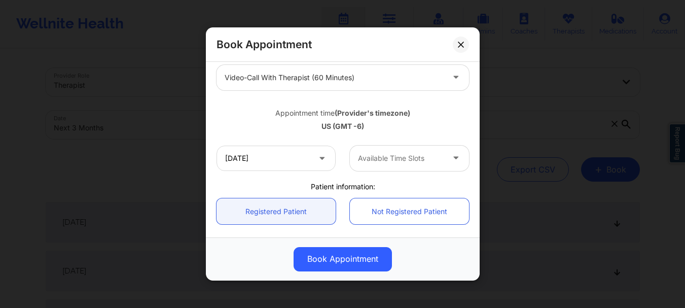
scroll to position [153, 0]
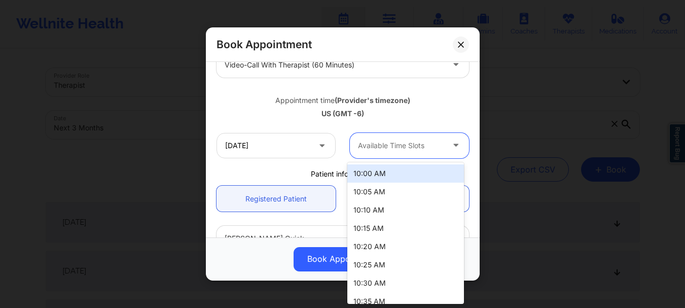
click at [424, 149] on div at bounding box center [401, 145] width 86 height 12
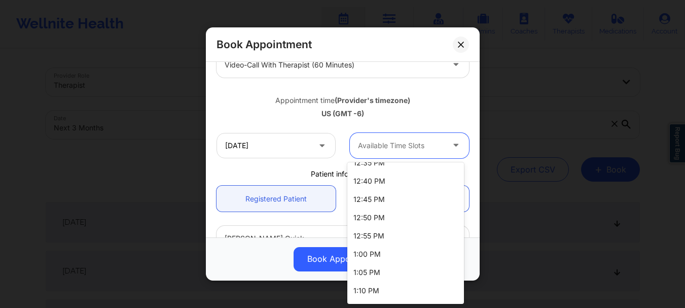
scroll to position [587, 0]
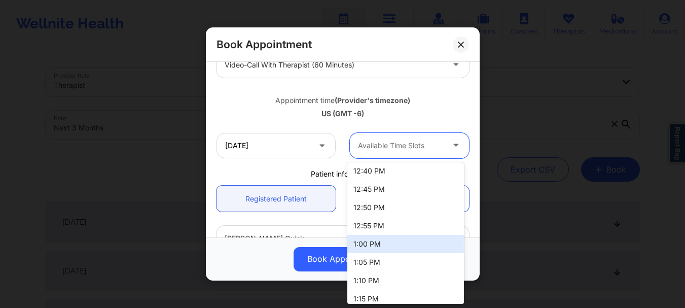
click at [404, 250] on div "1:00 PM" at bounding box center [405, 244] width 117 height 18
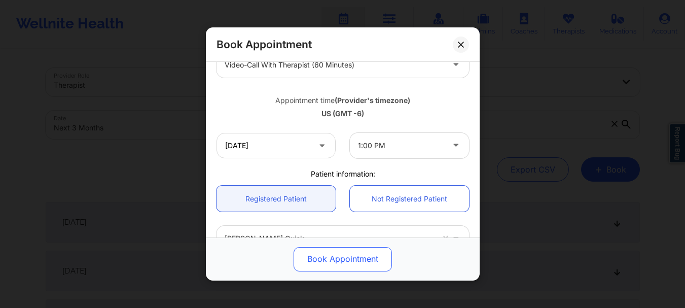
click at [358, 255] on button "Book Appointment" at bounding box center [343, 259] width 98 height 24
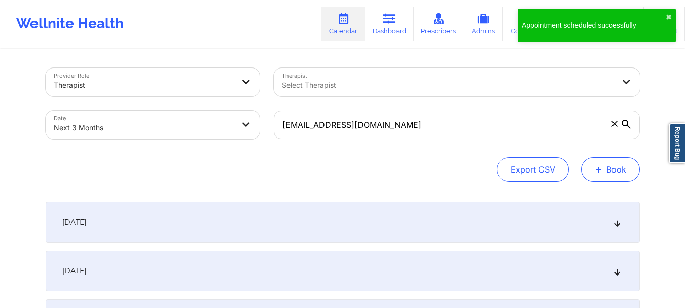
click at [613, 179] on button "+ Book" at bounding box center [610, 169] width 59 height 24
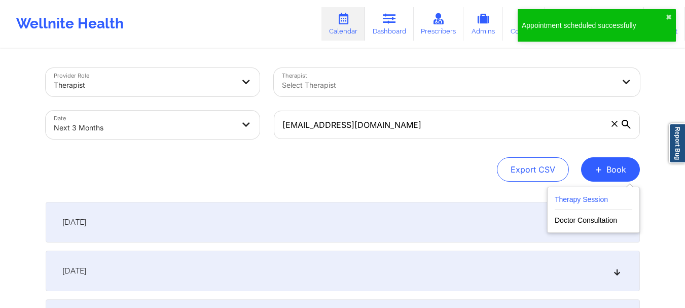
click at [566, 195] on button "Therapy Session" at bounding box center [594, 201] width 78 height 17
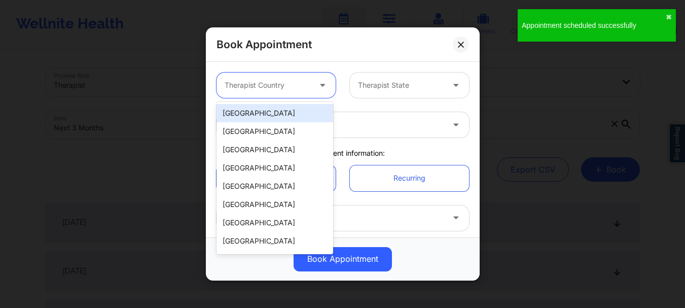
click at [270, 85] on div at bounding box center [268, 85] width 86 height 12
click at [267, 108] on div "[GEOGRAPHIC_DATA]" at bounding box center [274, 113] width 117 height 18
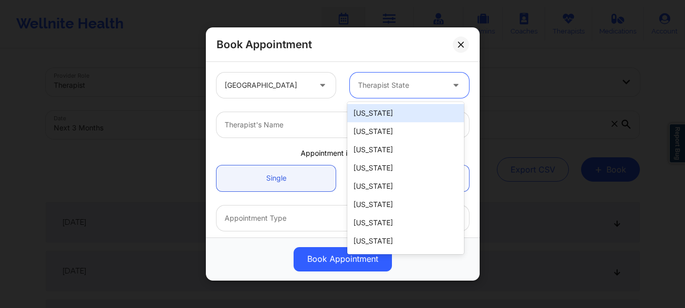
click at [397, 87] on div at bounding box center [401, 85] width 86 height 12
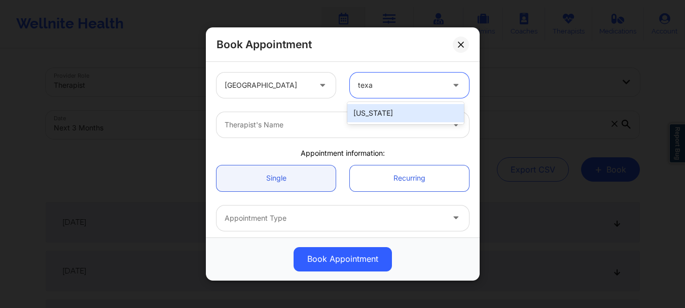
type input "[US_STATE]"
click at [413, 117] on div "[US_STATE]" at bounding box center [405, 113] width 117 height 18
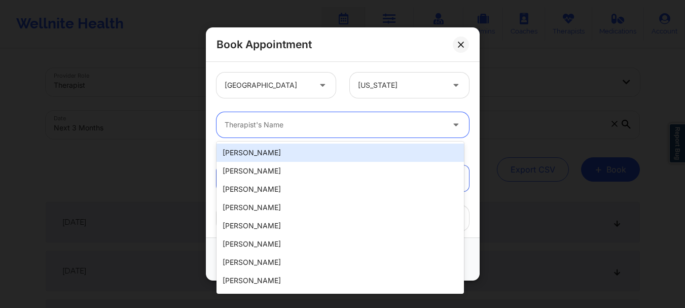
click at [379, 132] on div "Therapist's Name" at bounding box center [330, 124] width 228 height 25
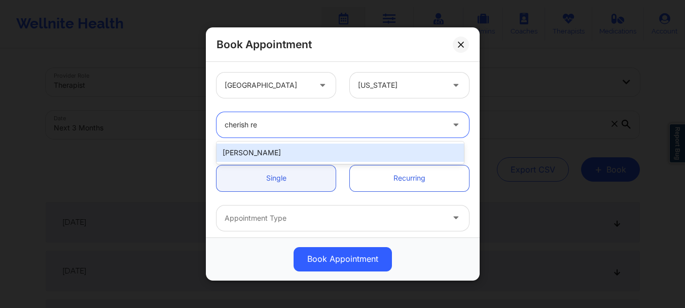
click at [328, 152] on div "[PERSON_NAME]" at bounding box center [339, 152] width 247 height 18
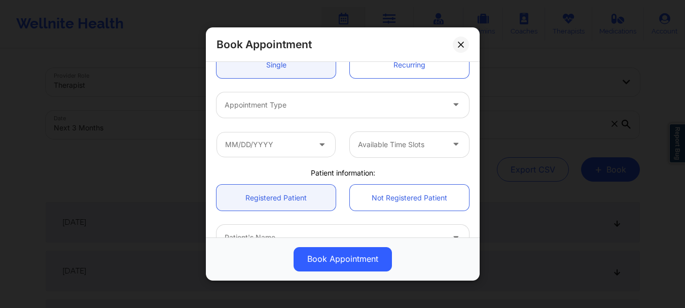
scroll to position [107, 0]
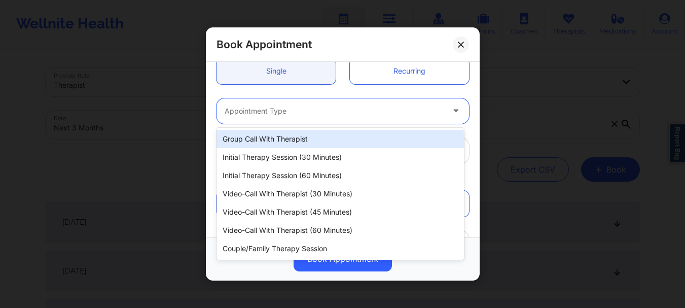
click at [373, 105] on div at bounding box center [334, 111] width 219 height 12
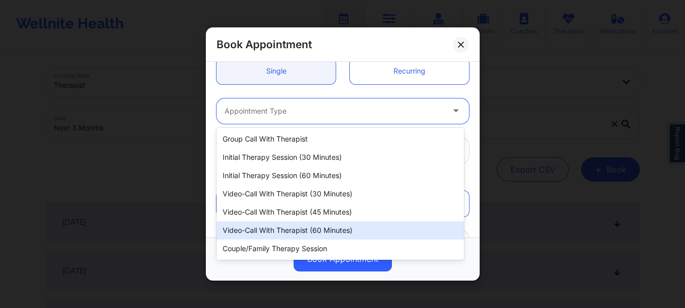
click at [336, 232] on div "Video-Call with Therapist (60 minutes)" at bounding box center [339, 230] width 247 height 18
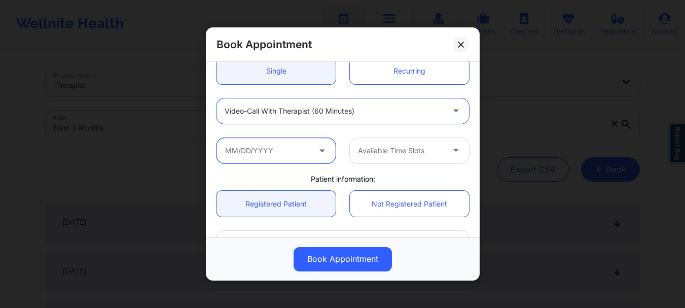
click at [290, 161] on input "text" at bounding box center [275, 150] width 119 height 25
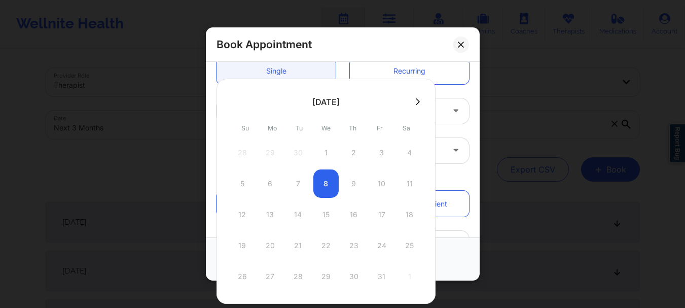
click at [416, 102] on icon at bounding box center [418, 102] width 4 height 8
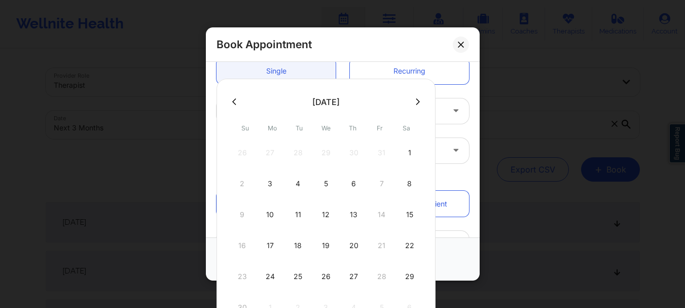
click at [416, 102] on icon at bounding box center [418, 102] width 4 height 8
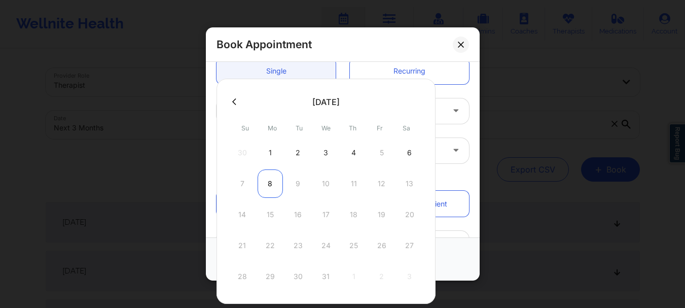
click at [272, 186] on div "8" at bounding box center [270, 183] width 25 height 28
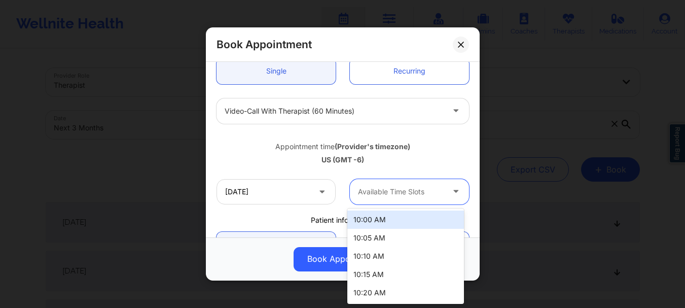
click at [402, 194] on div at bounding box center [401, 192] width 86 height 12
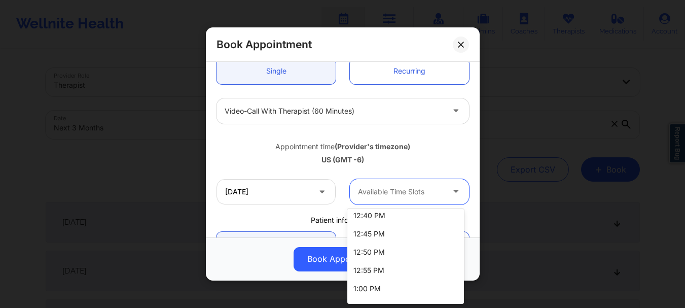
scroll to position [597, 0]
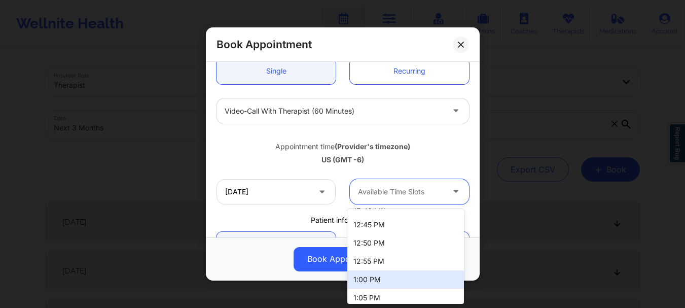
click at [439, 277] on div "1:00 PM" at bounding box center [405, 279] width 117 height 18
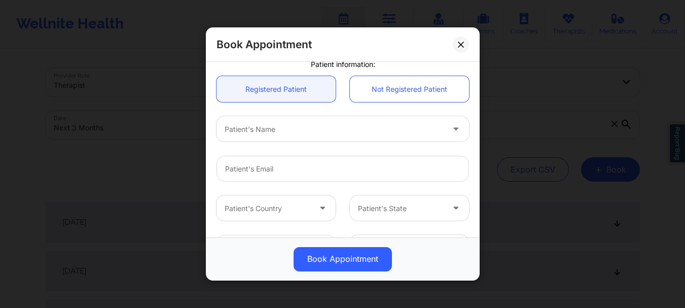
scroll to position [265, 0]
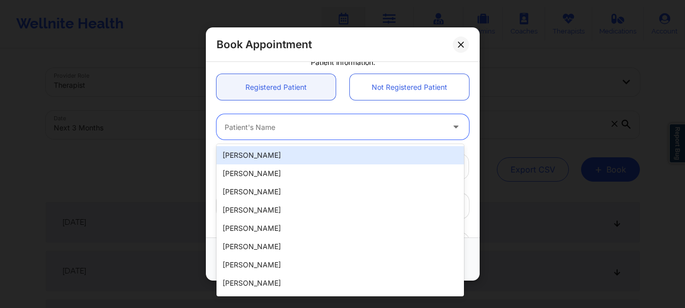
click at [426, 119] on div "Patient's Name" at bounding box center [330, 127] width 228 height 25
click at [292, 158] on div "[PERSON_NAME] Quick" at bounding box center [339, 155] width 247 height 18
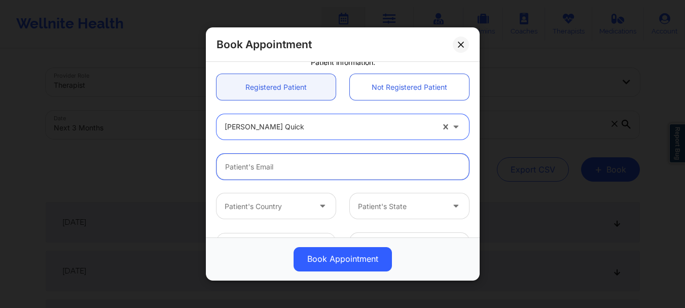
click at [386, 168] on input "email" at bounding box center [342, 167] width 252 height 26
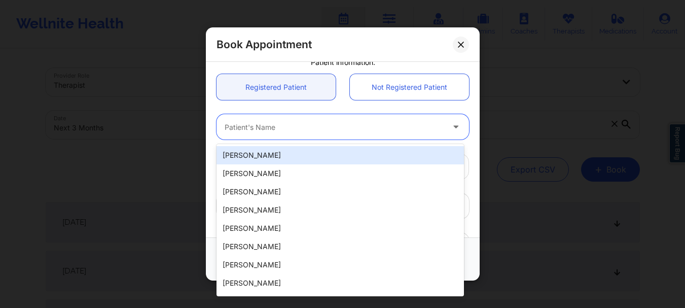
click at [357, 129] on div at bounding box center [334, 127] width 219 height 12
click at [324, 163] on div "[PERSON_NAME] Quick" at bounding box center [339, 155] width 247 height 18
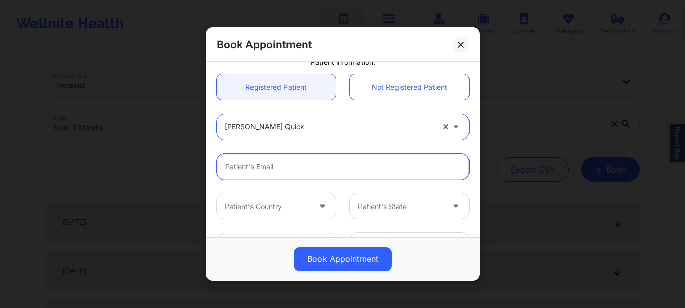
click at [322, 164] on input "email" at bounding box center [342, 167] width 252 height 26
click at [352, 161] on input "email" at bounding box center [342, 167] width 252 height 26
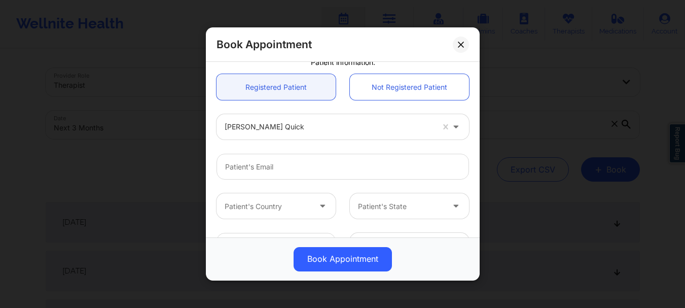
click at [468, 39] on div "Book Appointment" at bounding box center [343, 44] width 274 height 34
click at [461, 43] on icon at bounding box center [461, 45] width 6 height 6
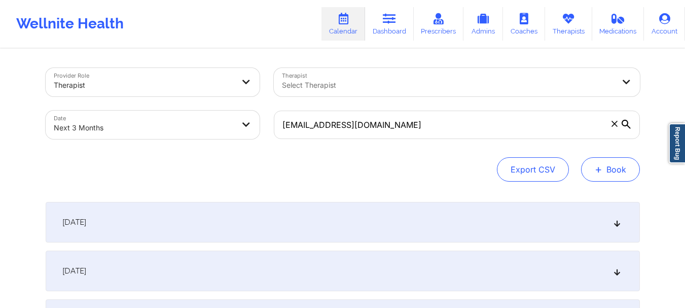
click at [593, 167] on button "+ Book" at bounding box center [610, 169] width 59 height 24
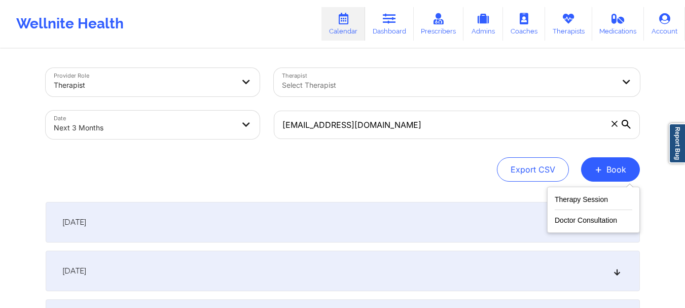
click at [577, 192] on div "Therapy Session Doctor Consultation" at bounding box center [593, 210] width 93 height 46
click at [577, 203] on button "Therapy Session" at bounding box center [594, 201] width 78 height 17
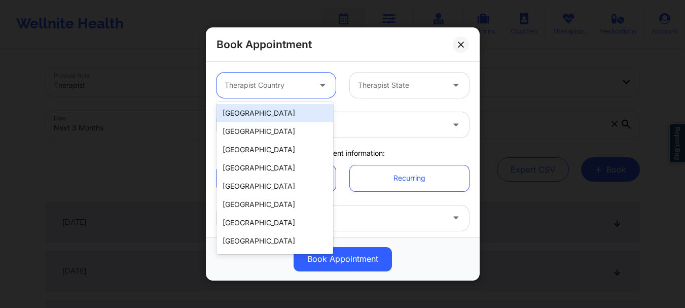
click at [312, 83] on div at bounding box center [323, 84] width 24 height 25
click at [292, 115] on div "[GEOGRAPHIC_DATA]" at bounding box center [274, 113] width 117 height 18
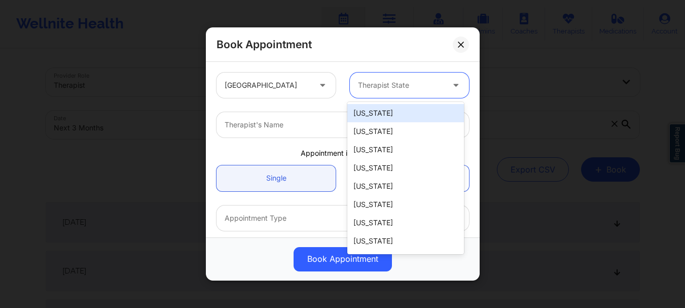
click at [397, 91] on div "Therapist State" at bounding box center [397, 84] width 95 height 25
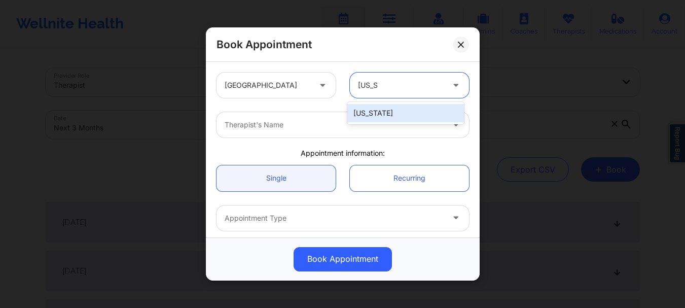
click at [372, 114] on div "[US_STATE]" at bounding box center [405, 113] width 117 height 18
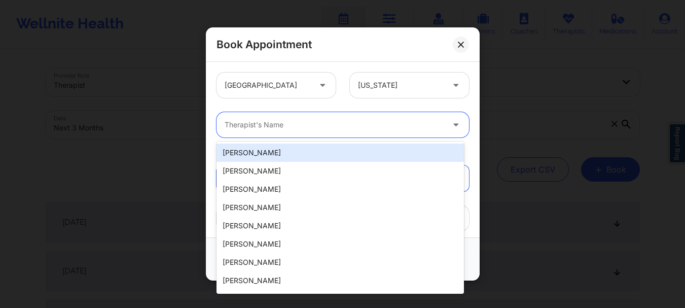
click at [336, 121] on div at bounding box center [334, 125] width 219 height 12
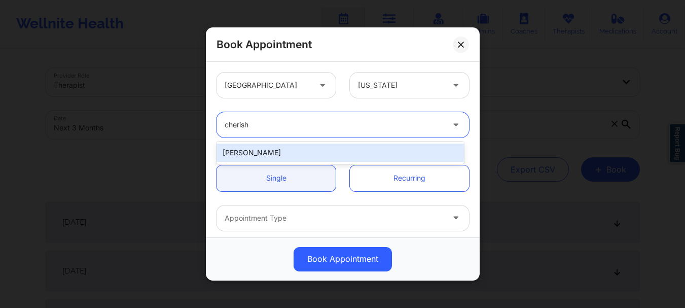
click at [308, 156] on div "[PERSON_NAME]" at bounding box center [339, 152] width 247 height 18
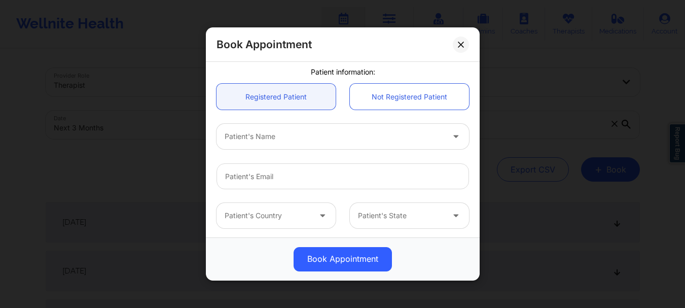
scroll to position [215, 0]
click at [384, 150] on div "Patient's Name" at bounding box center [342, 135] width 267 height 40
click at [368, 130] on div at bounding box center [334, 135] width 219 height 12
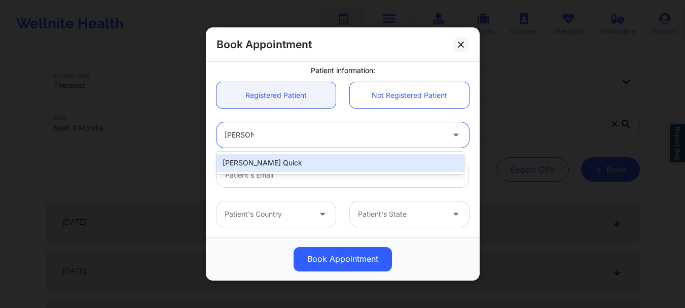
click at [339, 163] on div "[PERSON_NAME] Quick" at bounding box center [339, 163] width 247 height 18
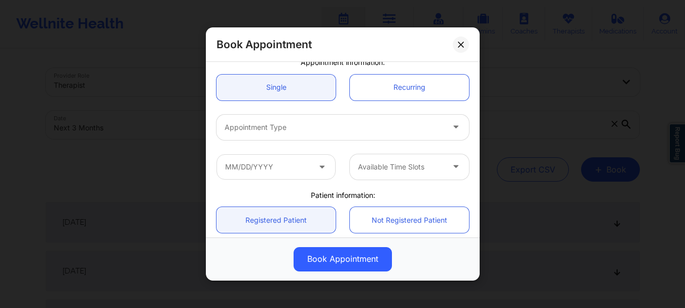
scroll to position [88, 0]
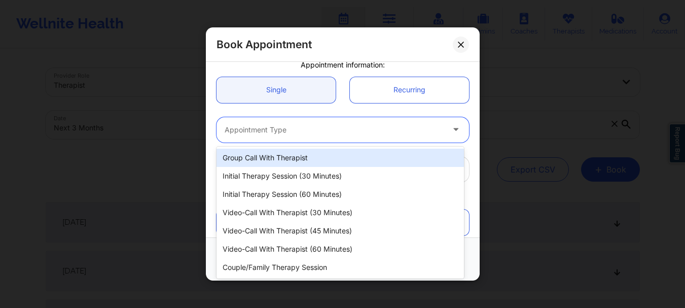
click at [438, 119] on div "Appointment Type" at bounding box center [330, 129] width 228 height 25
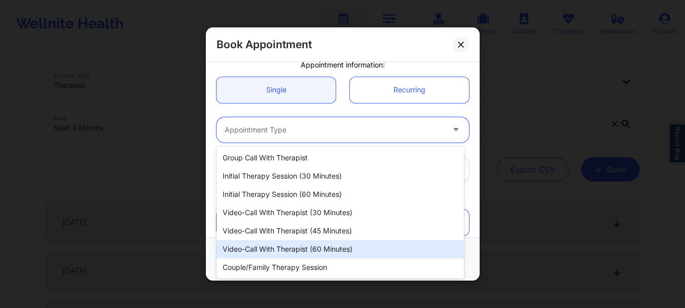
click at [370, 250] on div "Video-Call with Therapist (60 minutes)" at bounding box center [339, 249] width 247 height 18
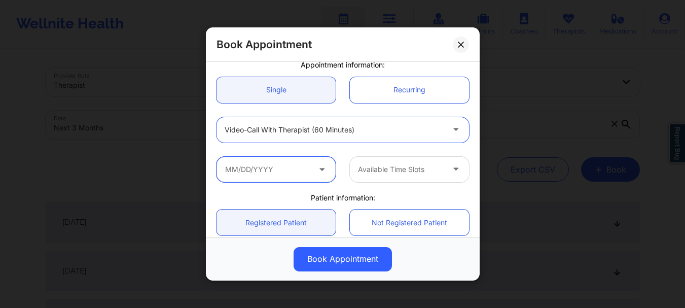
click at [225, 164] on input "text" at bounding box center [275, 169] width 119 height 25
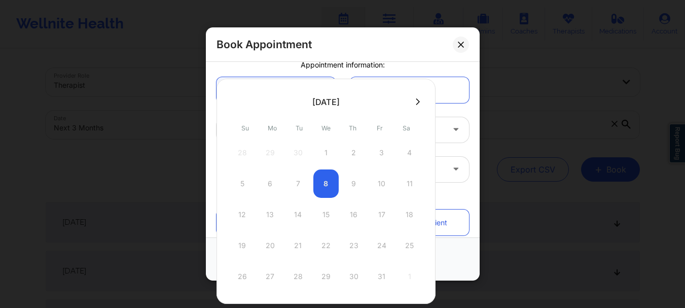
click at [417, 106] on div at bounding box center [325, 101] width 219 height 15
click at [416, 103] on icon at bounding box center [418, 102] width 4 height 8
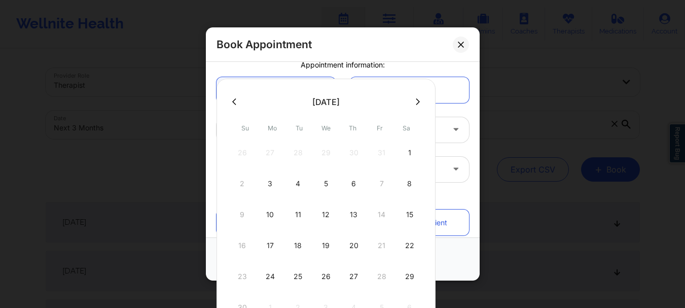
click at [416, 103] on icon at bounding box center [418, 102] width 4 height 8
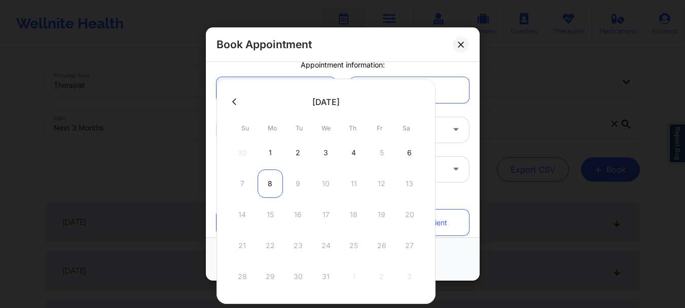
click at [267, 193] on div "8" at bounding box center [270, 183] width 25 height 28
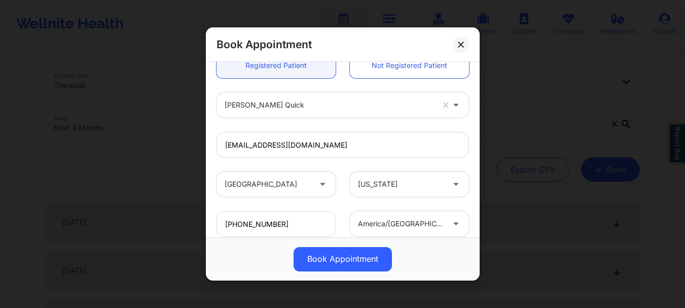
scroll to position [296, 0]
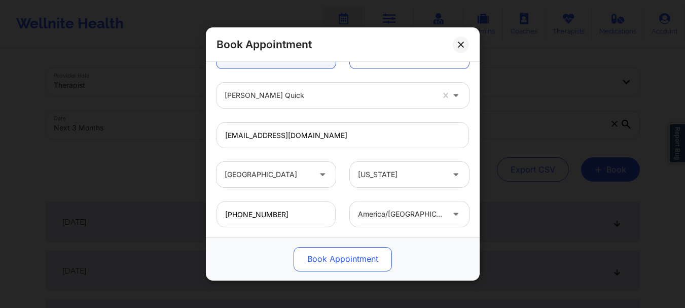
click at [334, 266] on button "Book Appointment" at bounding box center [343, 259] width 98 height 24
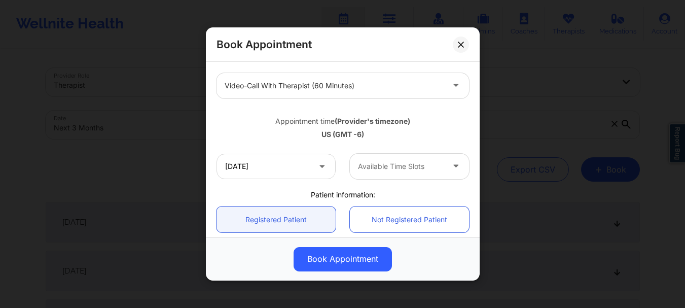
scroll to position [129, 0]
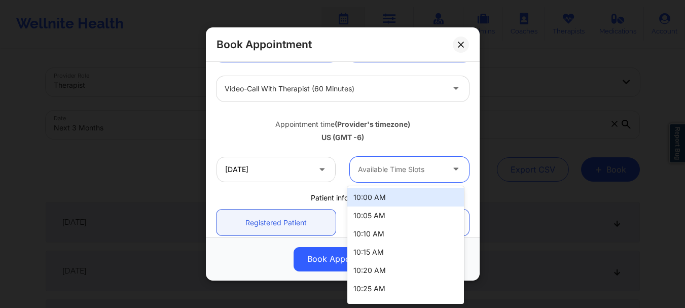
click at [426, 168] on div at bounding box center [401, 169] width 86 height 12
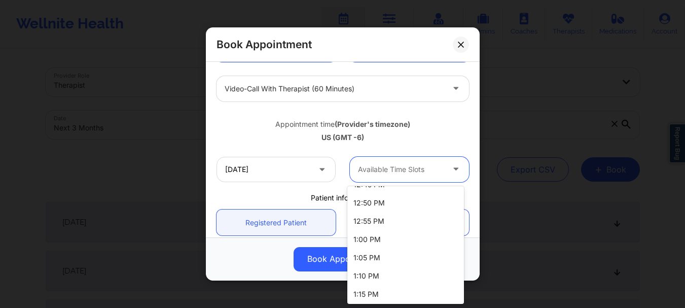
scroll to position [630, 0]
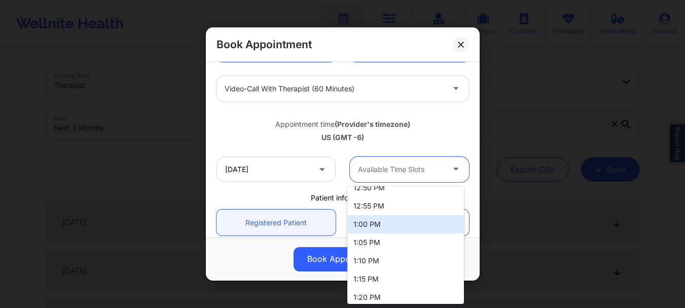
click at [391, 230] on div "1:00 PM" at bounding box center [405, 224] width 117 height 18
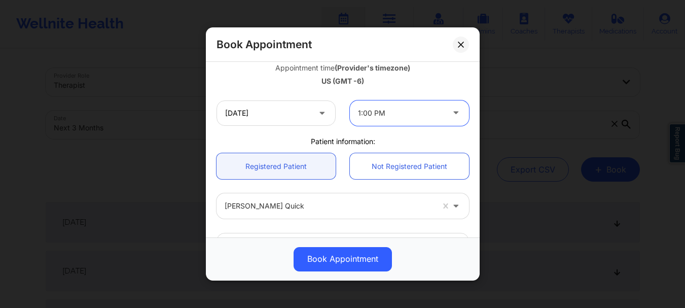
scroll to position [193, 0]
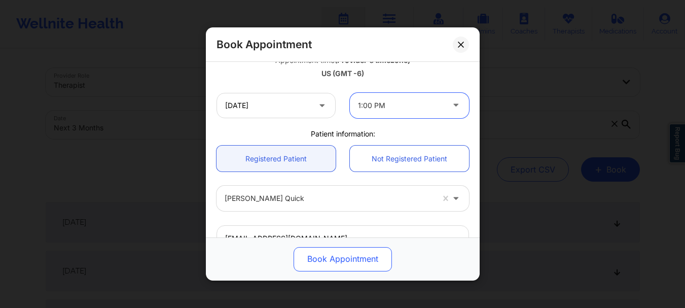
click at [371, 260] on button "Book Appointment" at bounding box center [343, 259] width 98 height 24
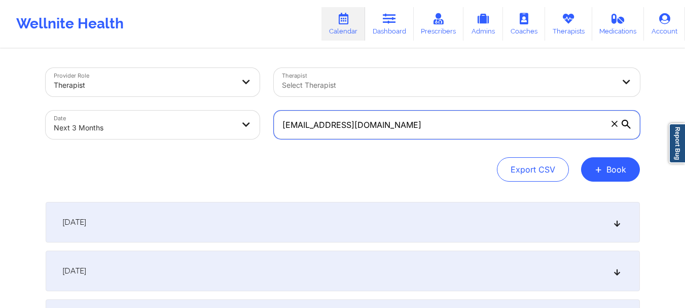
click at [364, 125] on input "[EMAIL_ADDRESS][DOMAIN_NAME]" at bounding box center [457, 125] width 366 height 28
click at [363, 125] on input "[EMAIL_ADDRESS][DOMAIN_NAME]" at bounding box center [457, 125] width 366 height 28
paste input "[EMAIL_ADDRESS][DOMAIN_NAME]"
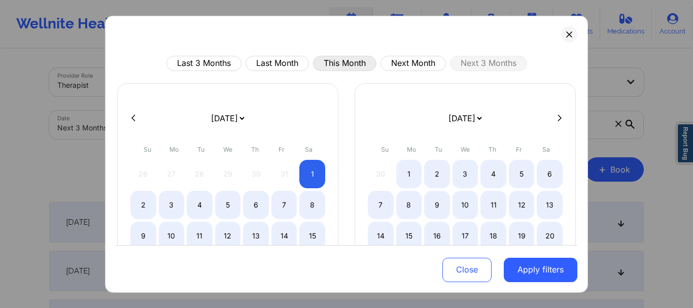
click at [351, 63] on button "This Month" at bounding box center [344, 62] width 63 height 15
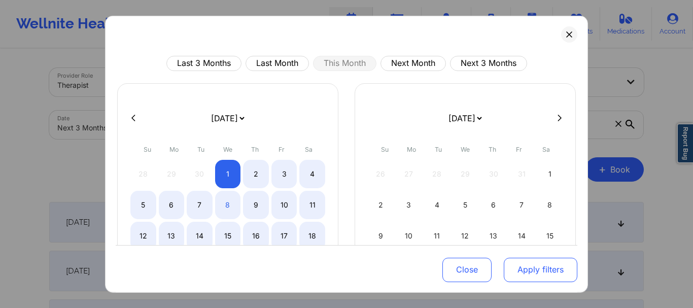
click at [527, 273] on button "Apply filters" at bounding box center [540, 270] width 74 height 24
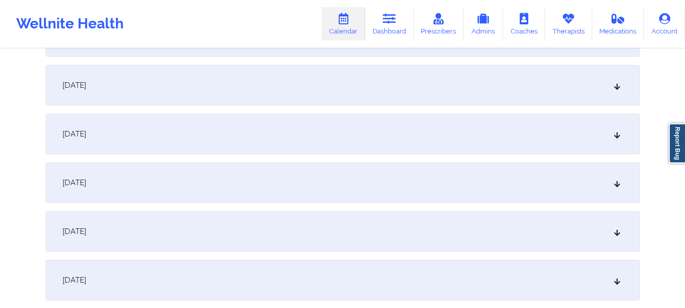
scroll to position [468, 0]
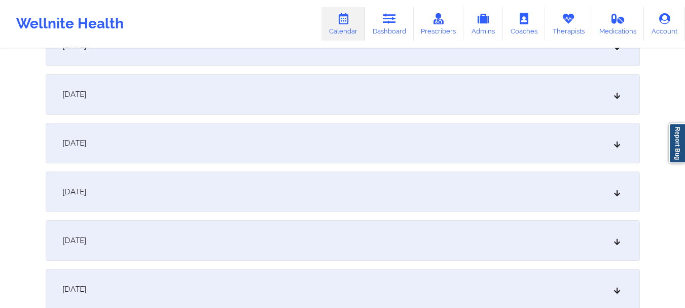
click at [615, 100] on div "[DATE]" at bounding box center [343, 94] width 594 height 41
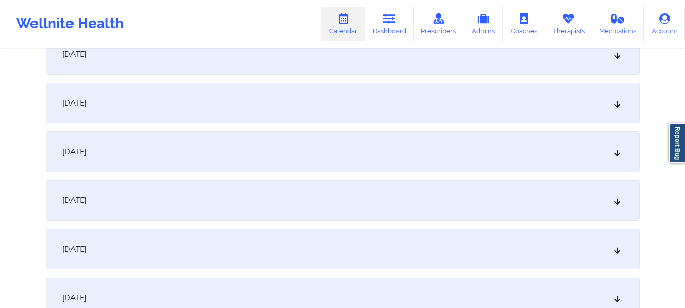
scroll to position [679, 0]
click at [587, 95] on div "[DATE]" at bounding box center [343, 100] width 594 height 41
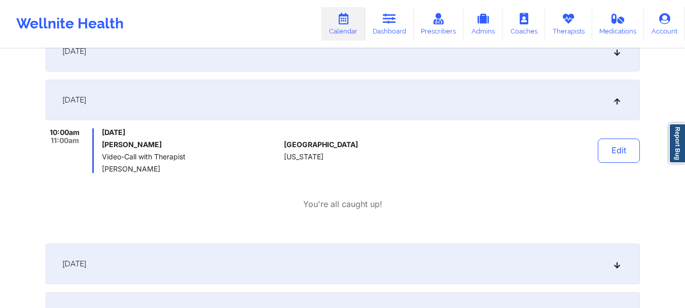
click at [587, 95] on div "[DATE]" at bounding box center [343, 100] width 594 height 41
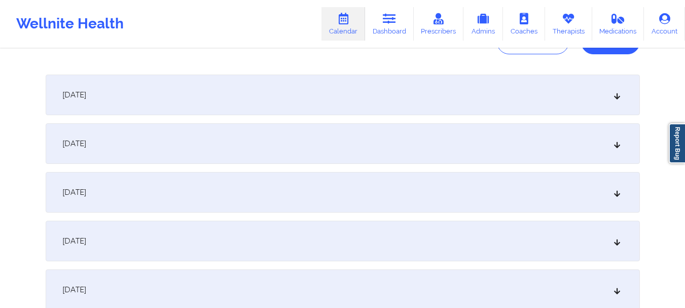
scroll to position [0, 0]
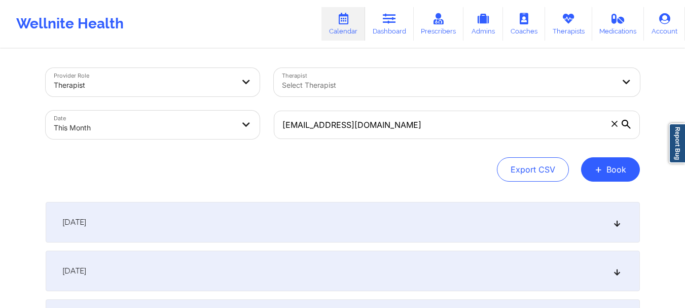
click at [617, 126] on span at bounding box center [614, 124] width 10 height 10
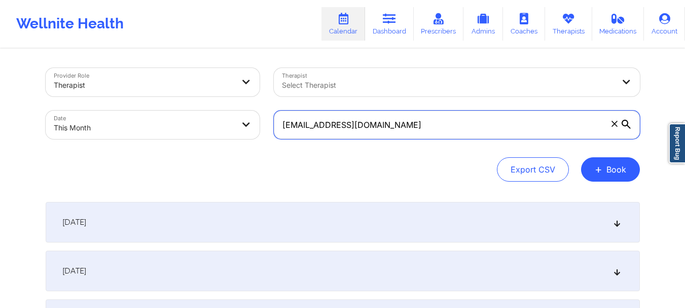
click at [617, 126] on input "[EMAIL_ADDRESS][DOMAIN_NAME]" at bounding box center [457, 125] width 366 height 28
paste input "[EMAIL_ADDRESS][DOMAIN_NAME]"
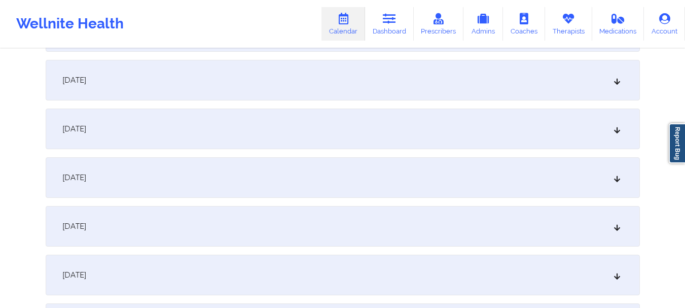
scroll to position [456, 0]
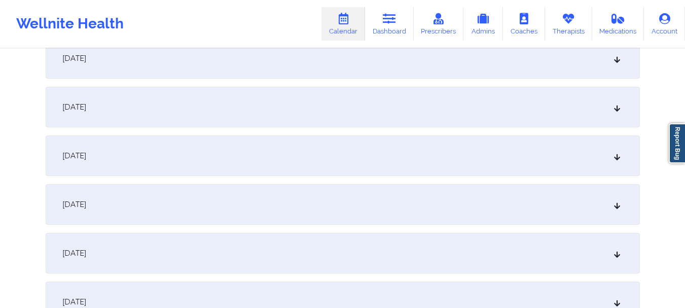
click at [614, 207] on icon at bounding box center [616, 204] width 9 height 7
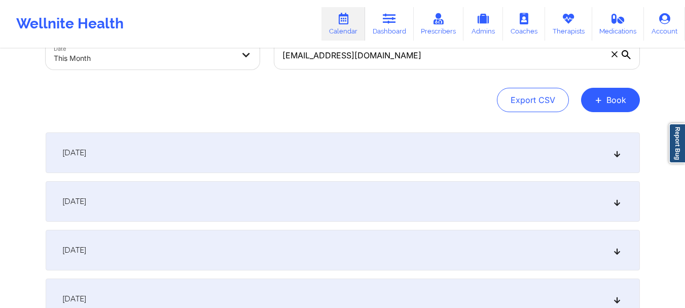
scroll to position [50, 0]
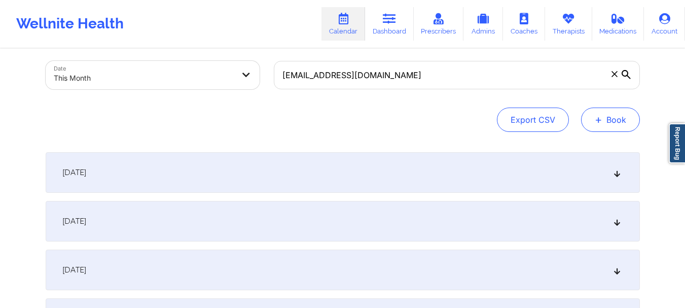
click at [618, 119] on button "+ Book" at bounding box center [610, 119] width 59 height 24
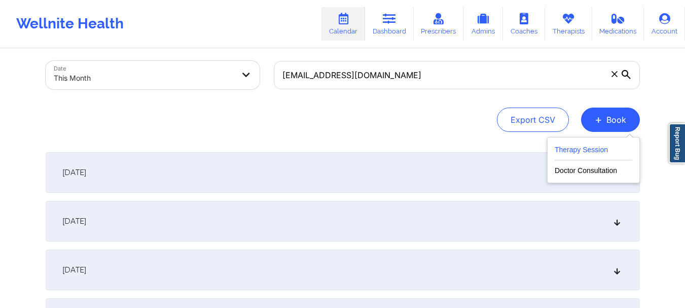
click at [571, 150] on button "Therapy Session" at bounding box center [594, 151] width 78 height 17
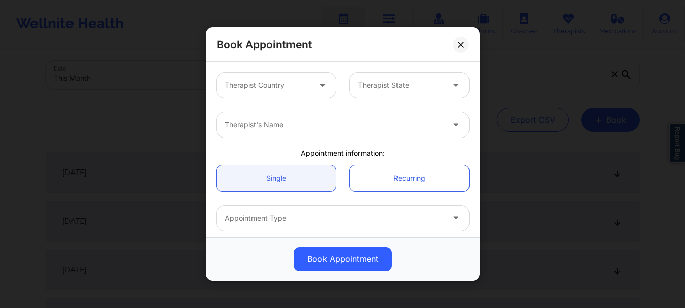
click at [304, 85] on div at bounding box center [268, 85] width 86 height 12
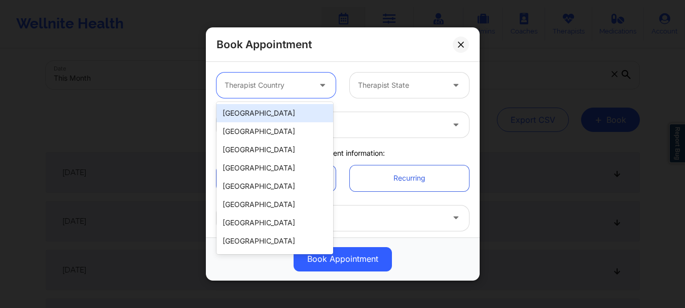
click at [300, 112] on div "[GEOGRAPHIC_DATA]" at bounding box center [274, 113] width 117 height 18
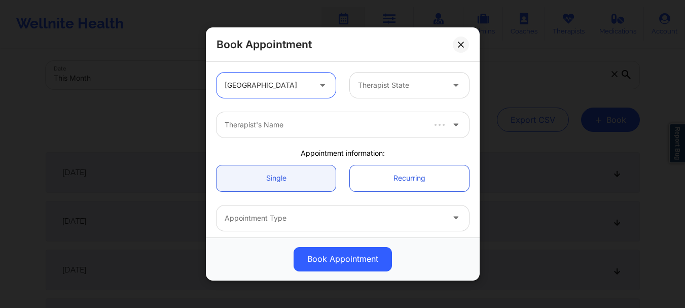
click at [396, 79] on div "Therapist State" at bounding box center [397, 84] width 95 height 25
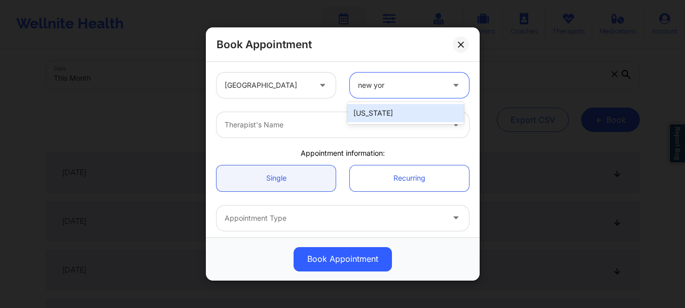
click at [395, 114] on div "[US_STATE]" at bounding box center [405, 113] width 117 height 18
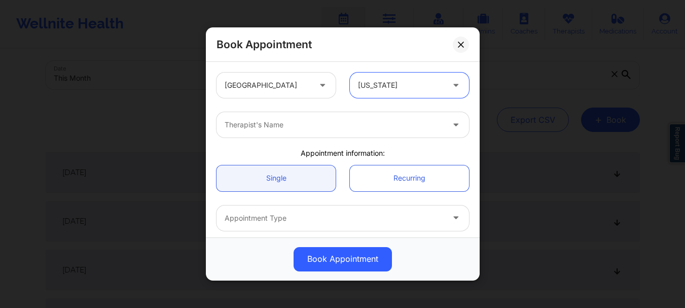
click at [350, 141] on div "Therapist's Name" at bounding box center [342, 125] width 267 height 40
click at [316, 132] on div "Therapist's Name" at bounding box center [330, 124] width 228 height 25
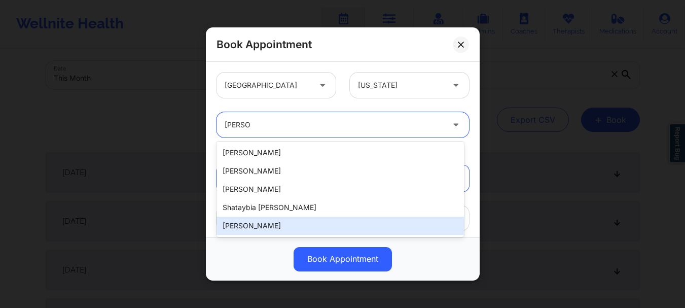
click at [275, 225] on div "[PERSON_NAME]" at bounding box center [339, 225] width 247 height 18
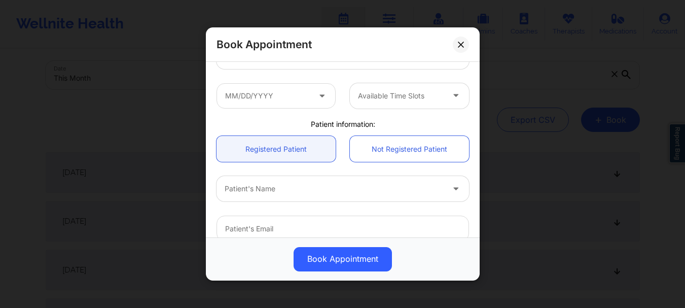
scroll to position [167, 0]
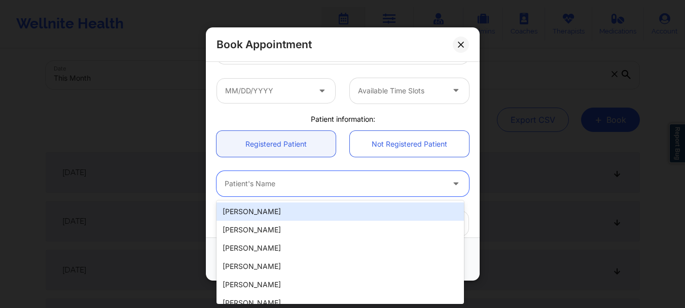
click at [350, 185] on div at bounding box center [334, 184] width 219 height 12
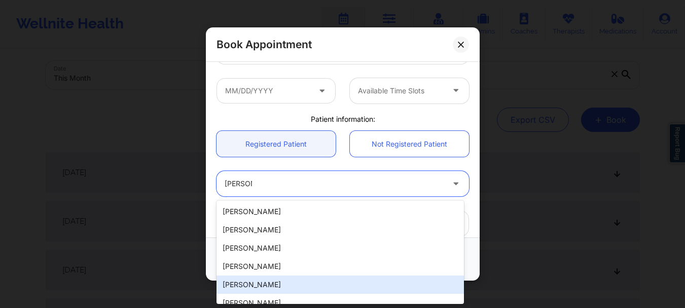
click at [310, 280] on div "[PERSON_NAME]" at bounding box center [339, 284] width 247 height 18
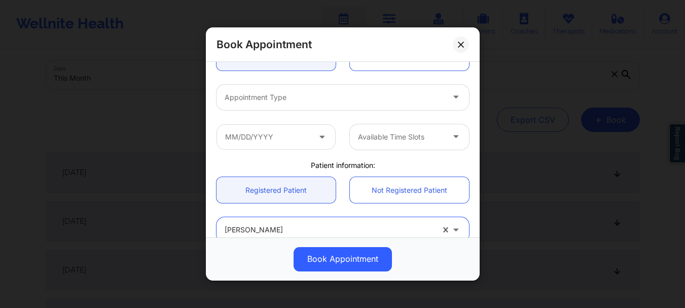
scroll to position [118, 0]
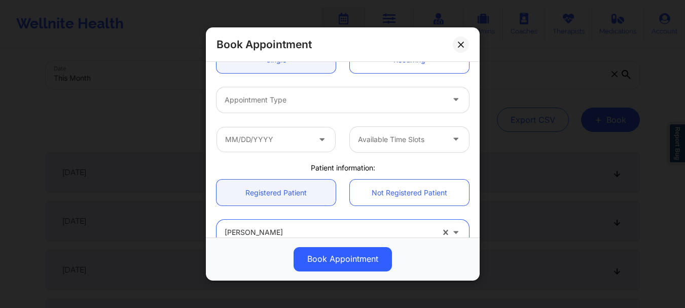
click at [320, 87] on div "Appointment Type" at bounding box center [330, 99] width 228 height 25
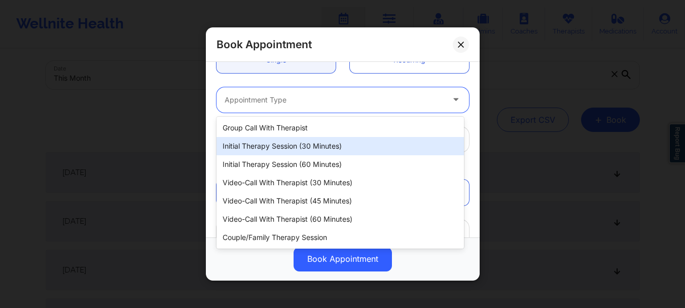
click at [316, 143] on div "Initial Therapy Session (30 minutes)" at bounding box center [339, 146] width 247 height 18
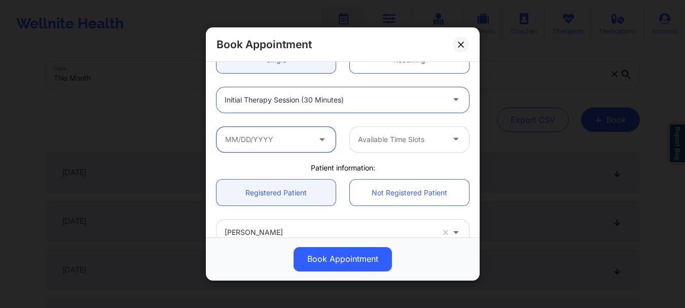
click at [247, 136] on input "text" at bounding box center [275, 139] width 119 height 25
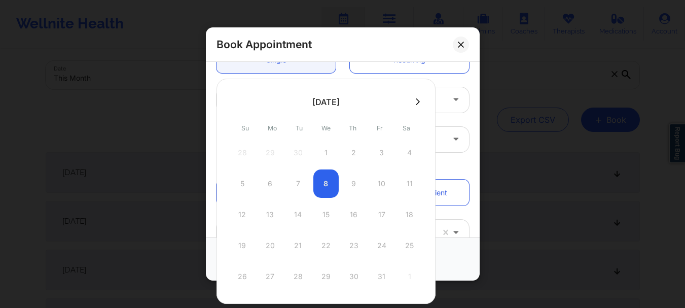
click at [417, 100] on icon at bounding box center [418, 102] width 4 height 8
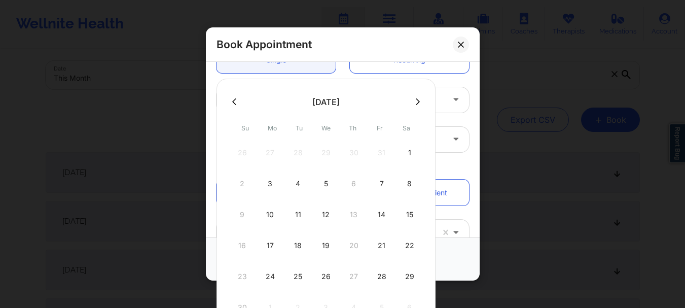
click at [230, 98] on button at bounding box center [234, 101] width 10 height 9
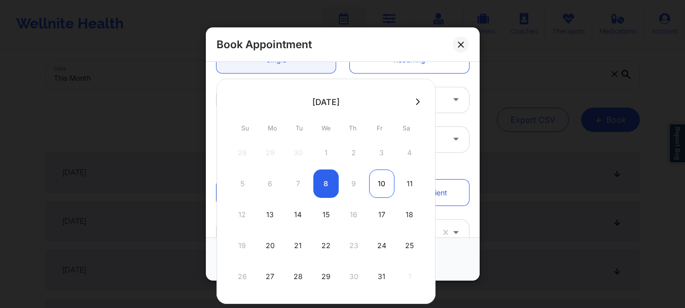
click at [384, 184] on div "10" at bounding box center [381, 183] width 25 height 28
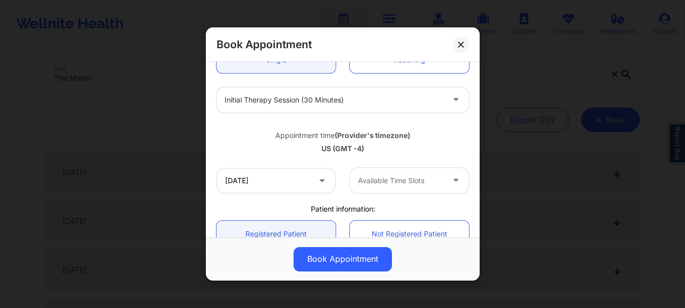
click at [392, 178] on div at bounding box center [401, 180] width 86 height 12
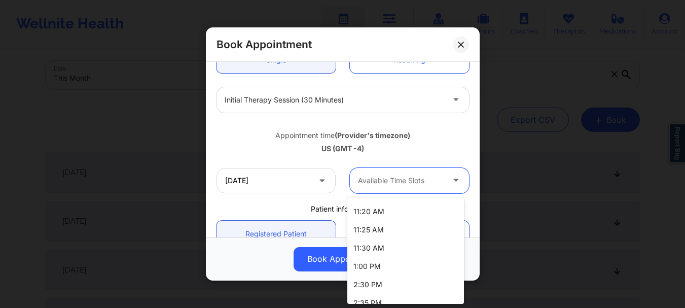
scroll to position [543, 0]
click at [404, 208] on div "11:30 AM" at bounding box center [405, 212] width 117 height 18
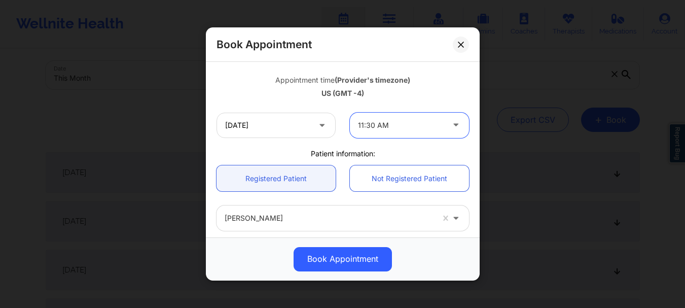
scroll to position [351, 0]
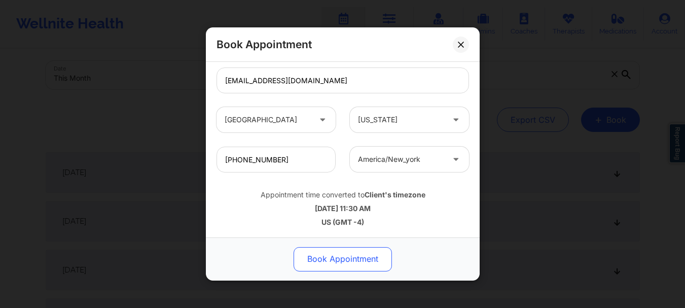
click at [331, 258] on button "Book Appointment" at bounding box center [343, 259] width 98 height 24
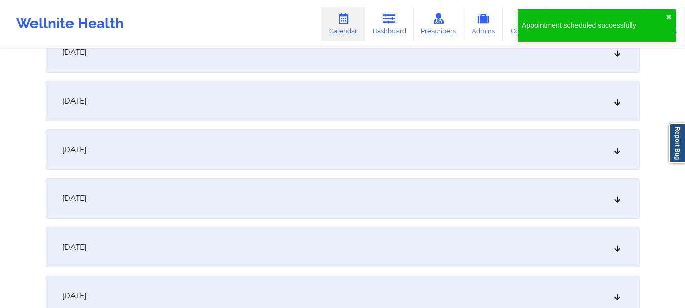
scroll to position [459, 0]
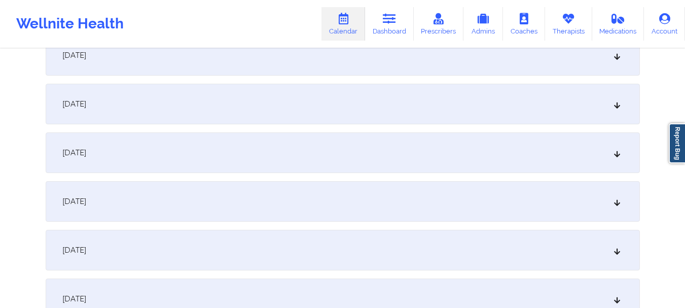
click at [612, 202] on icon at bounding box center [616, 201] width 9 height 7
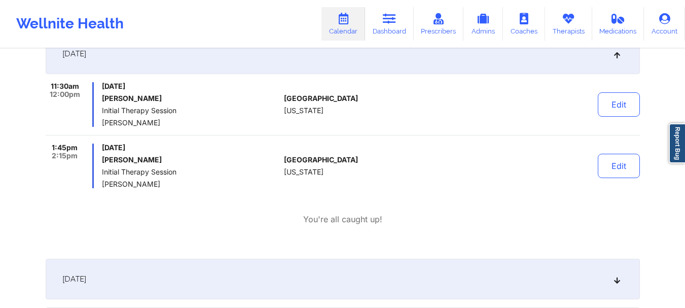
scroll to position [610, 0]
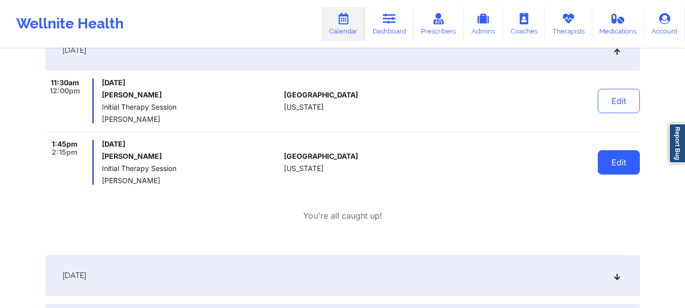
click at [628, 165] on button "Edit" at bounding box center [619, 162] width 42 height 24
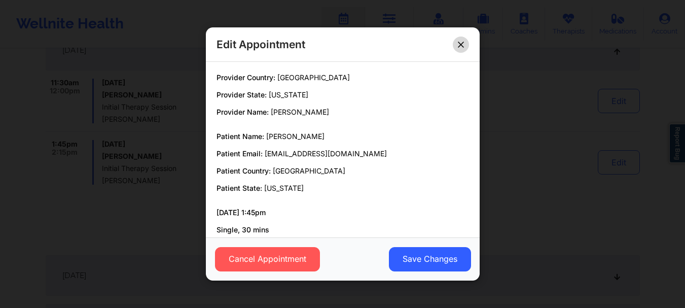
click at [459, 44] on icon at bounding box center [461, 45] width 6 height 6
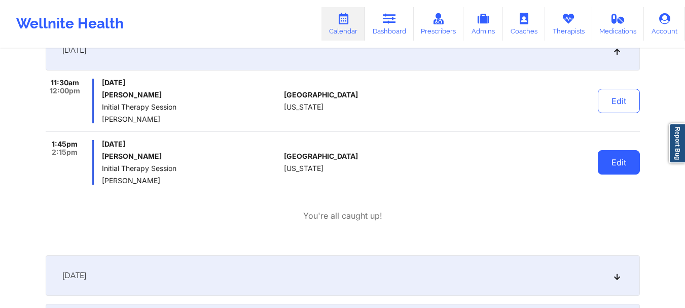
click at [624, 163] on button "Edit" at bounding box center [619, 162] width 42 height 24
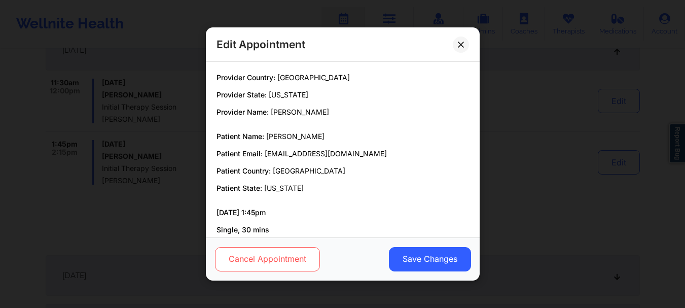
click at [256, 260] on button "Cancel Appointment" at bounding box center [266, 259] width 105 height 24
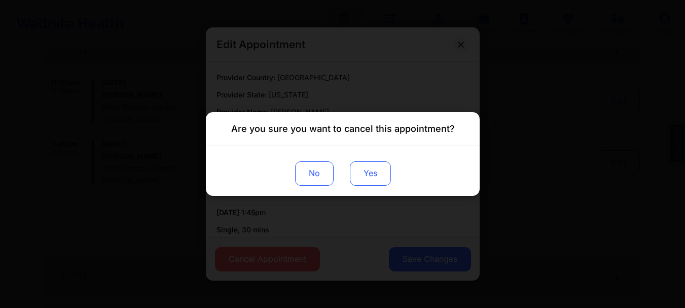
click at [371, 172] on button "Yes" at bounding box center [369, 173] width 41 height 24
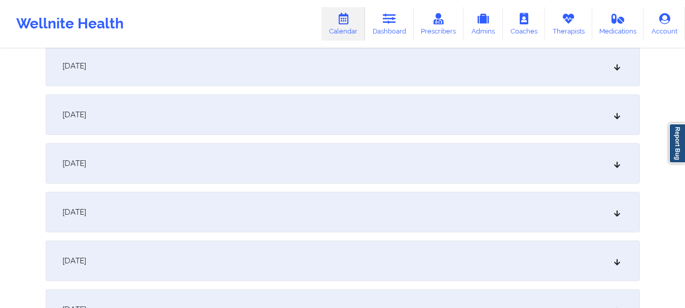
scroll to position [0, 0]
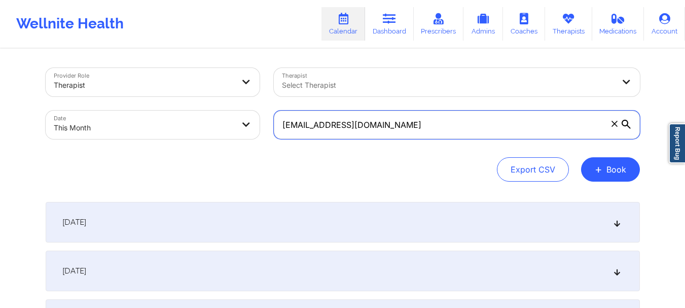
click at [516, 134] on input "[EMAIL_ADDRESS][DOMAIN_NAME]" at bounding box center [457, 125] width 366 height 28
paste input "[EMAIL_ADDRESS][DOMAIN_NAME]"
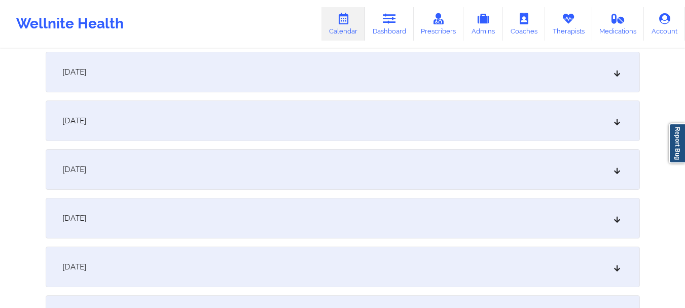
scroll to position [668, 0]
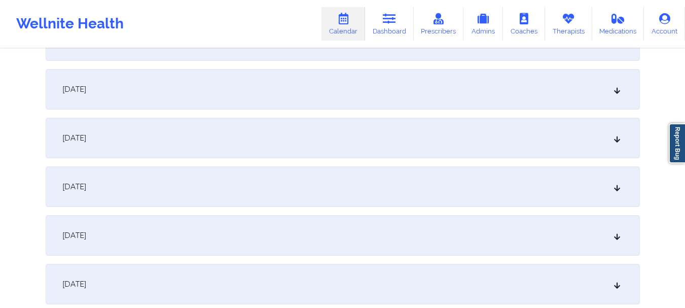
click at [618, 137] on icon at bounding box center [616, 137] width 9 height 7
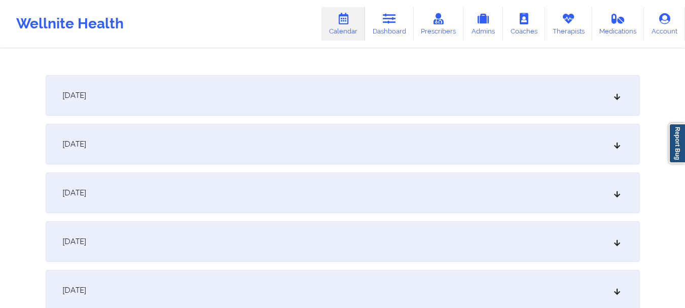
scroll to position [834, 0]
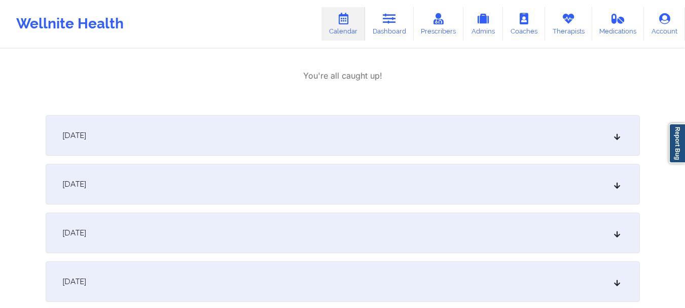
click at [622, 138] on div "[DATE]" at bounding box center [343, 135] width 594 height 41
